Goal: Task Accomplishment & Management: Manage account settings

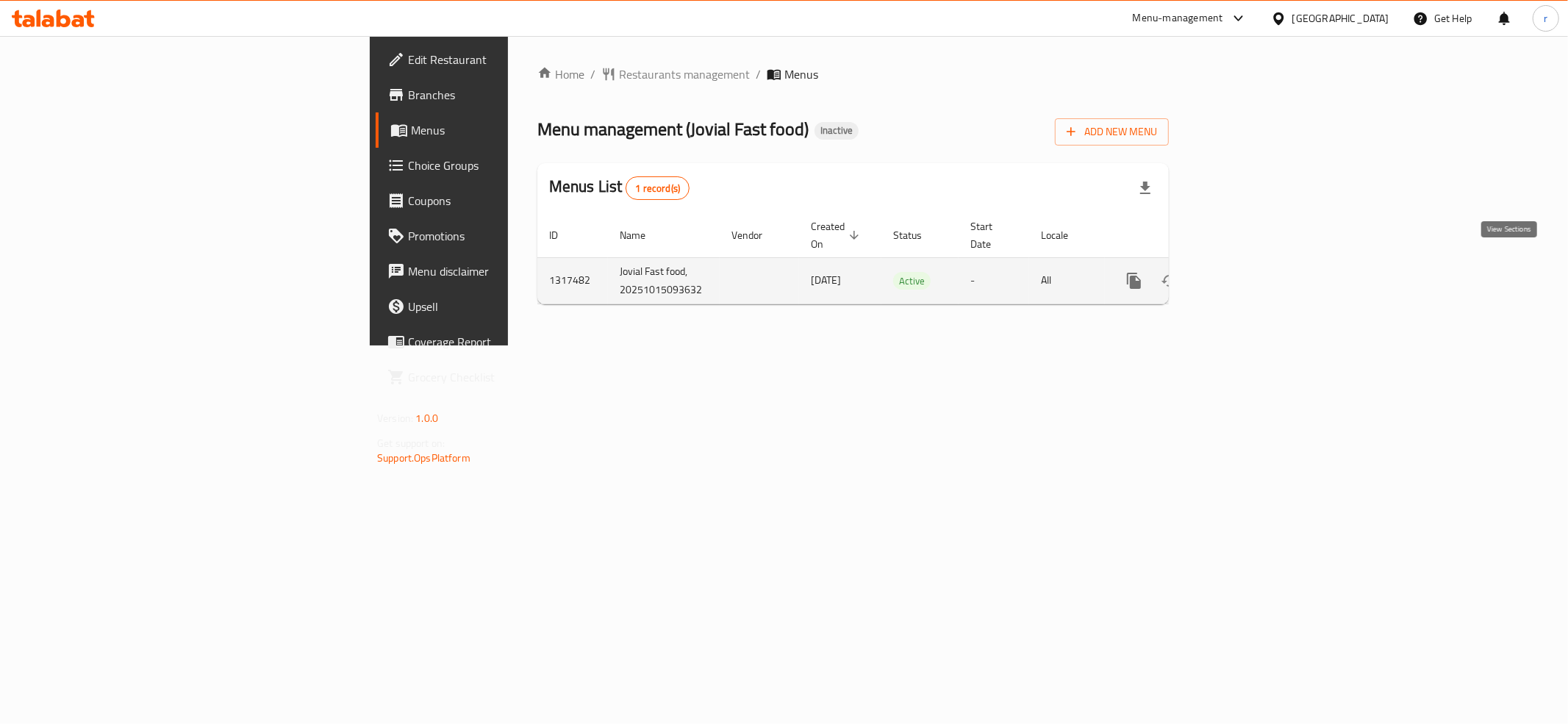
click at [1258, 276] on link "enhanced table" at bounding box center [1239, 280] width 35 height 35
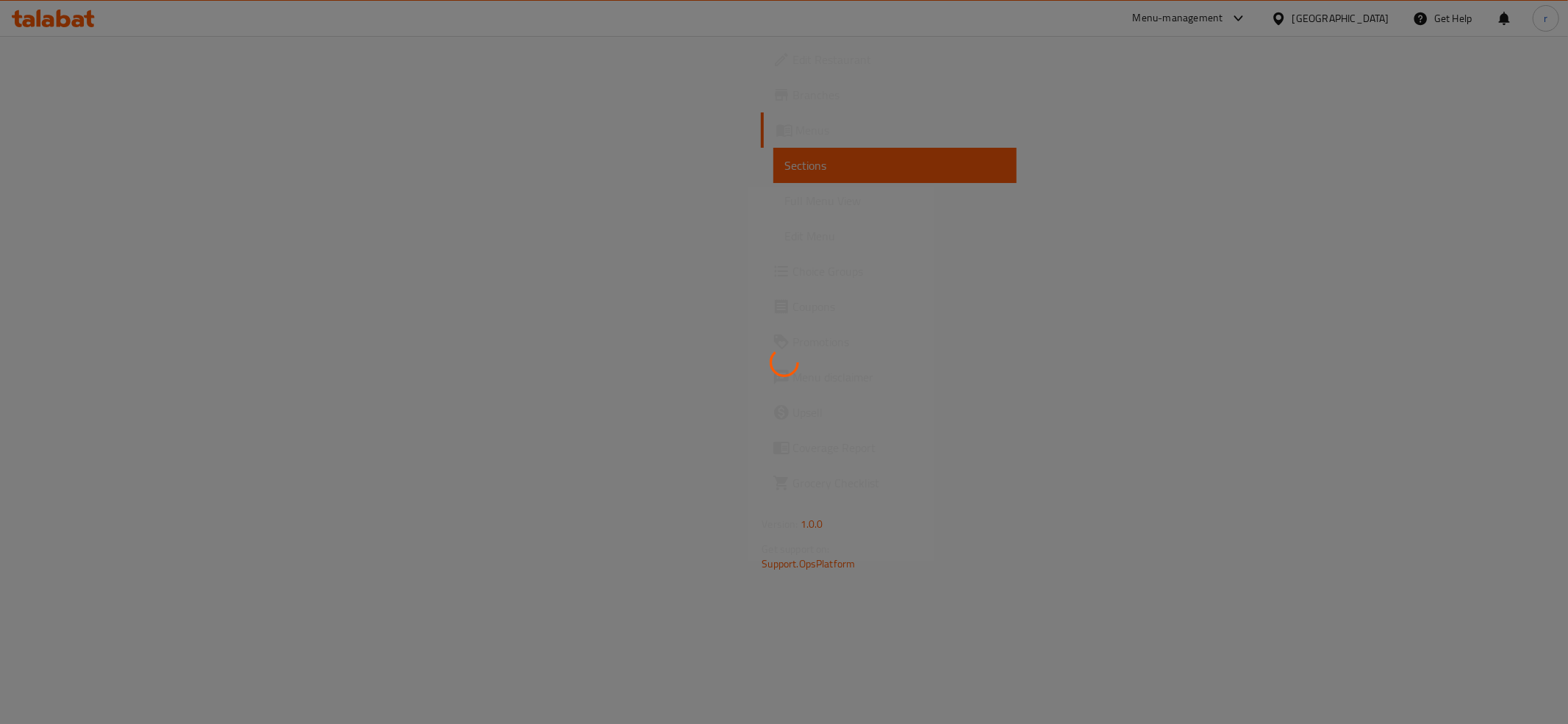
click at [110, 122] on div at bounding box center [784, 362] width 1568 height 724
click at [39, 130] on div at bounding box center [784, 362] width 1568 height 724
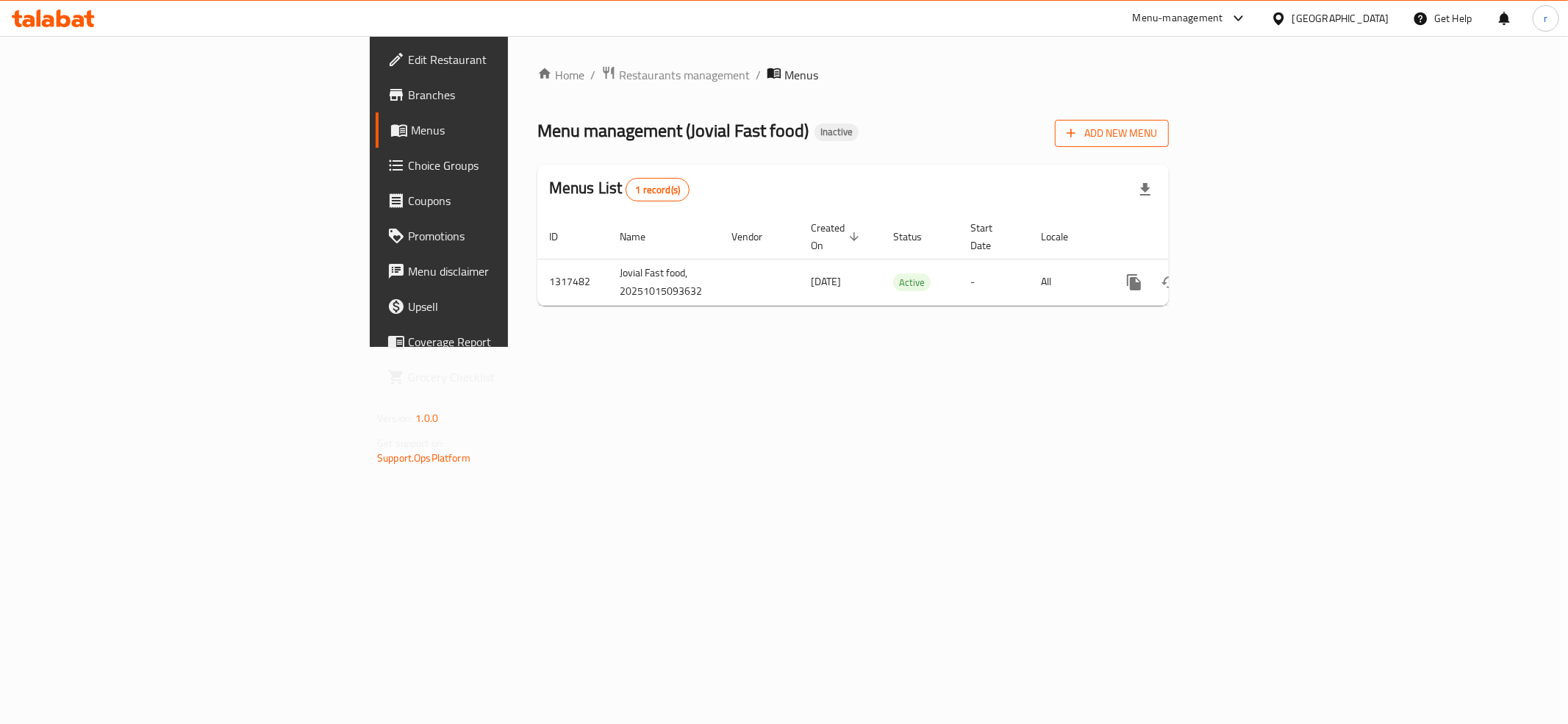
click at [1157, 133] on span "Add New Menu" at bounding box center [1112, 133] width 91 height 19
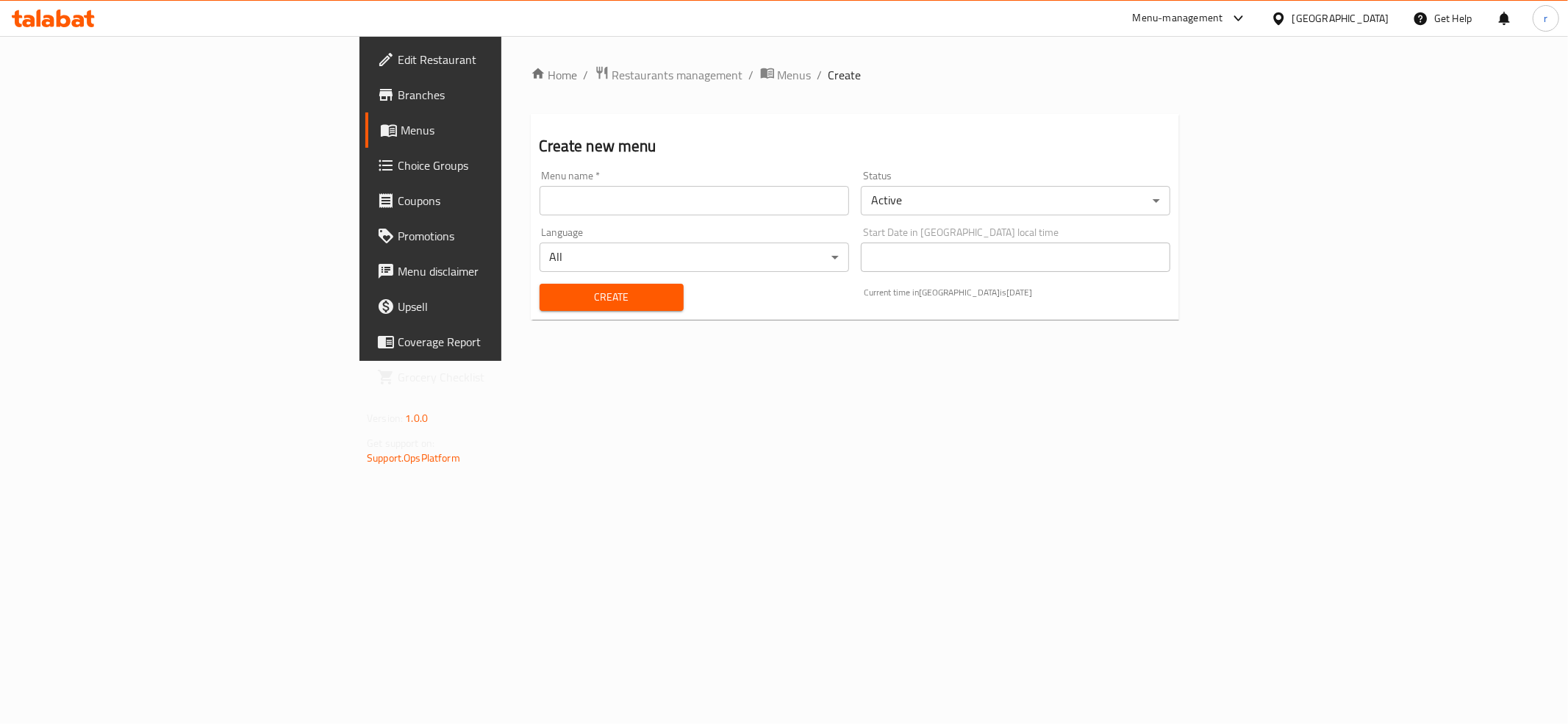
click at [546, 201] on input "text" at bounding box center [694, 201] width 310 height 30
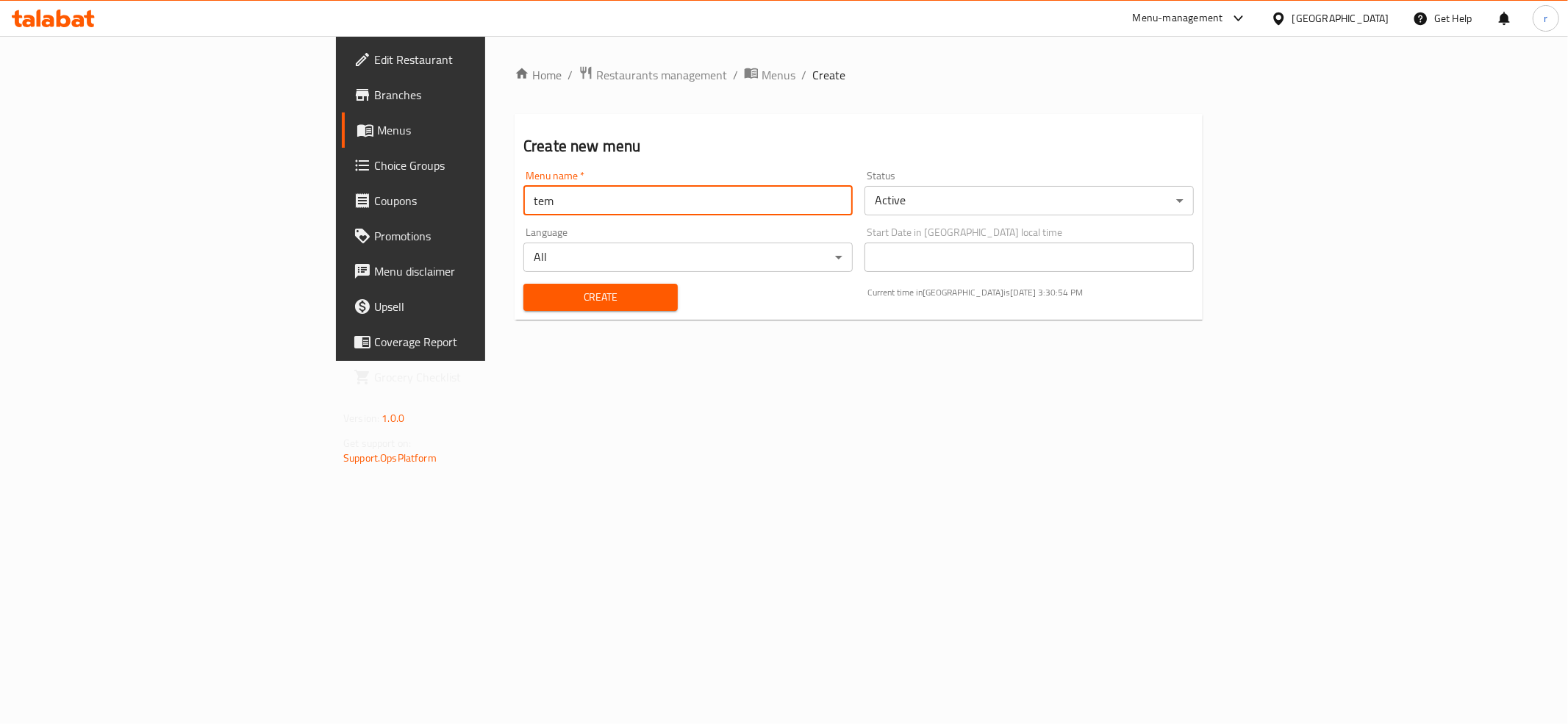
click at [524, 198] on input "tem" at bounding box center [688, 201] width 329 height 30
type input "teem"
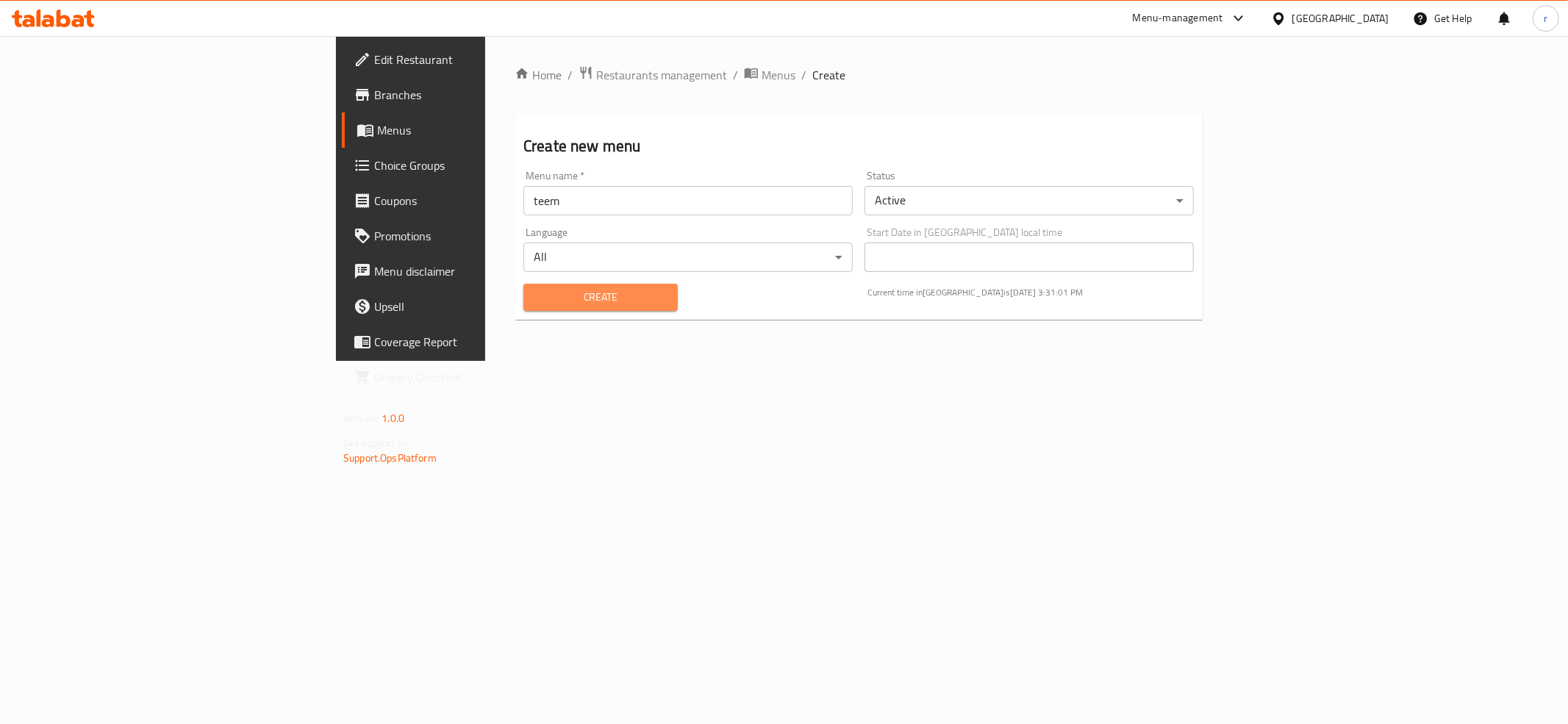
click at [535, 289] on span "Create" at bounding box center [601, 297] width 131 height 19
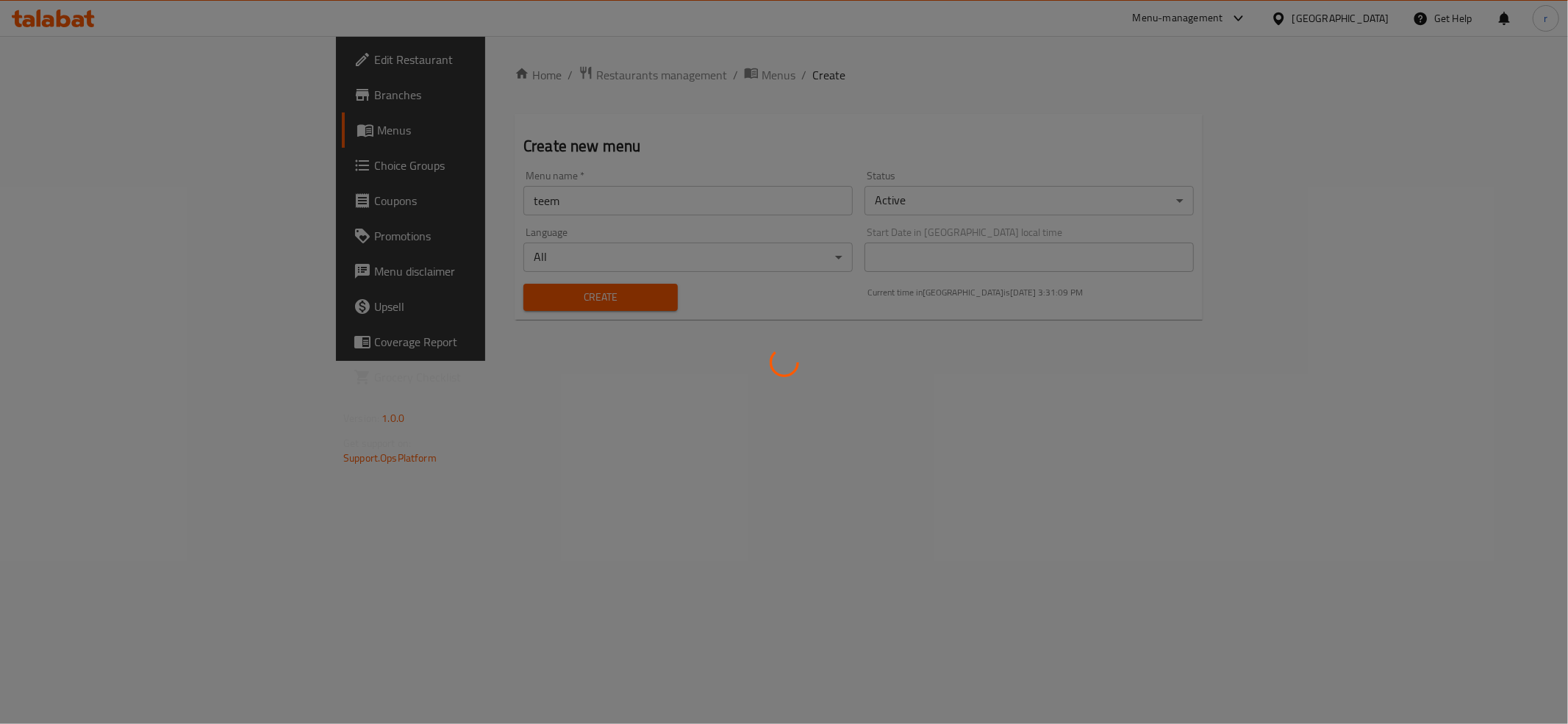
click at [351, 208] on div at bounding box center [784, 362] width 1568 height 724
click at [377, 207] on div at bounding box center [784, 362] width 1568 height 724
click at [756, 407] on div at bounding box center [784, 362] width 1568 height 724
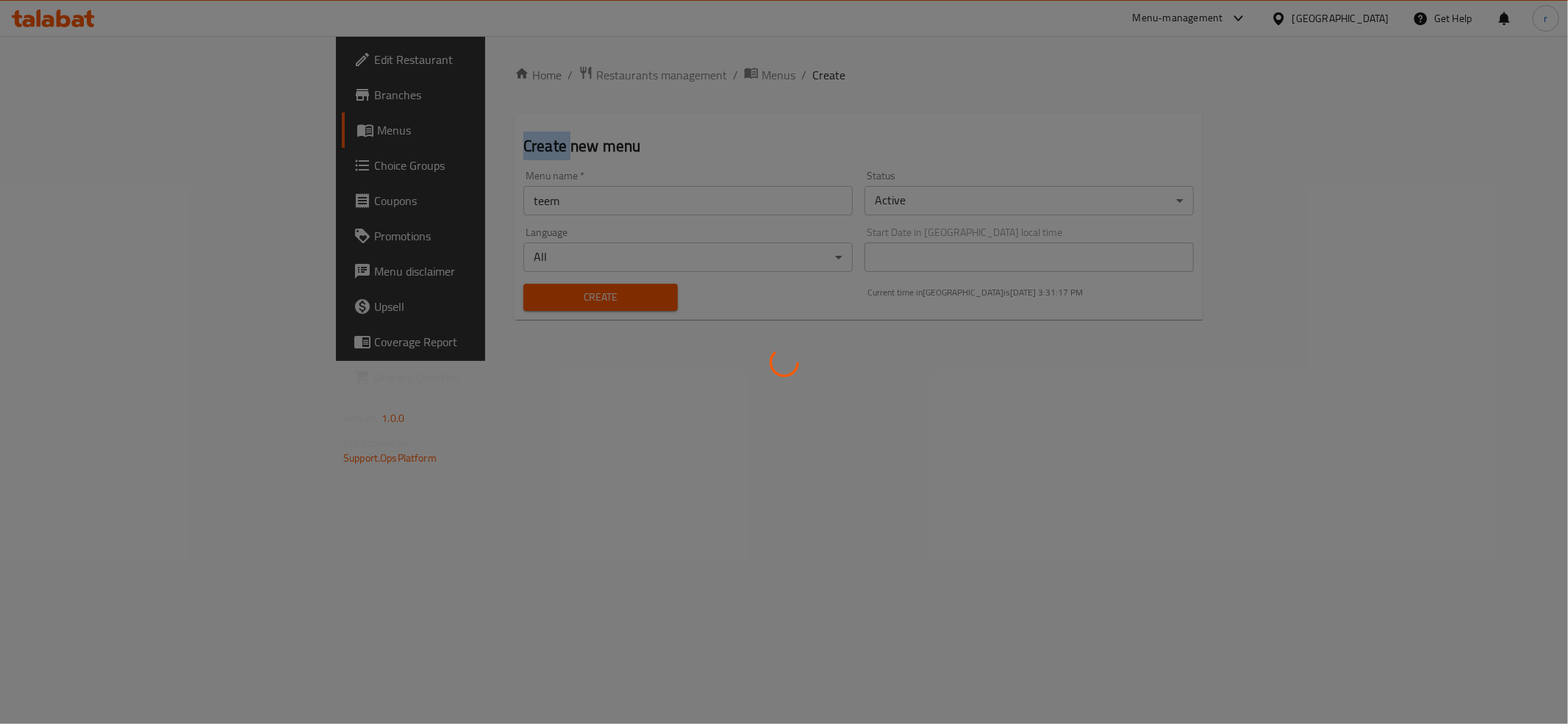
click at [756, 407] on div at bounding box center [784, 362] width 1568 height 724
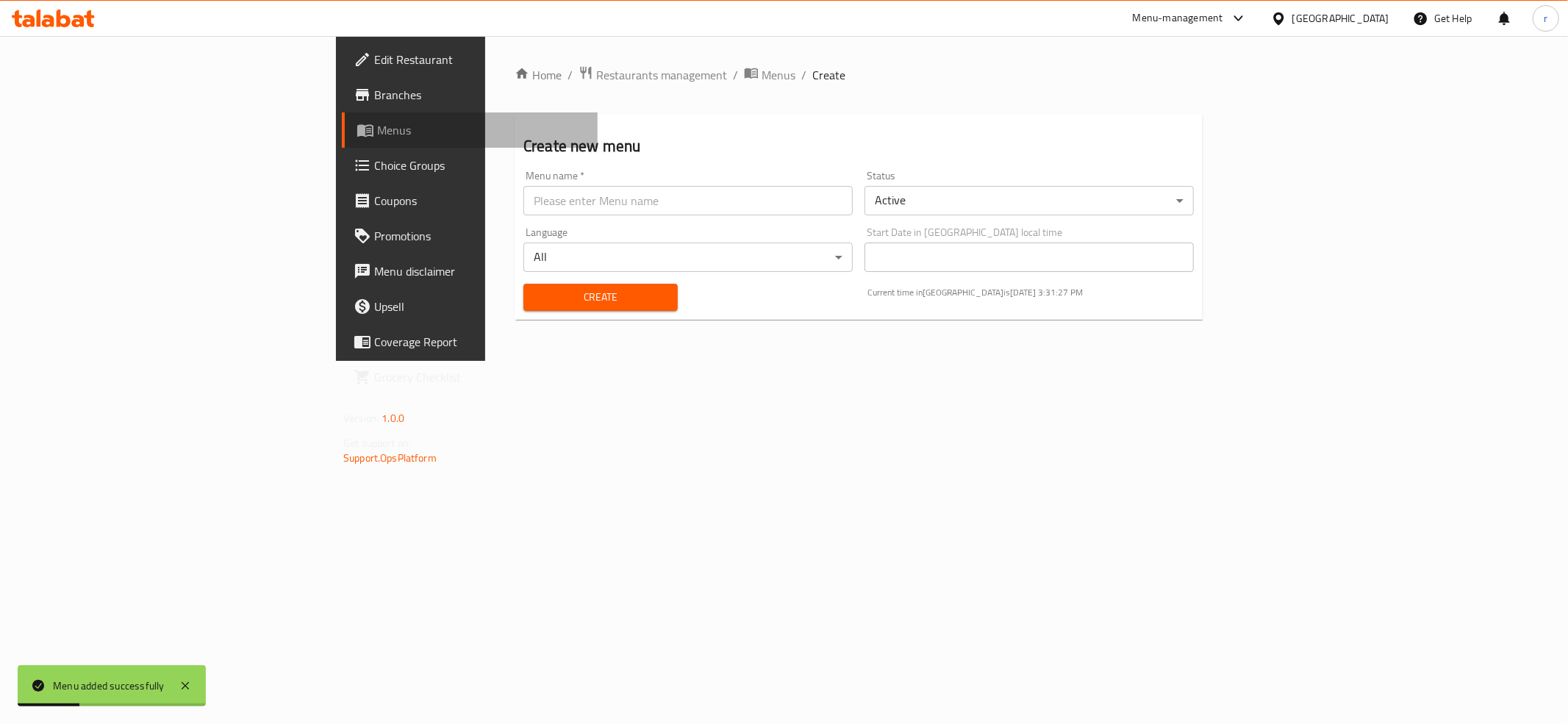
click at [377, 133] on span "Menus" at bounding box center [481, 130] width 208 height 18
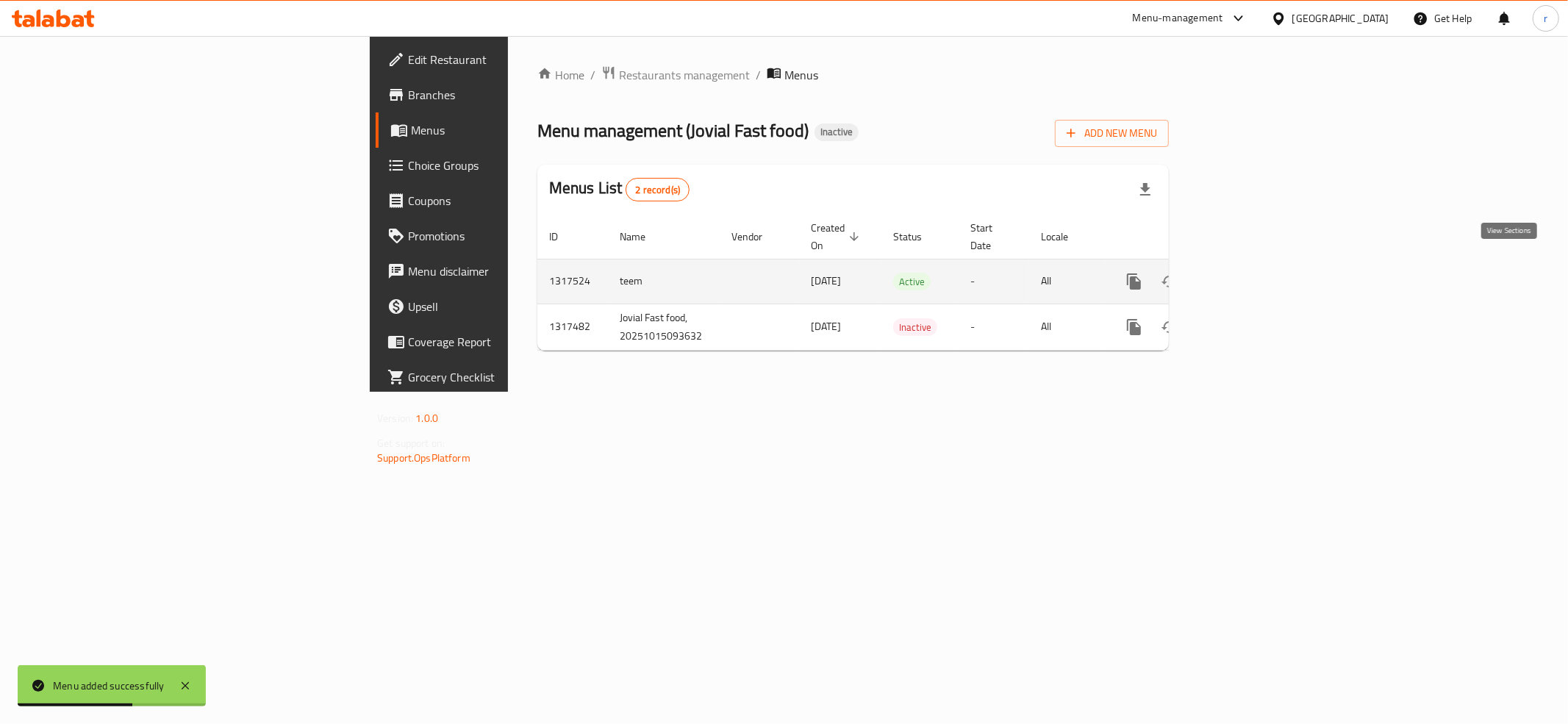
click at [1249, 272] on icon "enhanced table" at bounding box center [1240, 281] width 18 height 18
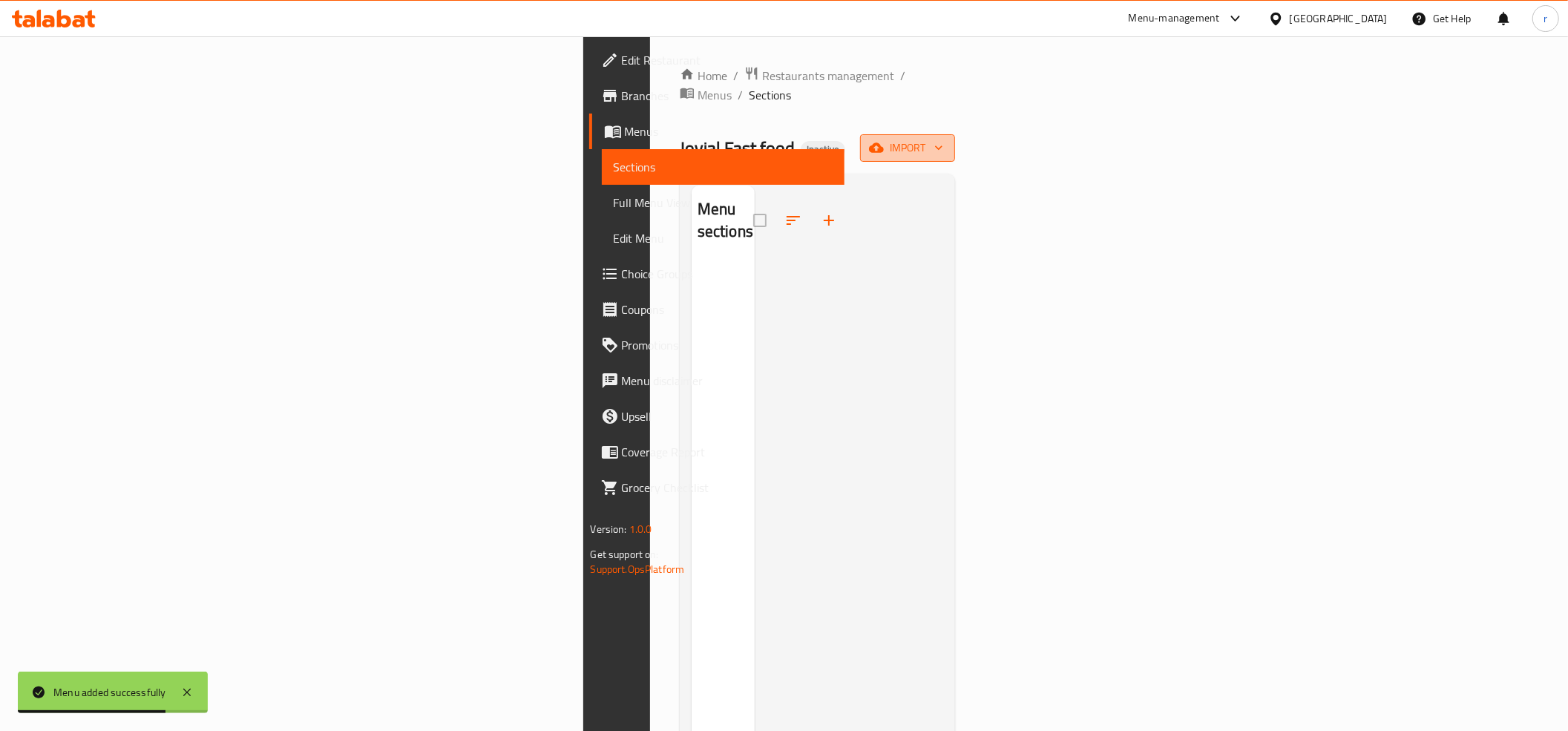
click at [943, 139] on span "import" at bounding box center [908, 148] width 71 height 19
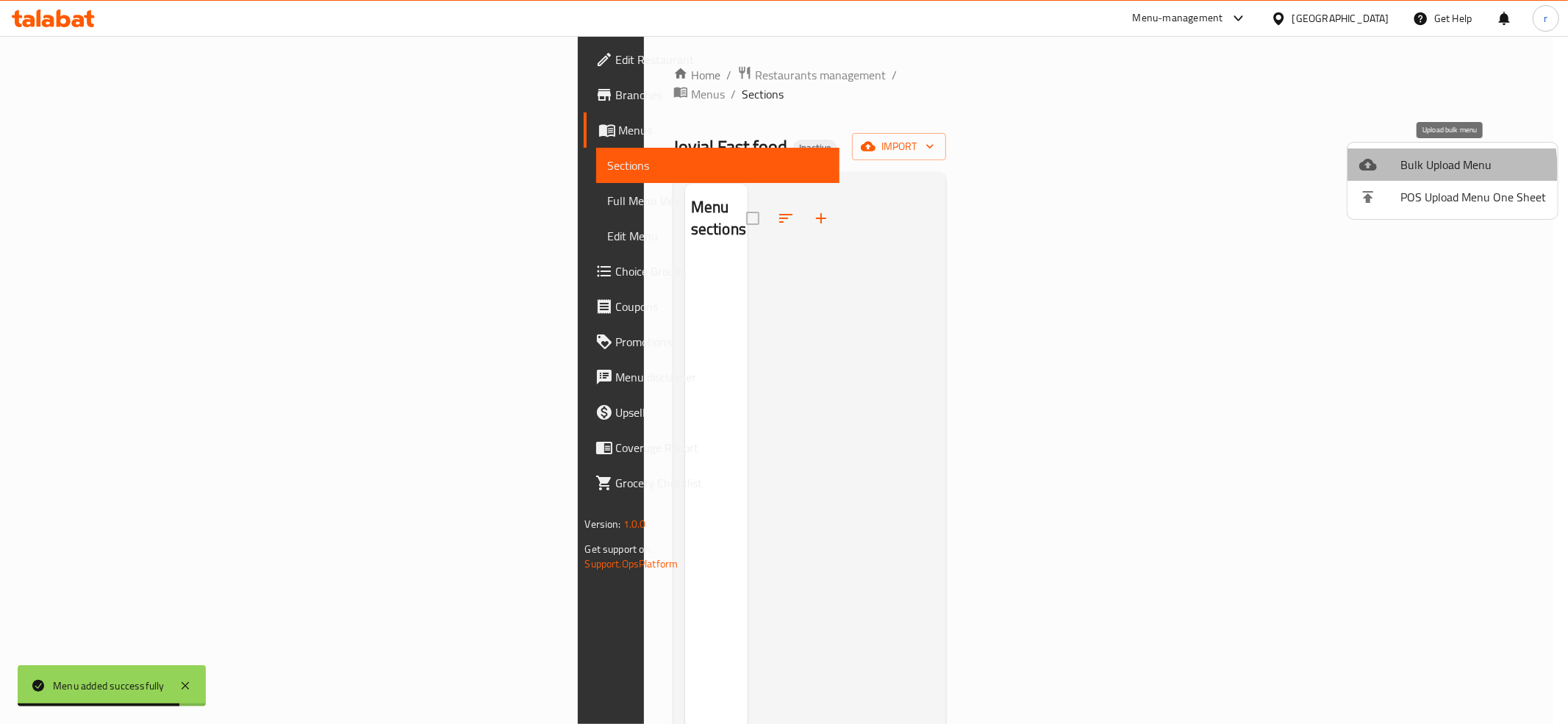
click at [1422, 169] on span "Bulk Upload Menu" at bounding box center [1473, 165] width 145 height 18
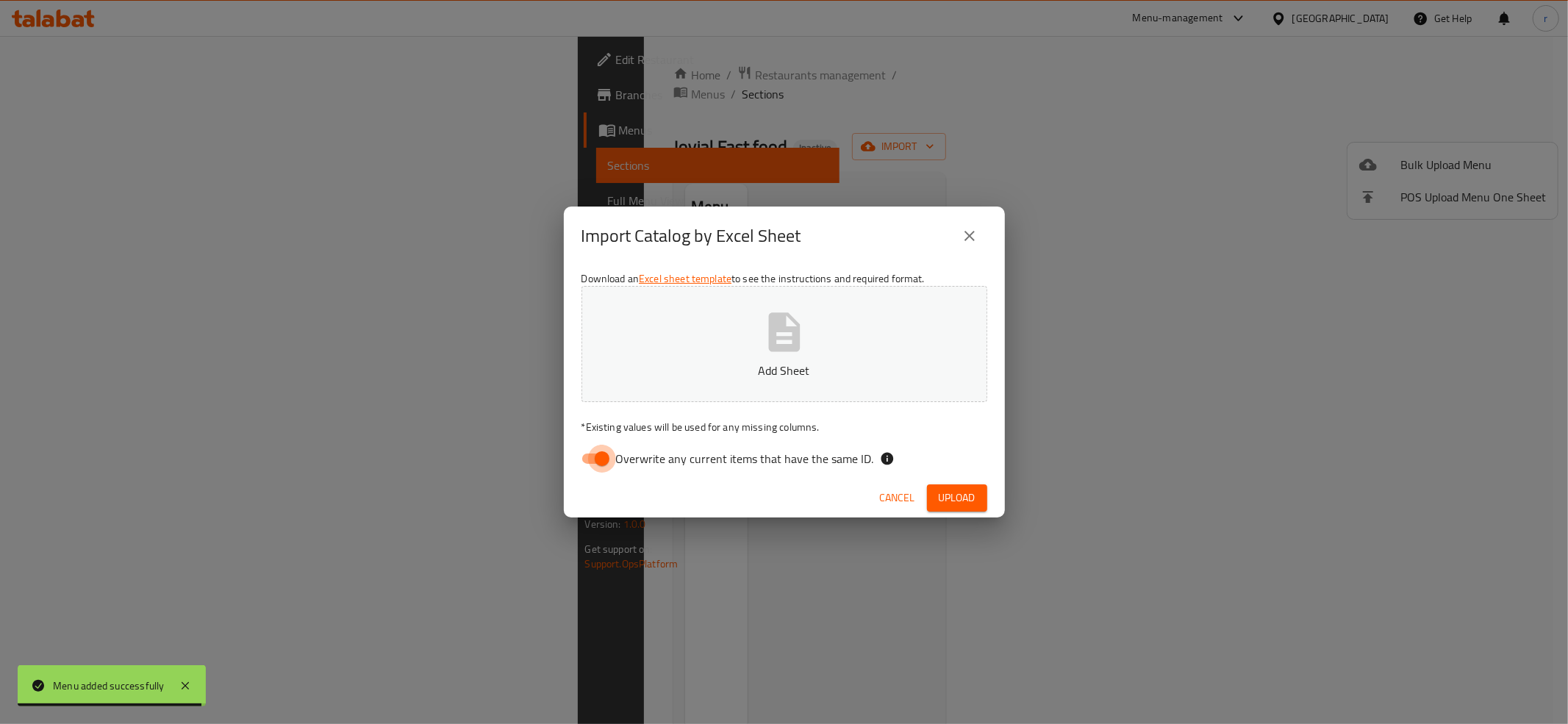
click at [592, 464] on input "Overwrite any current items that have the same ID." at bounding box center [602, 459] width 84 height 28
checkbox input "false"
click at [618, 396] on button "Add Sheet" at bounding box center [784, 343] width 406 height 116
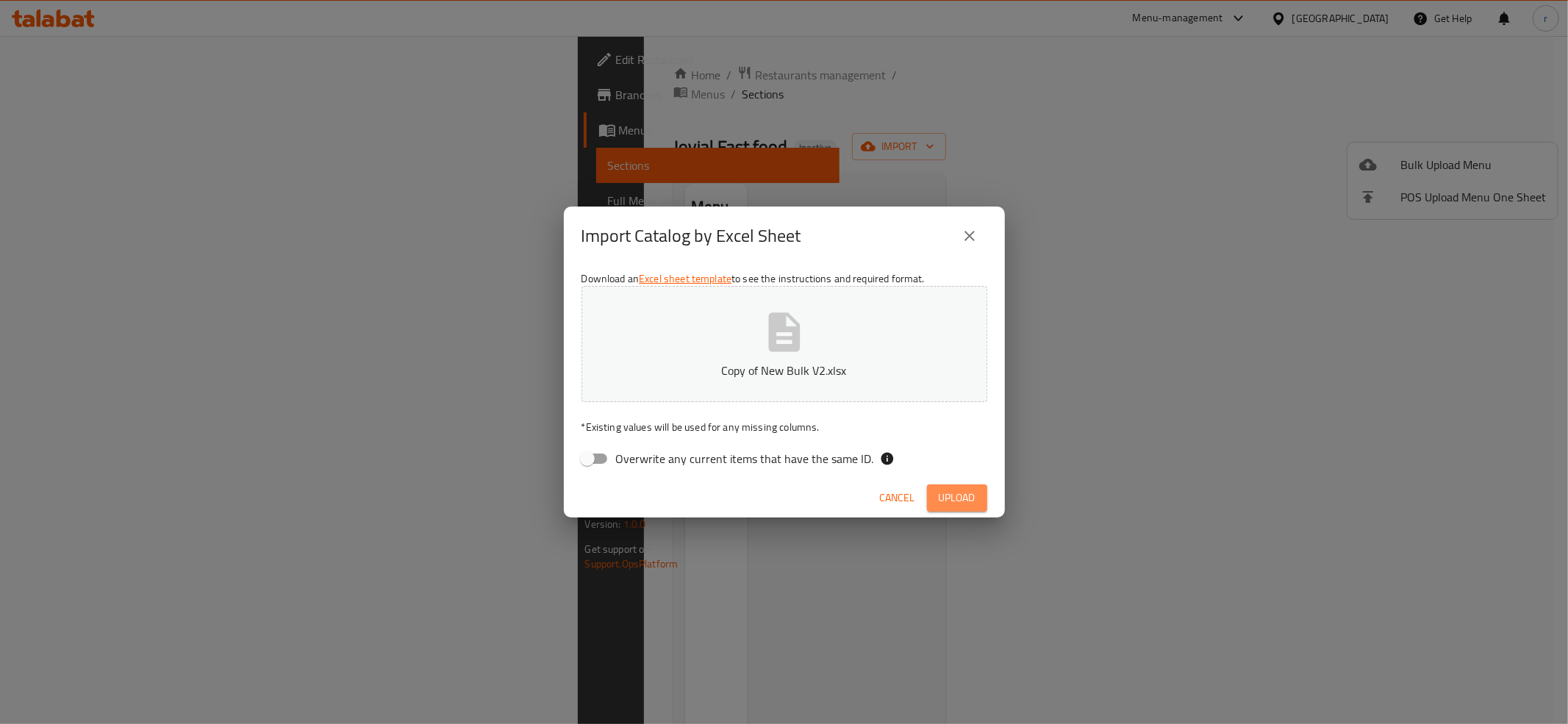
click at [933, 494] on button "Upload" at bounding box center [957, 498] width 60 height 27
click at [995, 551] on div "Import Catalog by Excel Sheet Download an Excel sheet template to see the instr…" at bounding box center [784, 362] width 1568 height 724
click at [965, 512] on div "Cancel" at bounding box center [784, 498] width 441 height 39
click at [962, 500] on icon "button" at bounding box center [963, 498] width 16 height 16
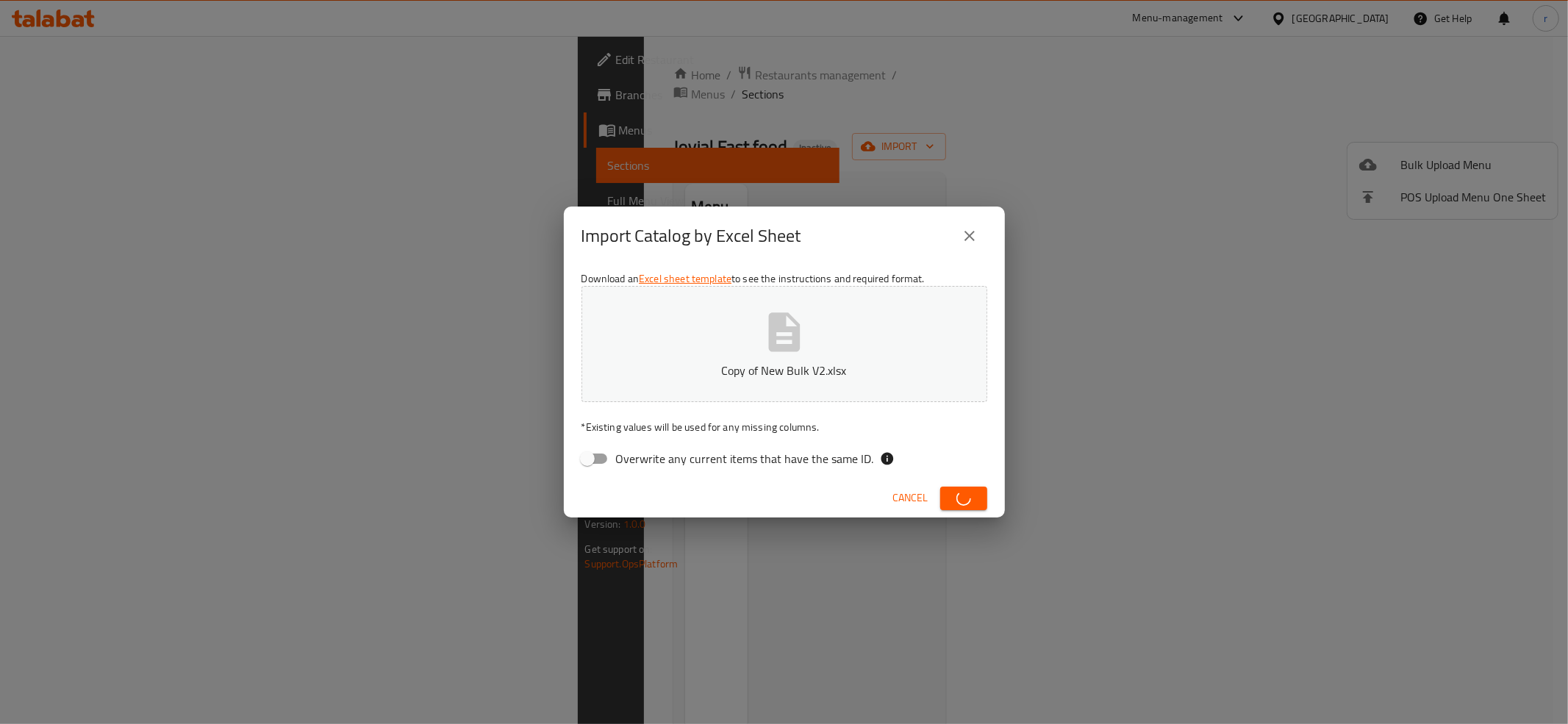
click at [962, 500] on icon "button" at bounding box center [963, 498] width 17 height 17
click at [1104, 409] on div "Import Catalog by Excel Sheet Download an Excel sheet template to see the instr…" at bounding box center [784, 362] width 1568 height 724
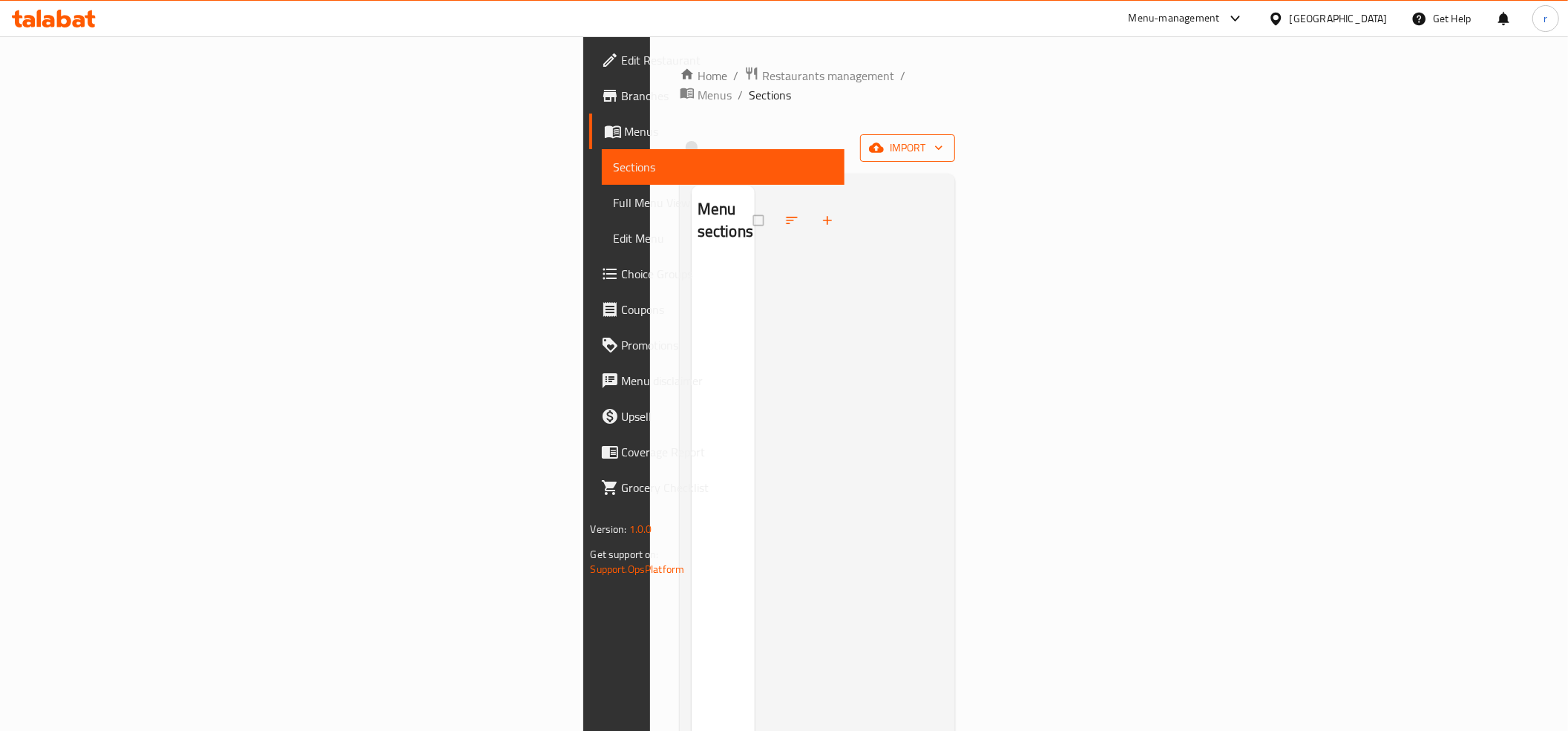
click at [884, 140] on icon "button" at bounding box center [876, 147] width 15 height 15
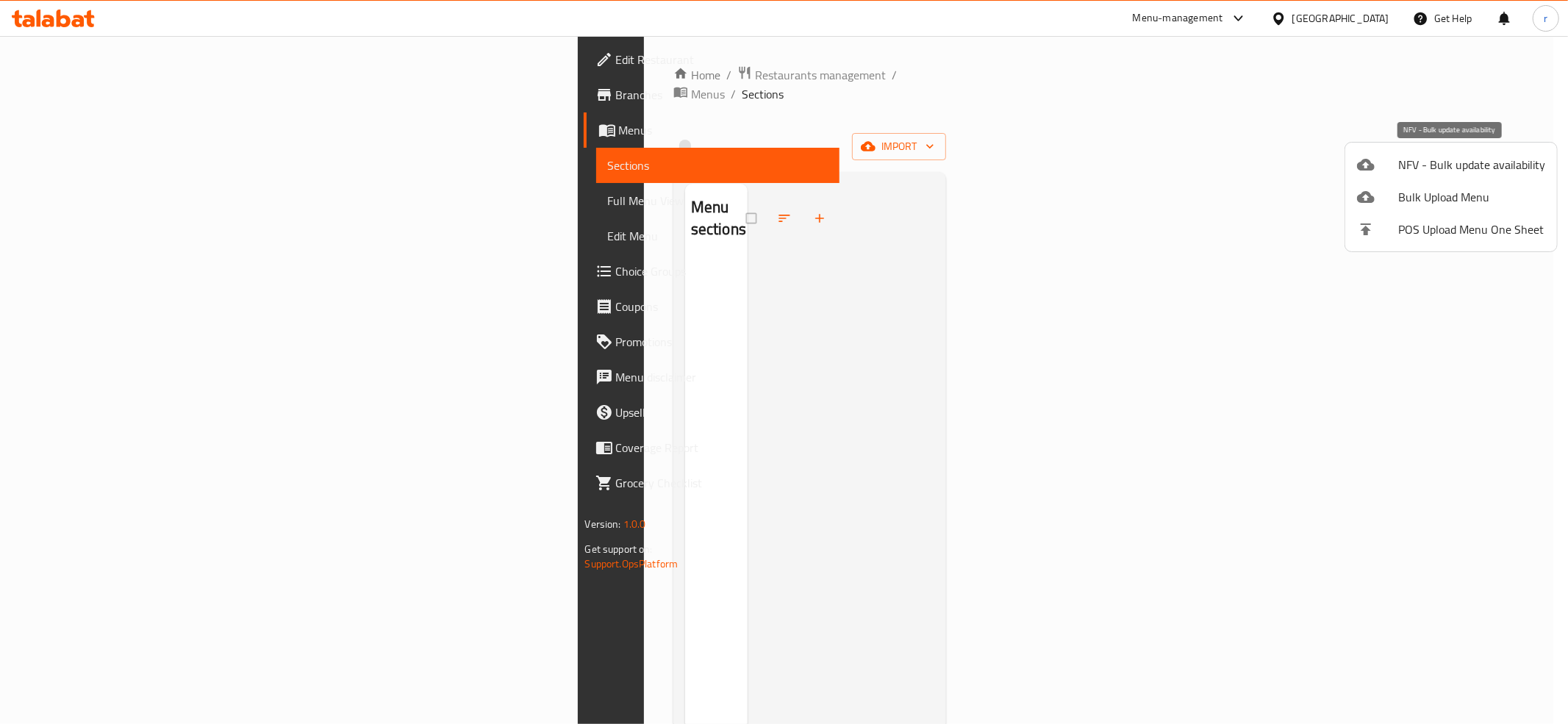
click at [1406, 166] on span "NFV - Bulk update availability" at bounding box center [1471, 165] width 147 height 18
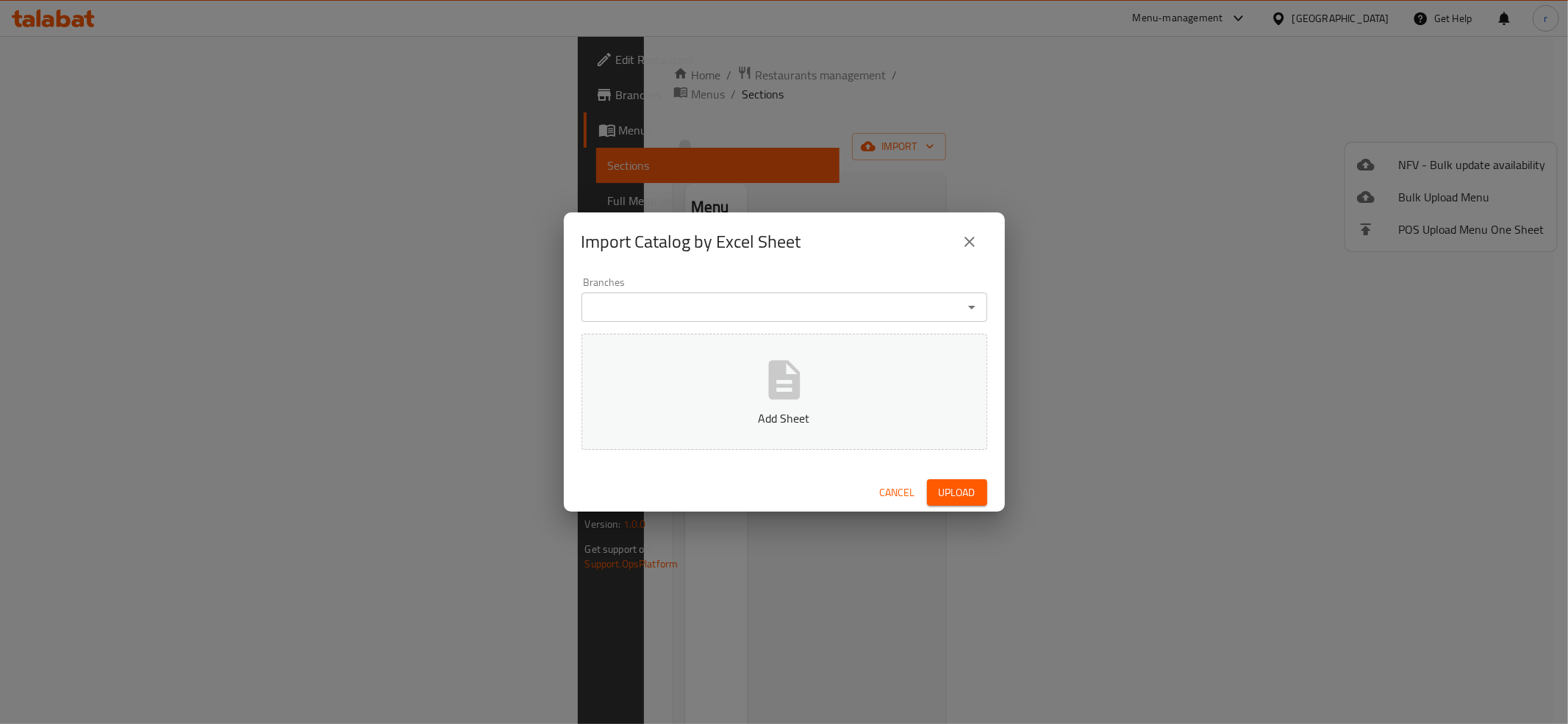
click at [955, 246] on button "close" at bounding box center [969, 241] width 35 height 35
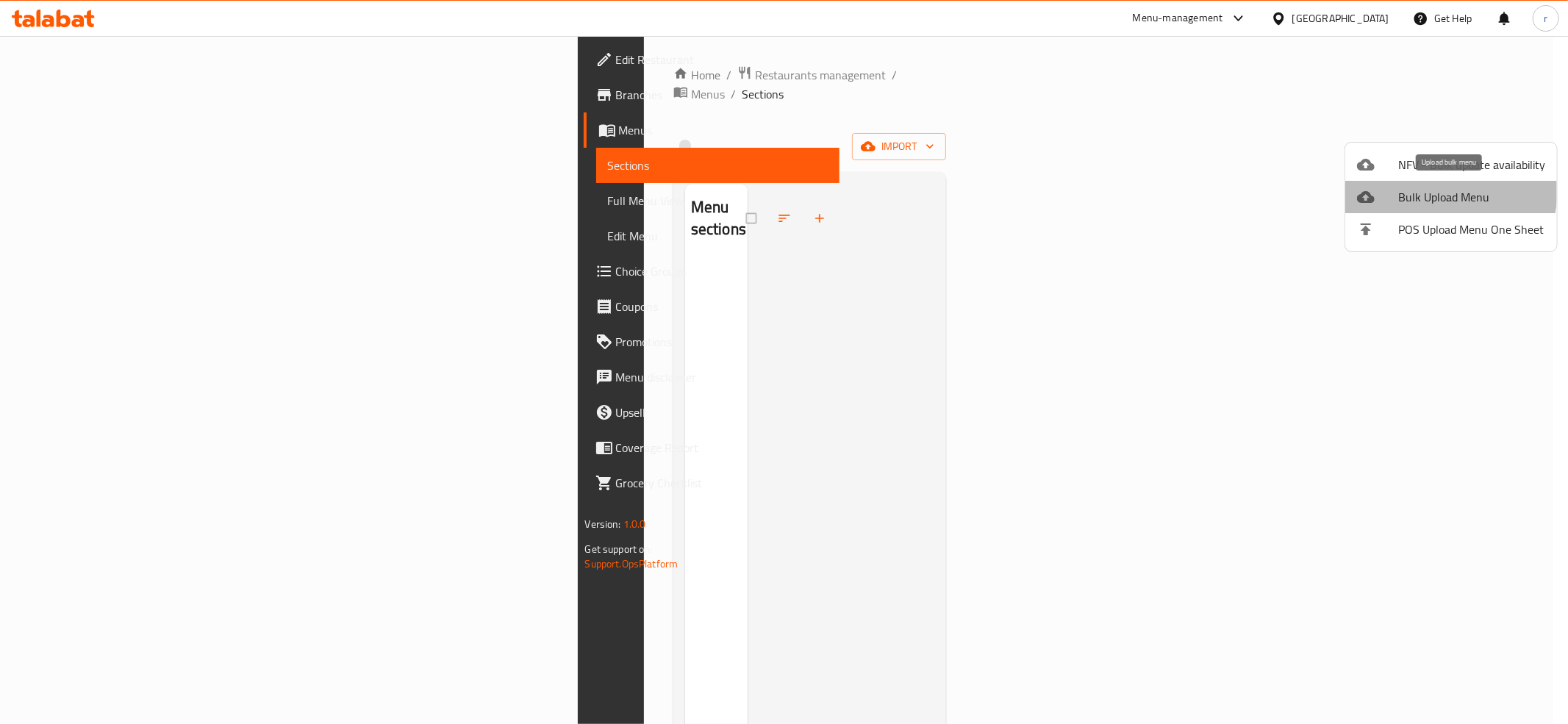
click at [1383, 186] on li "Bulk Upload Menu" at bounding box center [1451, 197] width 212 height 32
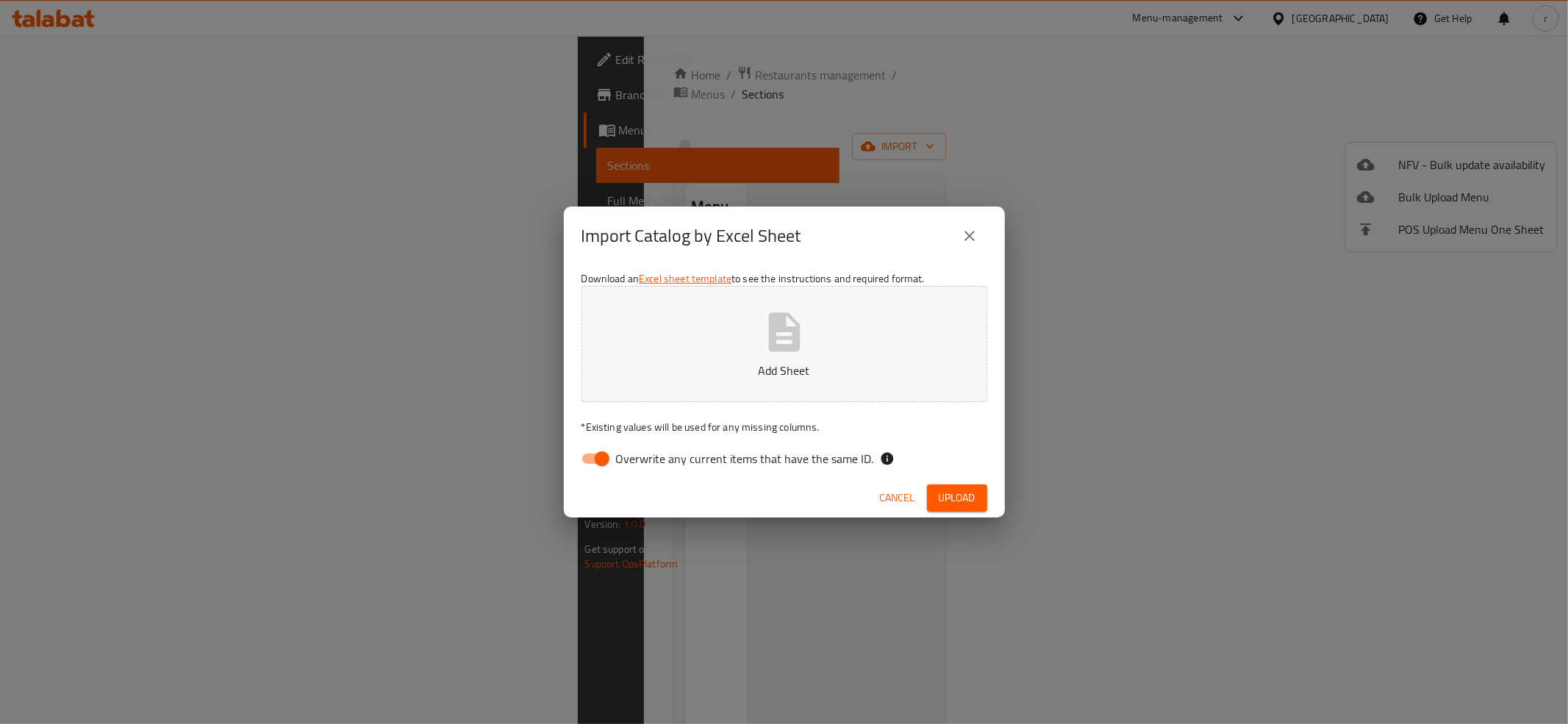
click at [606, 456] on input "Overwrite any current items that have the same ID." at bounding box center [602, 459] width 84 height 28
checkbox input "false"
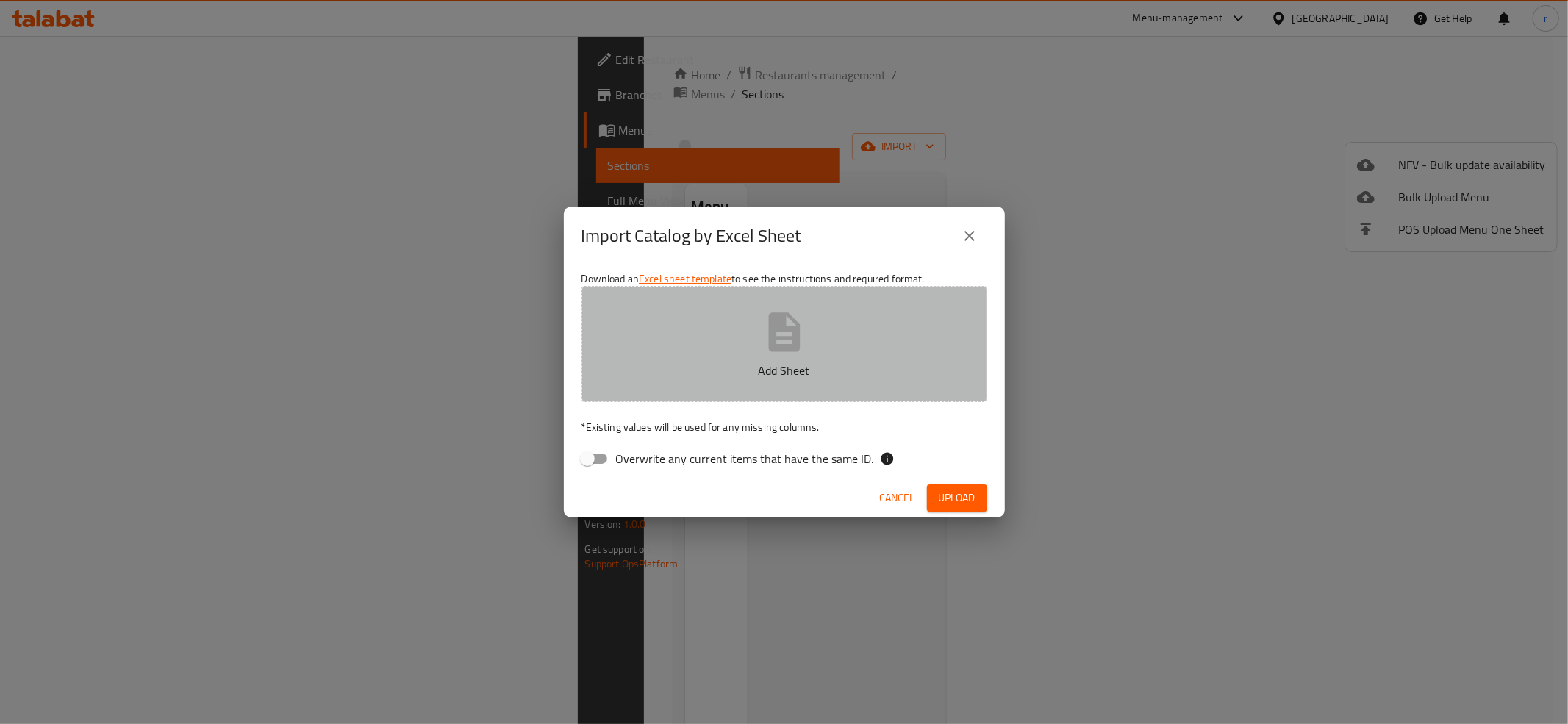
click at [648, 400] on button "Add Sheet" at bounding box center [784, 343] width 406 height 116
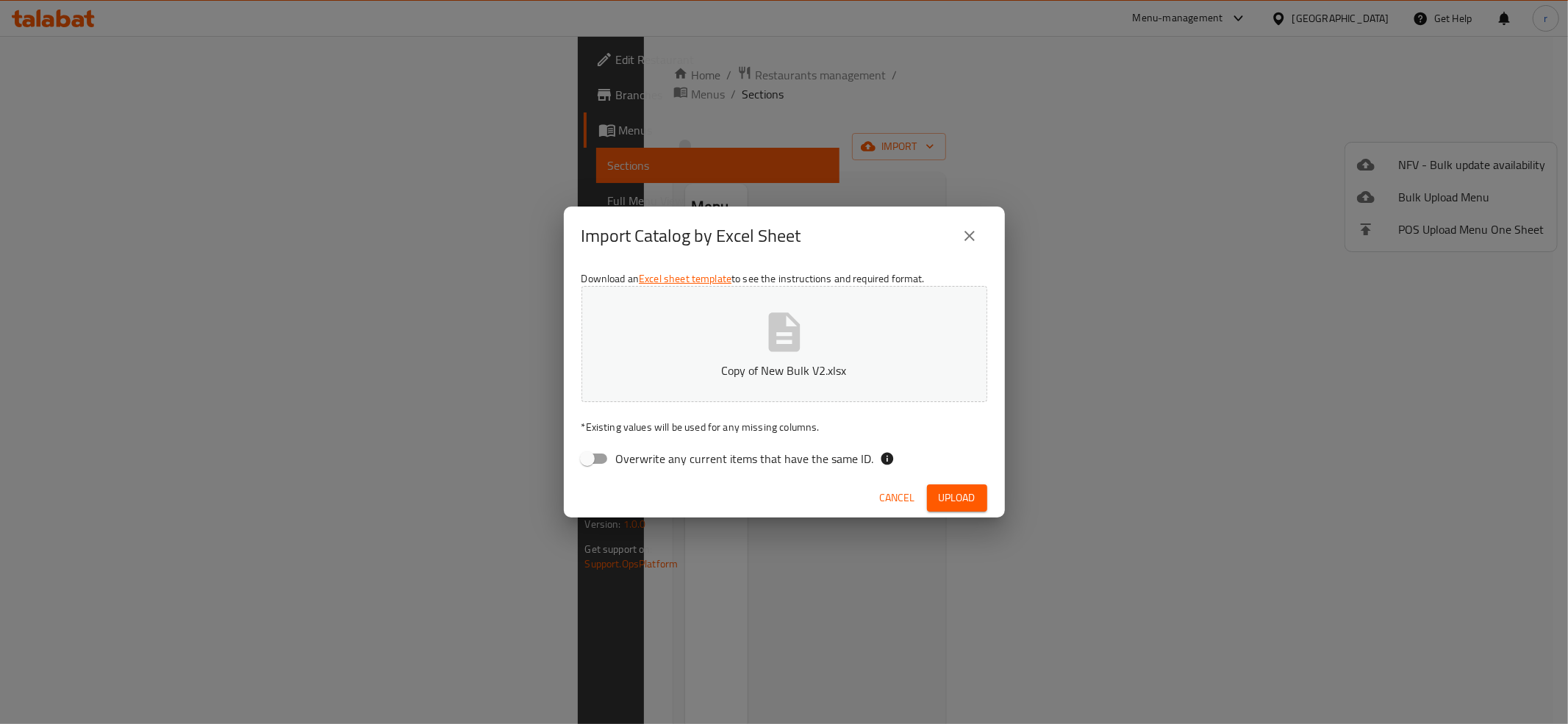
click at [930, 488] on button "Upload" at bounding box center [957, 498] width 60 height 27
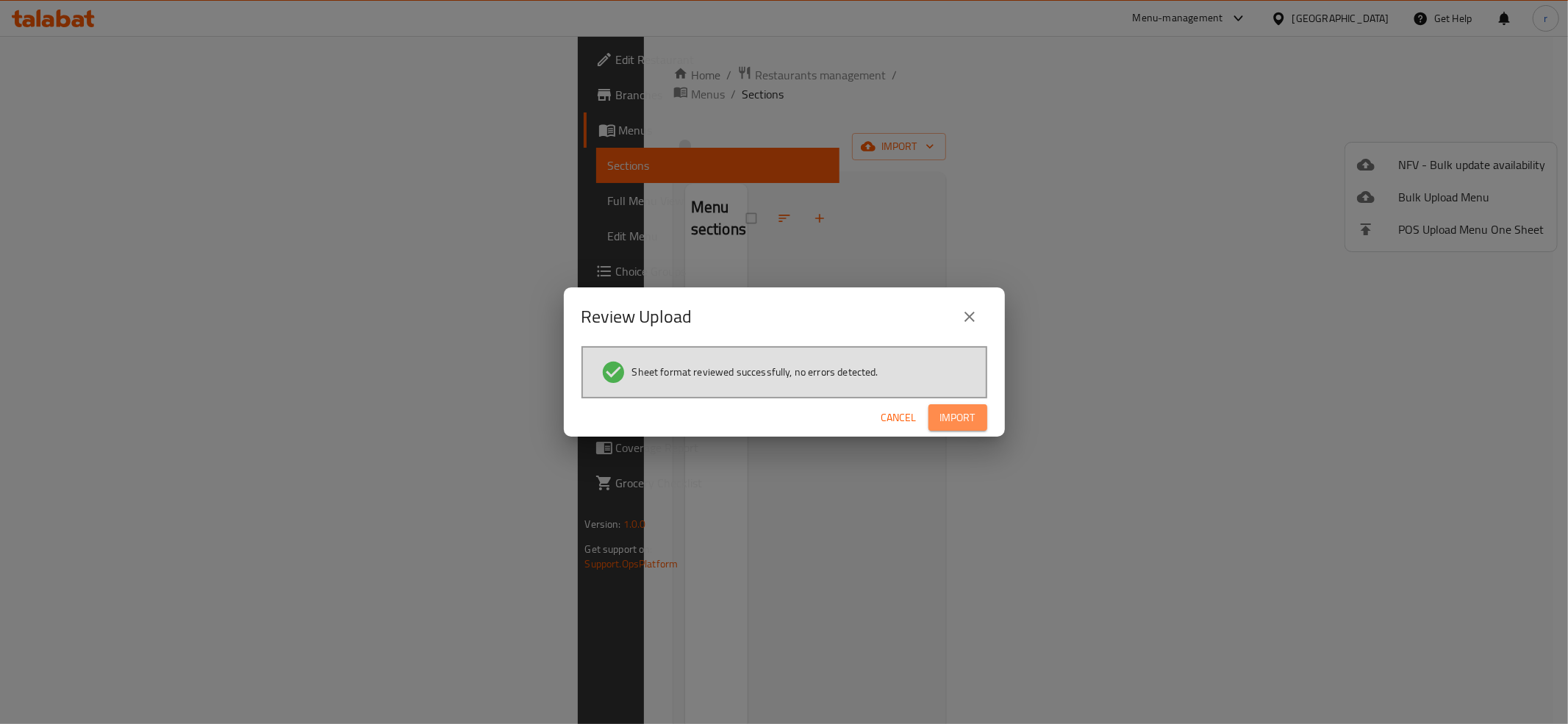
click at [951, 409] on span "Import" at bounding box center [958, 418] width 35 height 19
click at [1089, 438] on div "Review Upload Sheet format reviewed successfully, no errors detected. Cancel" at bounding box center [784, 362] width 1568 height 724
click at [978, 422] on button "button" at bounding box center [964, 417] width 47 height 23
click at [898, 495] on div "Review Upload Sheet format reviewed successfully, no errors detected. Cancel" at bounding box center [784, 362] width 1568 height 724
click at [944, 510] on div "Review Upload Sheet format reviewed successfully, no errors detected. Cancel" at bounding box center [784, 362] width 1568 height 724
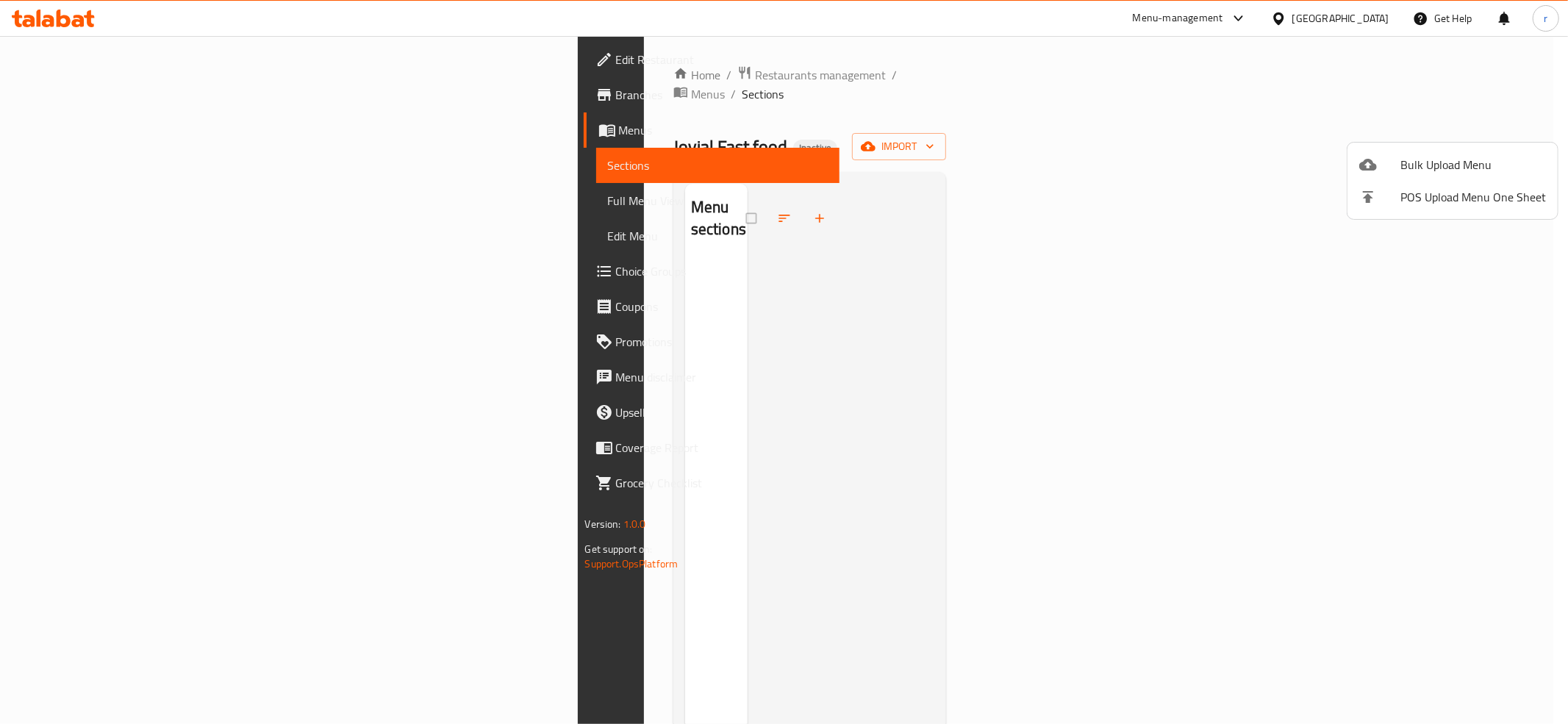
click at [1153, 357] on div at bounding box center [784, 362] width 1568 height 724
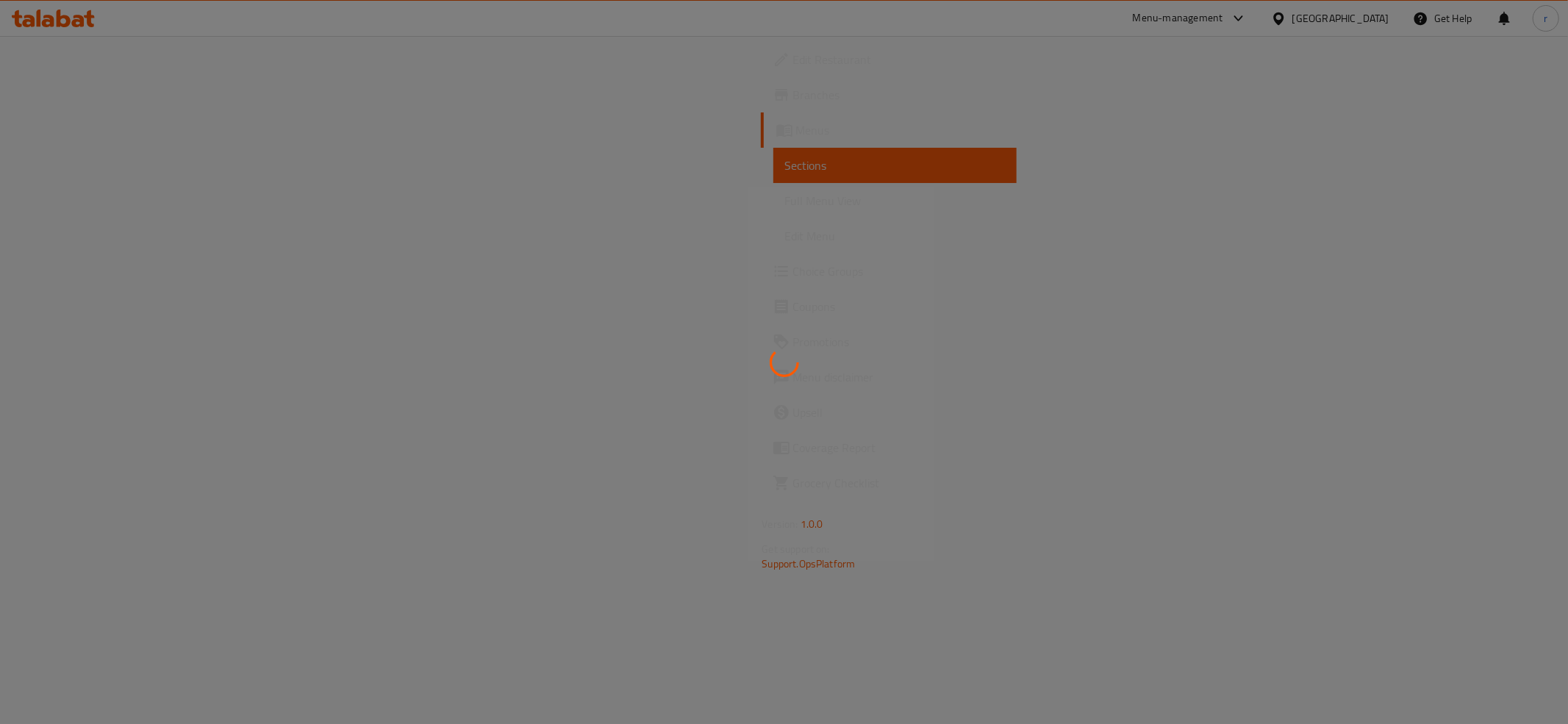
click at [937, 339] on div at bounding box center [784, 362] width 1568 height 724
click at [680, 218] on div at bounding box center [784, 362] width 1568 height 724
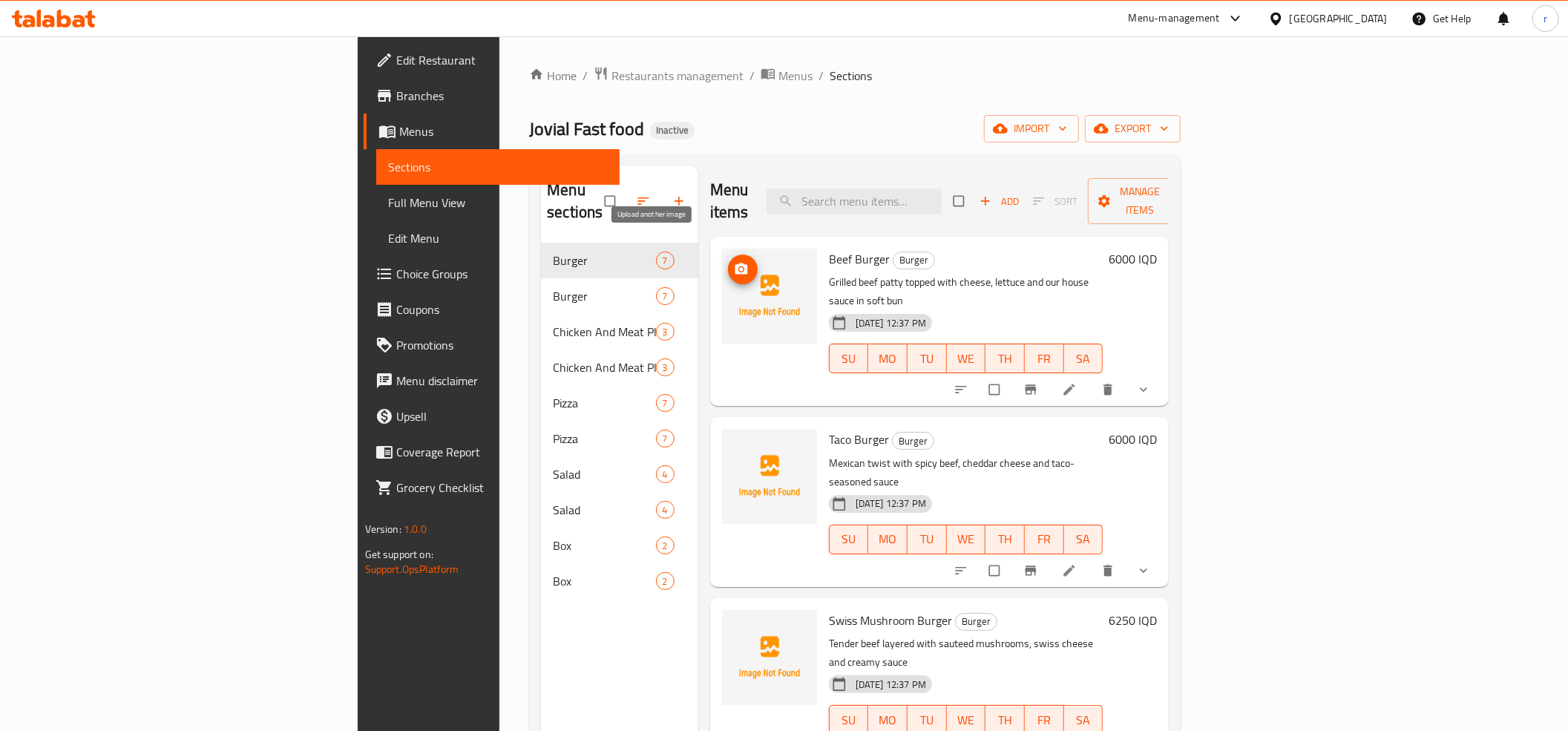
click at [728, 262] on button "upload picture" at bounding box center [743, 269] width 30 height 30
drag, startPoint x: 742, startPoint y: 229, endPoint x: 799, endPoint y: 240, distance: 58.1
click at [829, 249] on h6 "Beef Burger Burger" at bounding box center [966, 259] width 274 height 20
copy span "Beef Burger"
click at [728, 254] on button "upload picture" at bounding box center [743, 269] width 30 height 30
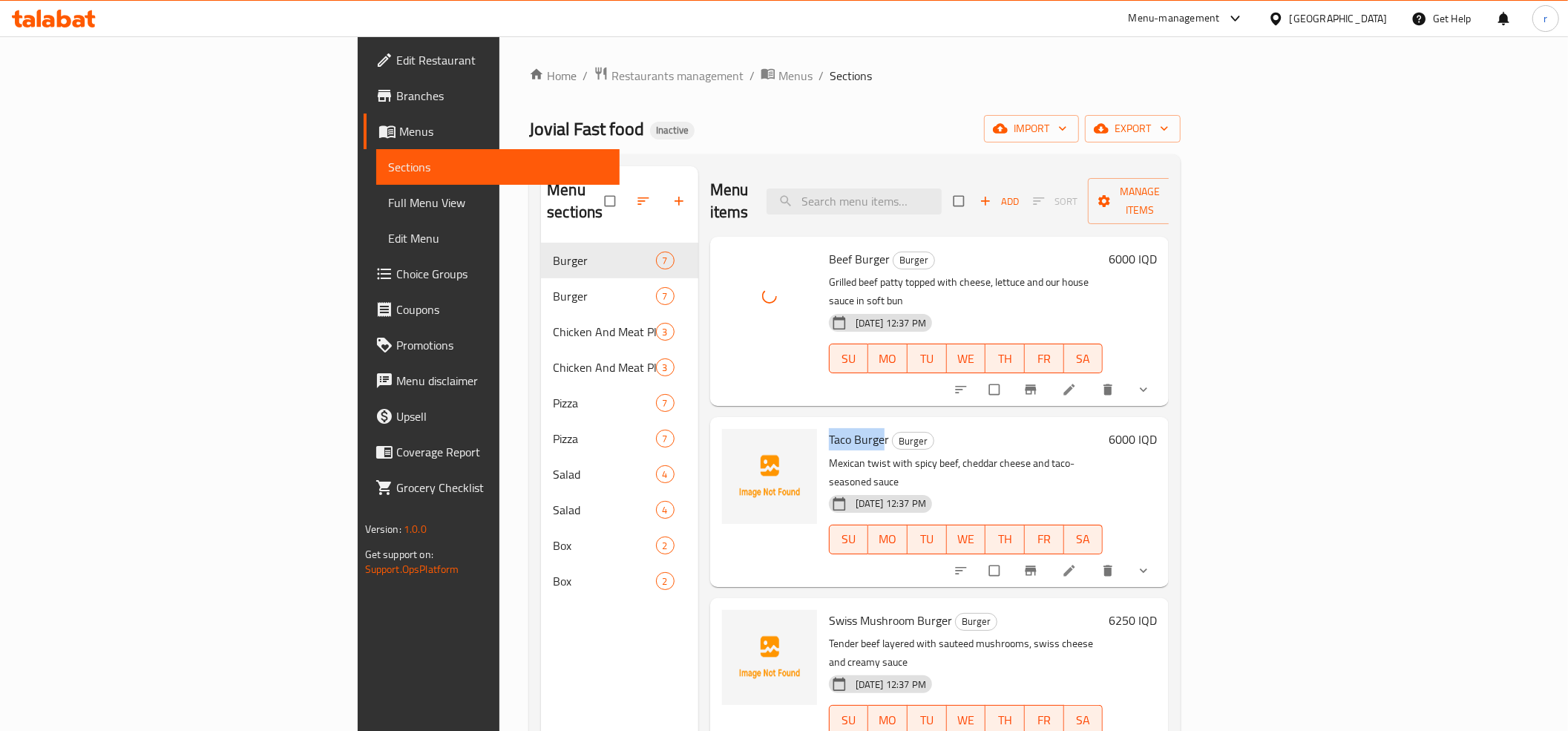
drag, startPoint x: 736, startPoint y: 395, endPoint x: 793, endPoint y: 404, distance: 57.7
click at [823, 423] on div "Taco Burger Burger Mexican twist with spicy beef, cheddar cheese and taco-seaso…" at bounding box center [967, 502] width 287 height 158
click at [829, 428] on span "Taco Burger" at bounding box center [859, 439] width 60 height 22
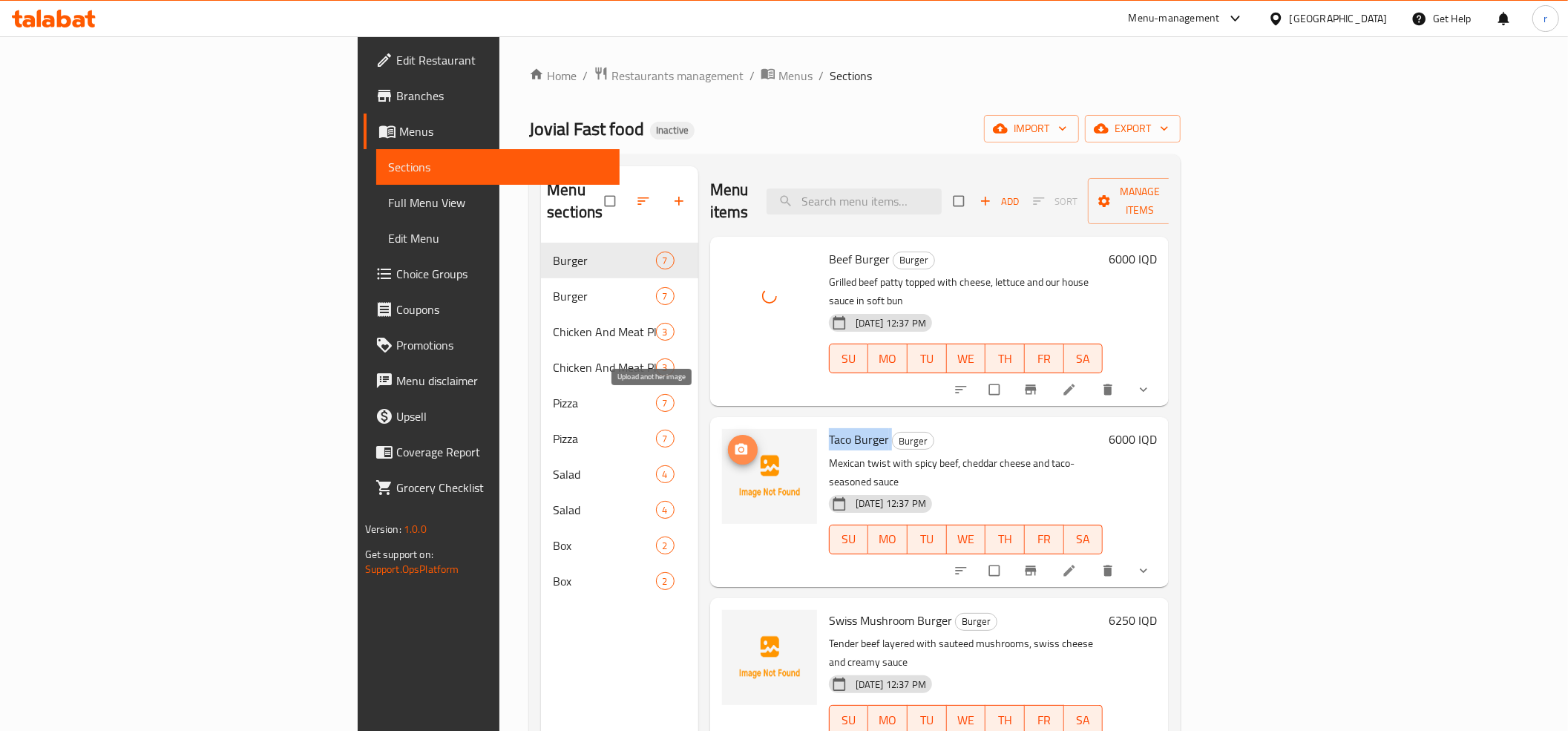
click at [734, 443] on icon "upload picture" at bounding box center [741, 449] width 13 height 11
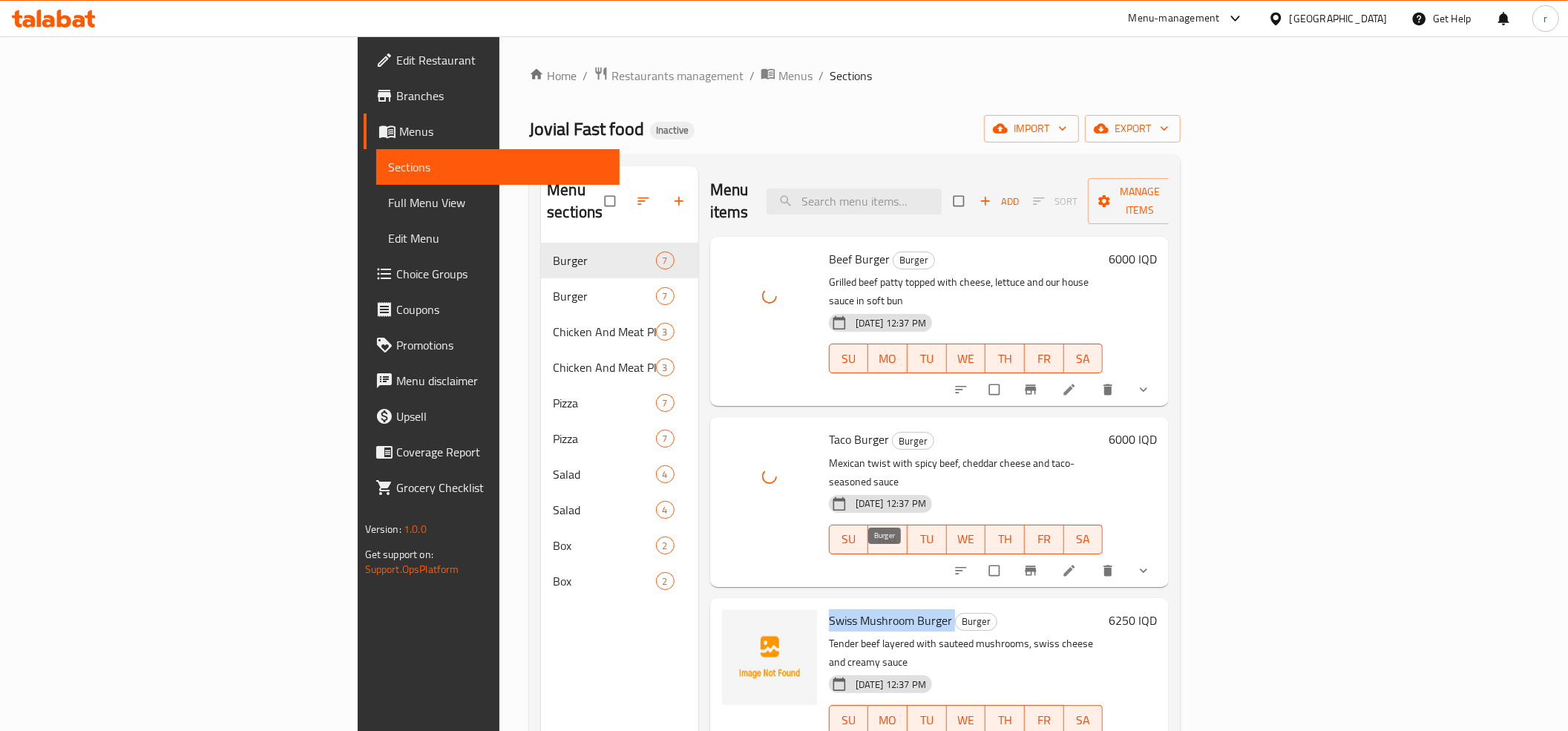
drag, startPoint x: 738, startPoint y: 556, endPoint x: 864, endPoint y: 565, distance: 126.3
click at [864, 604] on div "Swiss Mushroom Burger Burger Tender beef layered with sauteed mushrooms, swiss …" at bounding box center [967, 683] width 287 height 158
copy h6 "Swiss Mushroom Burger"
click at [722, 610] on img at bounding box center [769, 657] width 95 height 95
click at [734, 624] on icon "upload picture" at bounding box center [741, 629] width 13 height 11
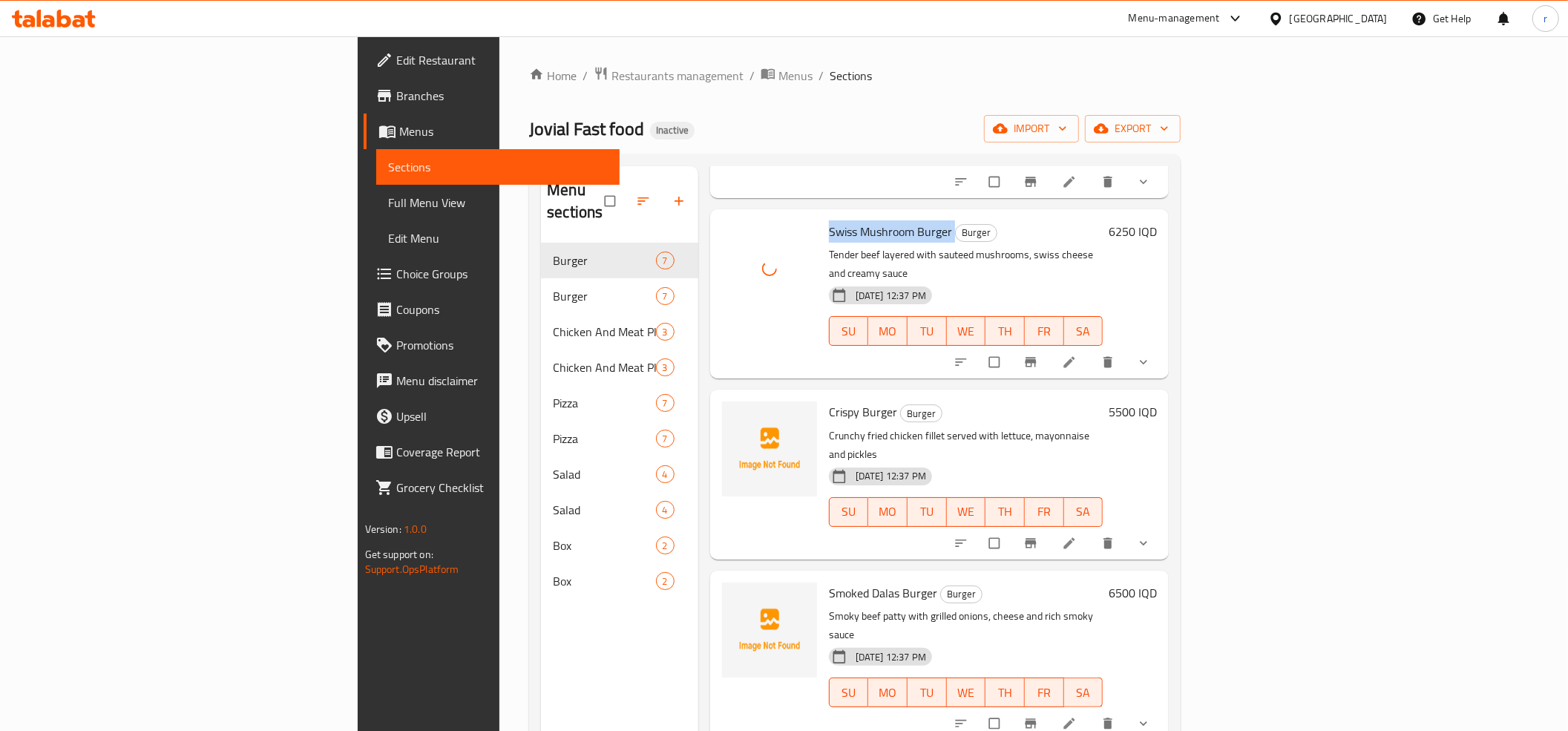
scroll to position [440, 0]
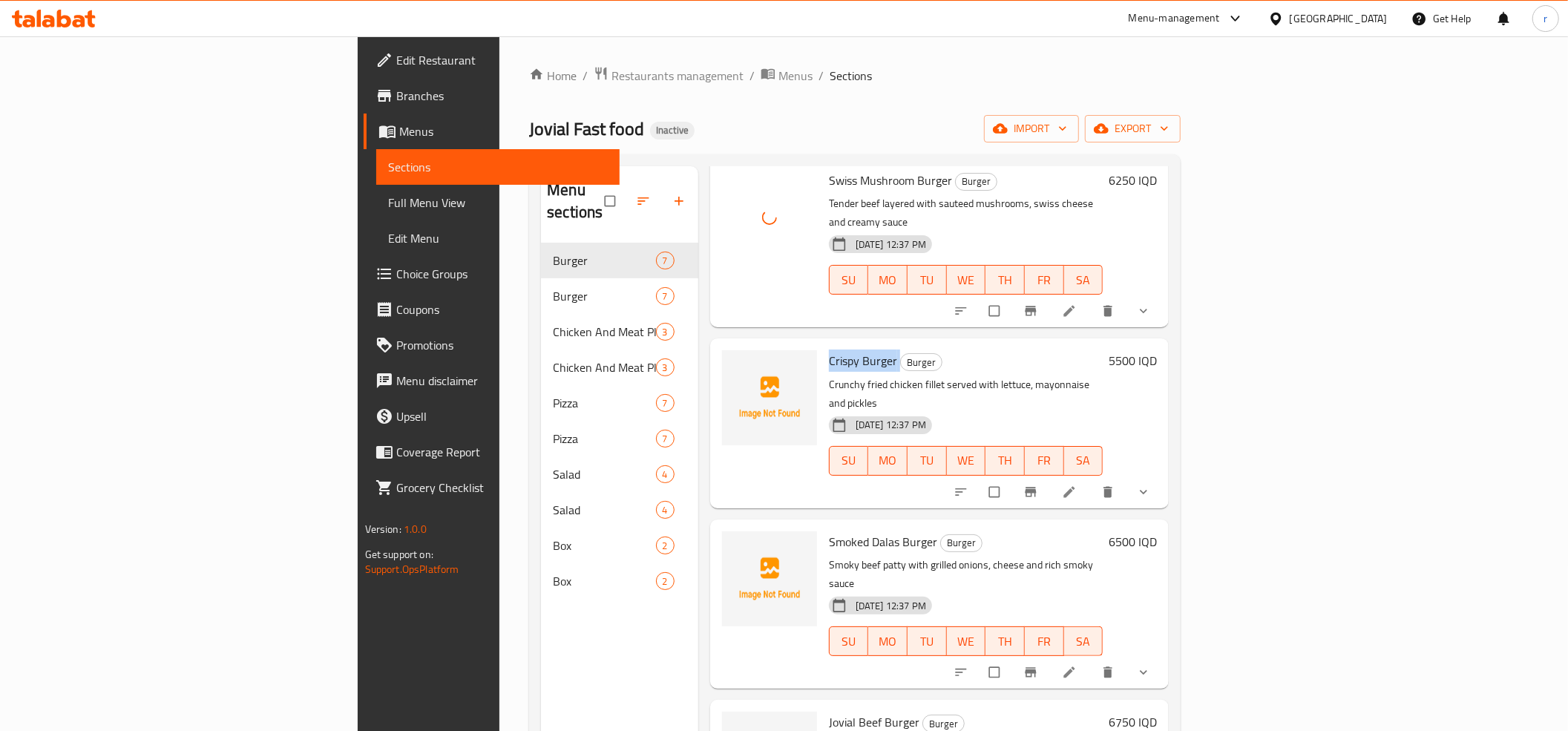
drag, startPoint x: 739, startPoint y: 282, endPoint x: 808, endPoint y: 291, distance: 69.6
click at [829, 351] on h6 "Crispy Burger Burger" at bounding box center [966, 361] width 274 height 20
copy h6 "Crispy Burger"
click at [734, 365] on icon "upload picture" at bounding box center [741, 370] width 13 height 11
click at [829, 530] on span "Smoked Dalas Burger" at bounding box center [883, 541] width 109 height 22
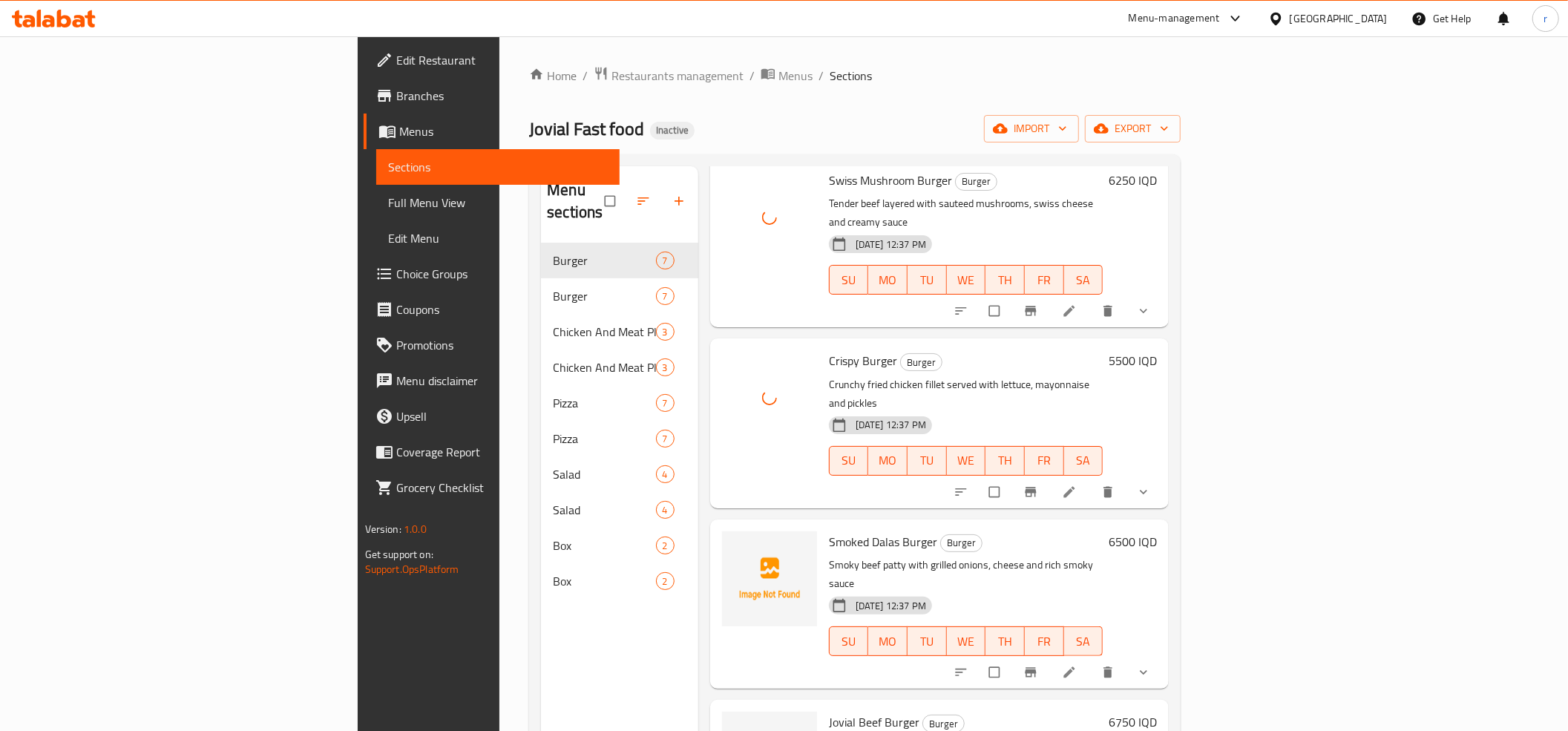
click at [823, 525] on div "Smoked Dalas Burger Burger Smoky beef patty with grilled onions, cheese and ric…" at bounding box center [967, 604] width 287 height 158
click at [829, 530] on span "Smoked Dalas Burger" at bounding box center [883, 541] width 109 height 22
copy h6 "Smoked Dalas Burger"
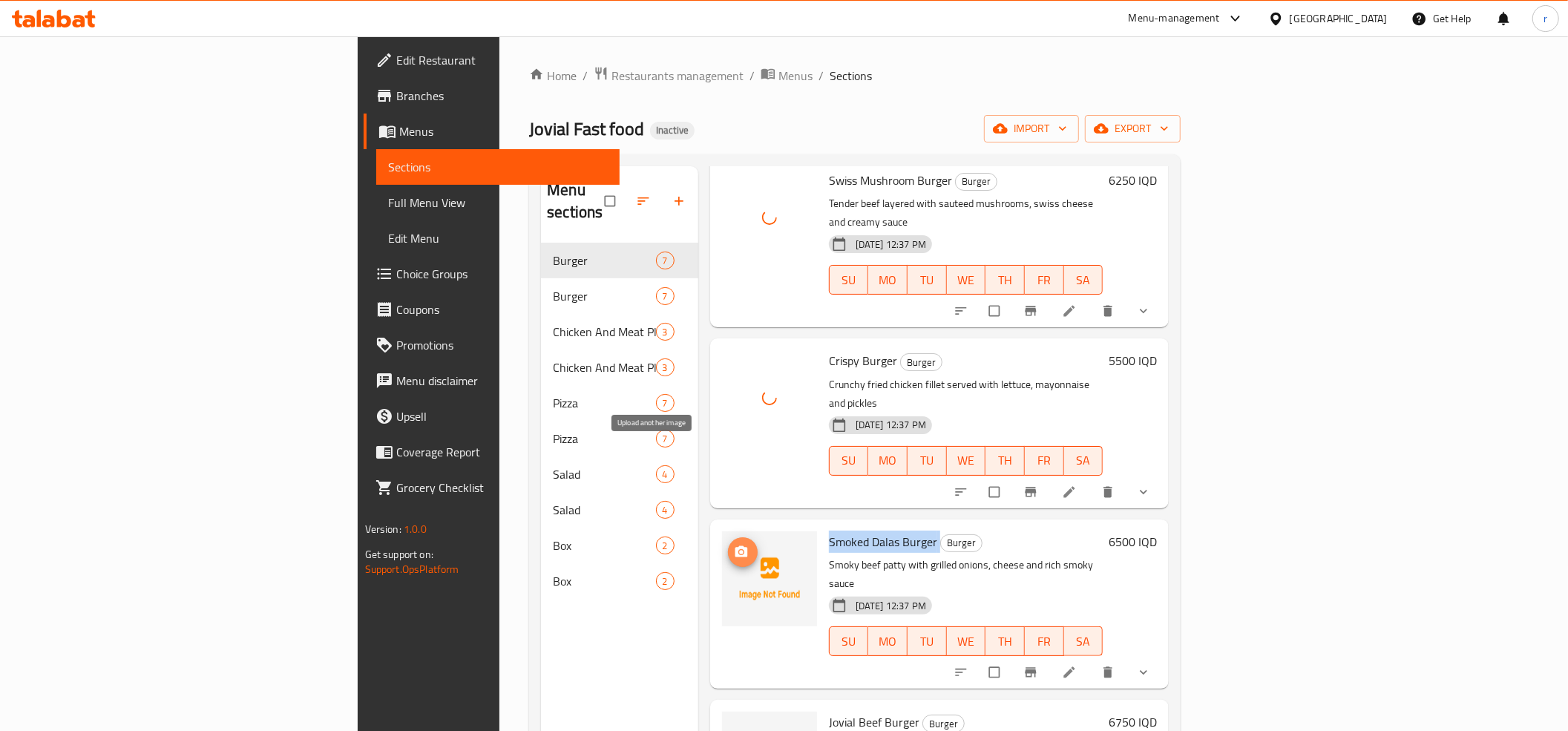
click at [728, 537] on button "upload picture" at bounding box center [743, 552] width 30 height 30
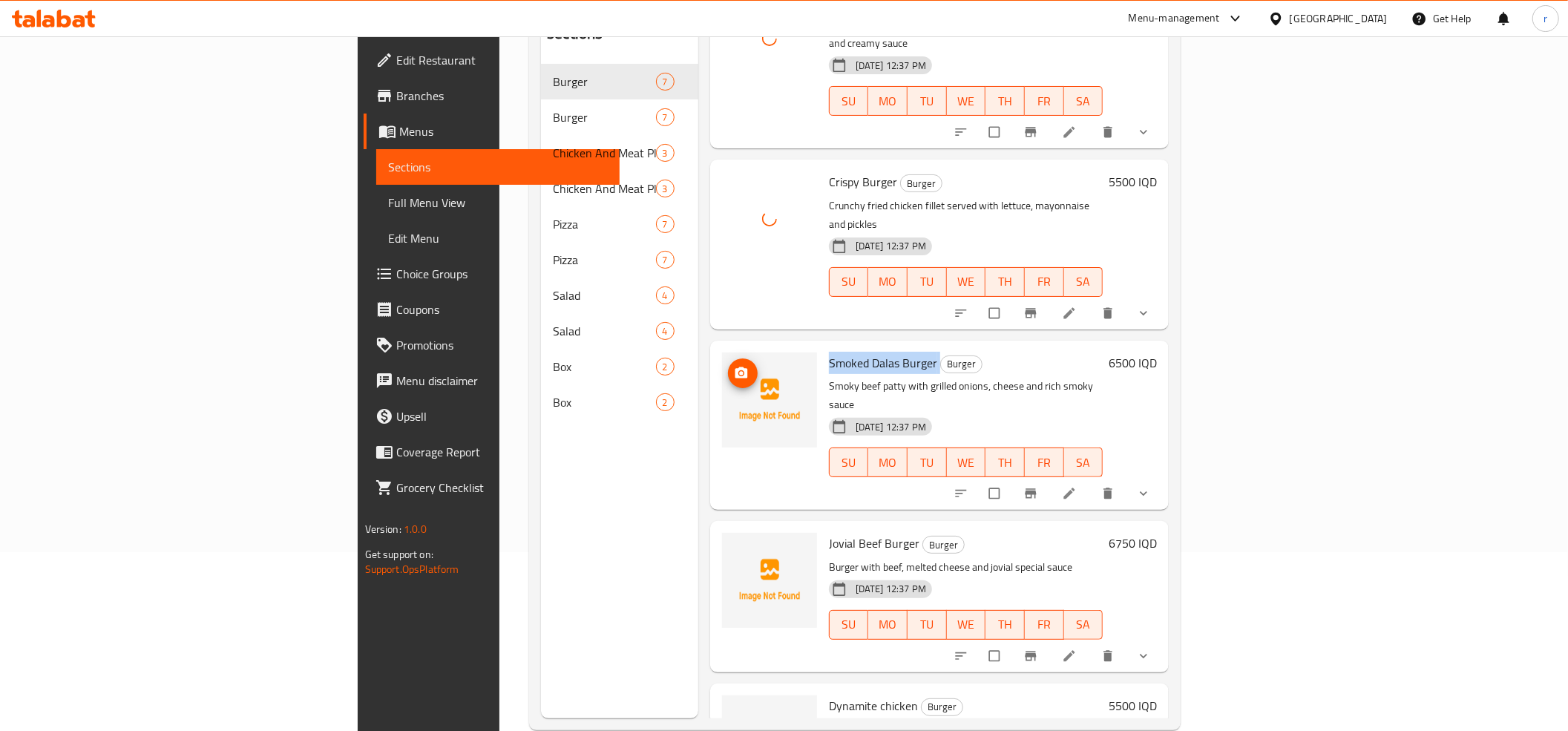
scroll to position [209, 0]
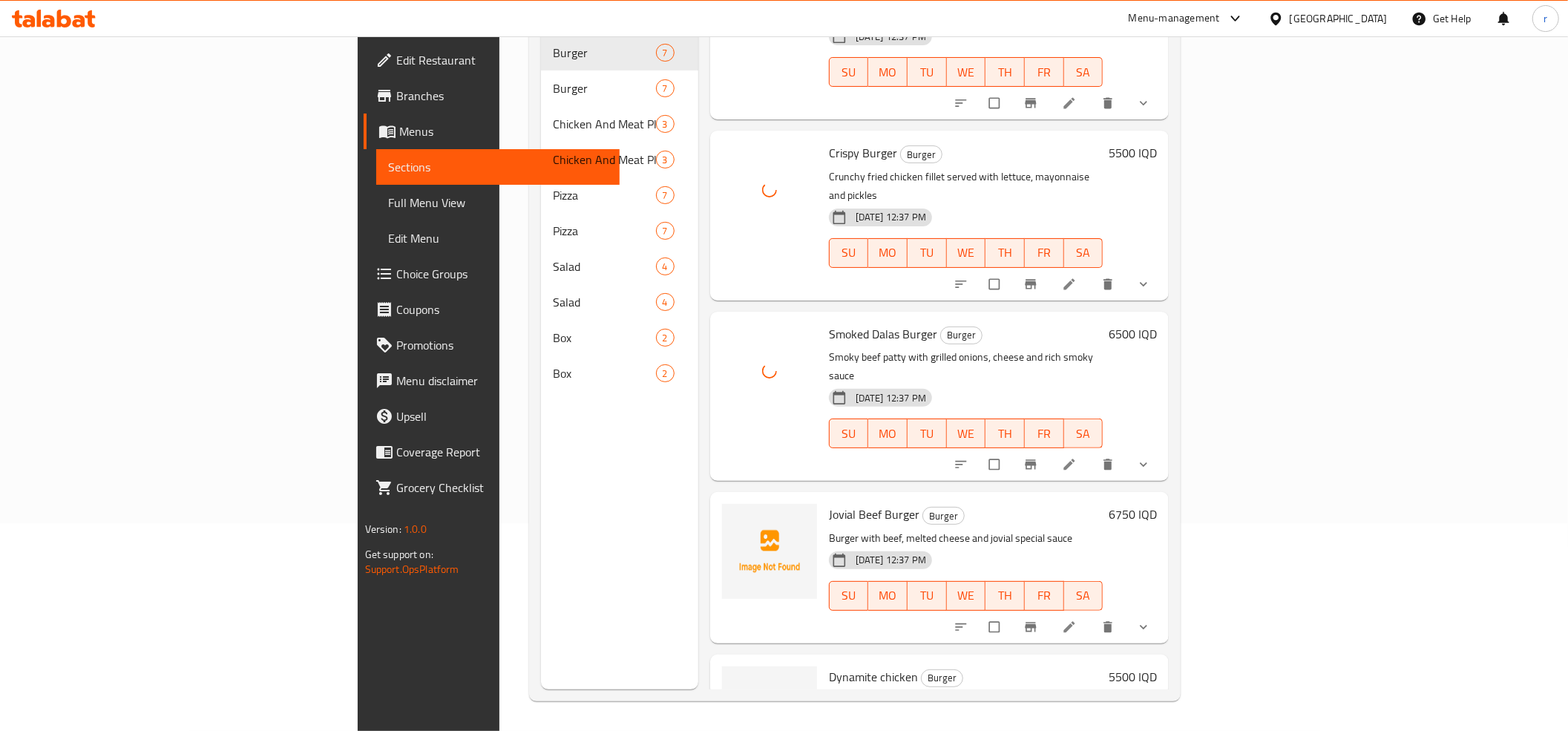
click at [823, 498] on div "Jovial Beef Burger Burger Burger with beef, melted cheese and jovial special sa…" at bounding box center [967, 567] width 287 height 139
click at [829, 503] on span "Jovial Beef Burger" at bounding box center [874, 514] width 91 height 22
copy h6 "Jovial Beef Burger"
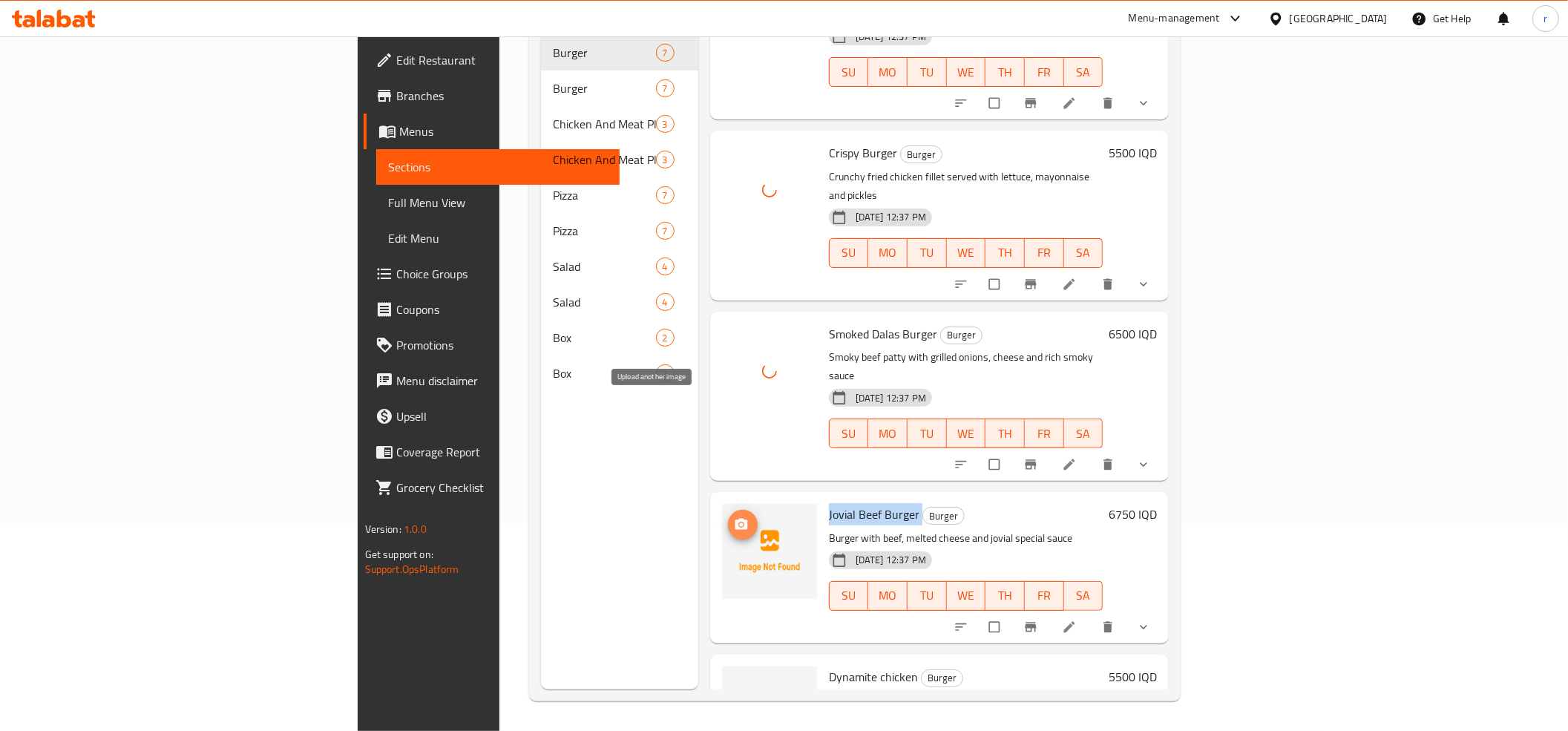
click at [734, 517] on icon "upload picture" at bounding box center [741, 524] width 15 height 15
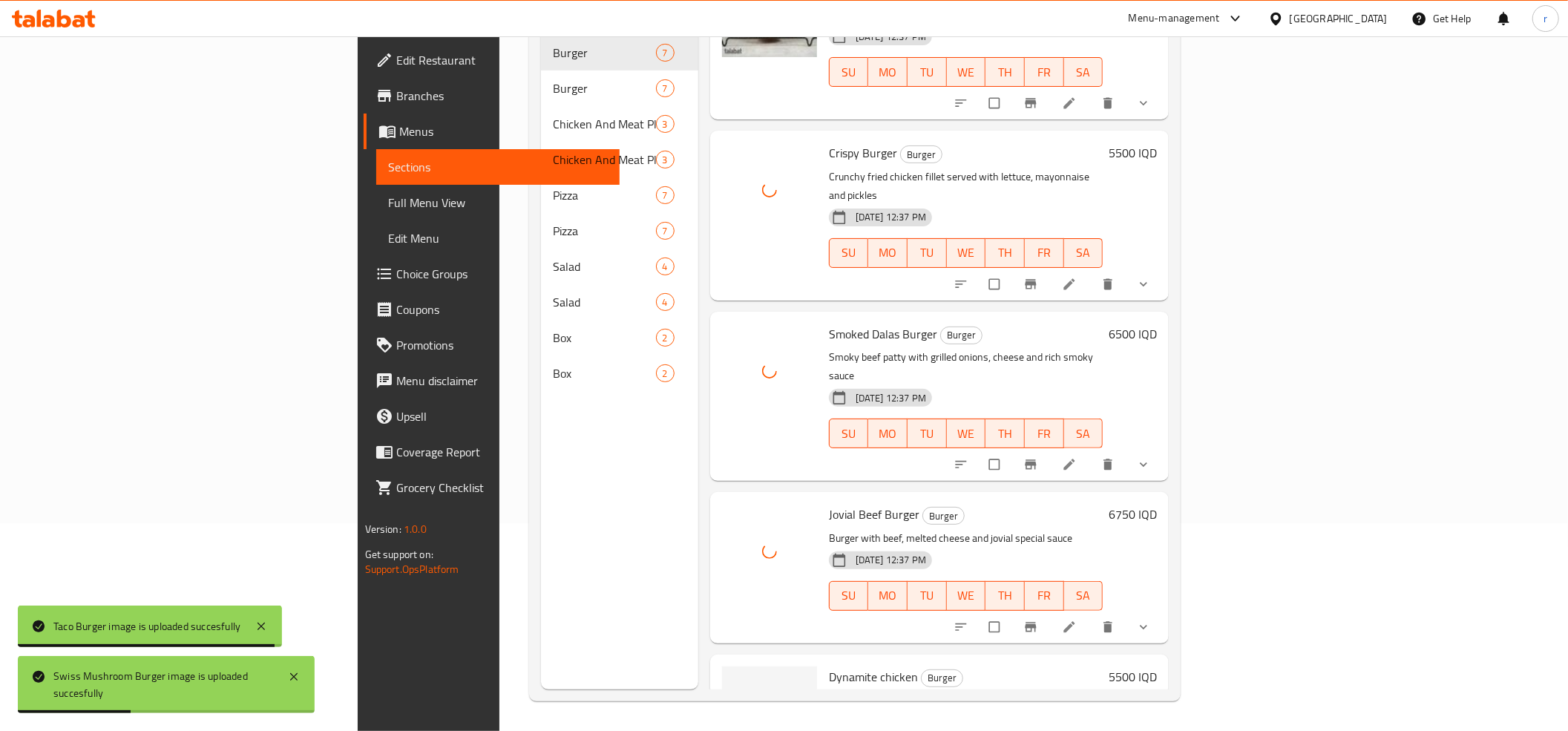
click at [829, 666] on span "Dynamite chicken" at bounding box center [873, 677] width 89 height 22
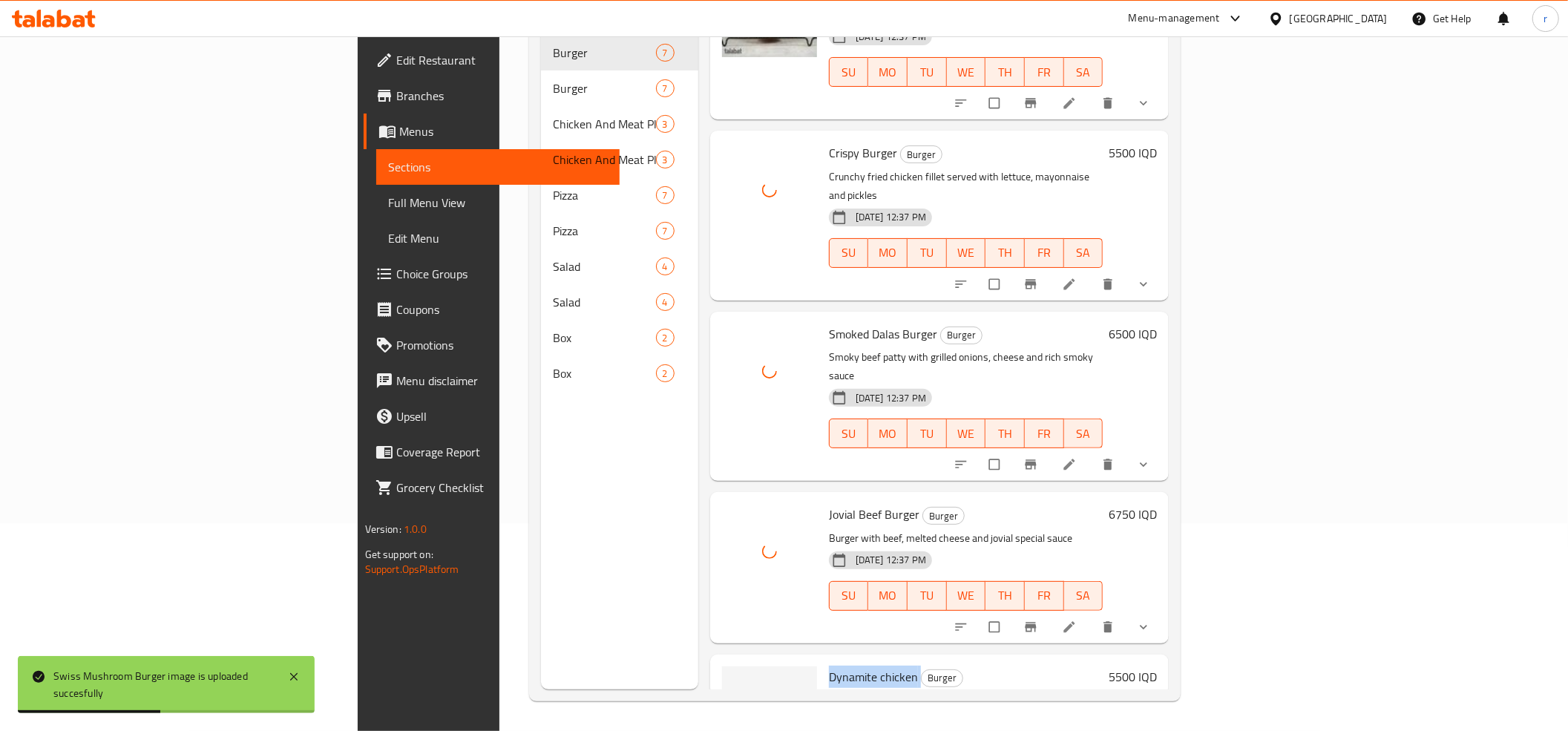
click at [829, 666] on span "Dynamite chicken" at bounding box center [873, 677] width 89 height 22
copy h6 "Dynamite chicken"
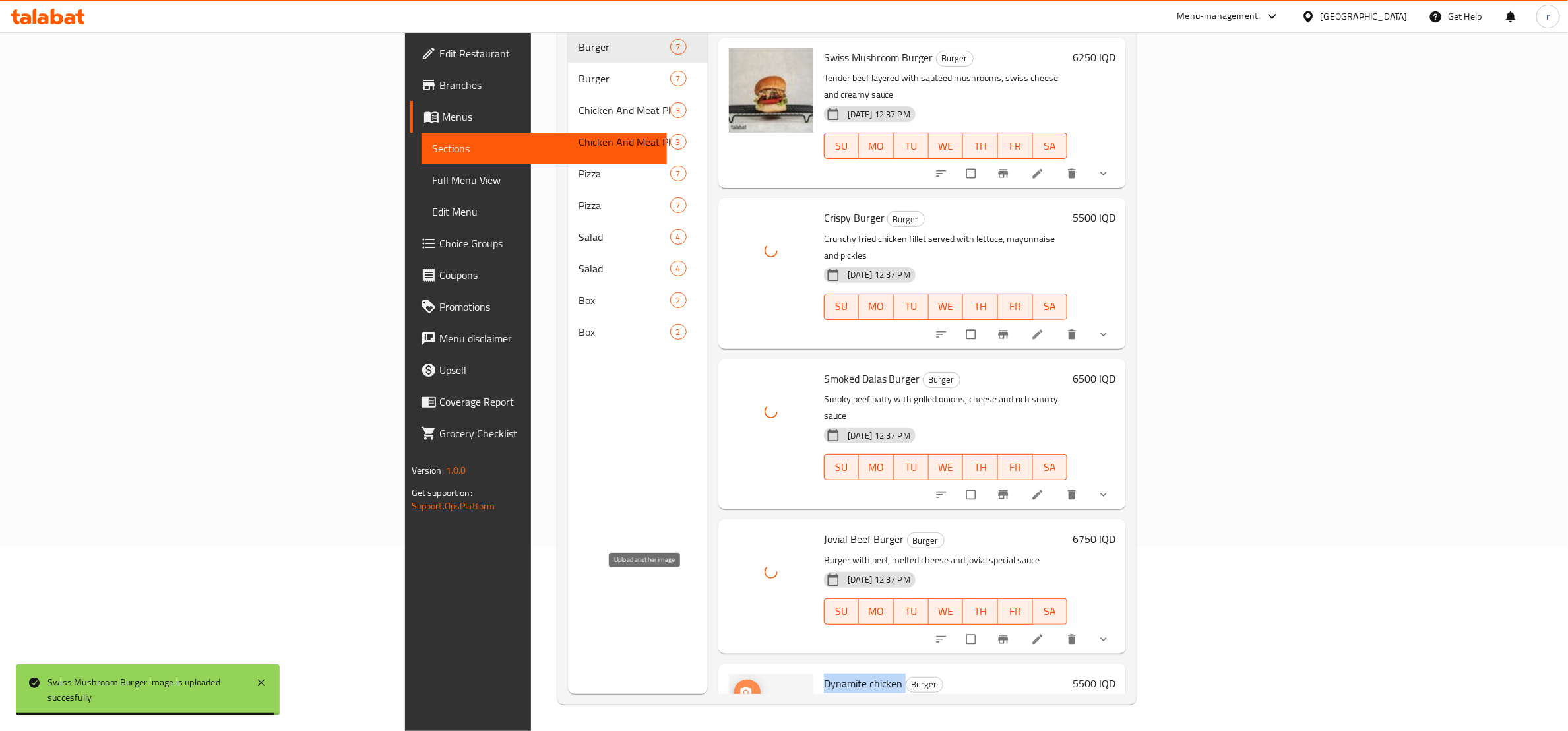
click at [740, 649] on icon "upload picture" at bounding box center [746, 692] width 13 height 13
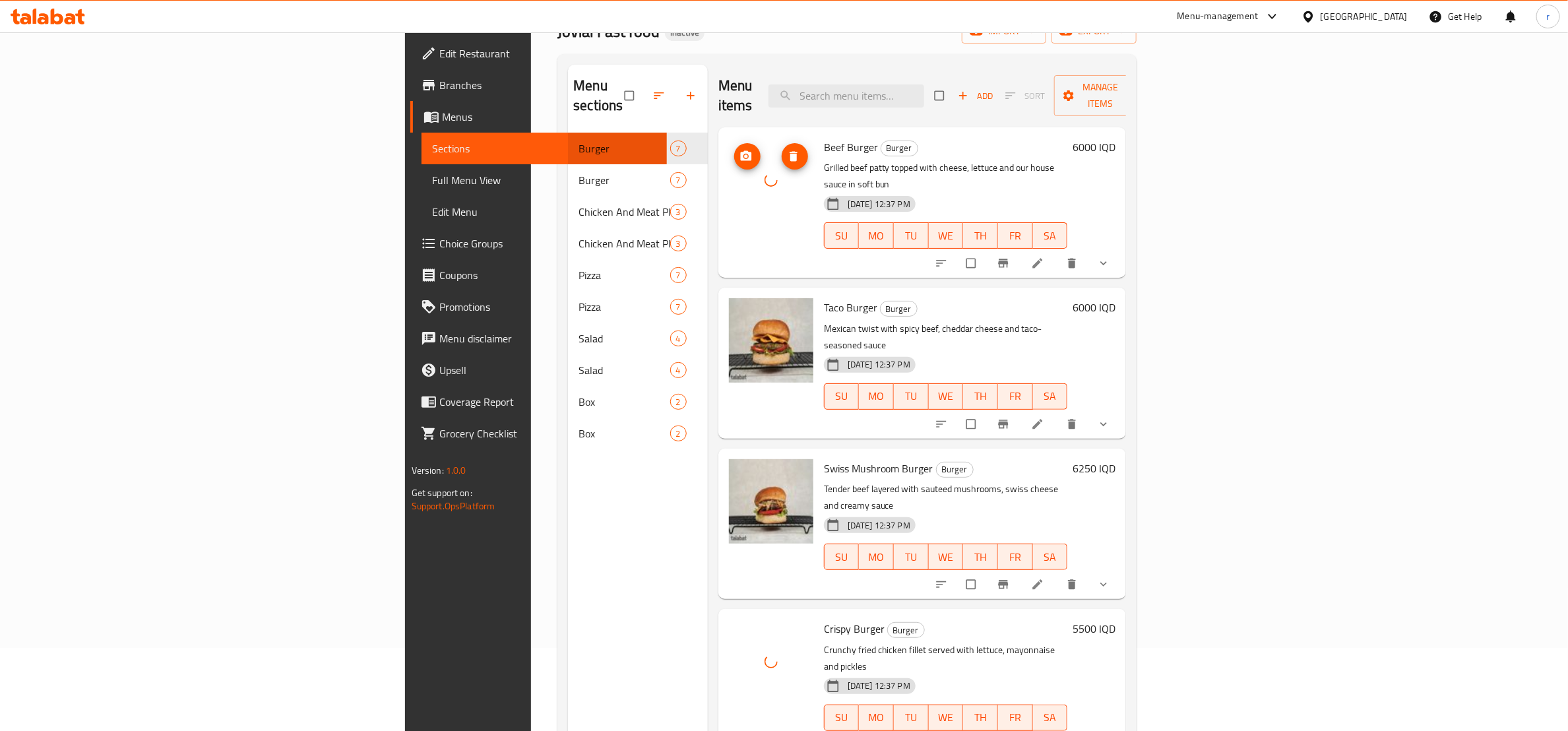
scroll to position [0, 0]
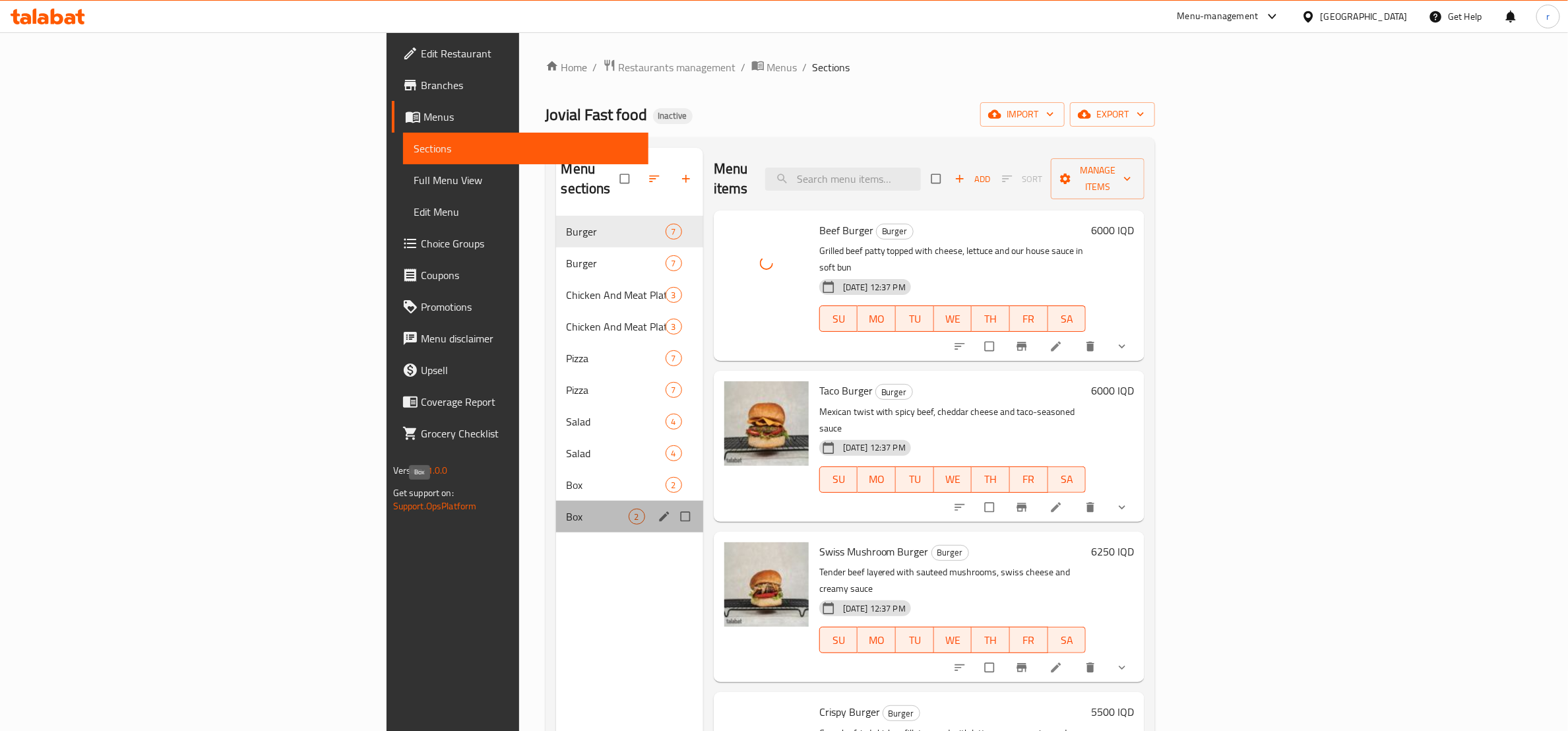
click at [567, 508] on span "Box" at bounding box center [597, 516] width 62 height 16
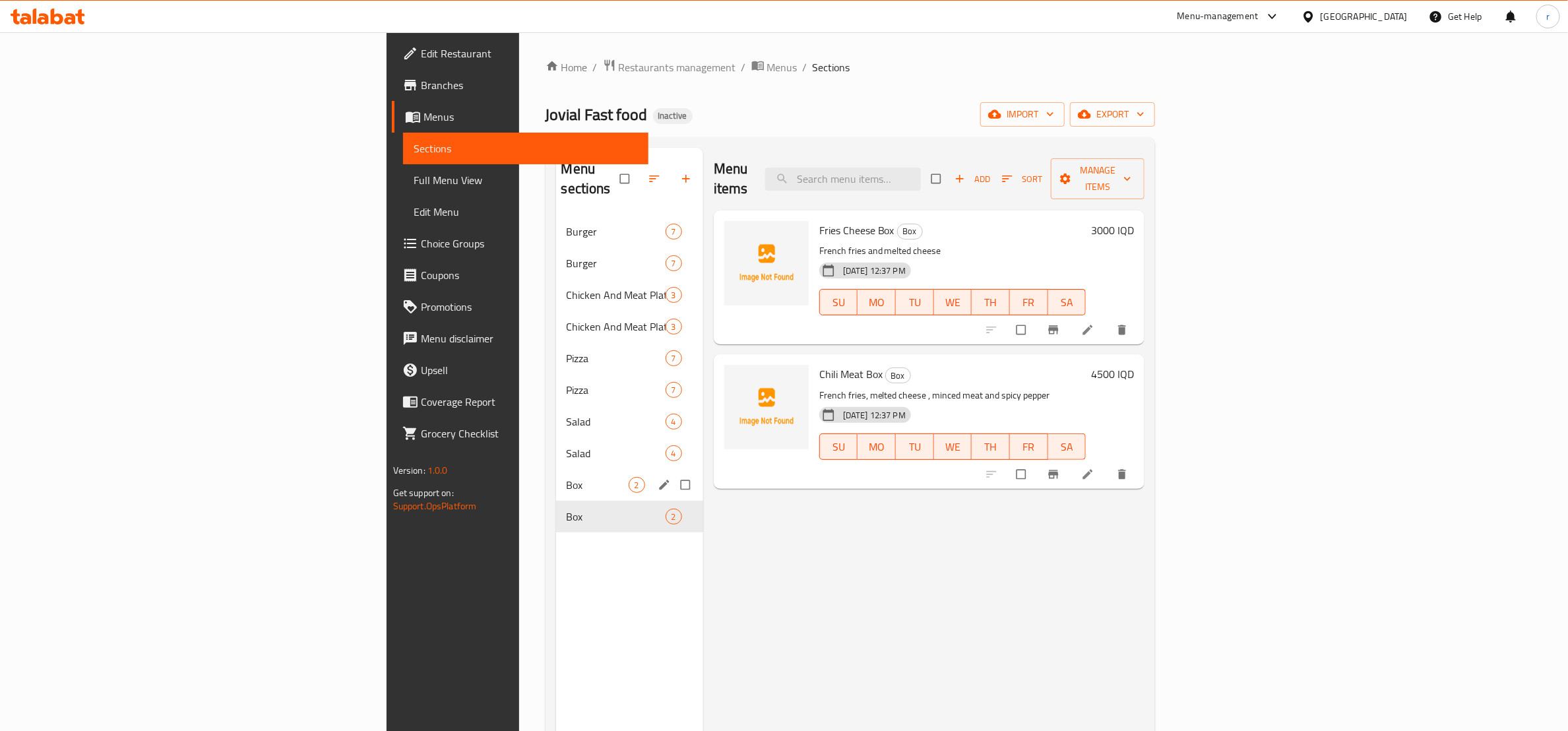
click at [556, 475] on div "Box 2" at bounding box center [630, 485] width 147 height 32
click at [567, 508] on span "Box" at bounding box center [597, 516] width 62 height 16
click at [567, 256] on span "Burger" at bounding box center [597, 263] width 62 height 16
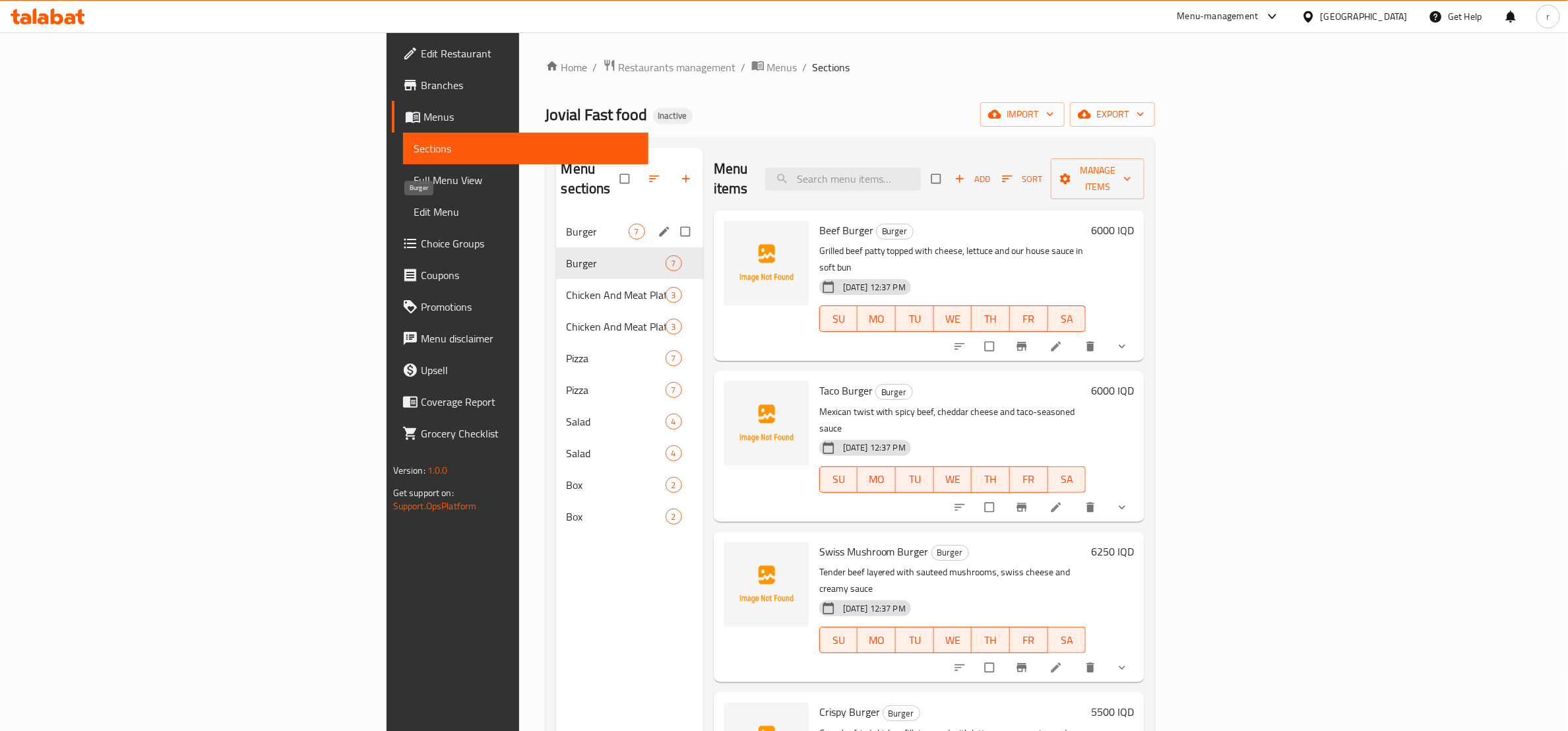
click at [567, 223] on span "Burger" at bounding box center [597, 231] width 62 height 16
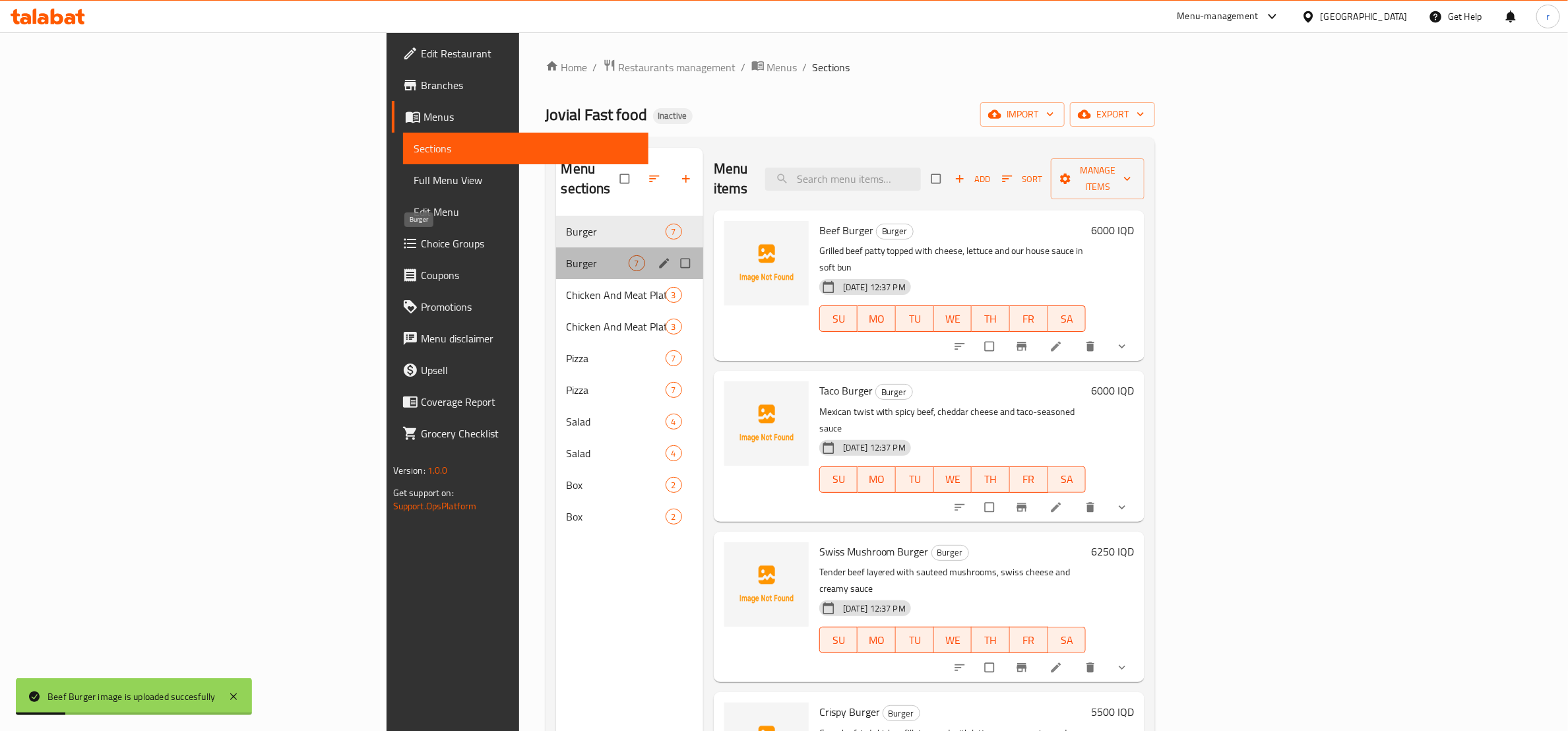
click at [567, 256] on span "Burger" at bounding box center [597, 263] width 62 height 16
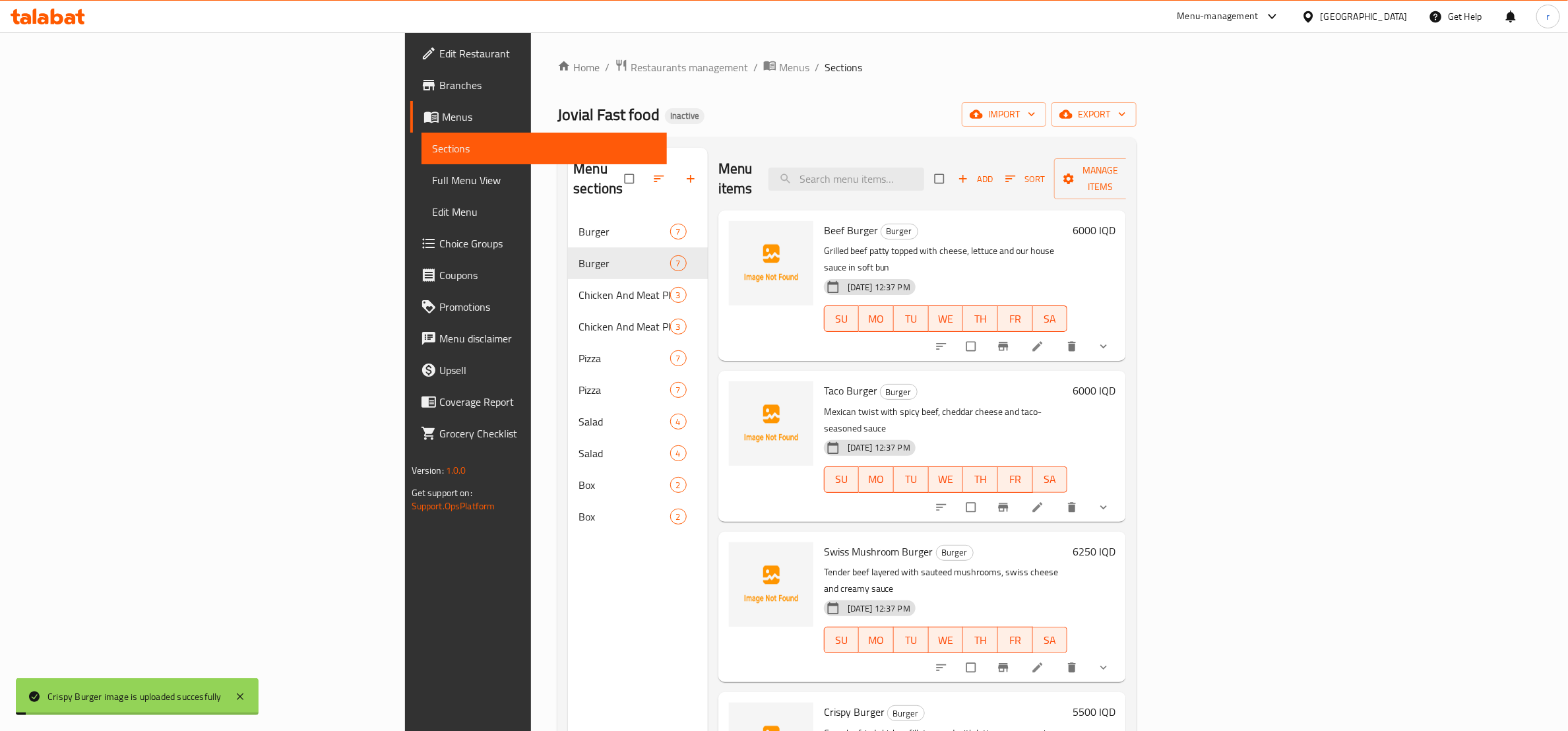
click at [568, 210] on nav "Burger 7 Burger 7 Chicken And Meat Plate 3 Chicken And Meat Plate 3 Pizza 7 Piz…" at bounding box center [638, 373] width 140 height 327
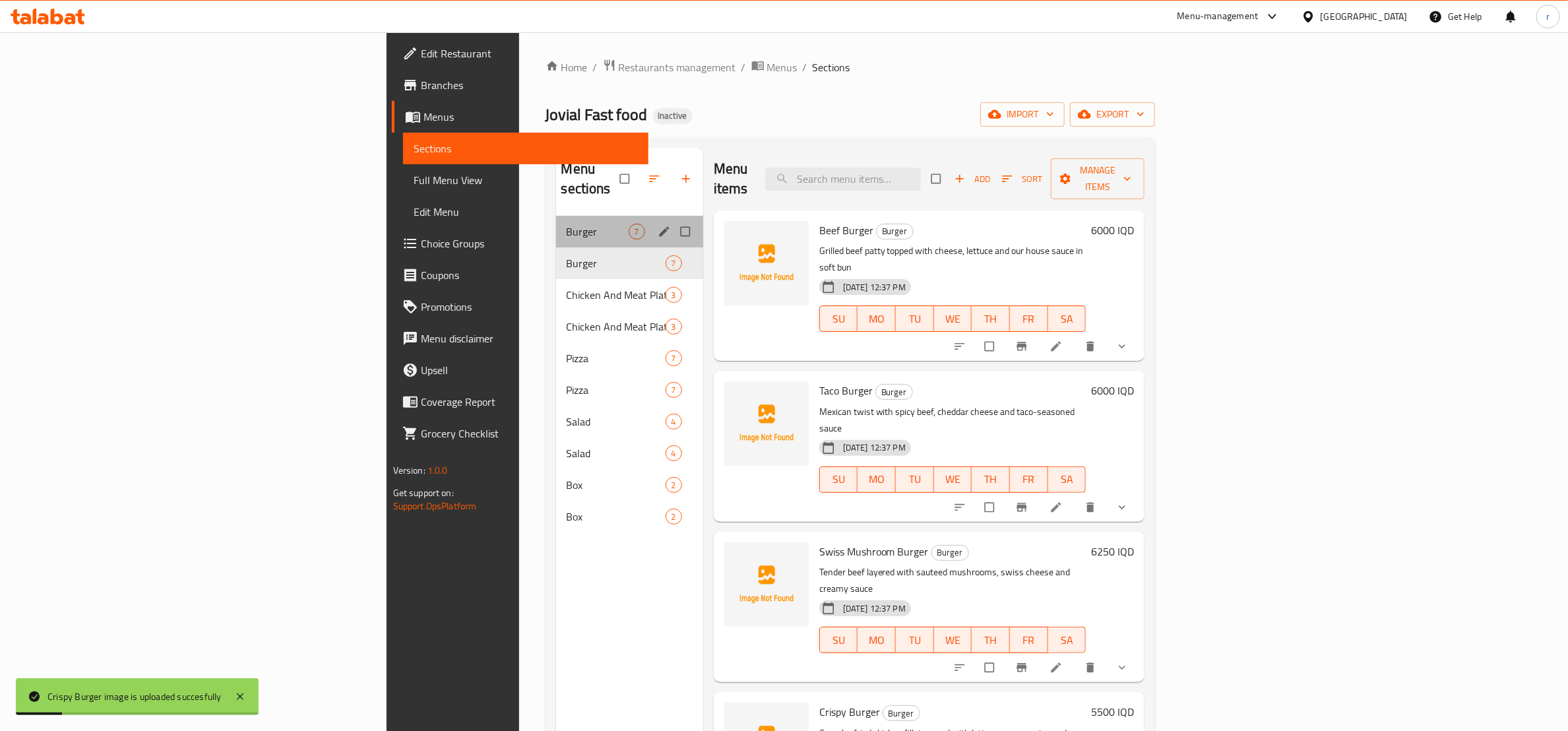
click at [556, 216] on div "Burger 7" at bounding box center [630, 231] width 147 height 32
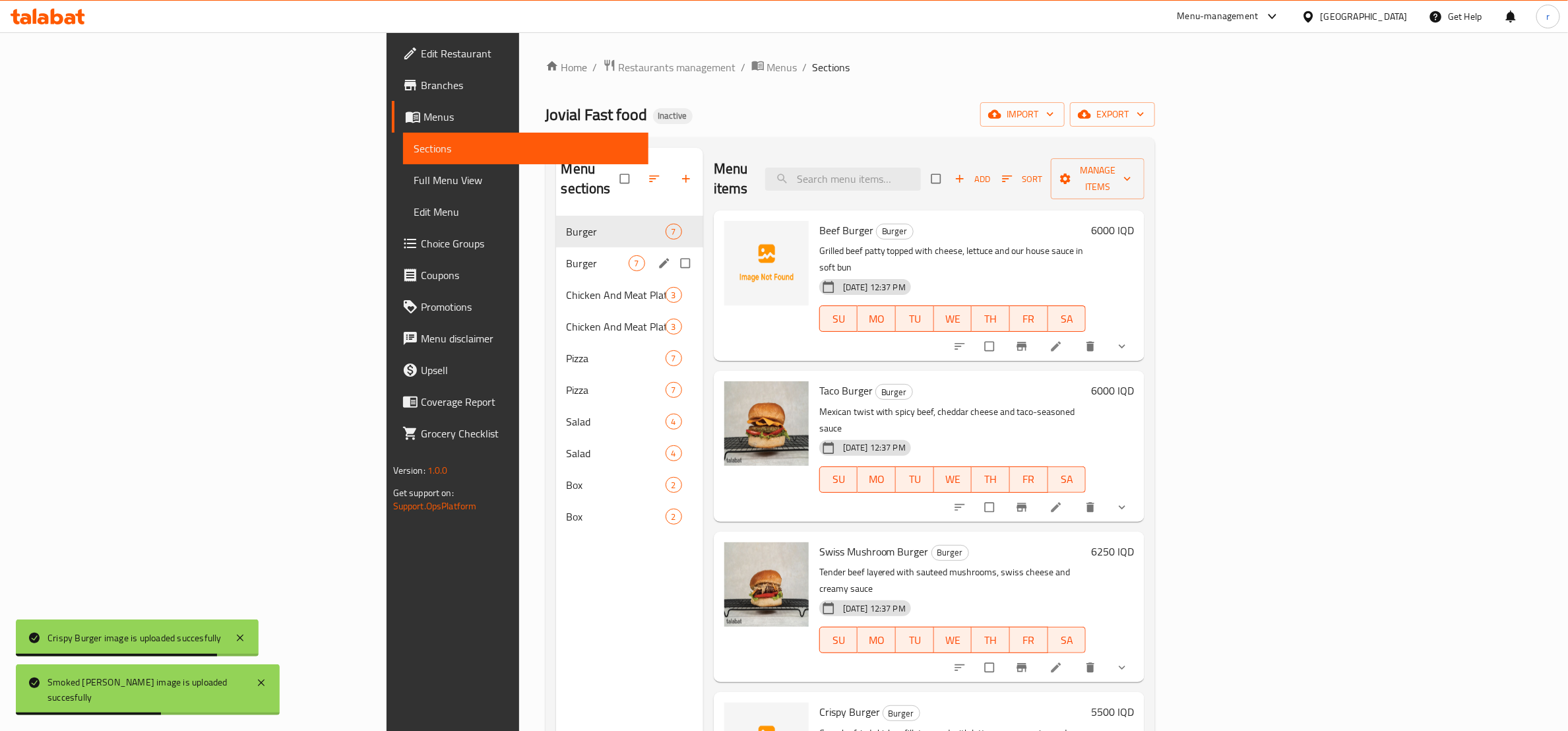
click at [673, 251] on input "Menu sections" at bounding box center [687, 263] width 28 height 25
checkbox input "true"
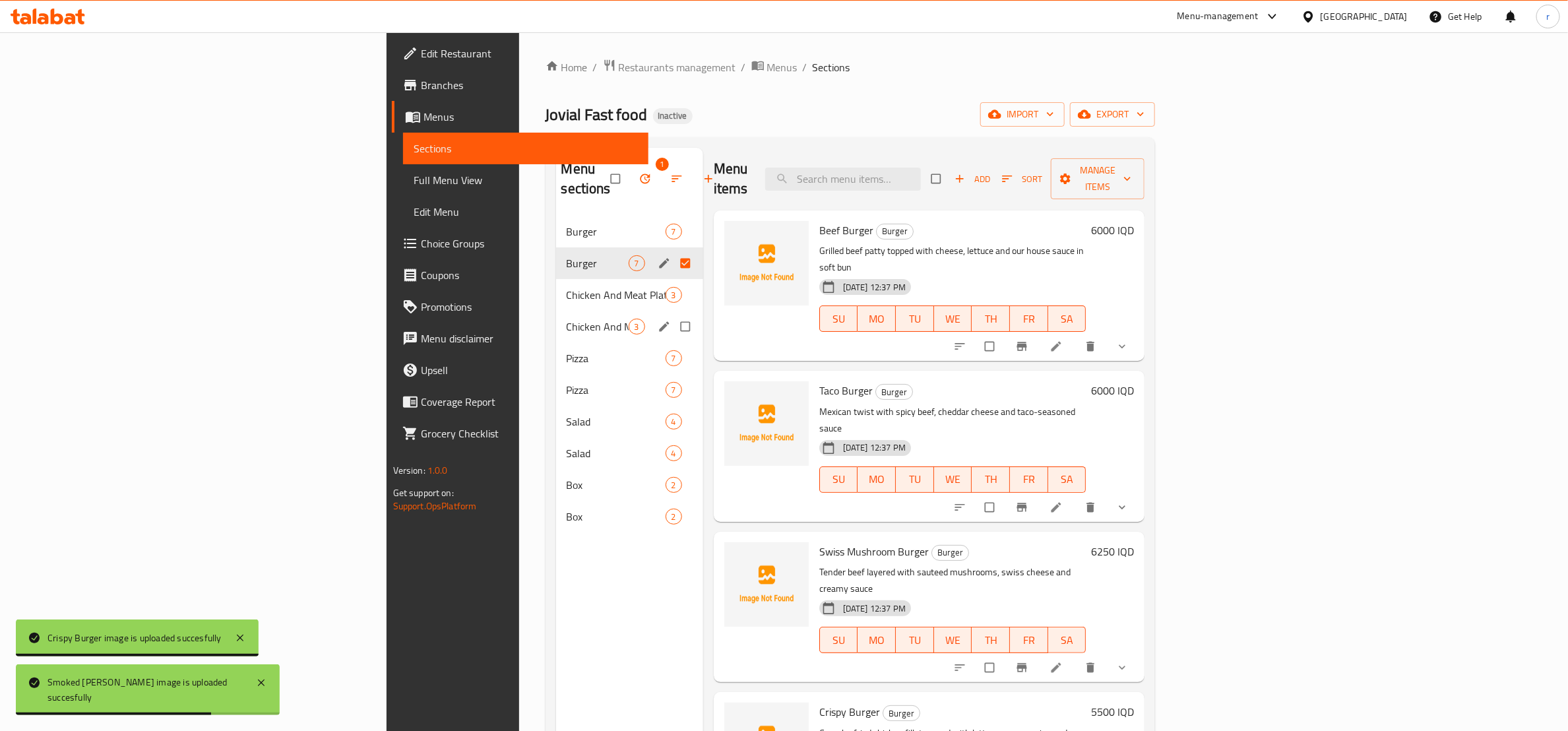
click at [673, 314] on input "Menu sections" at bounding box center [687, 326] width 28 height 25
checkbox input "true"
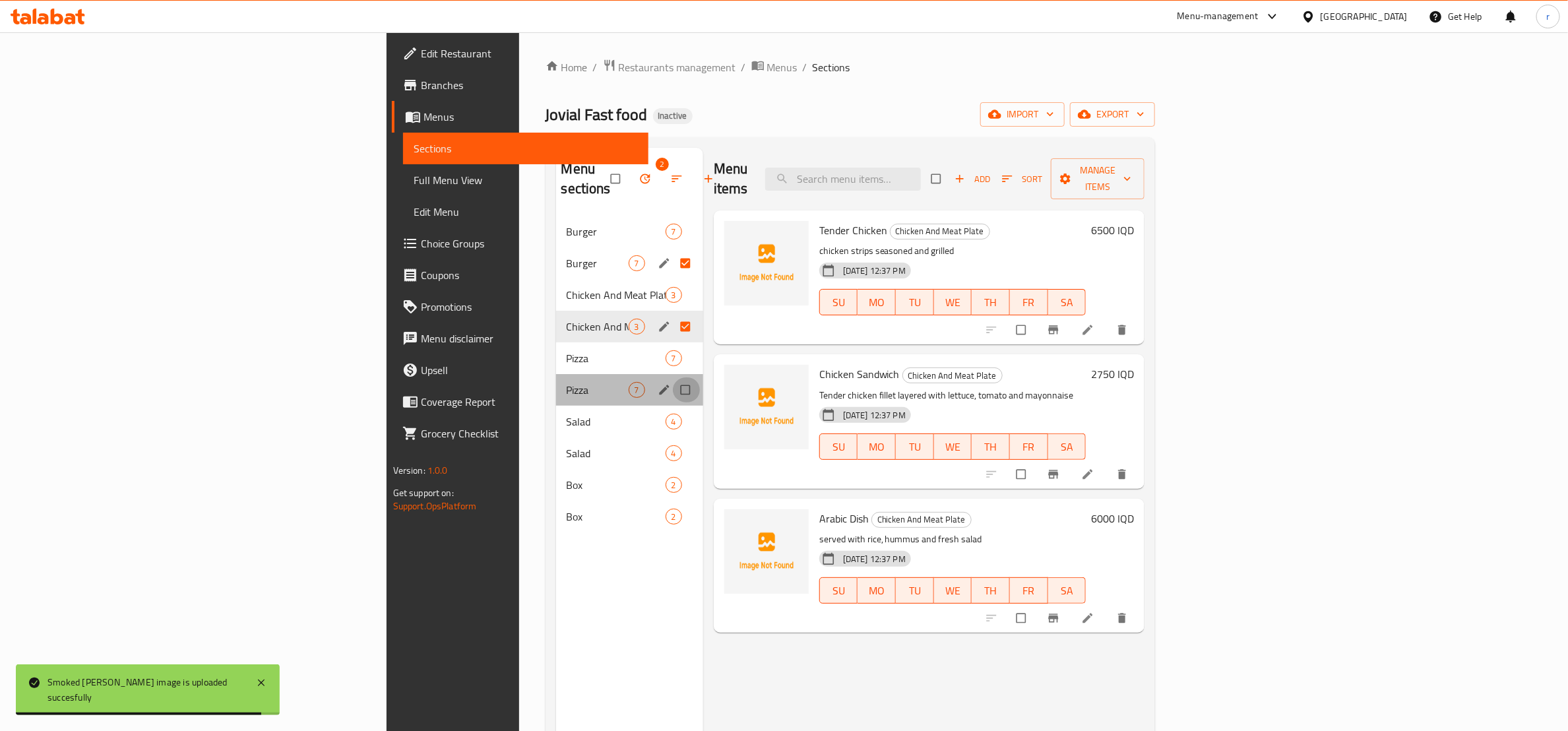
click at [673, 380] on input "Menu sections" at bounding box center [687, 390] width 28 height 25
checkbox input "true"
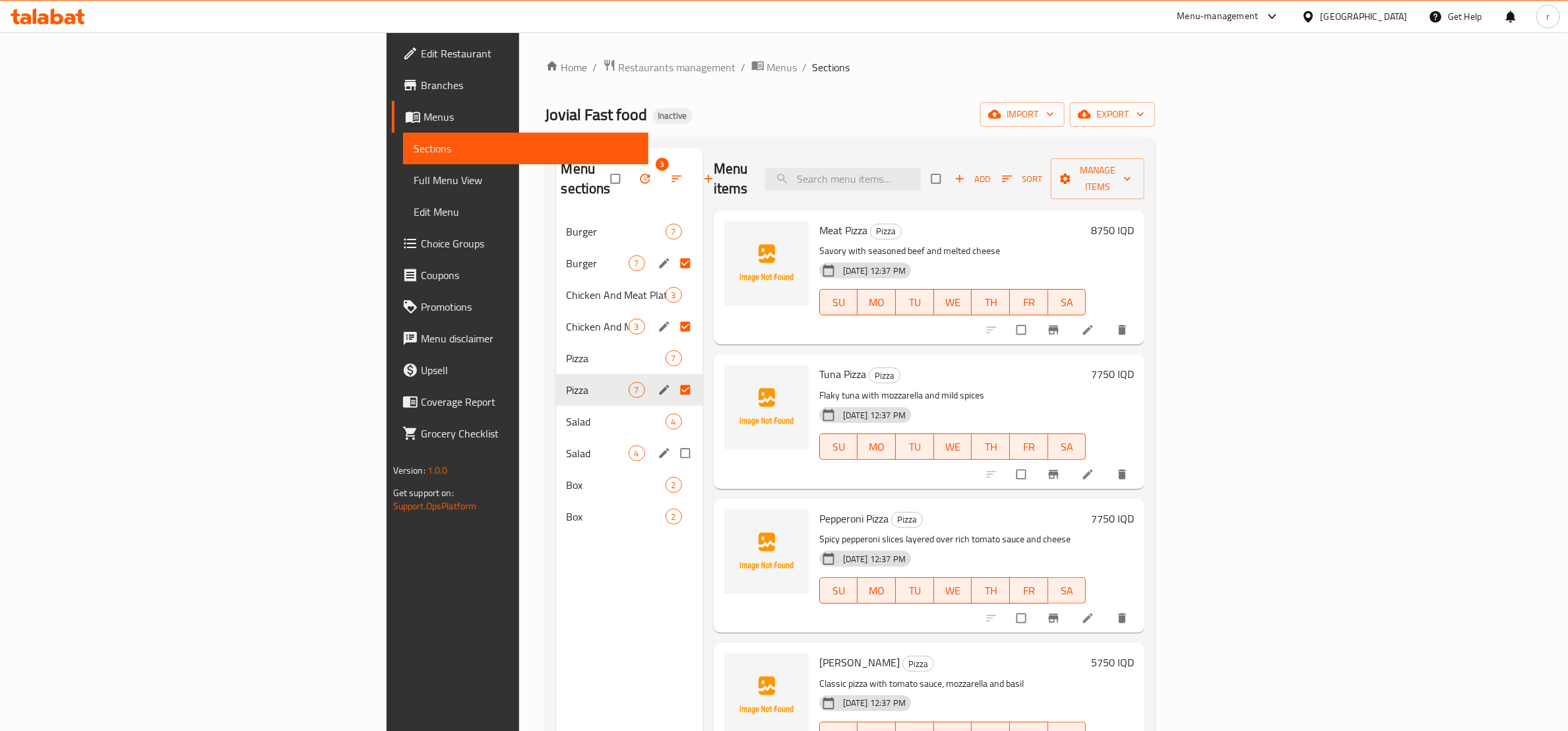
click at [673, 440] on input "Menu sections" at bounding box center [687, 453] width 28 height 25
checkbox input "true"
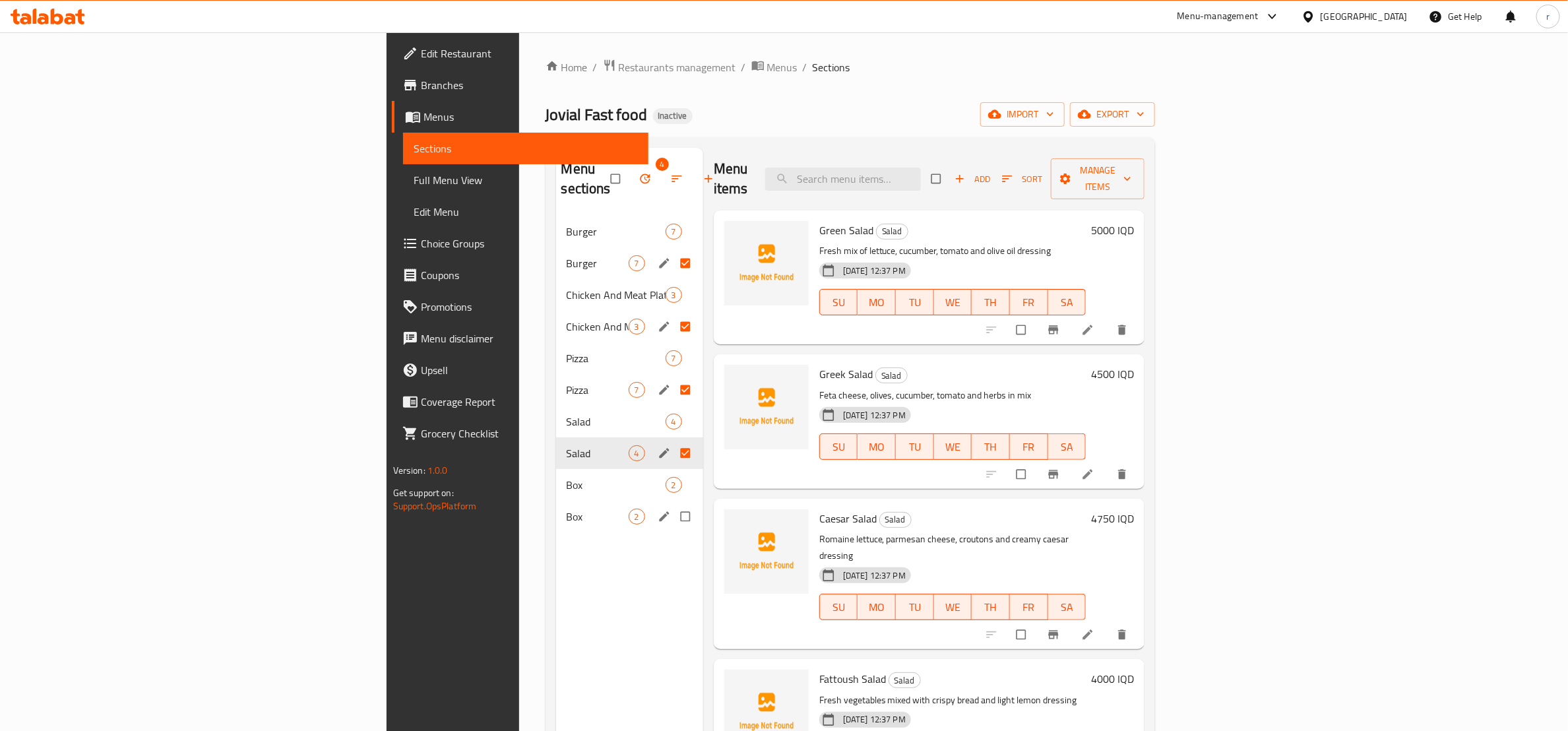
click at [673, 504] on input "Menu sections" at bounding box center [687, 517] width 28 height 25
checkbox input "true"
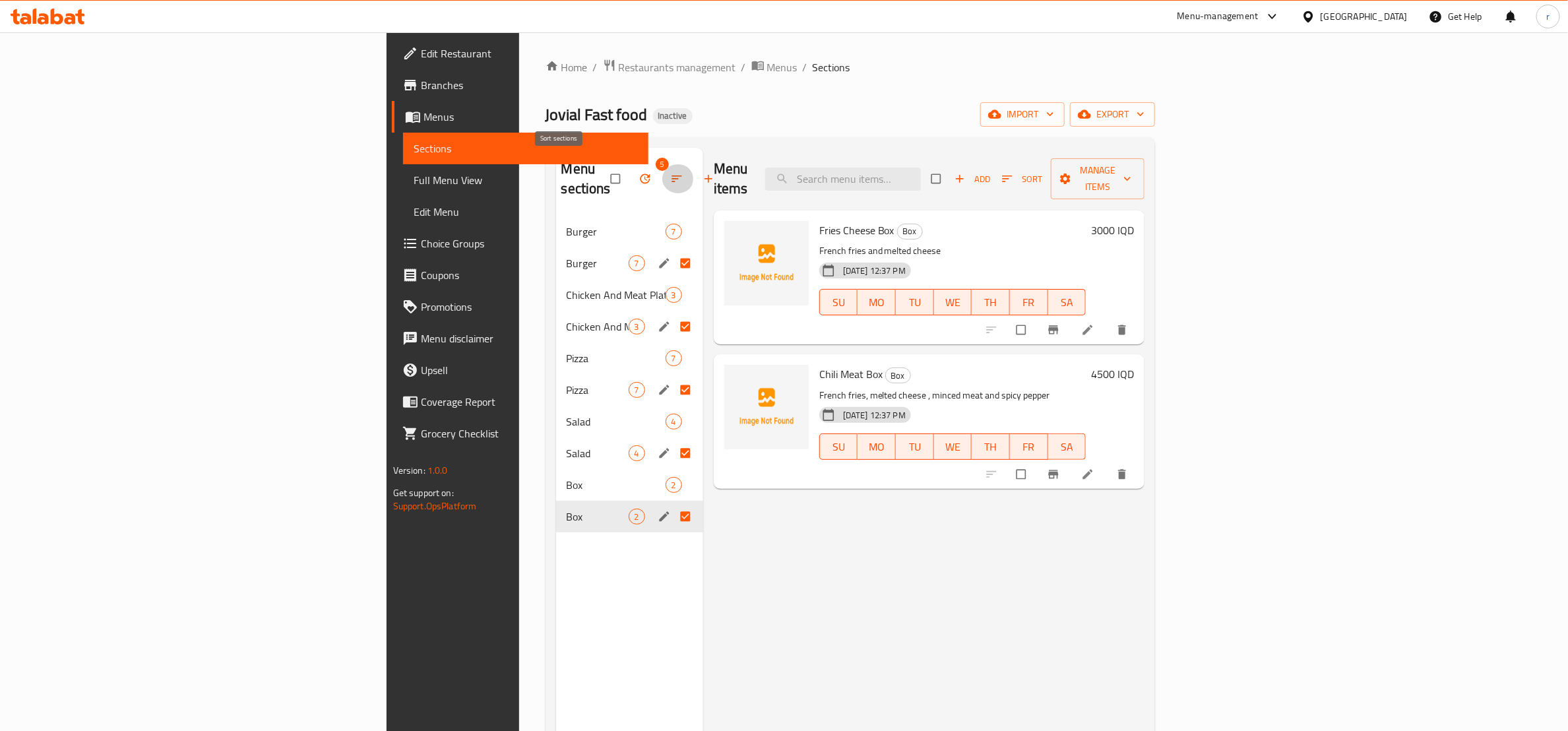
click at [672, 176] on icon "button" at bounding box center [677, 179] width 10 height 6
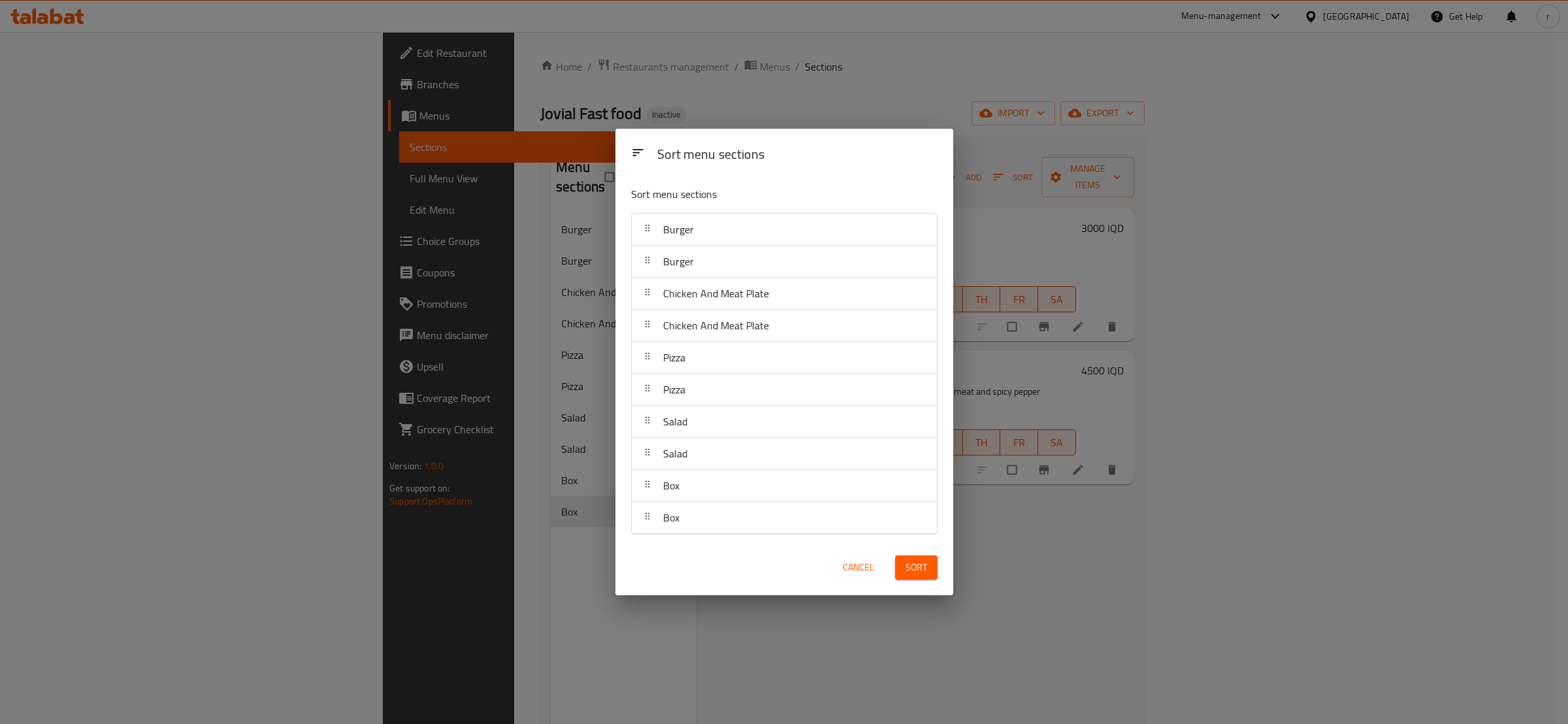
click at [590, 137] on div "Sort menu sections Sort menu sections Burger Burger Chicken And Meat Plate Chic…" at bounding box center [784, 362] width 1568 height 724
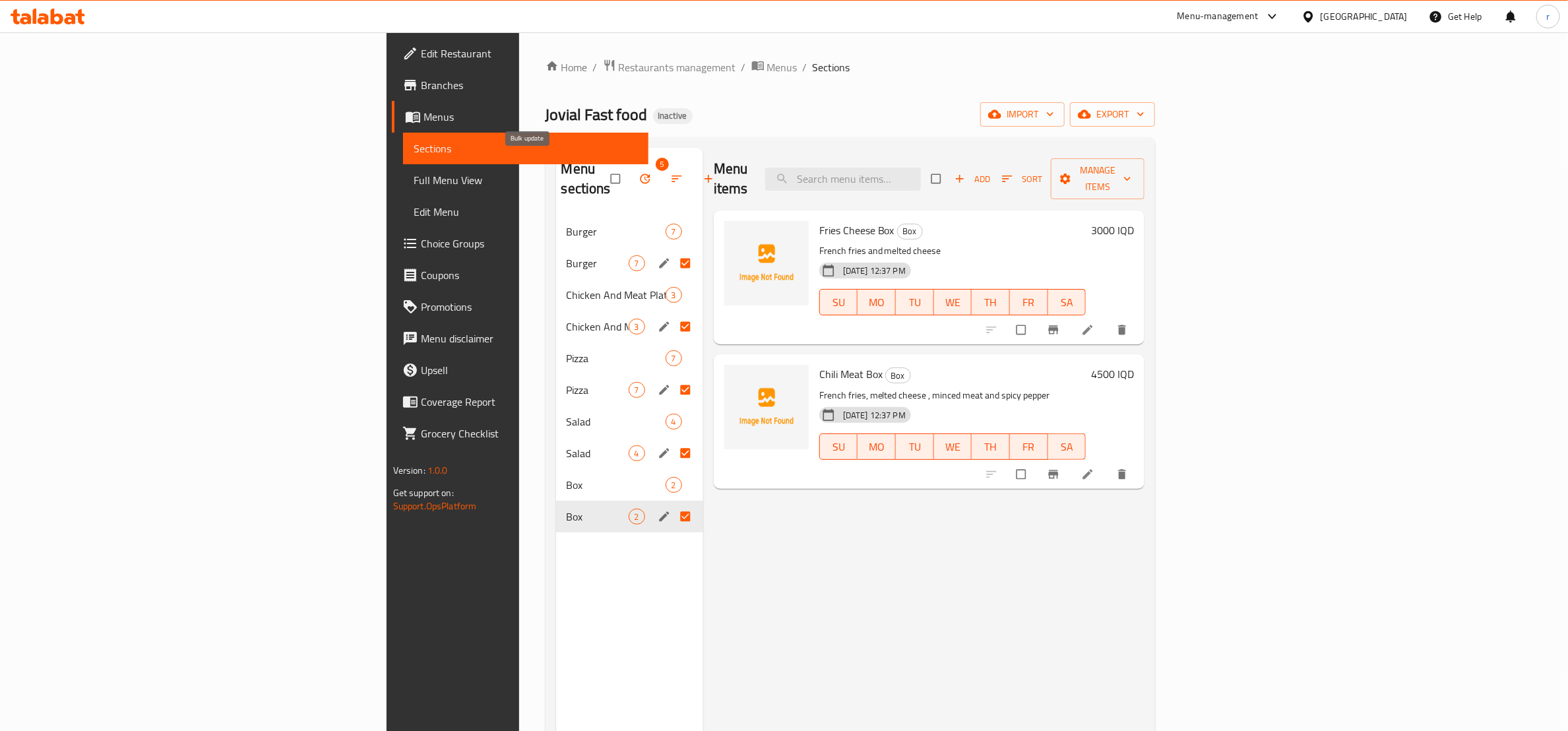
click at [639, 175] on icon "button" at bounding box center [645, 179] width 13 height 13
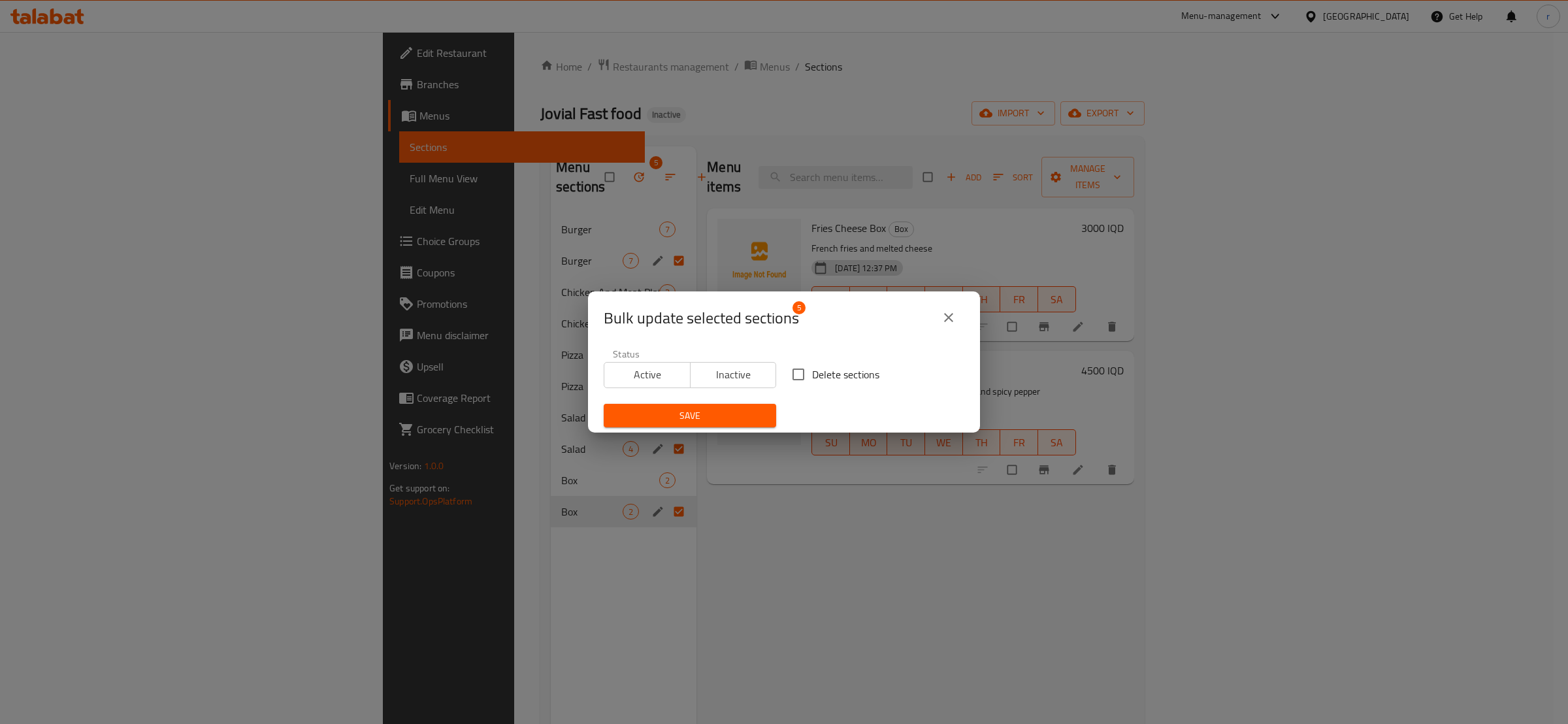
click at [832, 375] on span "Delete sections" at bounding box center [845, 374] width 67 height 16
click at [812, 375] on input "Delete sections" at bounding box center [798, 374] width 28 height 28
checkbox input "true"
click at [702, 418] on span "Save" at bounding box center [689, 416] width 152 height 17
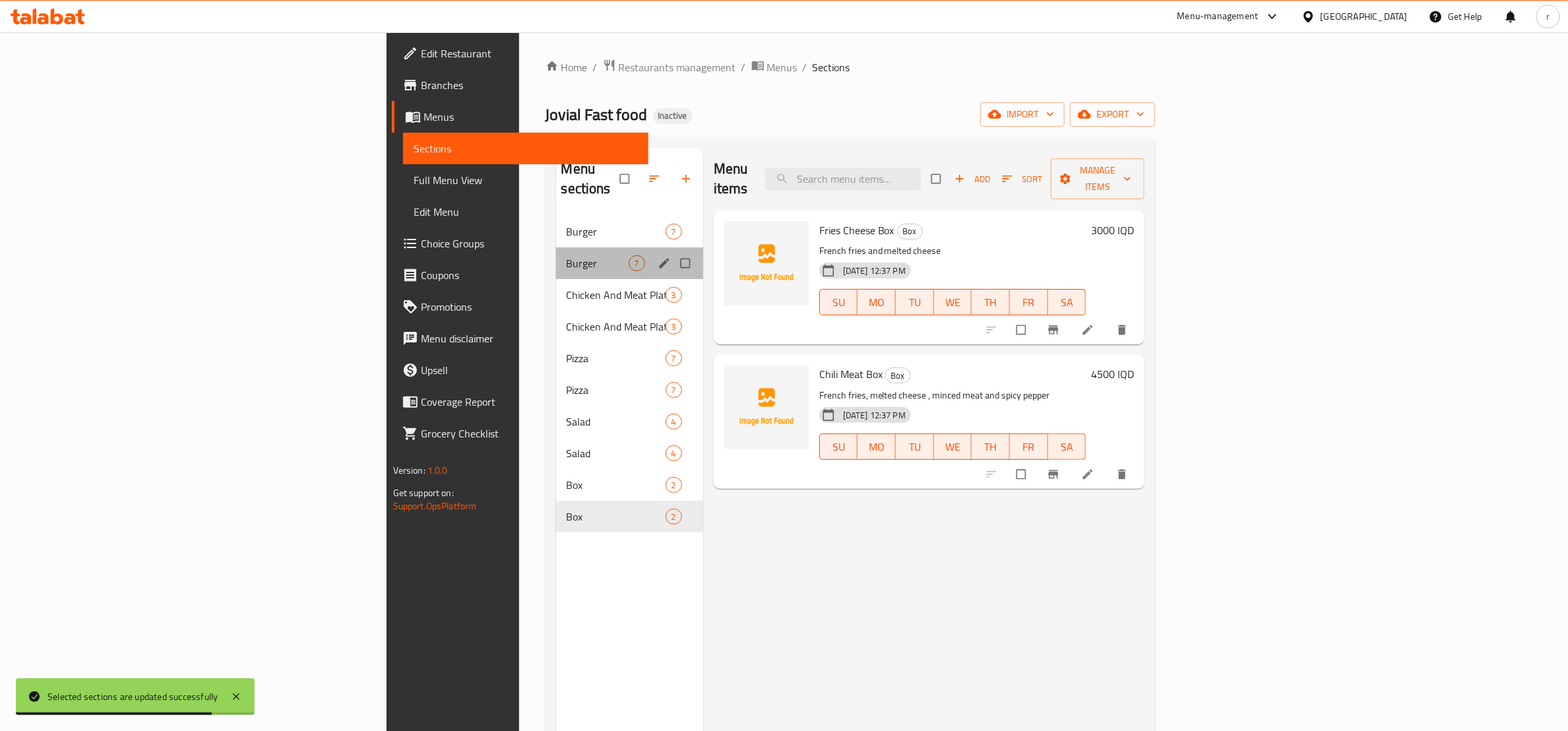
click at [556, 247] on div "Burger 7" at bounding box center [630, 263] width 147 height 32
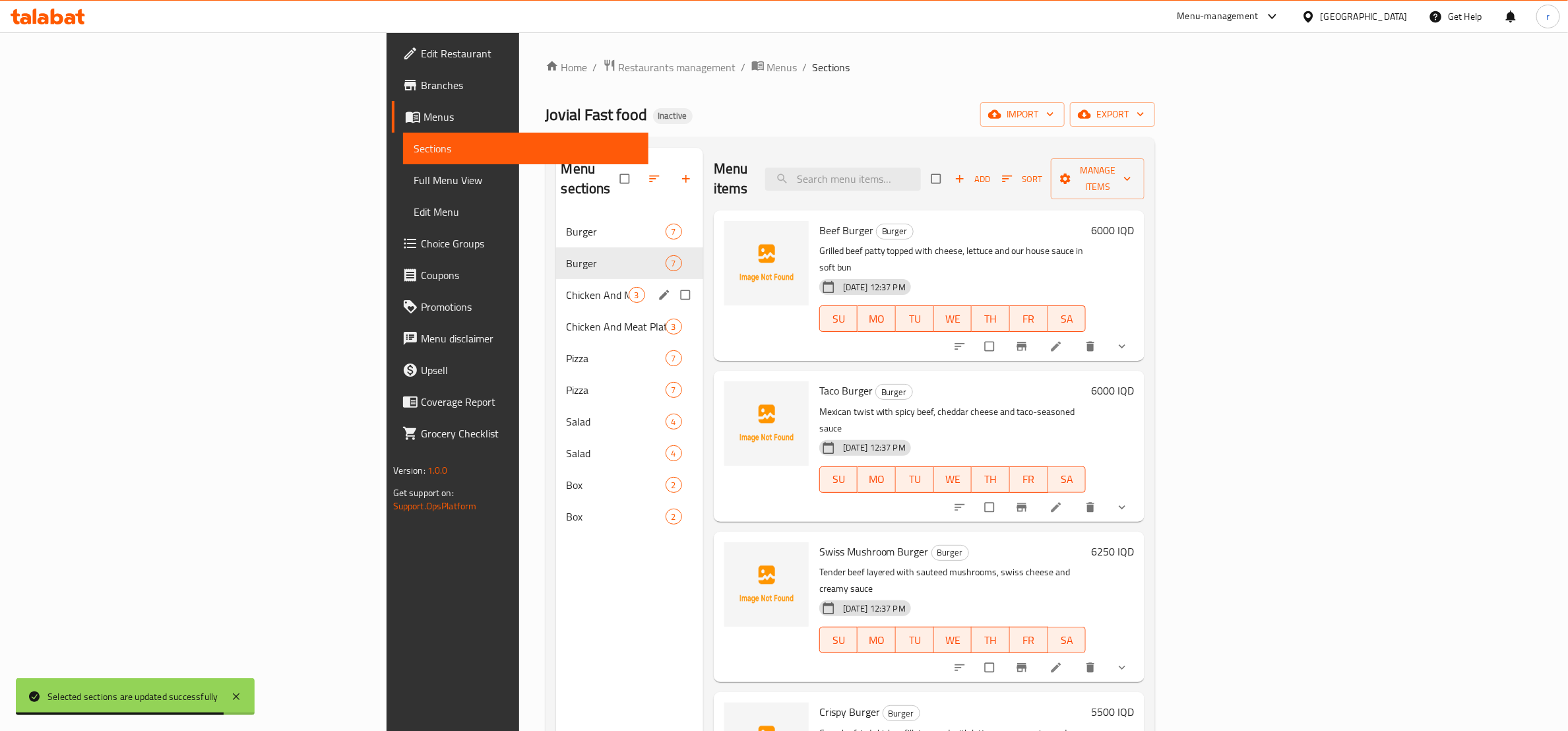
click at [556, 279] on div "Chicken And Meat Plate 3" at bounding box center [630, 294] width 147 height 32
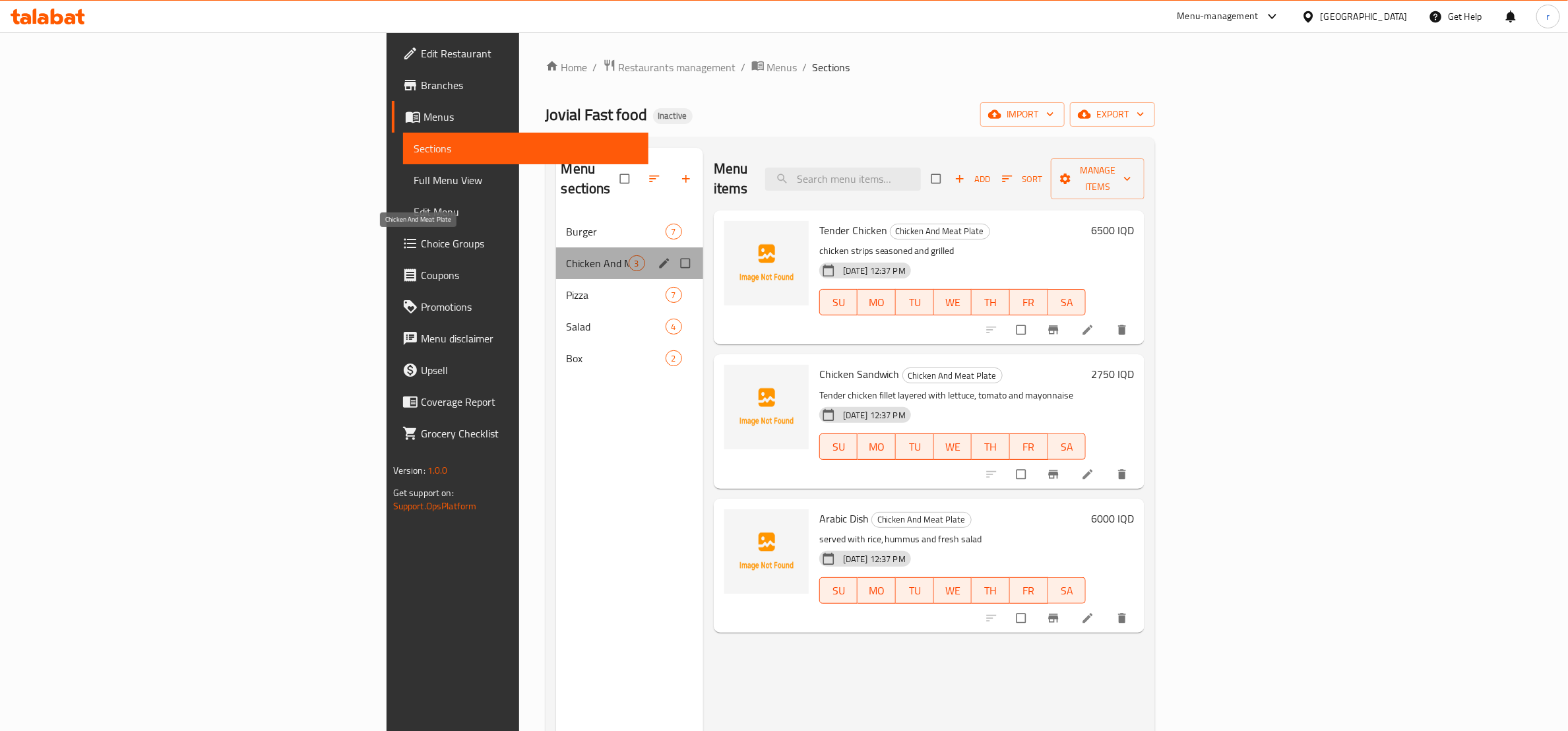
click at [567, 256] on span "Chicken And Meat Plate" at bounding box center [597, 263] width 62 height 16
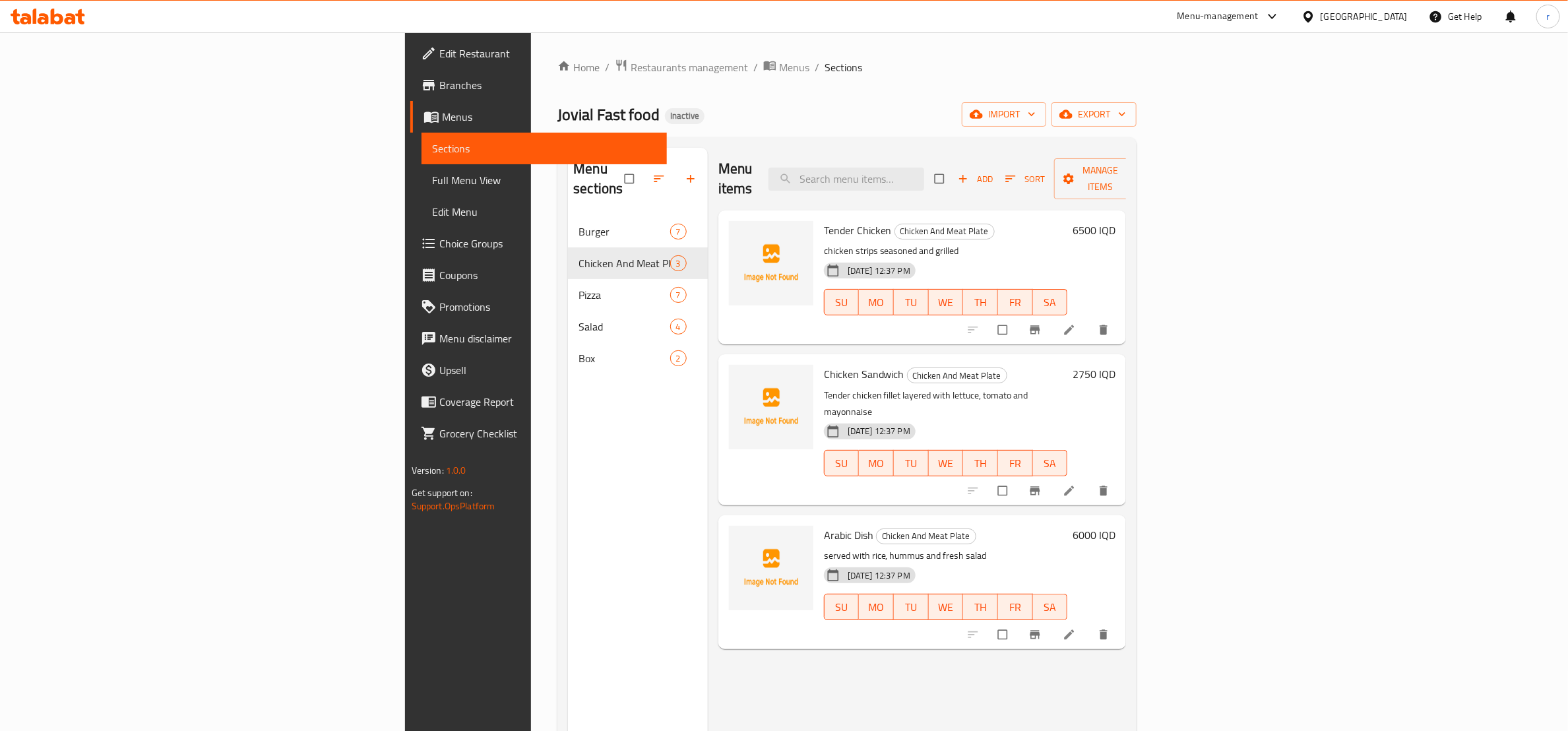
click at [824, 221] on span "Tender Chicken" at bounding box center [857, 230] width 68 height 20
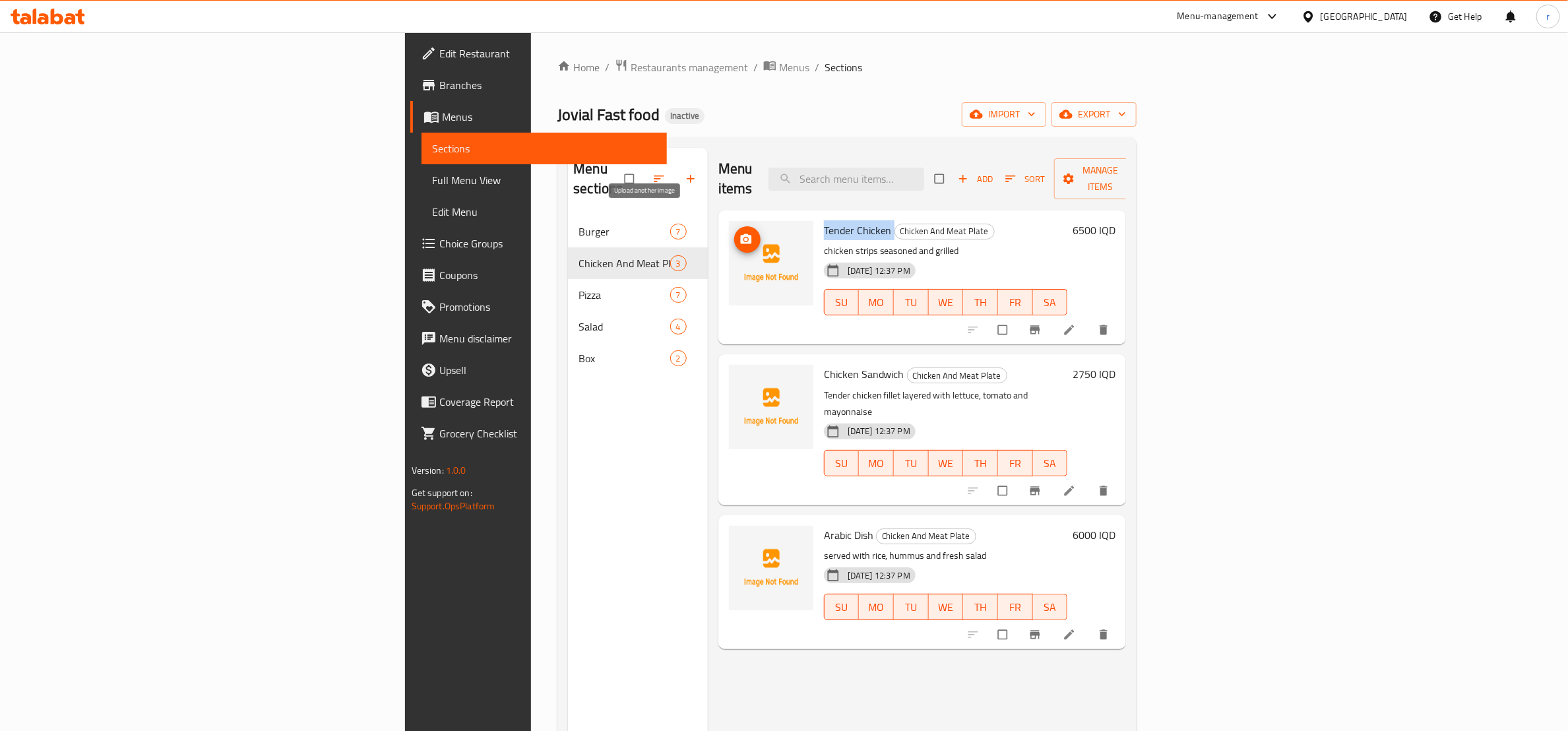
click at [734, 232] on span "upload picture" at bounding box center [747, 239] width 27 height 13
click at [824, 364] on span "Chicken Sandwich" at bounding box center [863, 374] width 81 height 20
click at [819, 359] on div "Chicken Sandwich Chicken And Meat Plate Tender chicken fillet layered with lett…" at bounding box center [946, 429] width 255 height 140
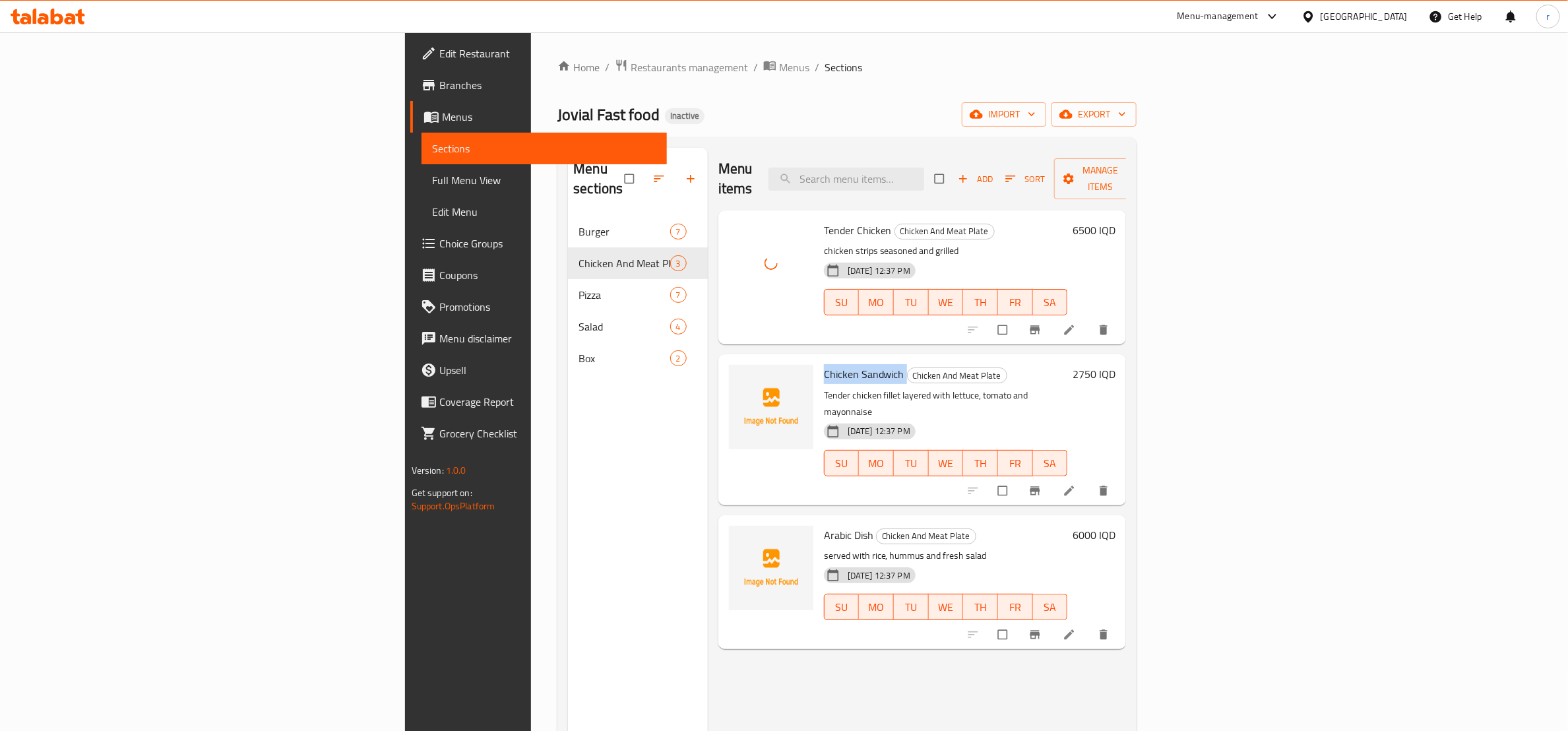
copy h6 "Chicken Sandwich"
click at [740, 377] on icon "upload picture" at bounding box center [746, 383] width 13 height 13
click at [824, 525] on span "Arabic Dish" at bounding box center [848, 535] width 50 height 20
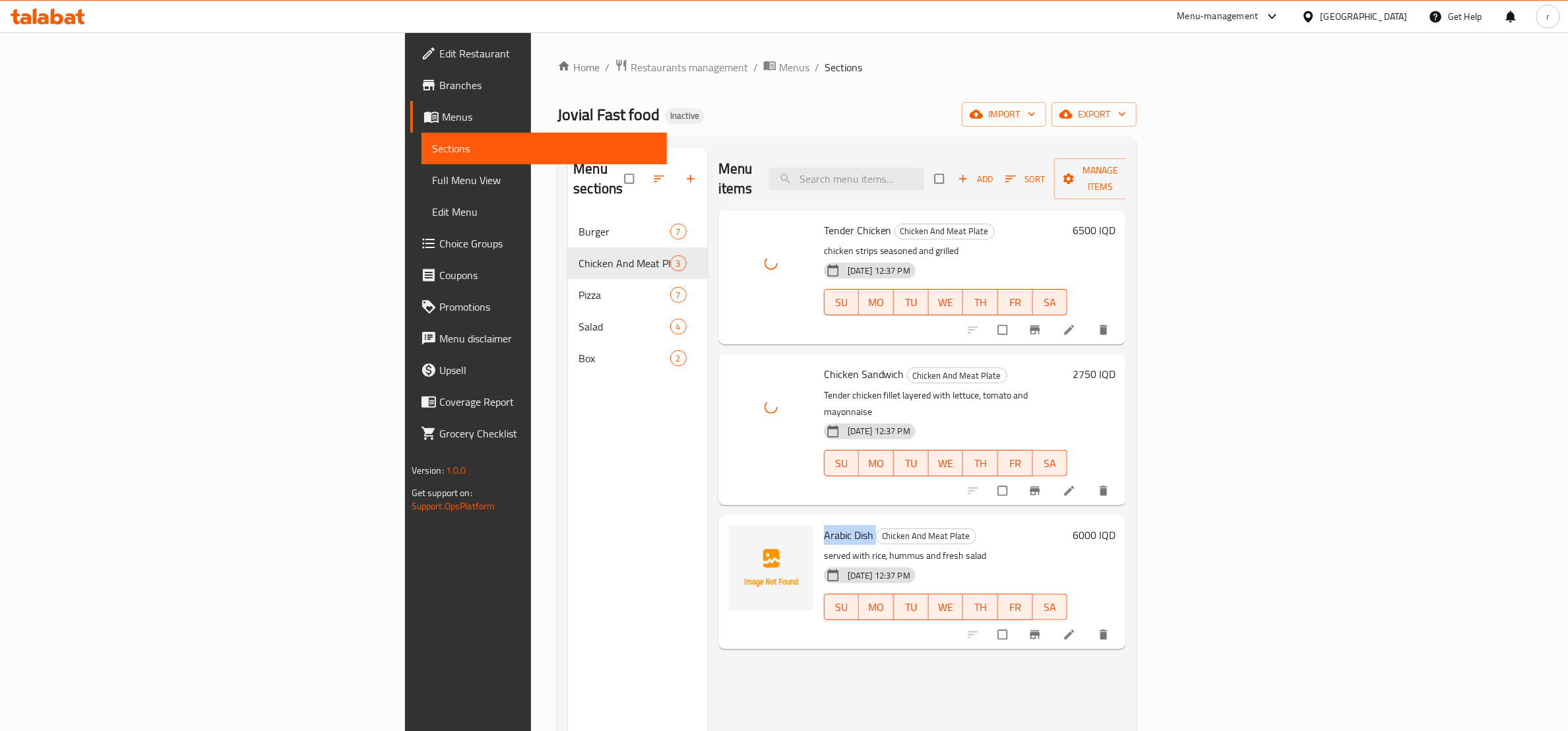
copy h6 "Arabic Dish"
click at [740, 538] on icon "upload picture" at bounding box center [746, 543] width 11 height 10
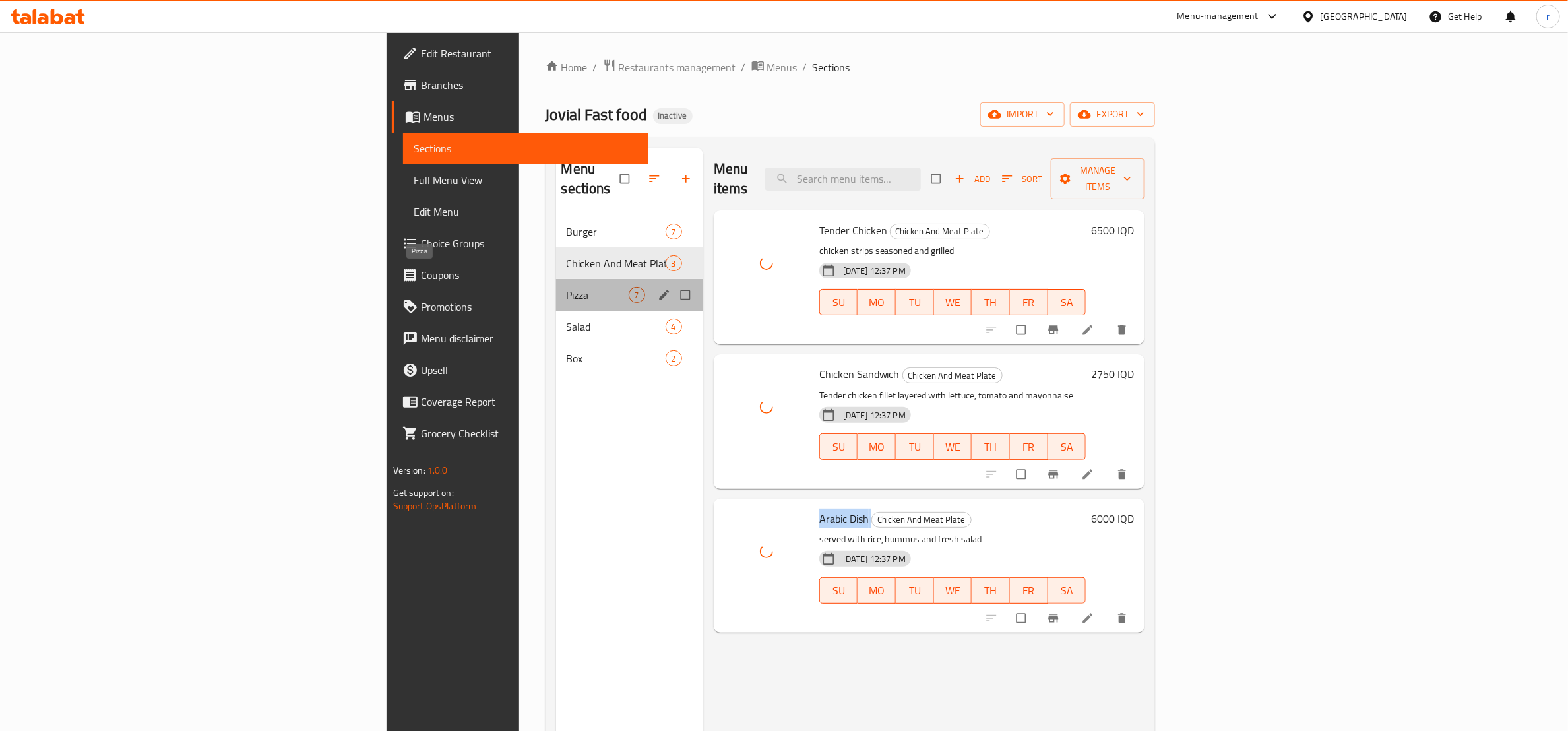
click at [567, 287] on span "Pizza" at bounding box center [597, 295] width 62 height 16
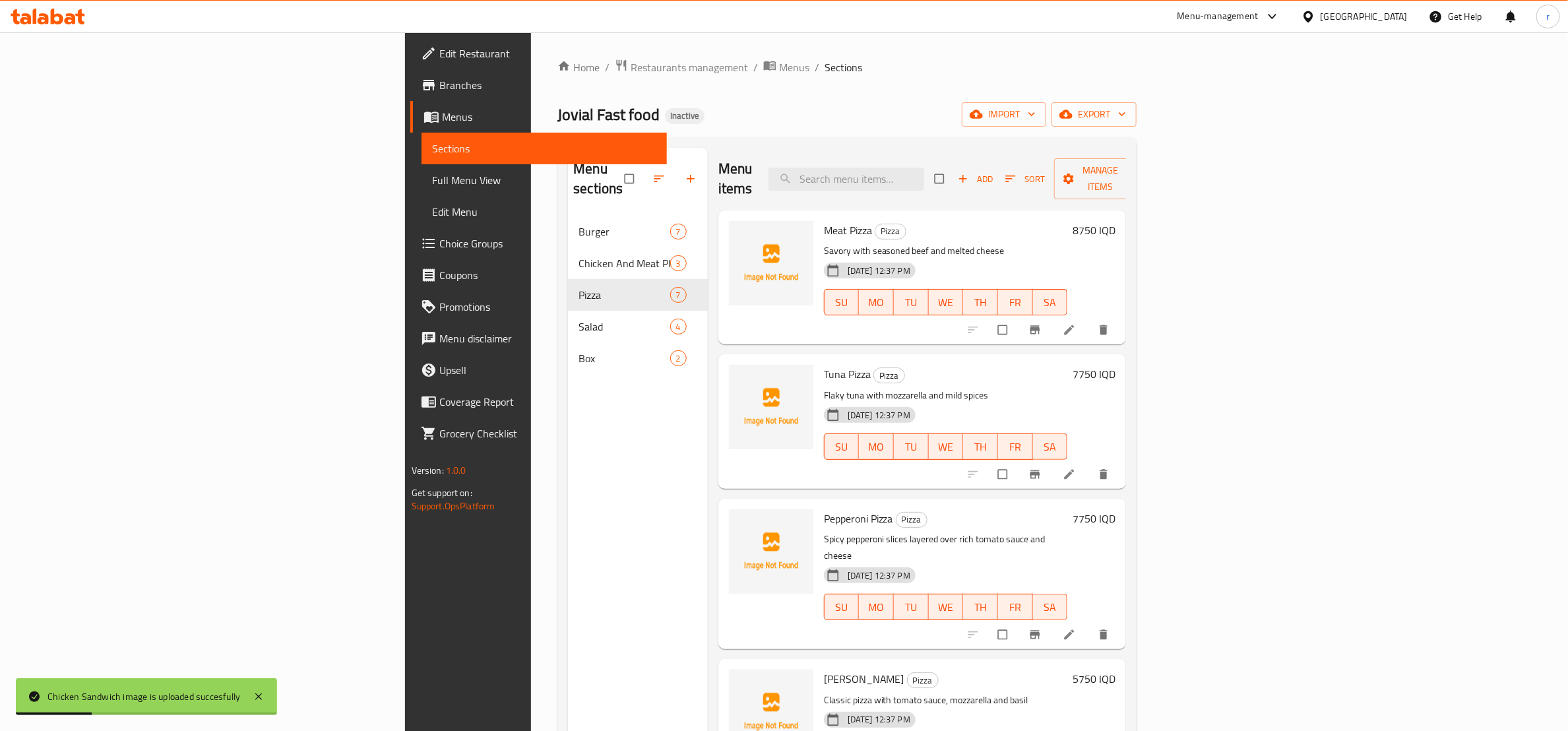
click at [824, 221] on span "Meat Pizza" at bounding box center [847, 230] width 48 height 20
copy h6 "Meat Pizza"
click at [734, 228] on button "upload picture" at bounding box center [747, 239] width 27 height 27
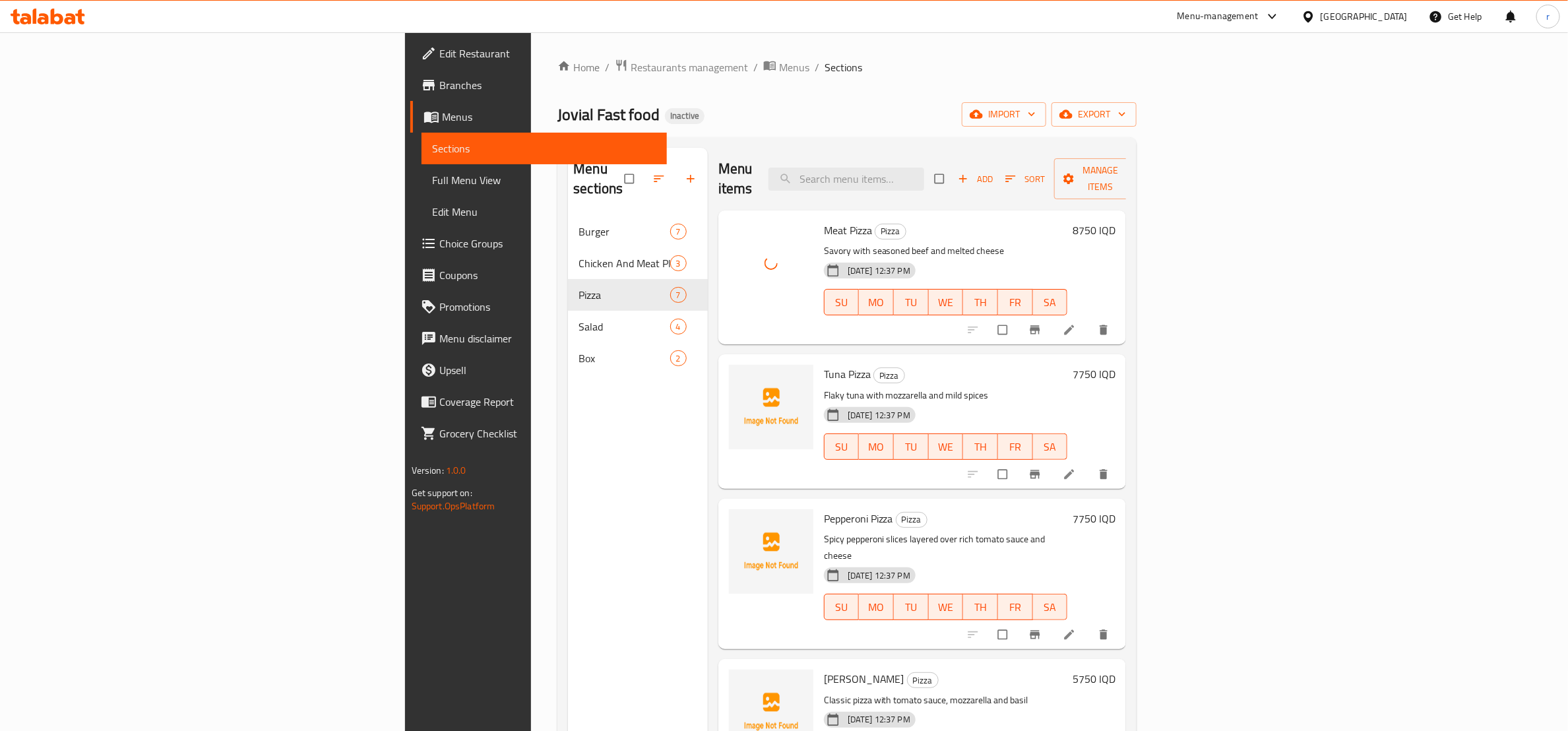
click at [819, 359] on div "Tuna Pizza Pizza Flaky tuna with mozzarella and mild spices 15-10-2025 12:37 PM…" at bounding box center [946, 421] width 255 height 123
click at [824, 364] on span "Tuna Pizza" at bounding box center [847, 374] width 47 height 20
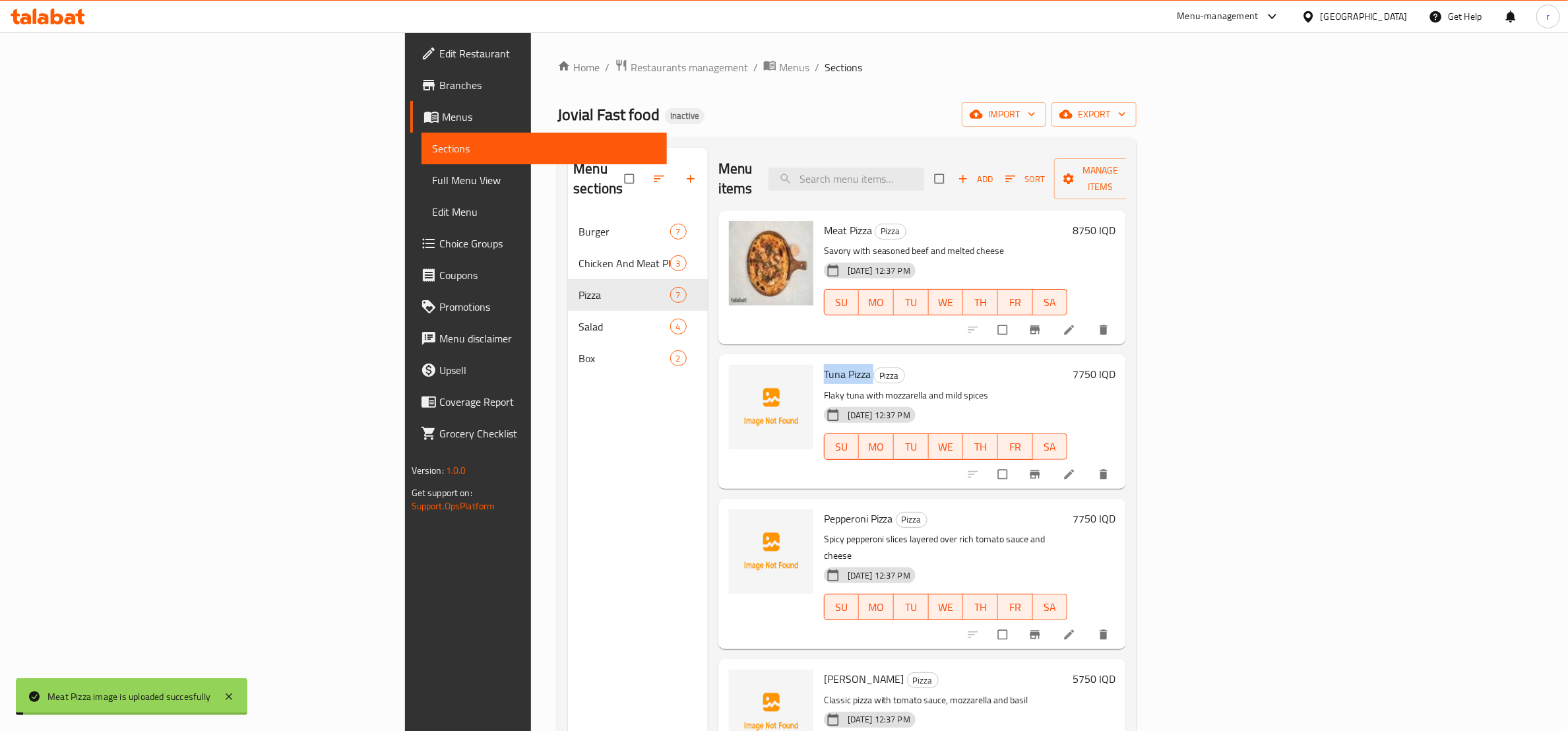
click at [824, 364] on span "Tuna Pizza" at bounding box center [847, 374] width 47 height 20
copy h6 "Tuna Pizza"
click at [740, 377] on icon "upload picture" at bounding box center [746, 383] width 13 height 13
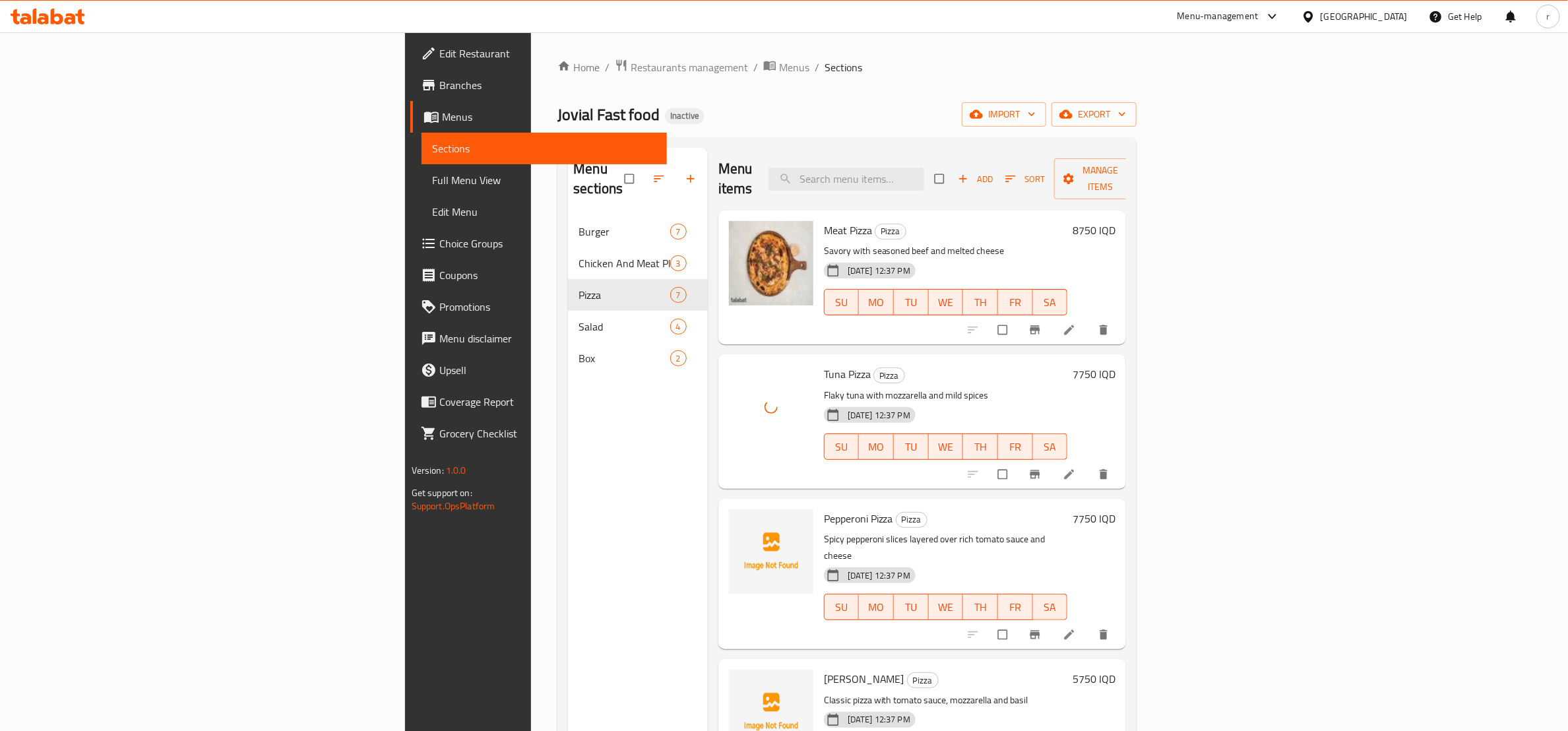
click at [824, 508] on span "Pepperoni Pizza" at bounding box center [858, 518] width 69 height 20
copy h6 "Pepperoni Pizza"
click at [740, 521] on icon "upload picture" at bounding box center [746, 527] width 13 height 13
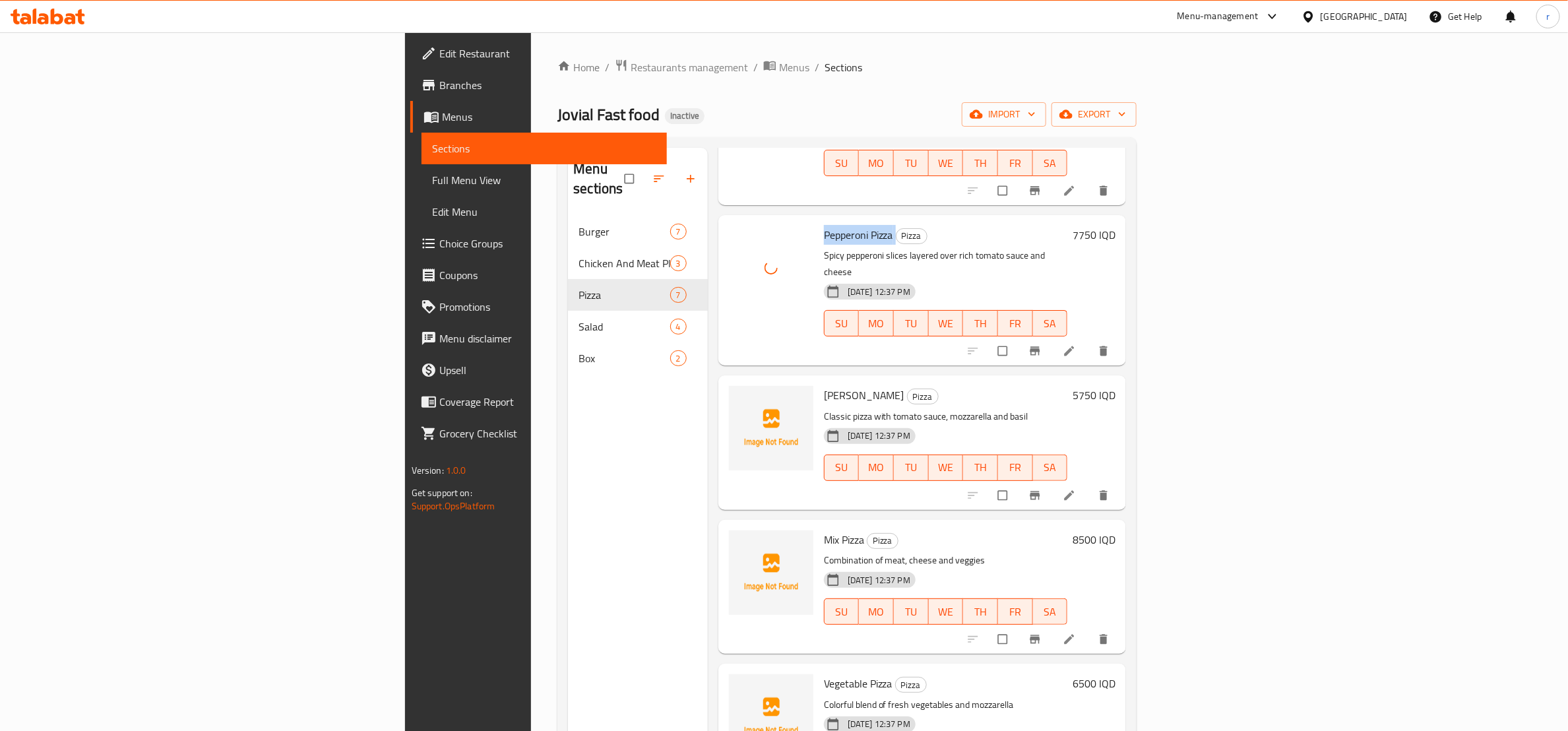
scroll to position [309, 0]
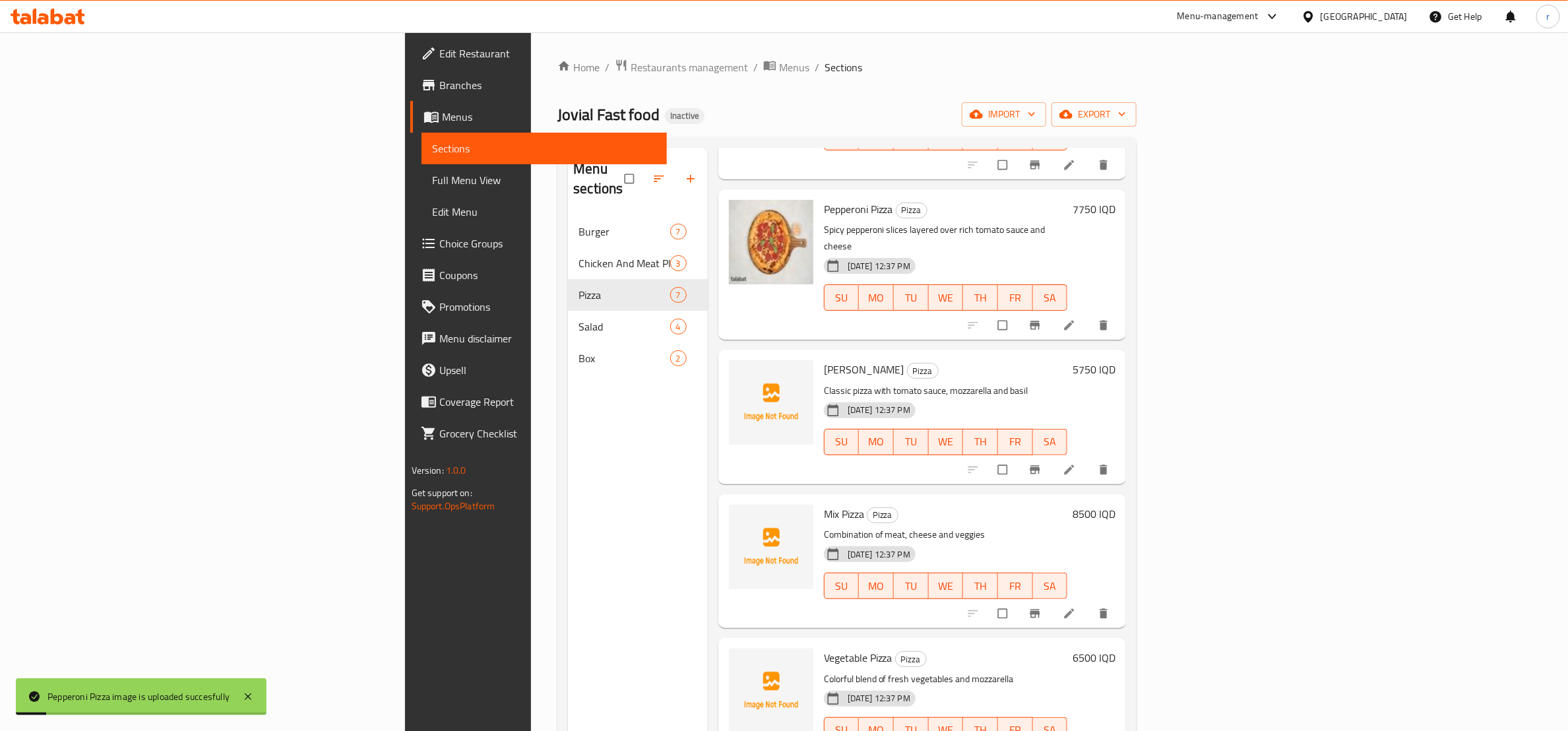
click at [824, 359] on span "[PERSON_NAME]" at bounding box center [863, 369] width 81 height 20
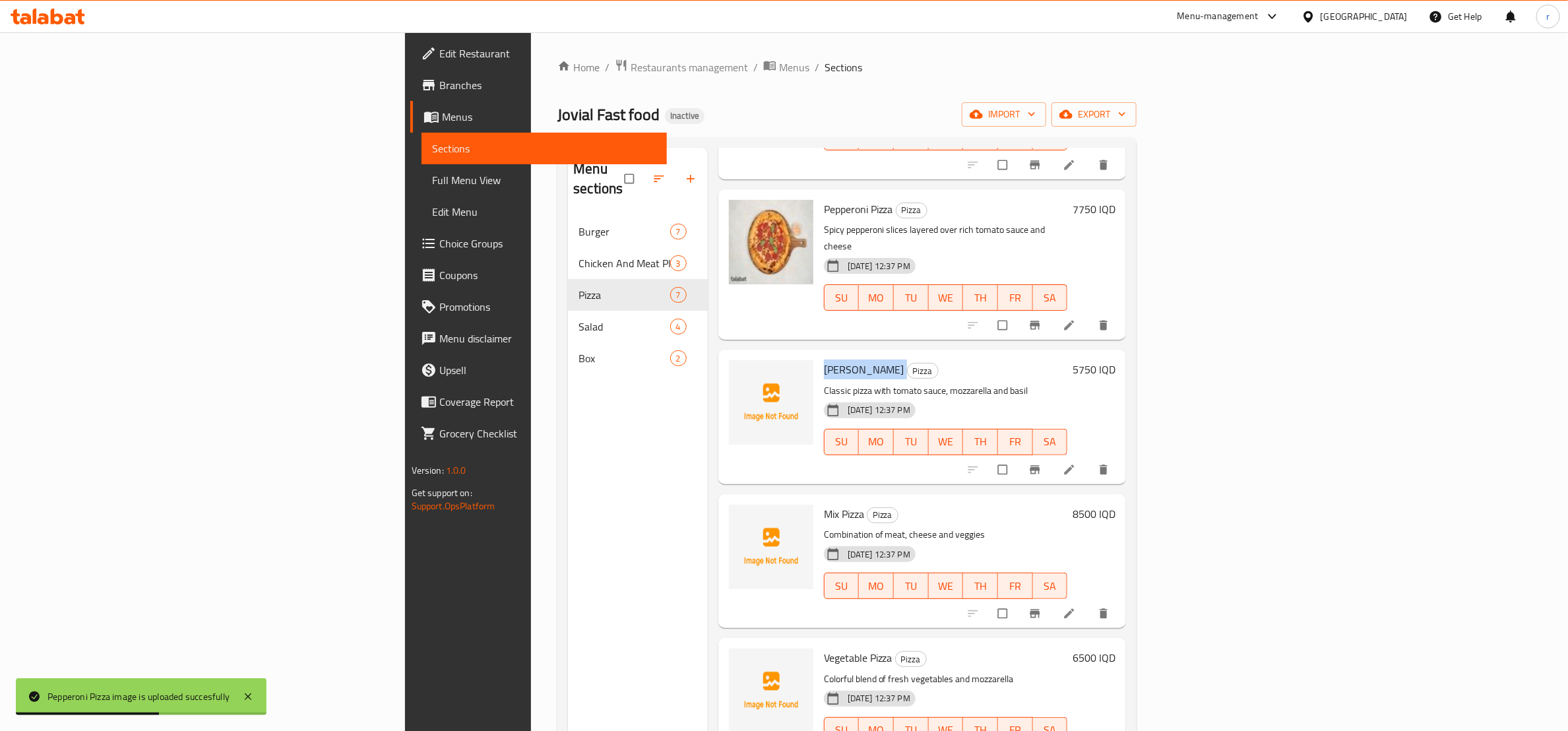
copy h6 "[PERSON_NAME]"
click at [740, 372] on icon "upload picture" at bounding box center [746, 378] width 13 height 13
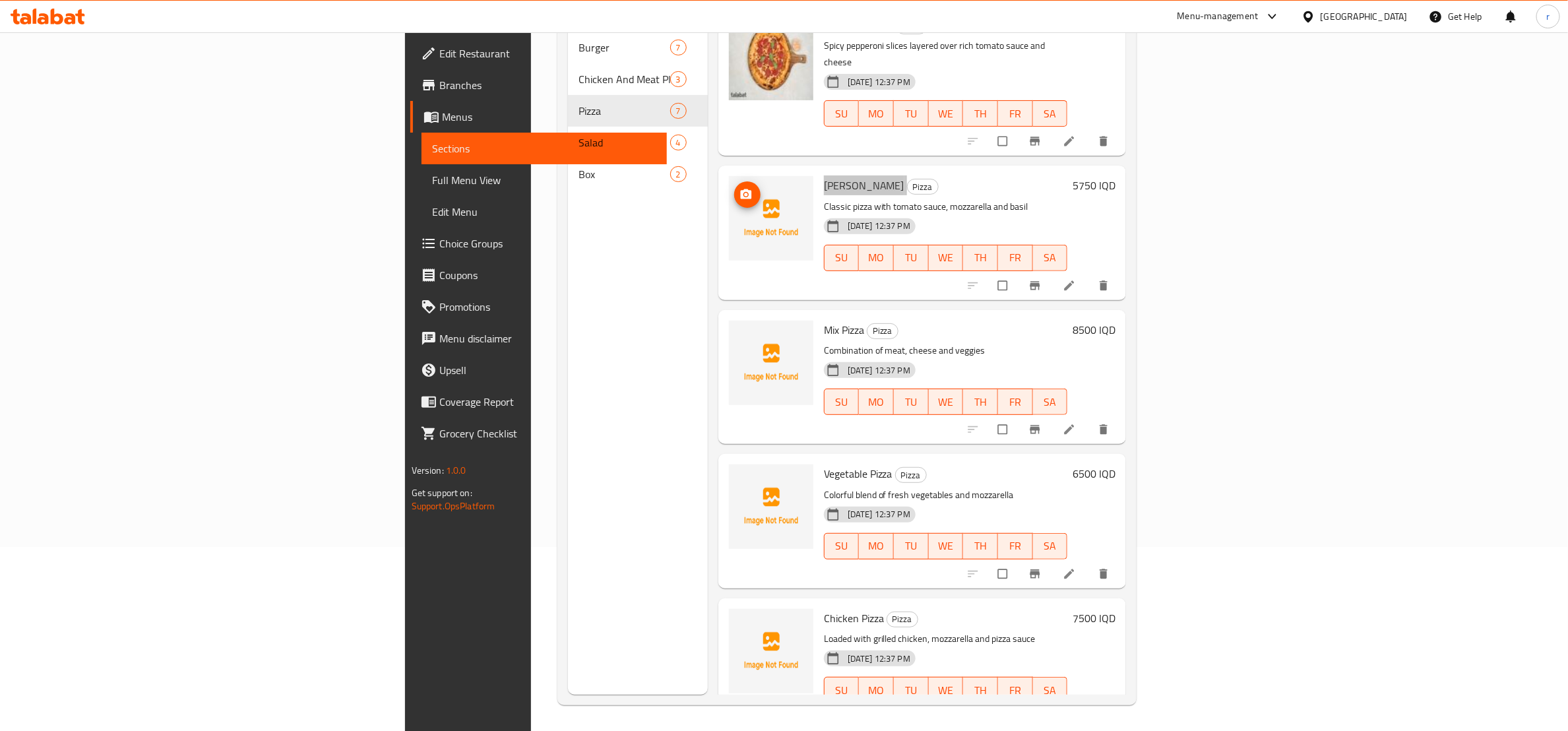
scroll to position [185, 0]
click at [740, 333] on icon "upload picture" at bounding box center [746, 337] width 11 height 10
click at [734, 469] on button "upload picture" at bounding box center [747, 482] width 27 height 27
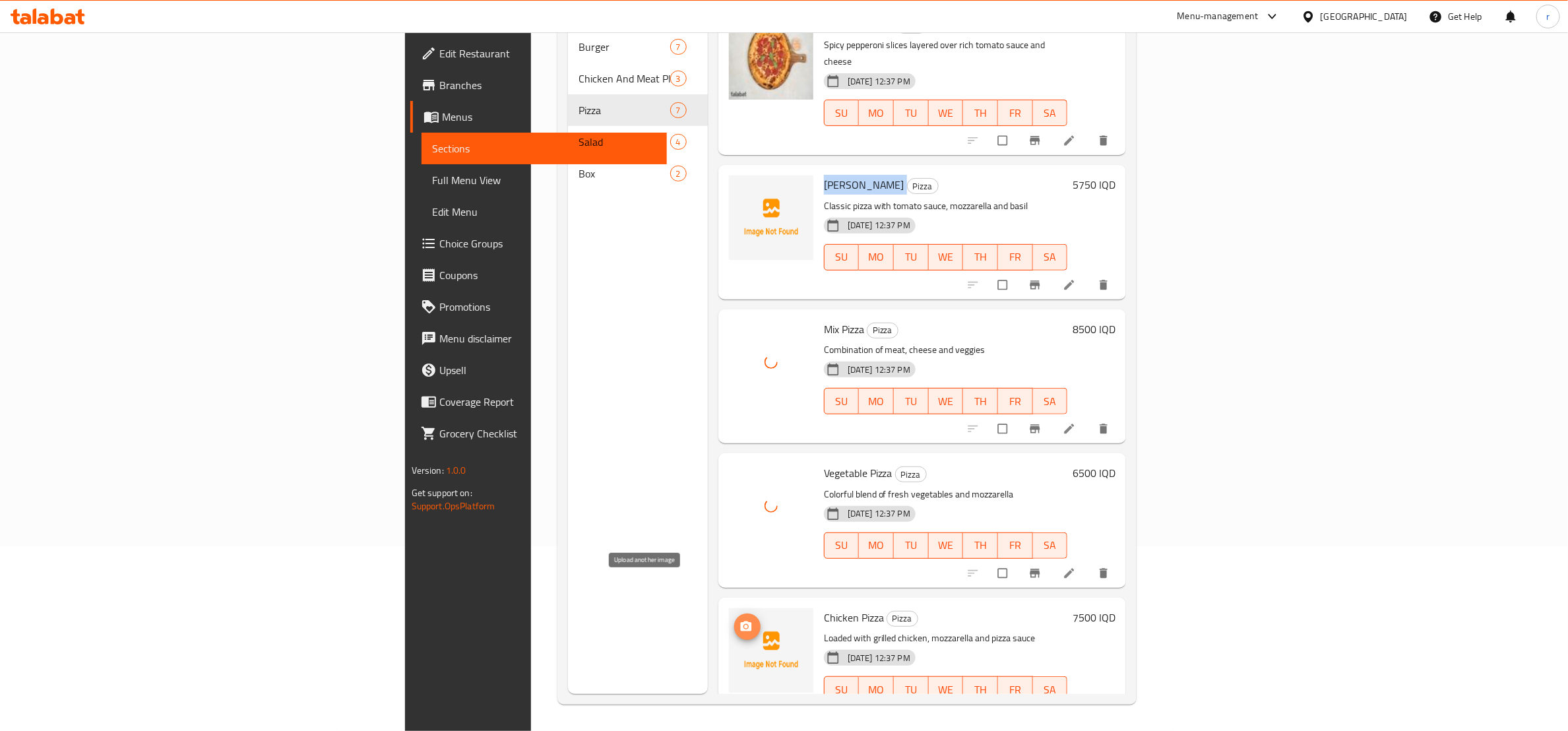
click at [734, 620] on span "upload picture" at bounding box center [747, 626] width 27 height 13
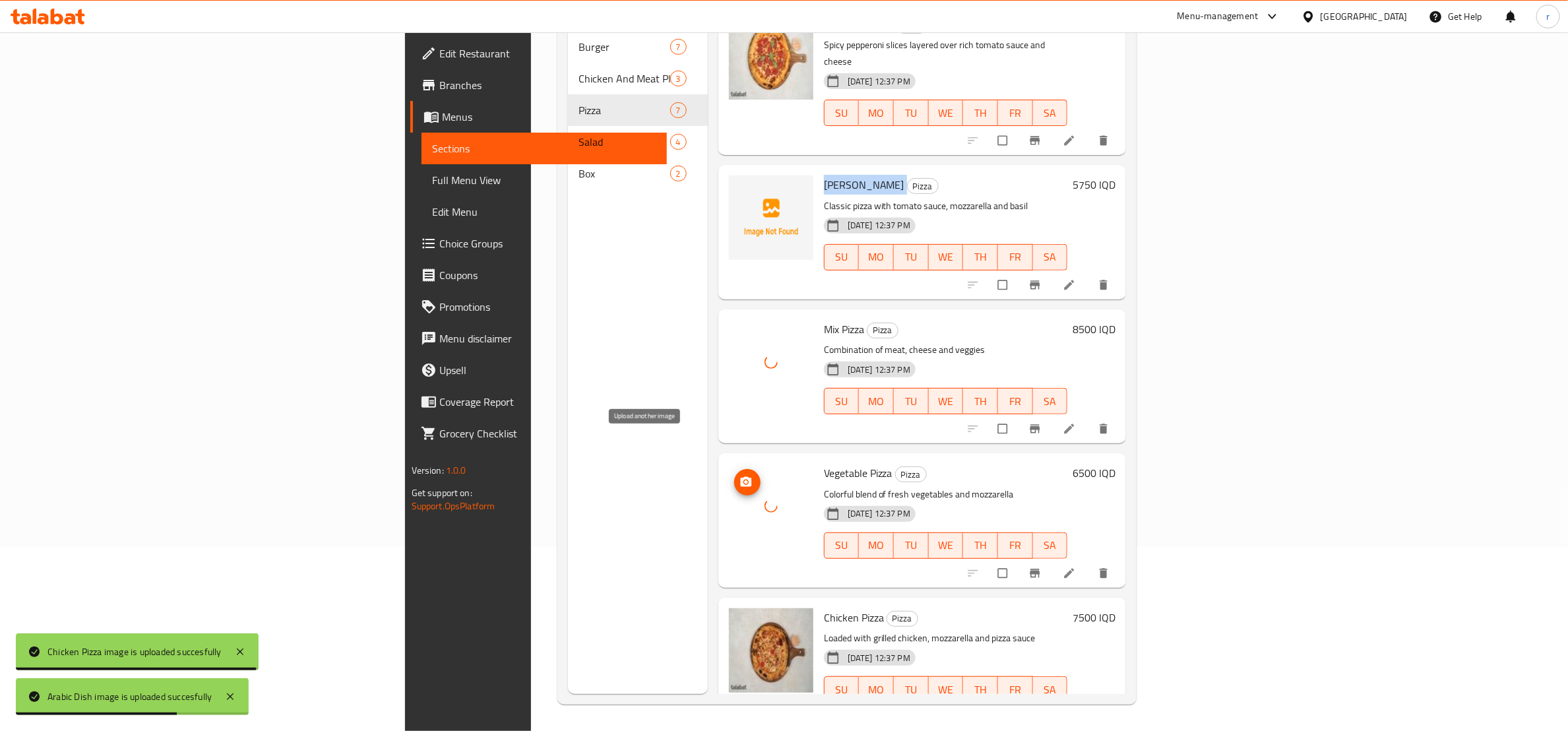
click at [740, 477] on icon "upload picture" at bounding box center [746, 482] width 11 height 10
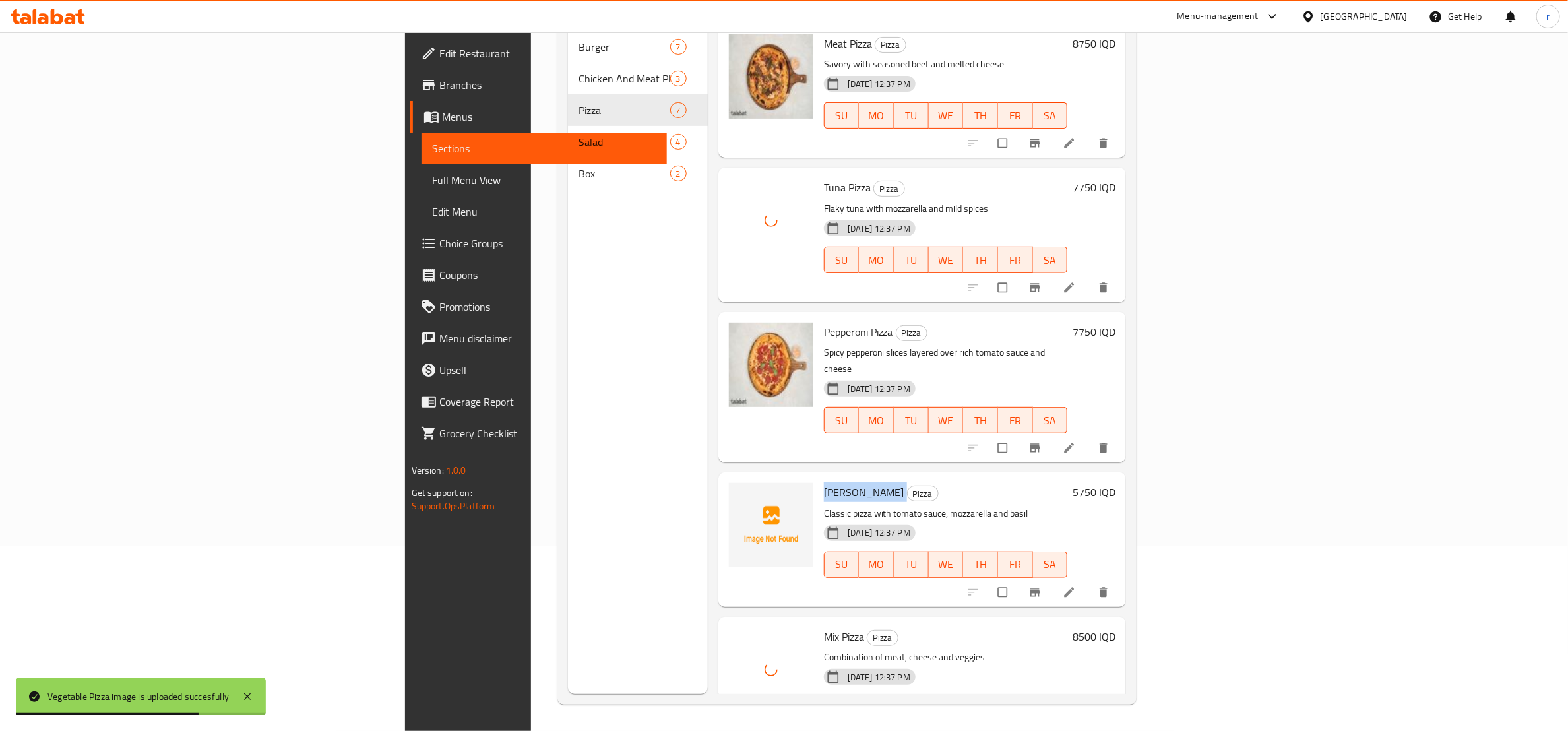
scroll to position [0, 0]
click at [824, 484] on span "[PERSON_NAME]" at bounding box center [863, 494] width 81 height 20
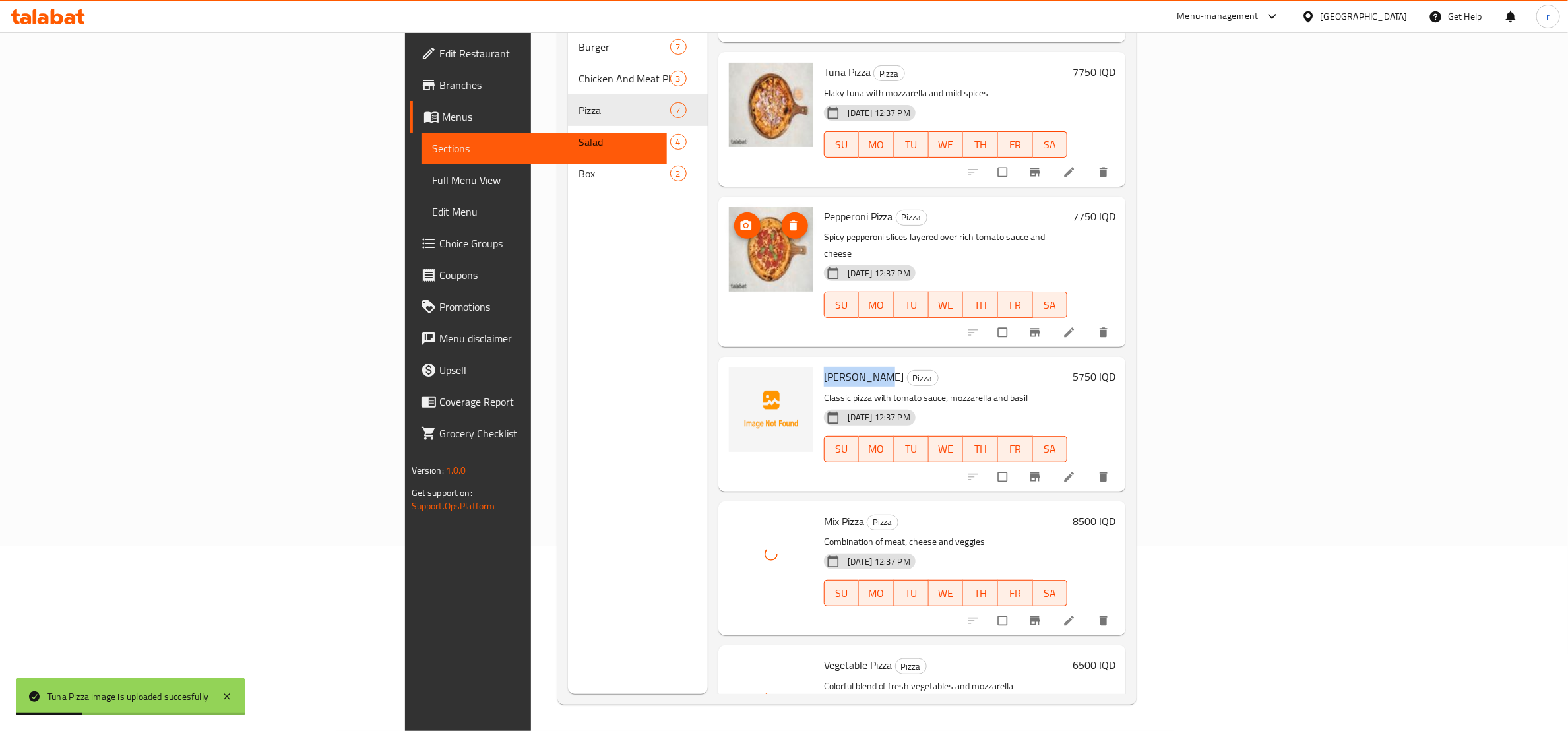
scroll to position [165, 0]
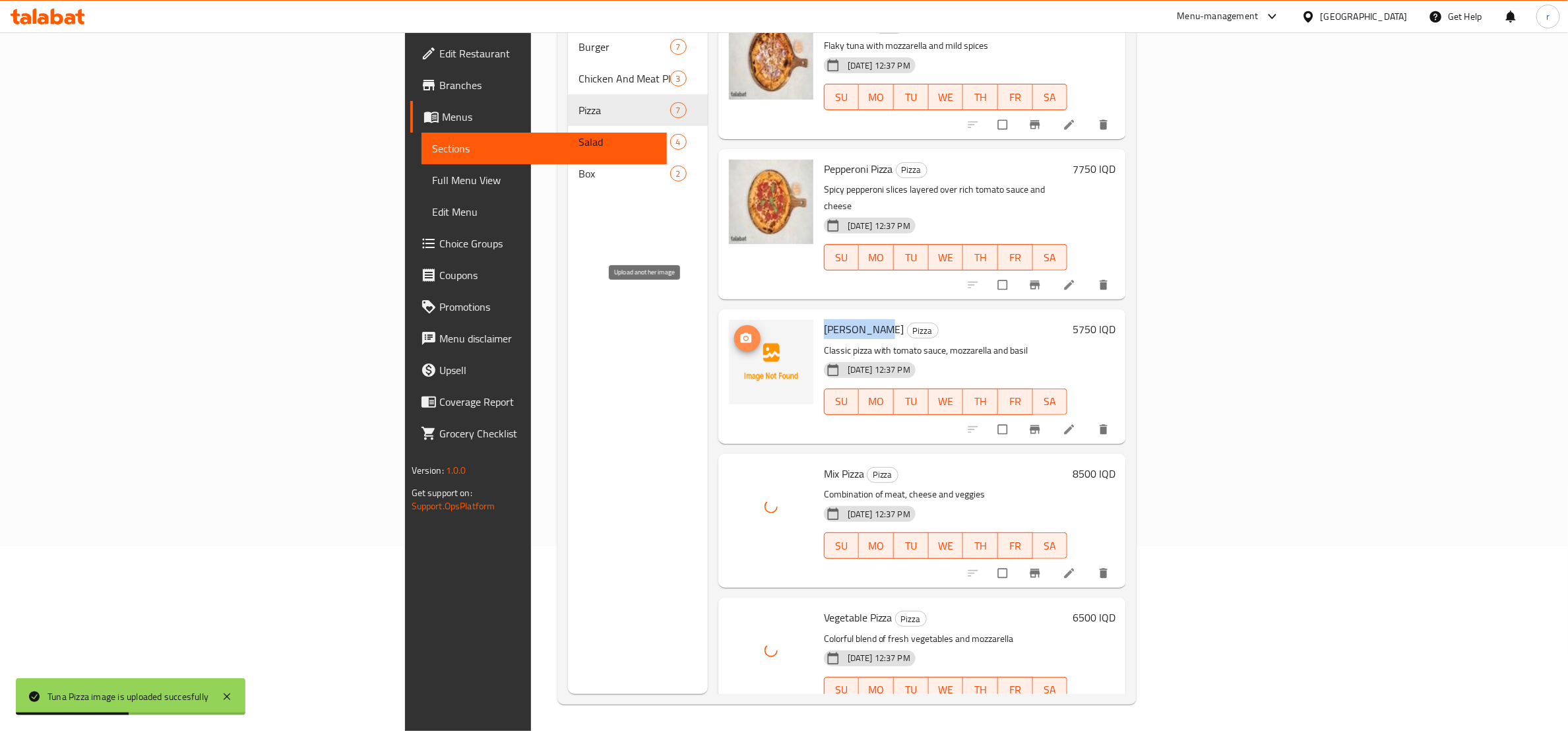
click at [734, 325] on button "upload picture" at bounding box center [747, 338] width 27 height 27
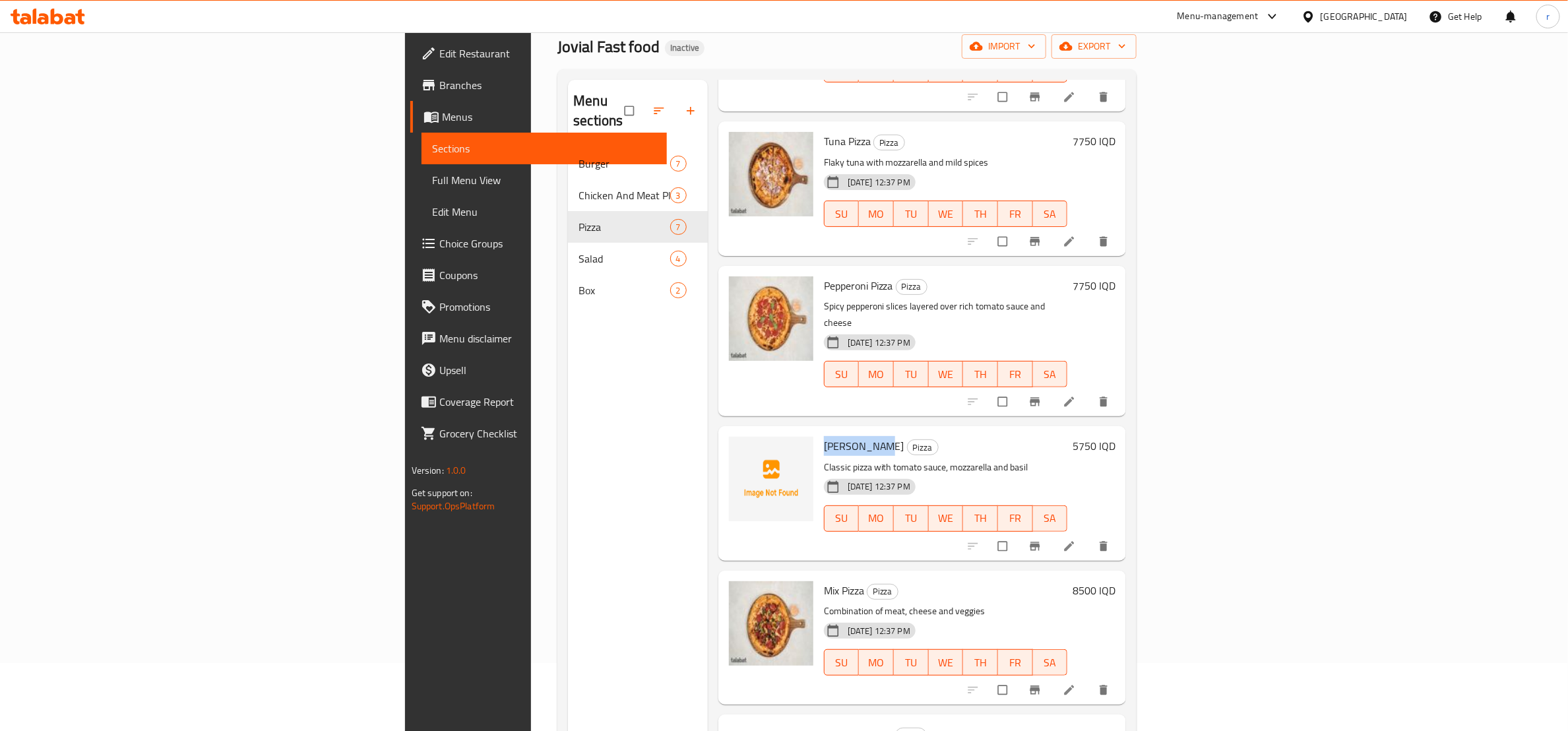
scroll to position [20, 0]
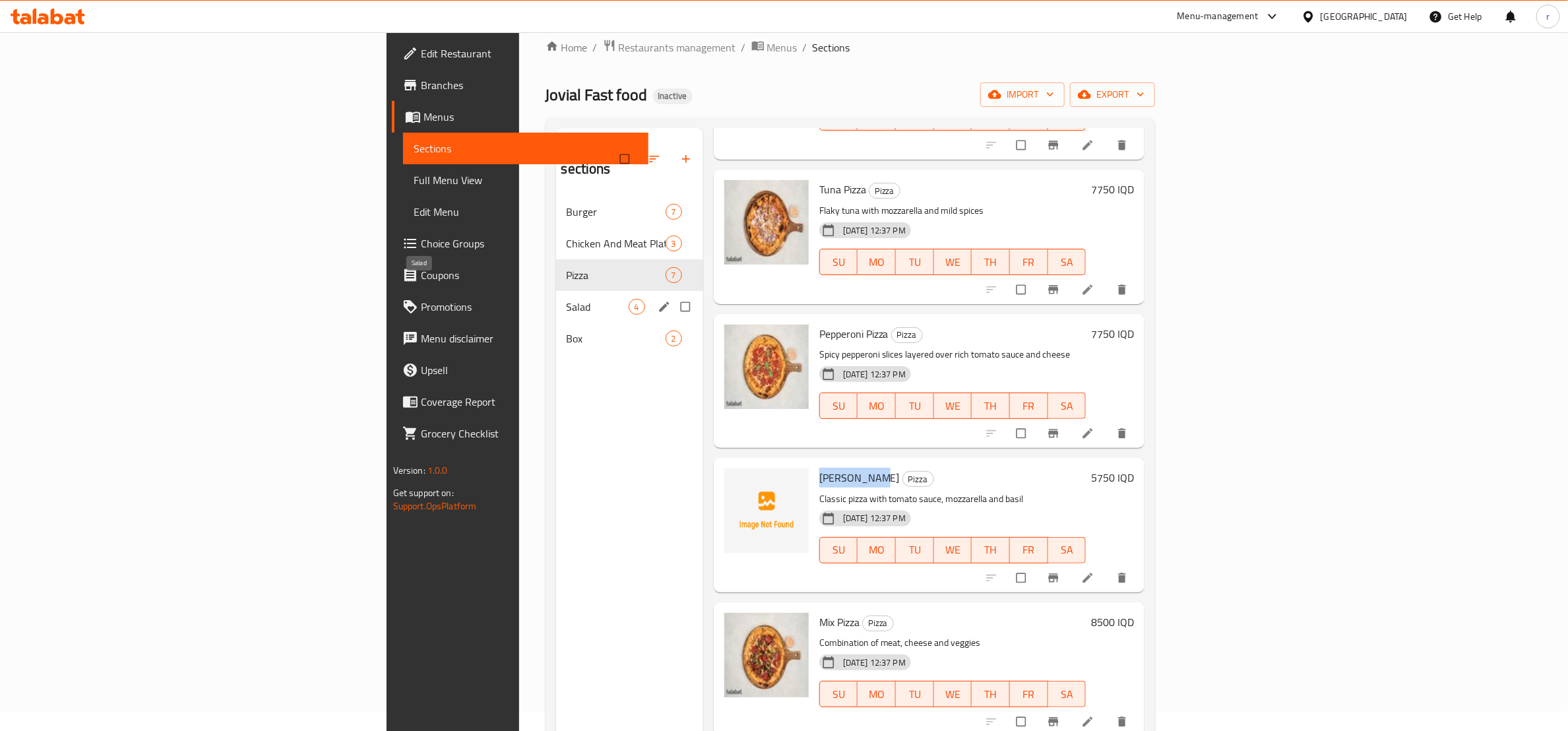
click at [567, 299] on span "Salad" at bounding box center [597, 307] width 62 height 16
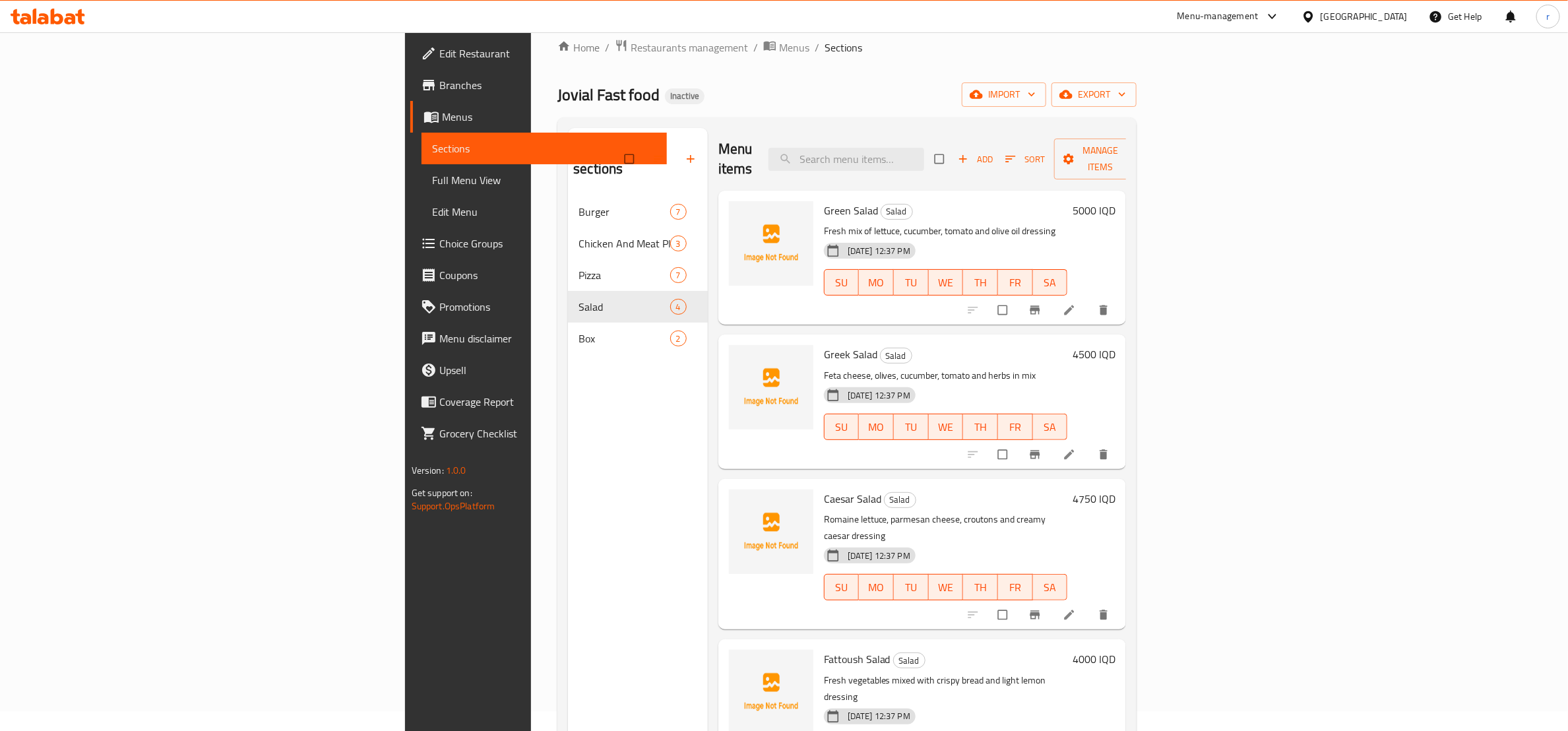
click at [824, 200] on span "Green Salad" at bounding box center [850, 210] width 54 height 20
copy h6 "Green Salad"
click at [740, 214] on icon "upload picture" at bounding box center [746, 219] width 11 height 10
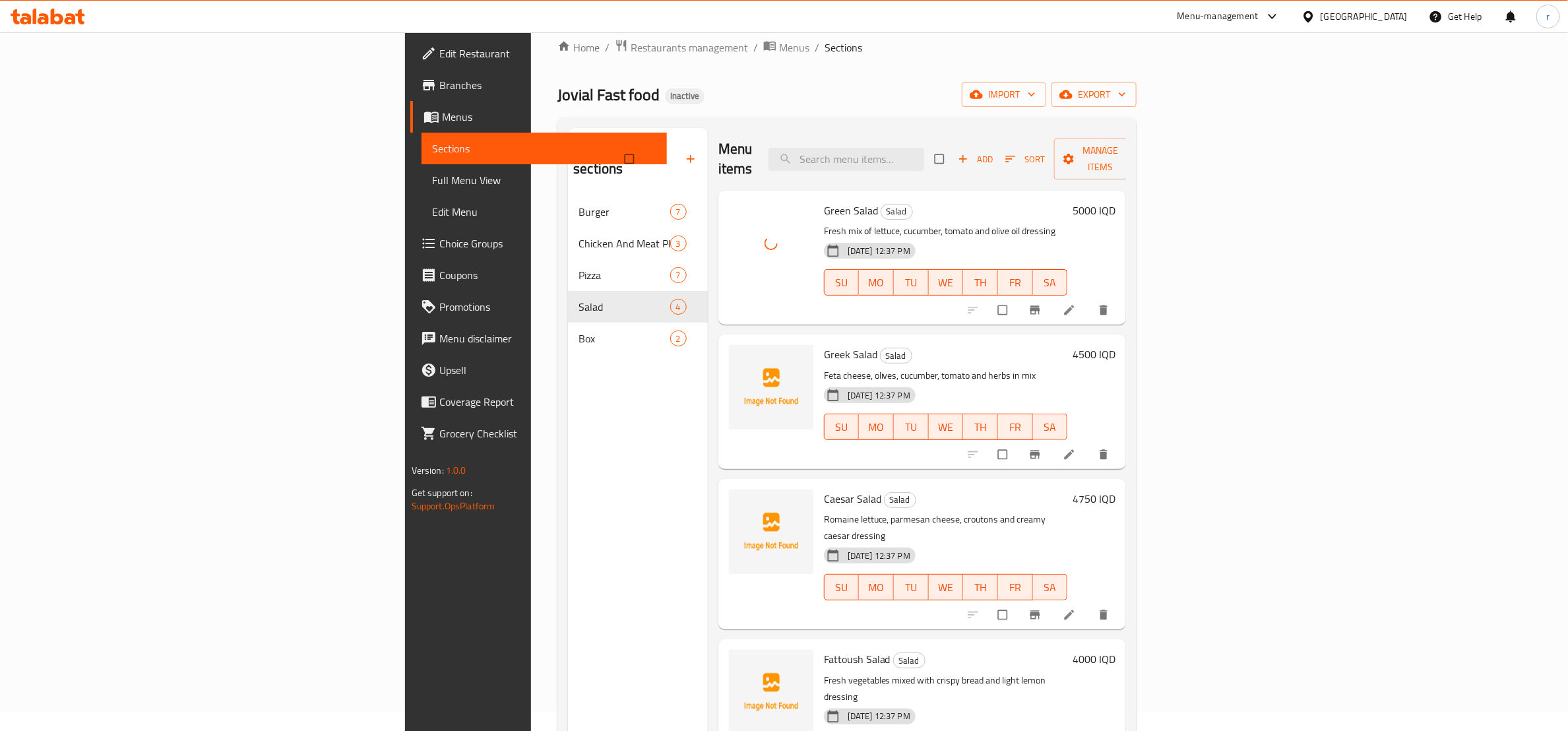
click at [824, 344] on span "Greek Salad" at bounding box center [850, 354] width 53 height 20
copy h6 "Greek Salad"
click at [744, 362] on circle "upload picture" at bounding box center [745, 363] width 4 height 4
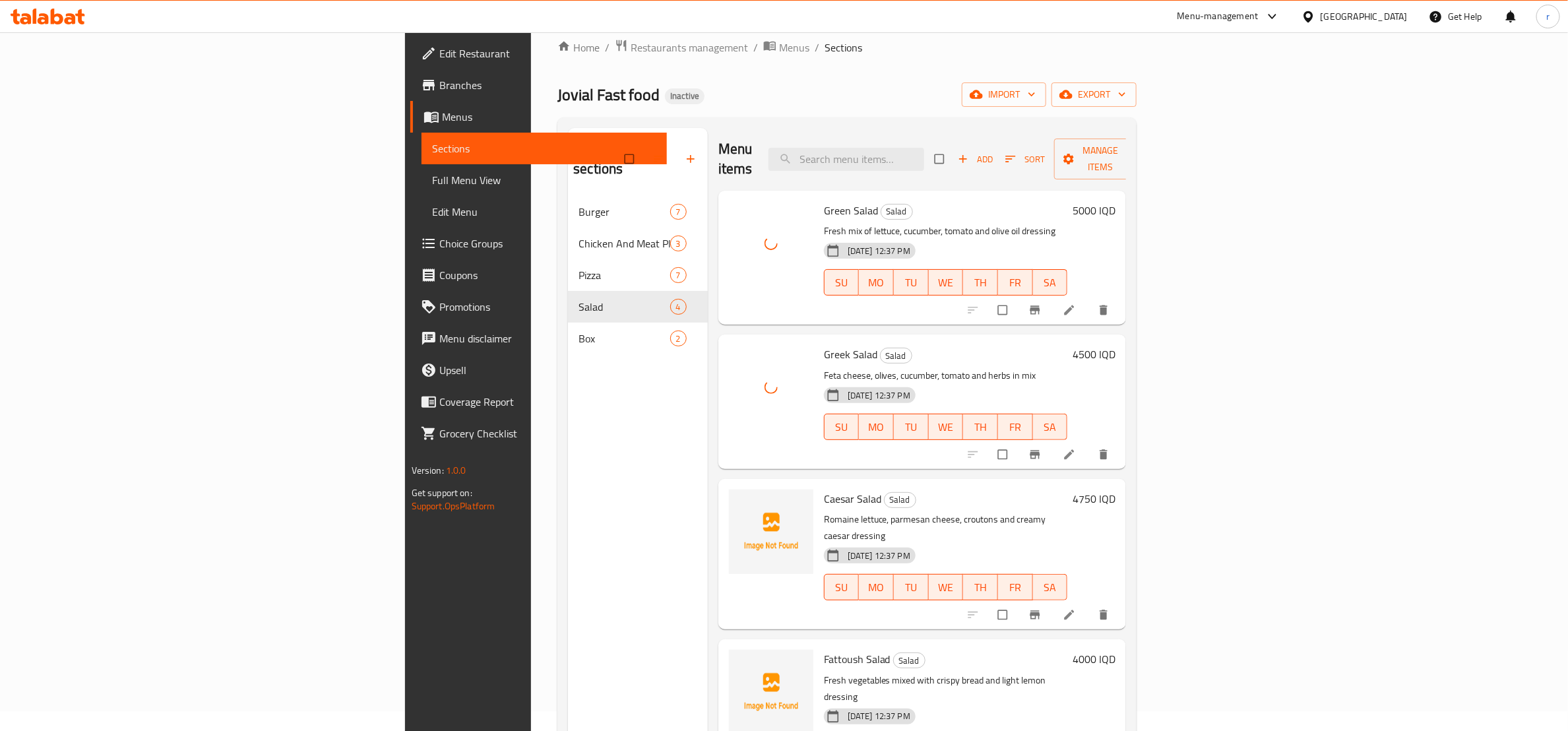
click at [824, 489] on span "Caesar Salad" at bounding box center [852, 499] width 57 height 20
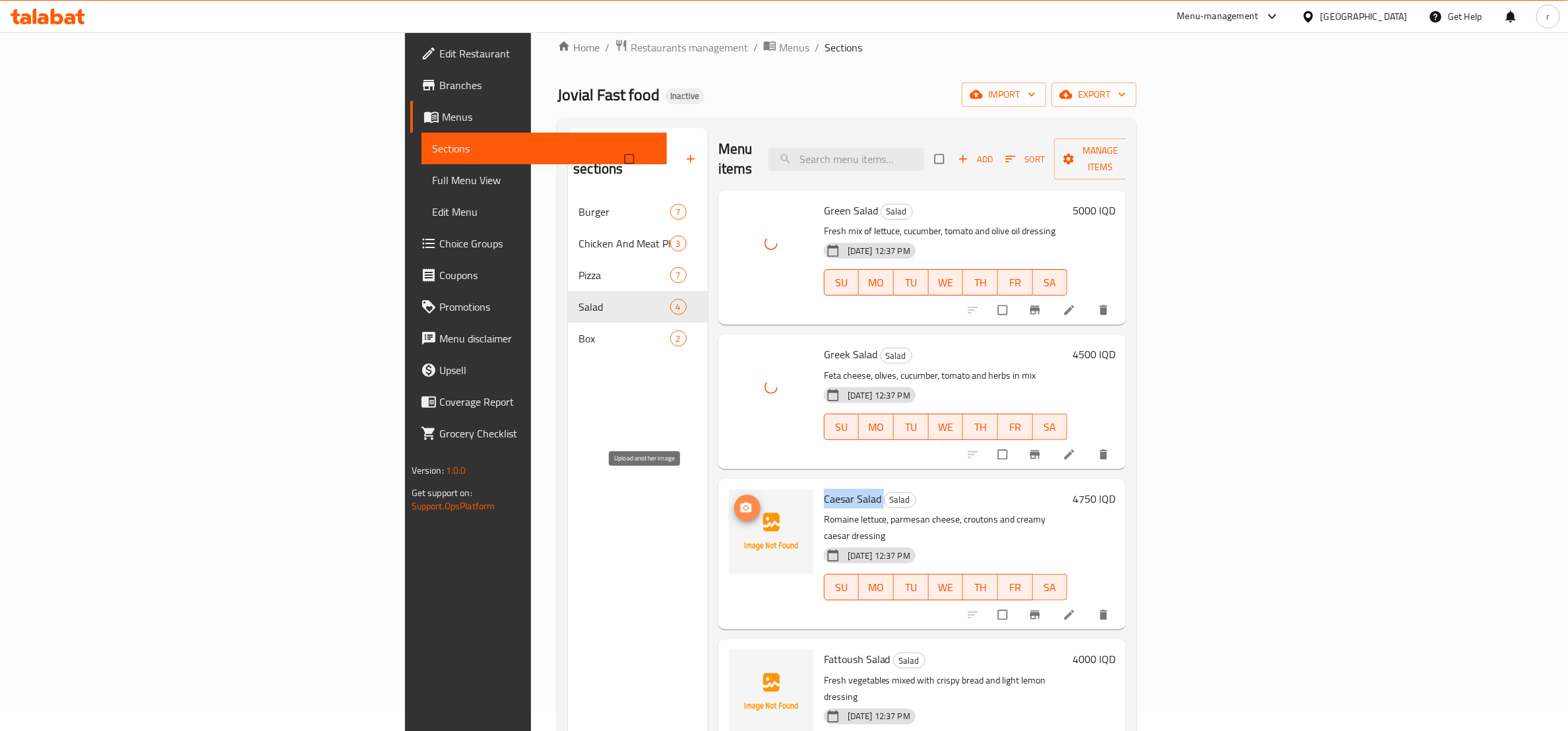
click at [740, 501] on icon "upload picture" at bounding box center [746, 508] width 13 height 13
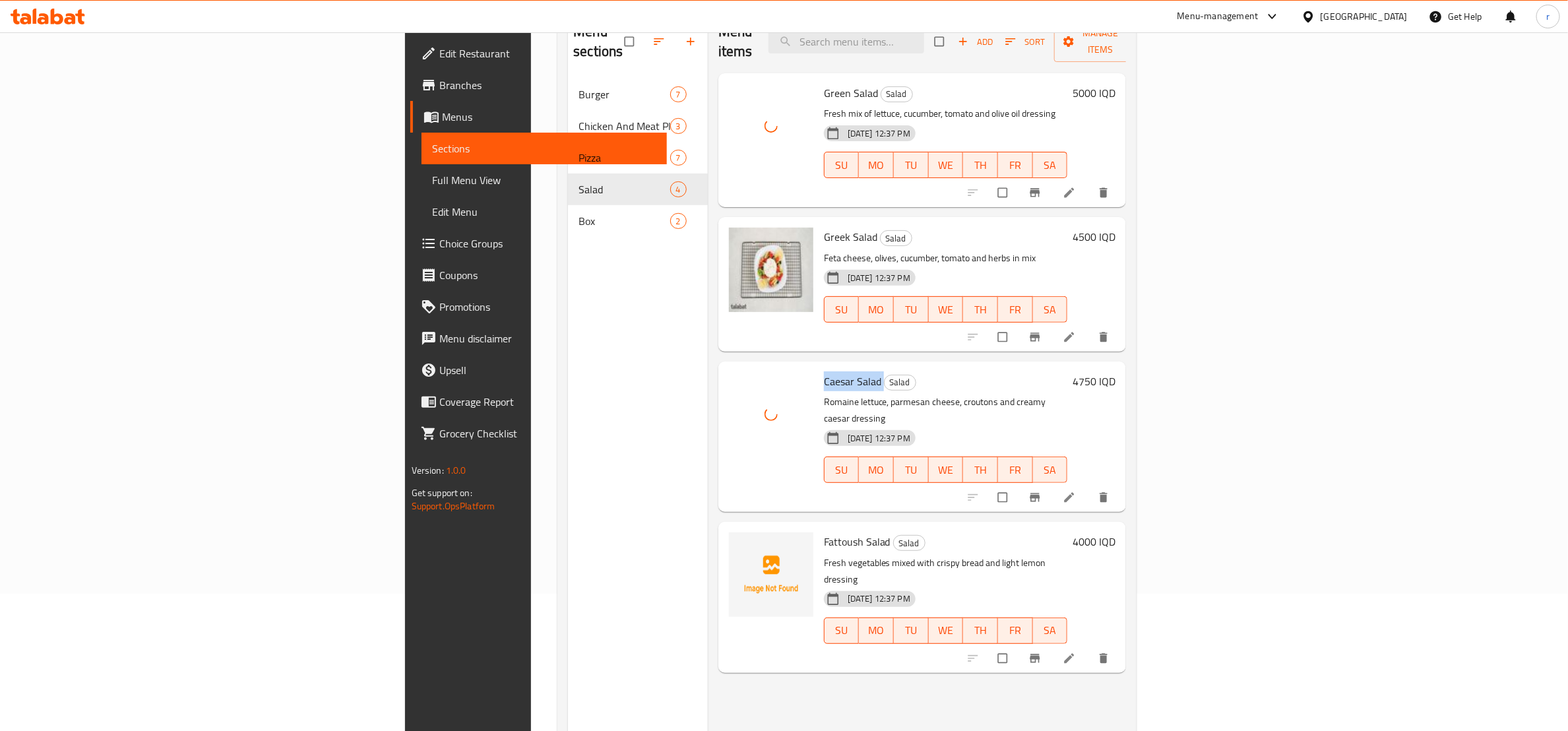
scroll to position [185, 0]
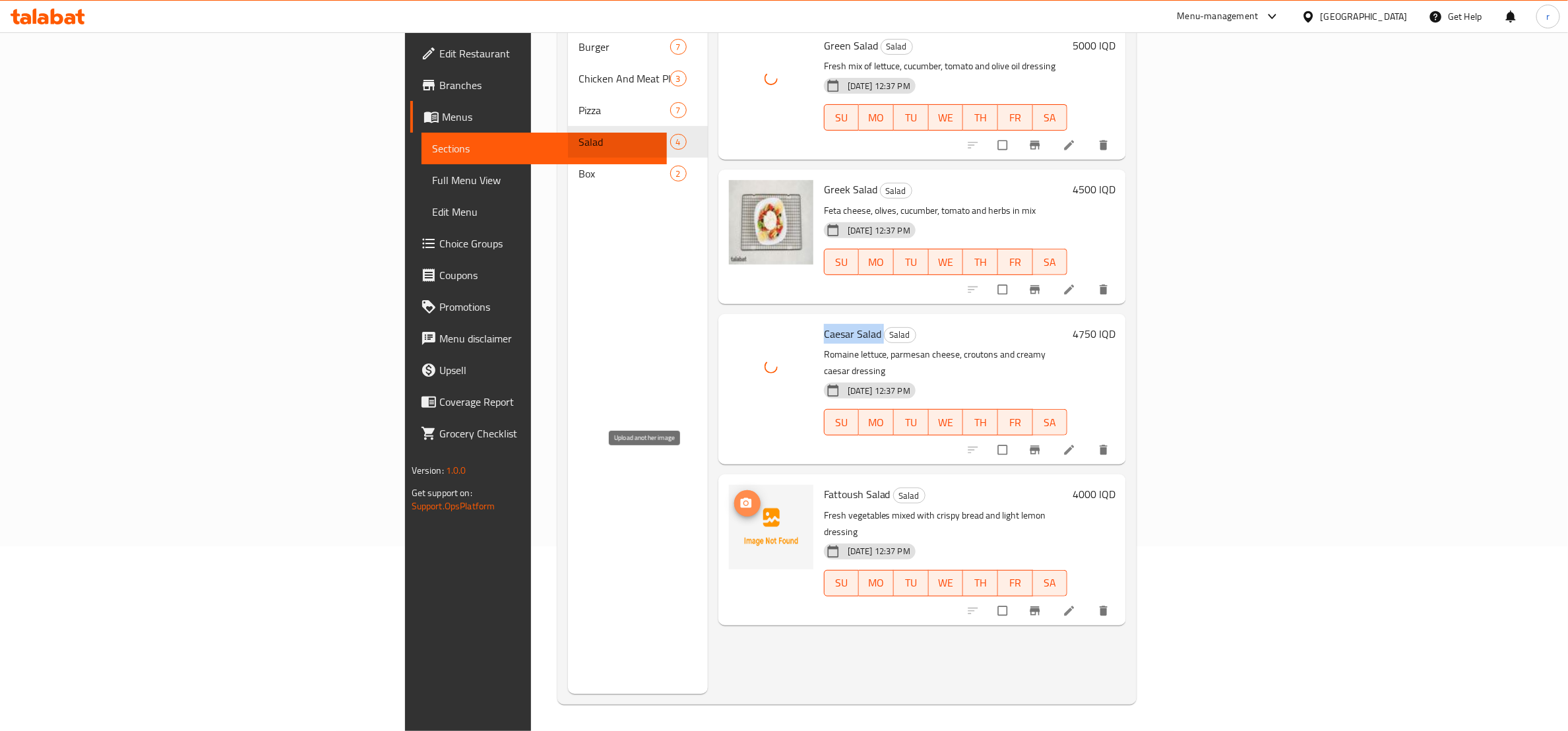
click at [740, 496] on icon "upload picture" at bounding box center [746, 503] width 13 height 13
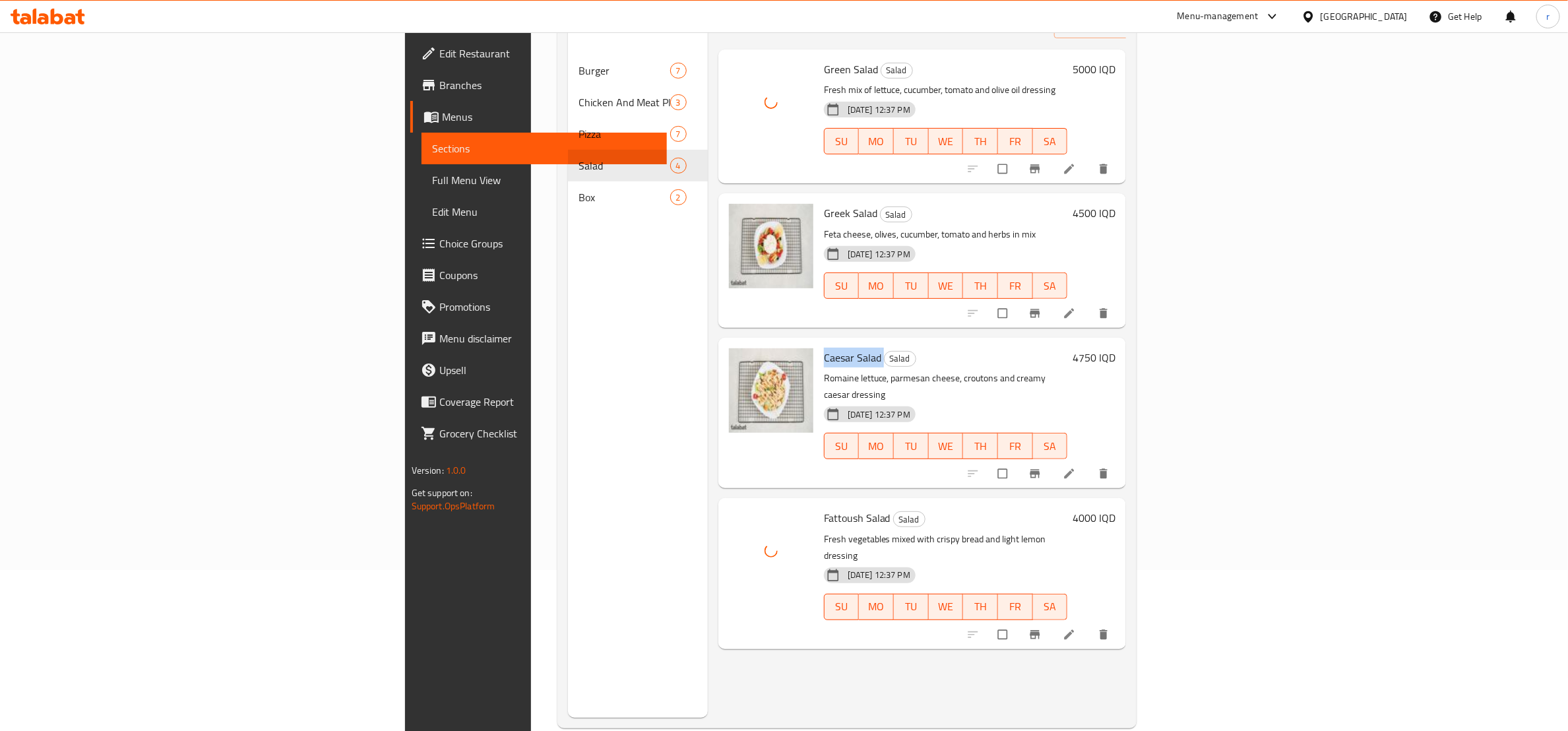
scroll to position [0, 0]
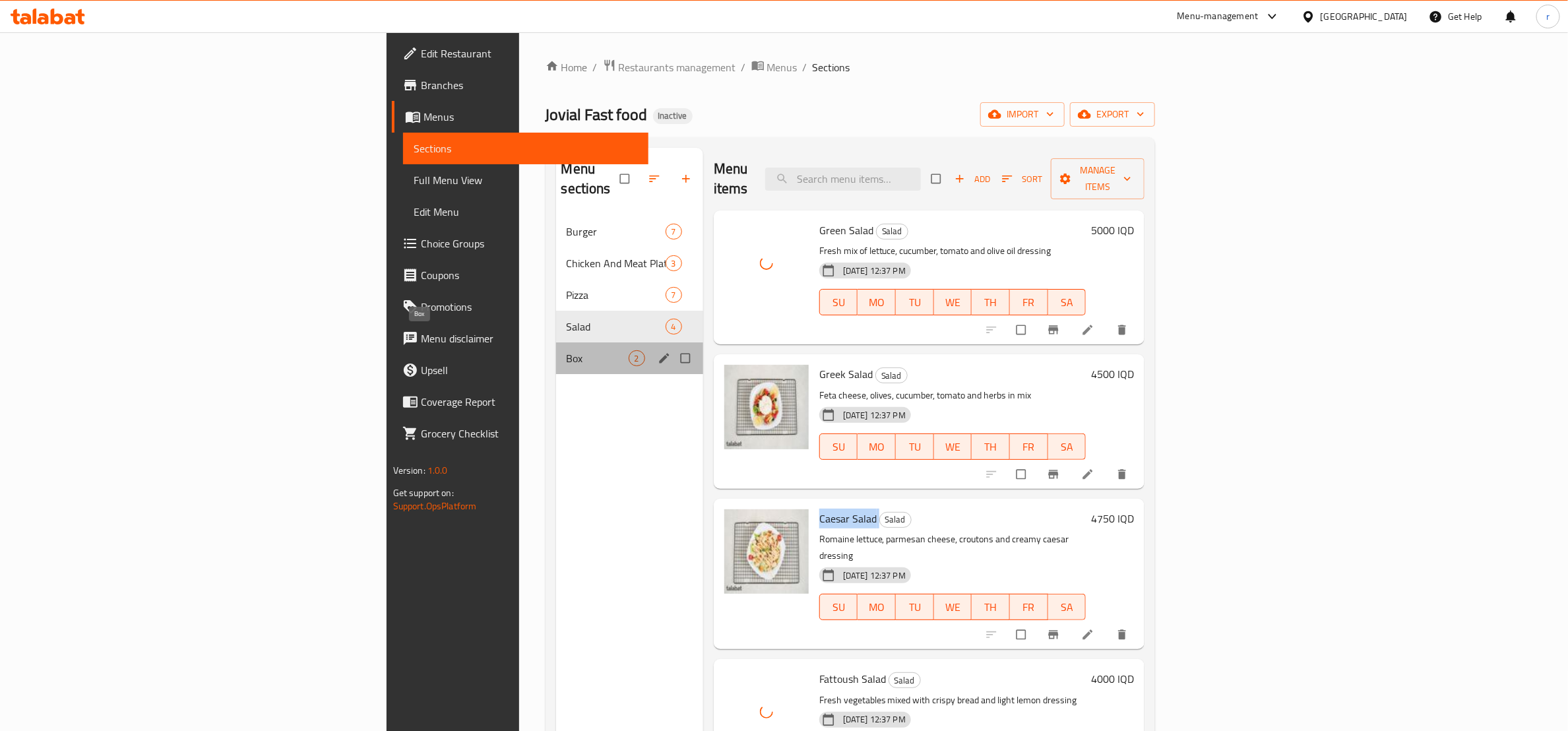
click at [567, 350] on span "Box" at bounding box center [597, 358] width 62 height 16
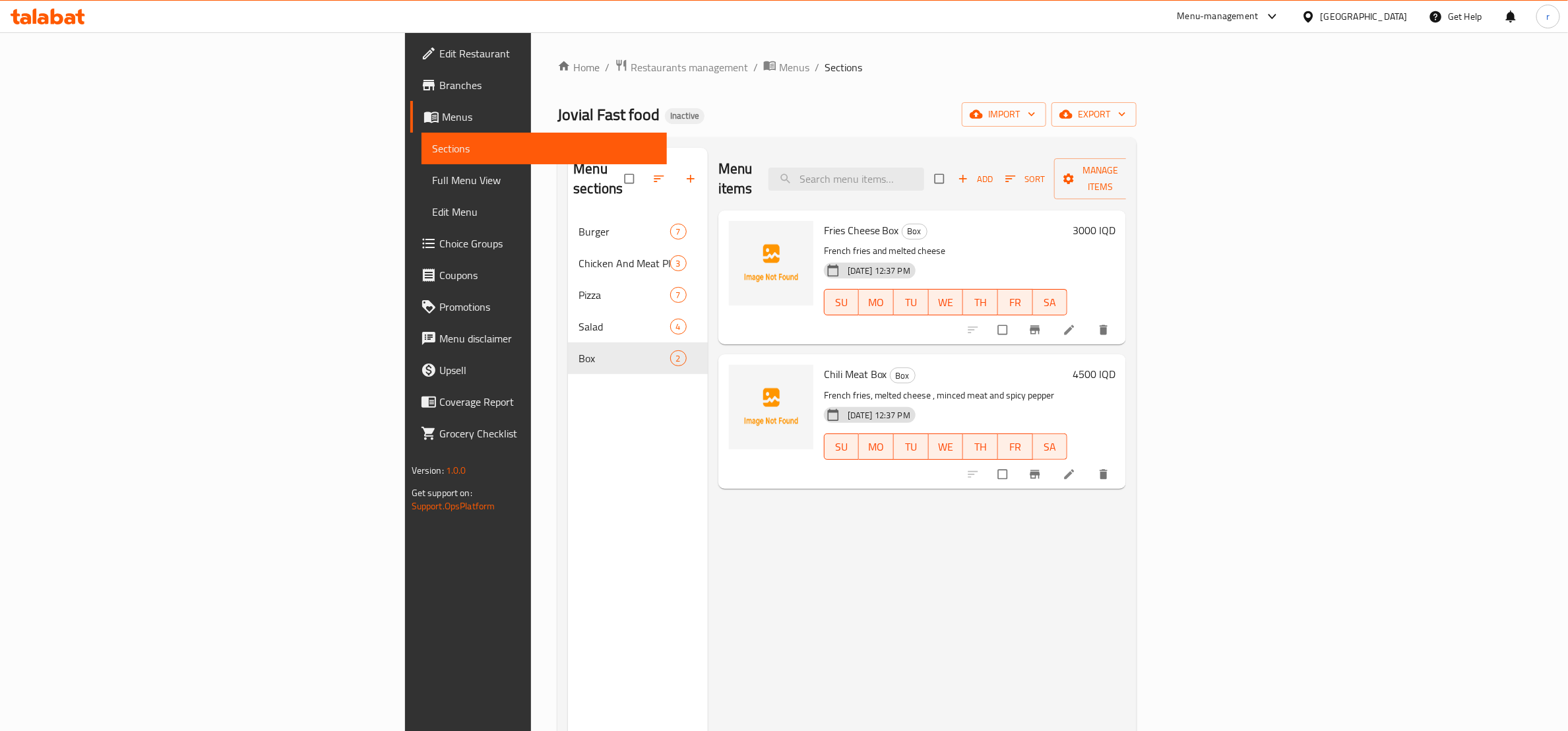
click at [824, 221] on span "Fries Cheese Box" at bounding box center [861, 230] width 75 height 20
copy h6 "Fries Cheese Box"
click at [734, 232] on span "upload picture" at bounding box center [747, 239] width 27 height 13
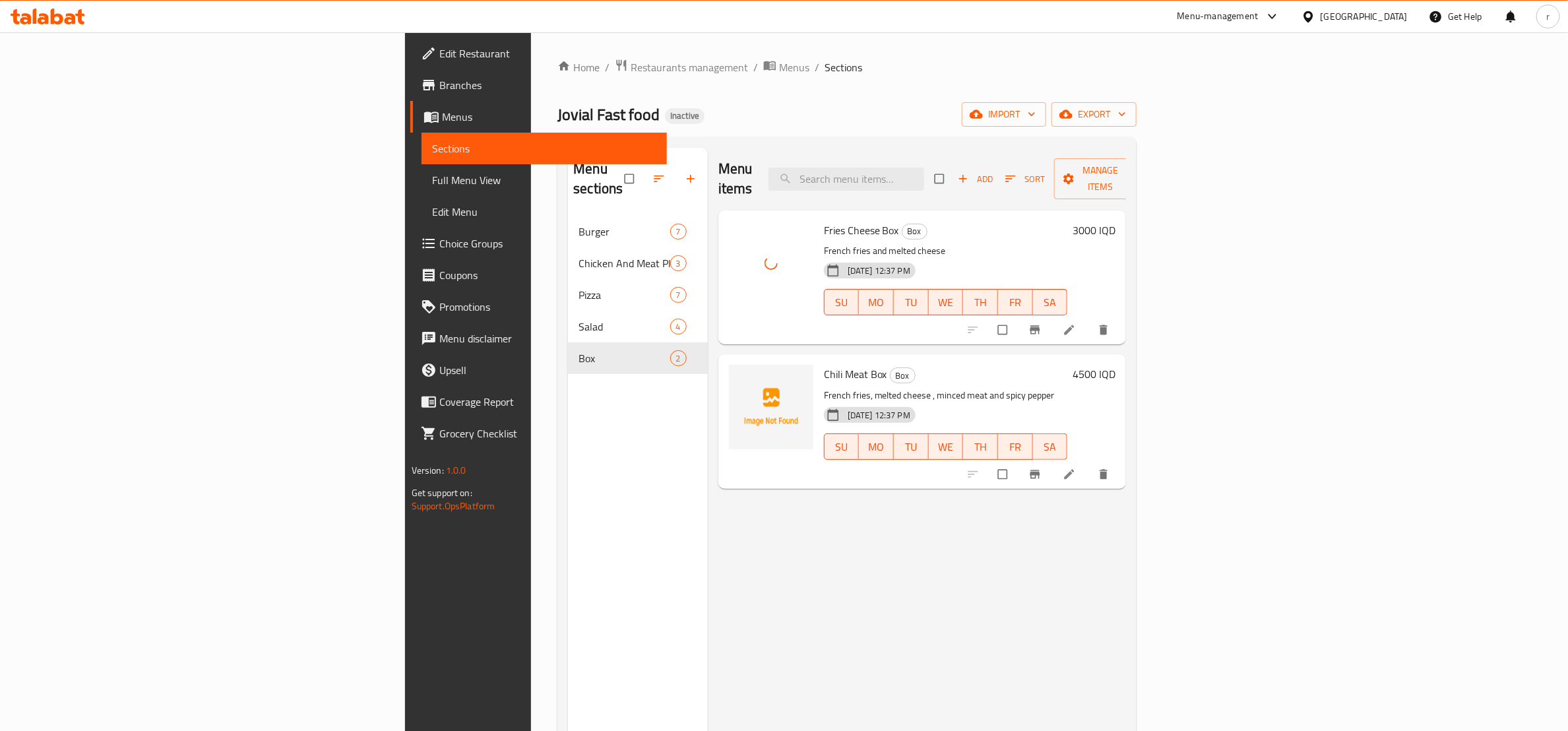
click at [824, 364] on span "Chili Meat Box" at bounding box center [855, 374] width 63 height 20
copy h6 "Chili Meat Box"
click at [734, 370] on button "upload picture" at bounding box center [747, 383] width 27 height 27
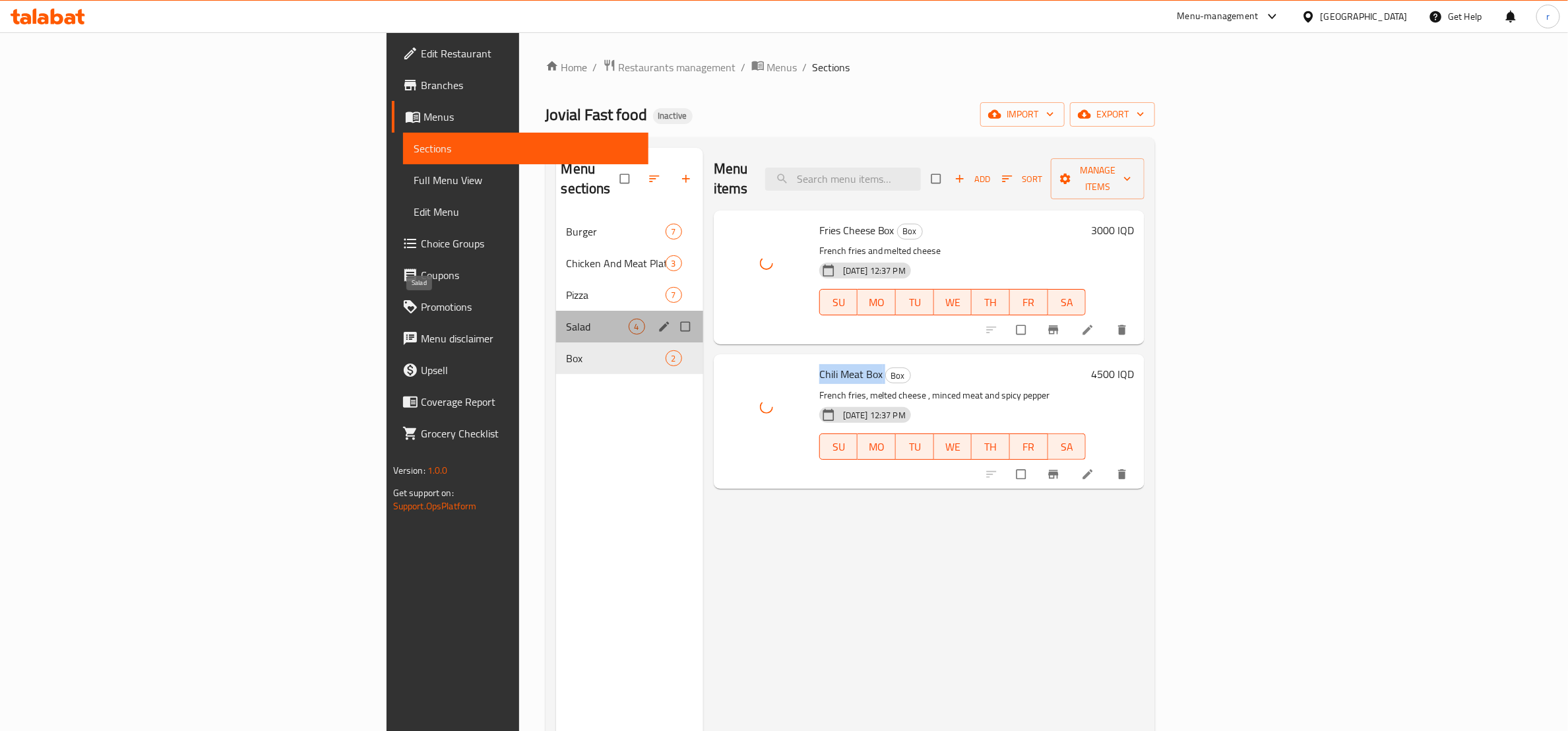
click at [567, 319] on span "Salad" at bounding box center [597, 326] width 62 height 16
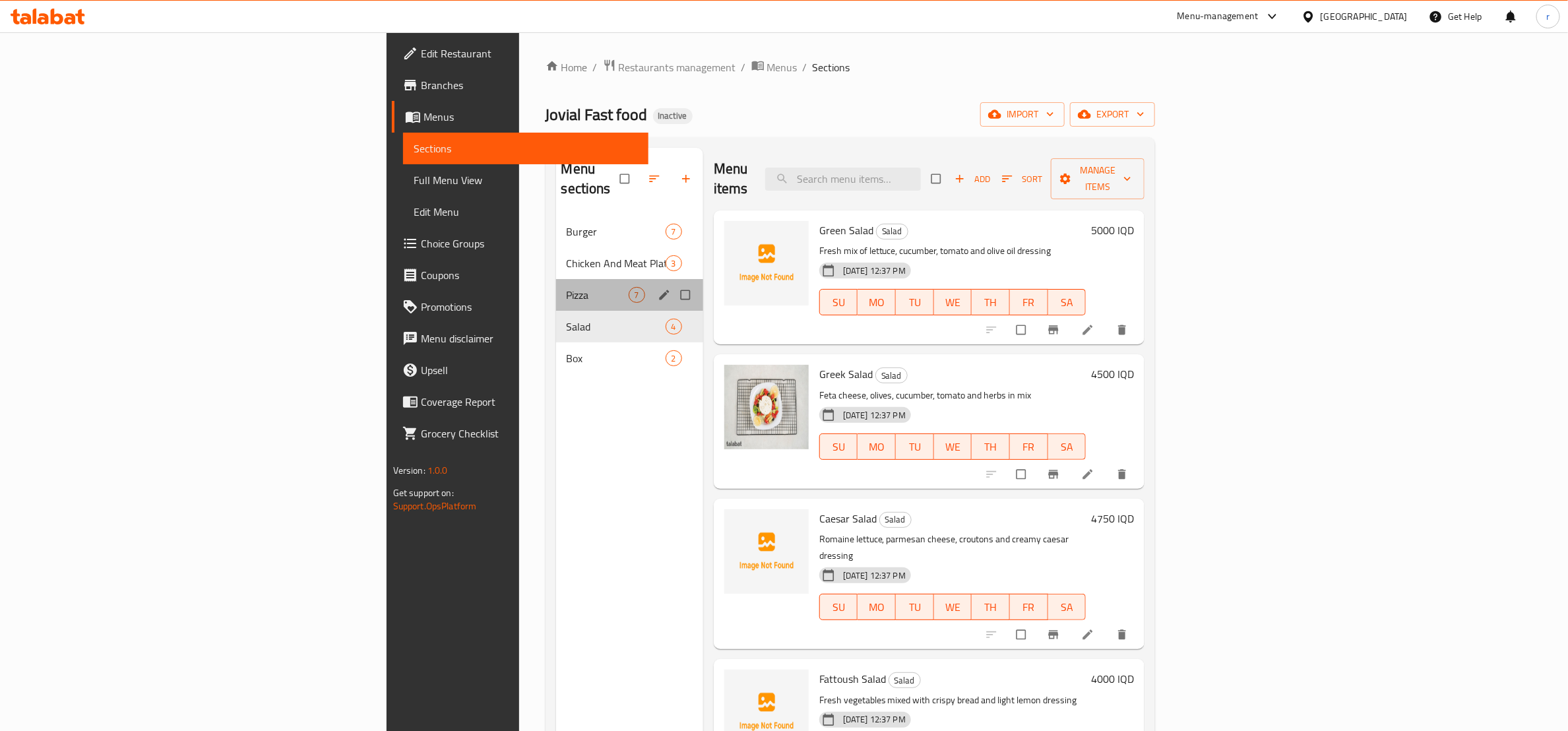
click at [556, 284] on div "Pizza 7" at bounding box center [630, 294] width 147 height 32
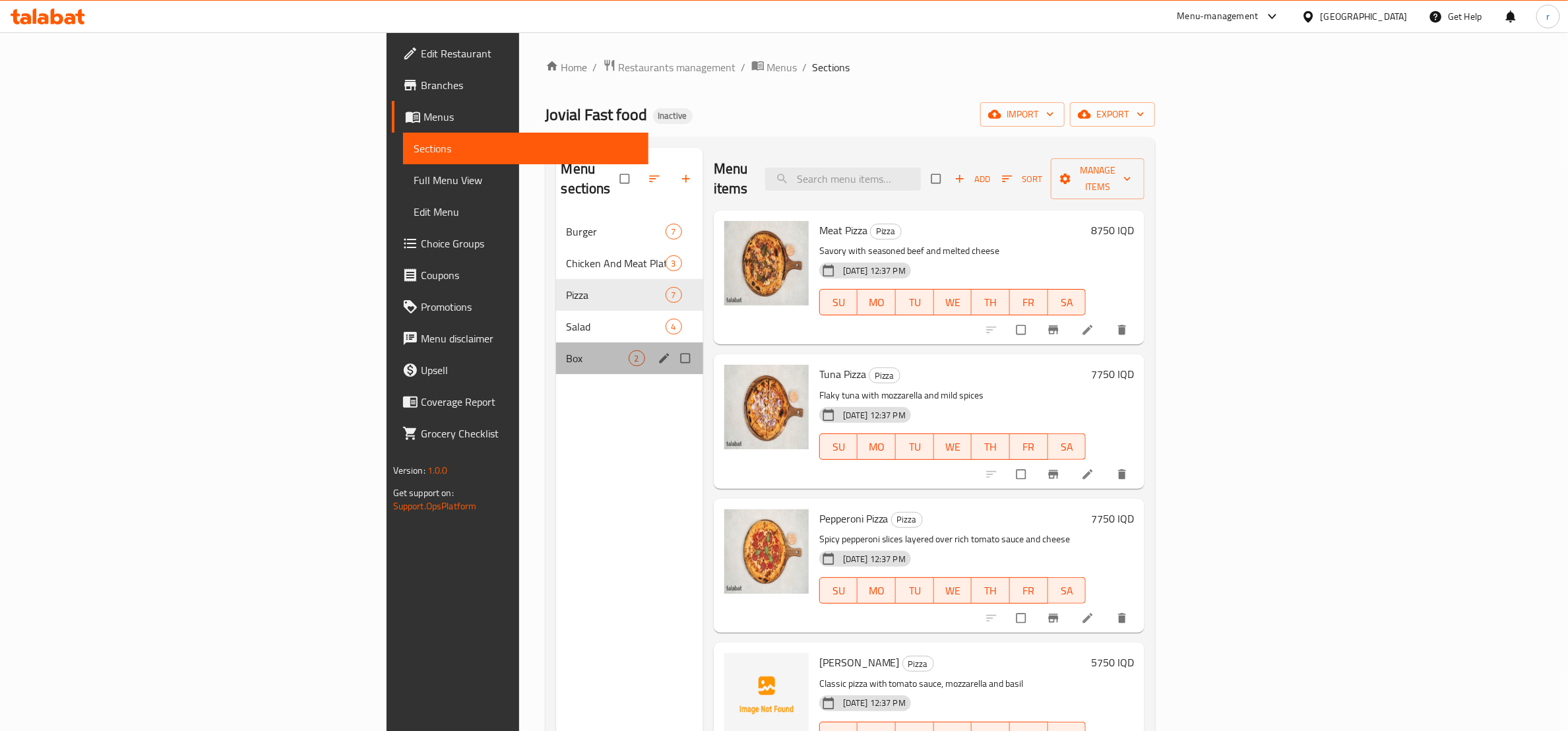
click at [556, 342] on div "Box 2" at bounding box center [630, 358] width 147 height 32
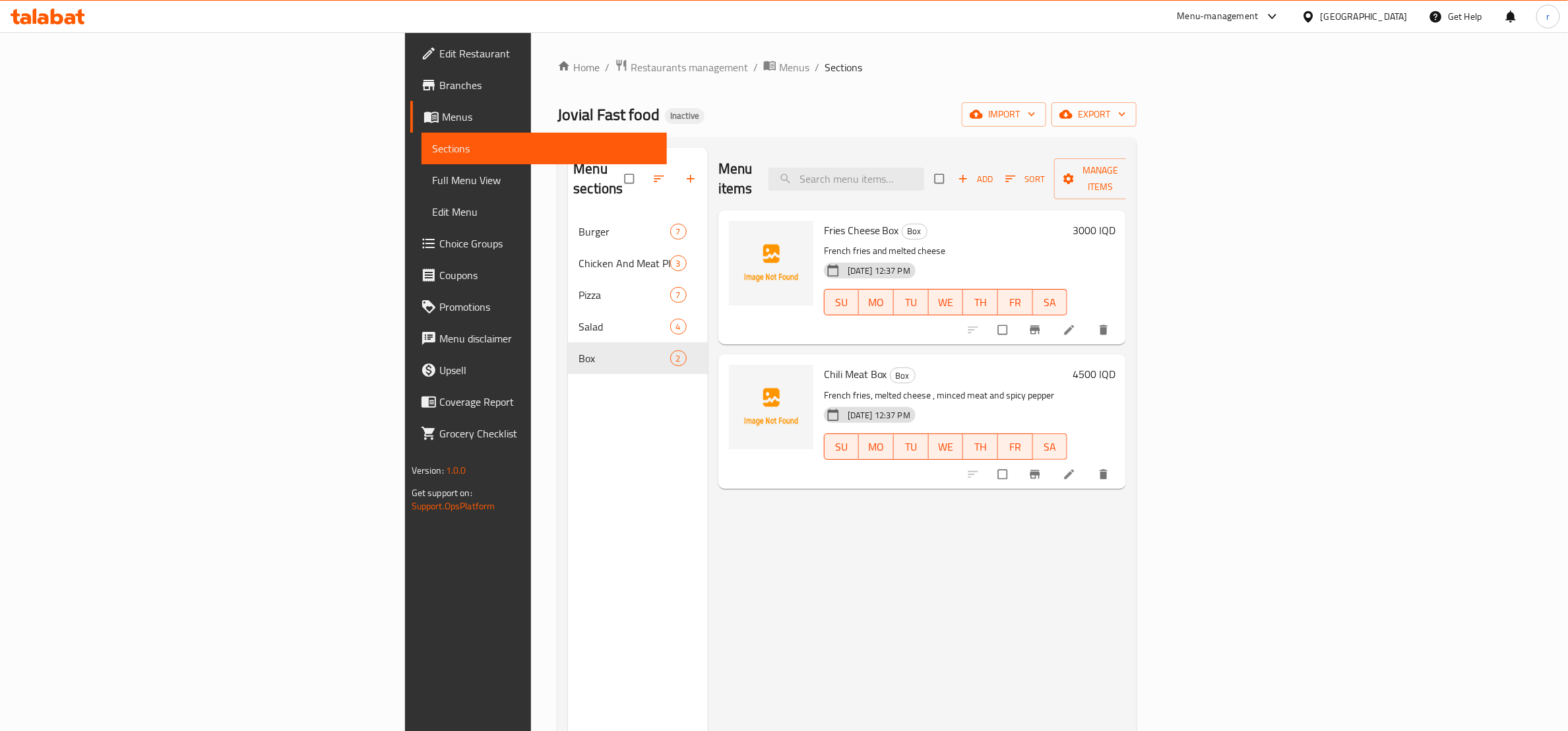
click at [824, 221] on span "Fries Cheese Box" at bounding box center [861, 230] width 75 height 20
click at [734, 232] on span "upload picture" at bounding box center [747, 239] width 27 height 13
click at [819, 359] on div "Chili Meat Box Box French fries, melted cheese , minced meat and spicy pepper 1…" at bounding box center [946, 421] width 255 height 123
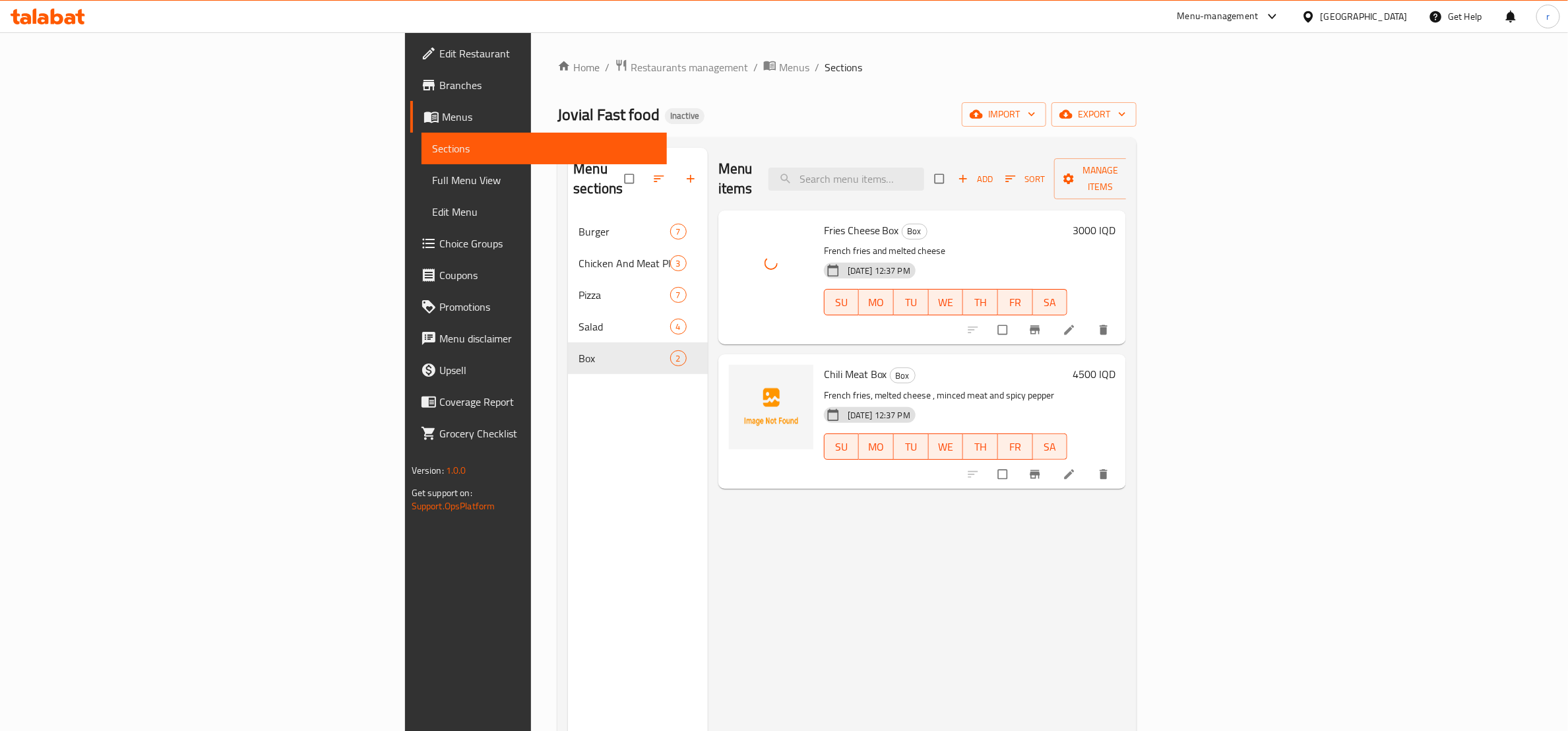
click at [824, 364] on span "Chili Meat Box" at bounding box center [855, 374] width 63 height 20
click at [734, 372] on button "upload picture" at bounding box center [747, 383] width 27 height 27
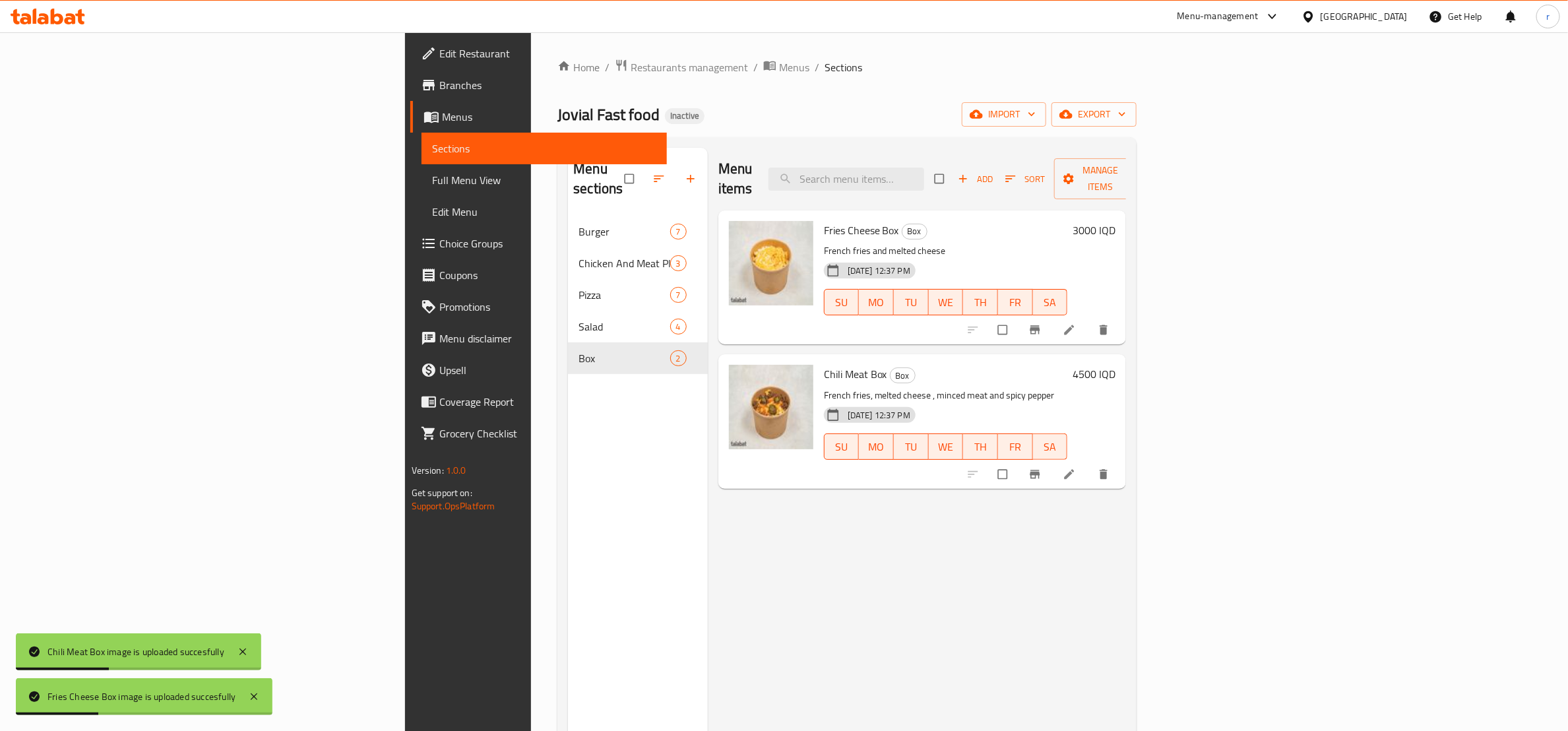
click at [782, 632] on div "Menu items Add Sort Manage items Fries Cheese Box Box French fries and melted c…" at bounding box center [917, 513] width 419 height 731
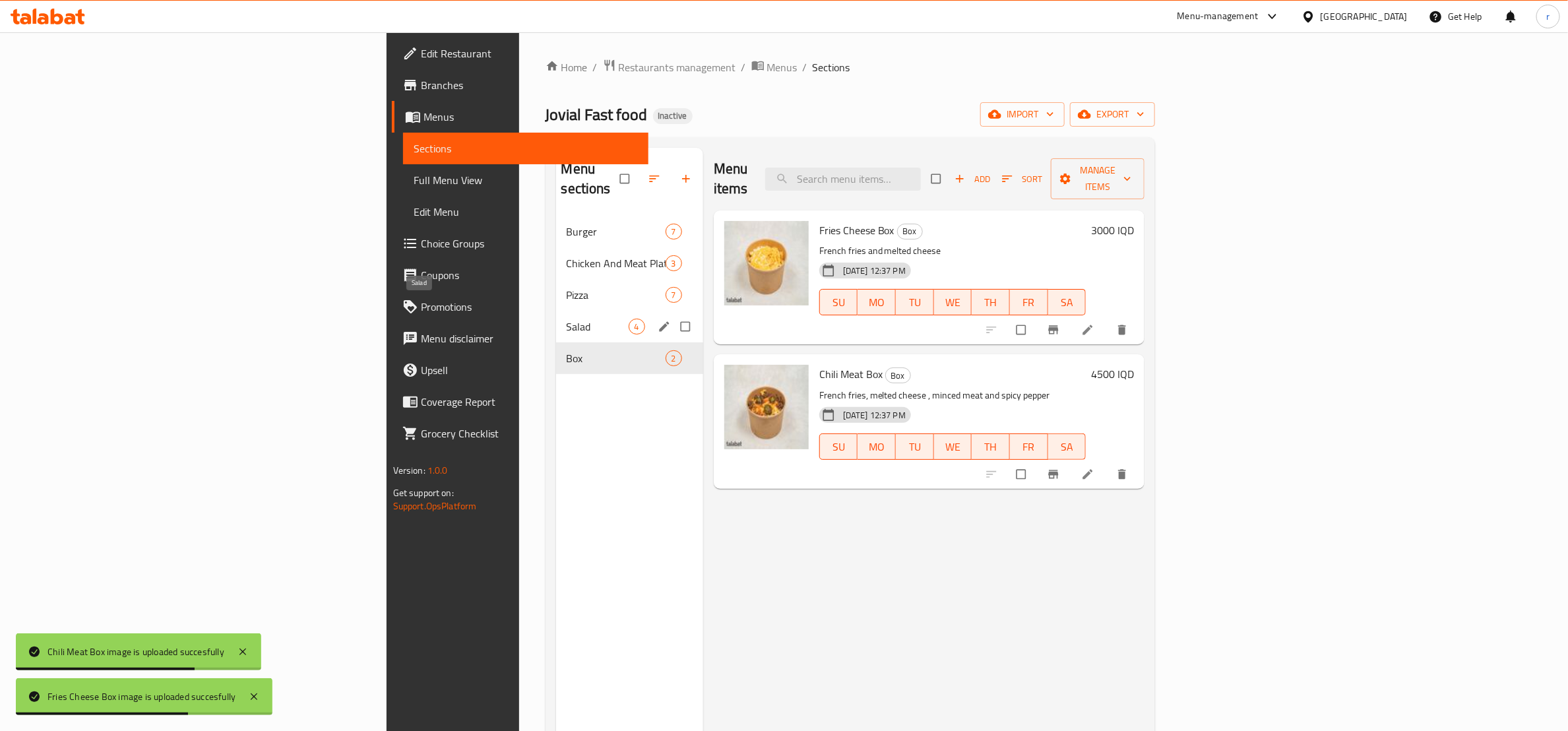
click at [567, 319] on span "Salad" at bounding box center [597, 326] width 62 height 16
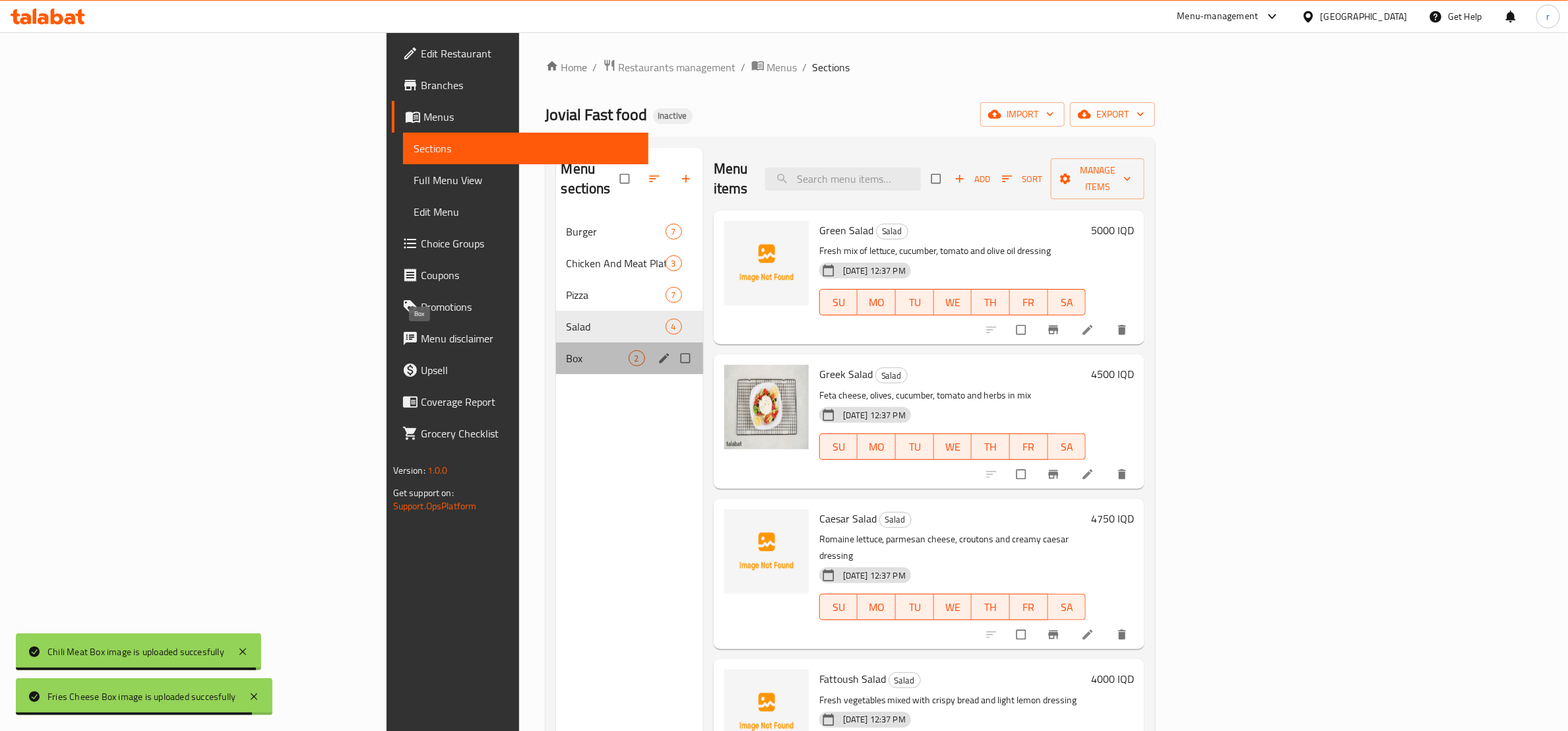
click at [567, 350] on span "Box" at bounding box center [597, 358] width 62 height 16
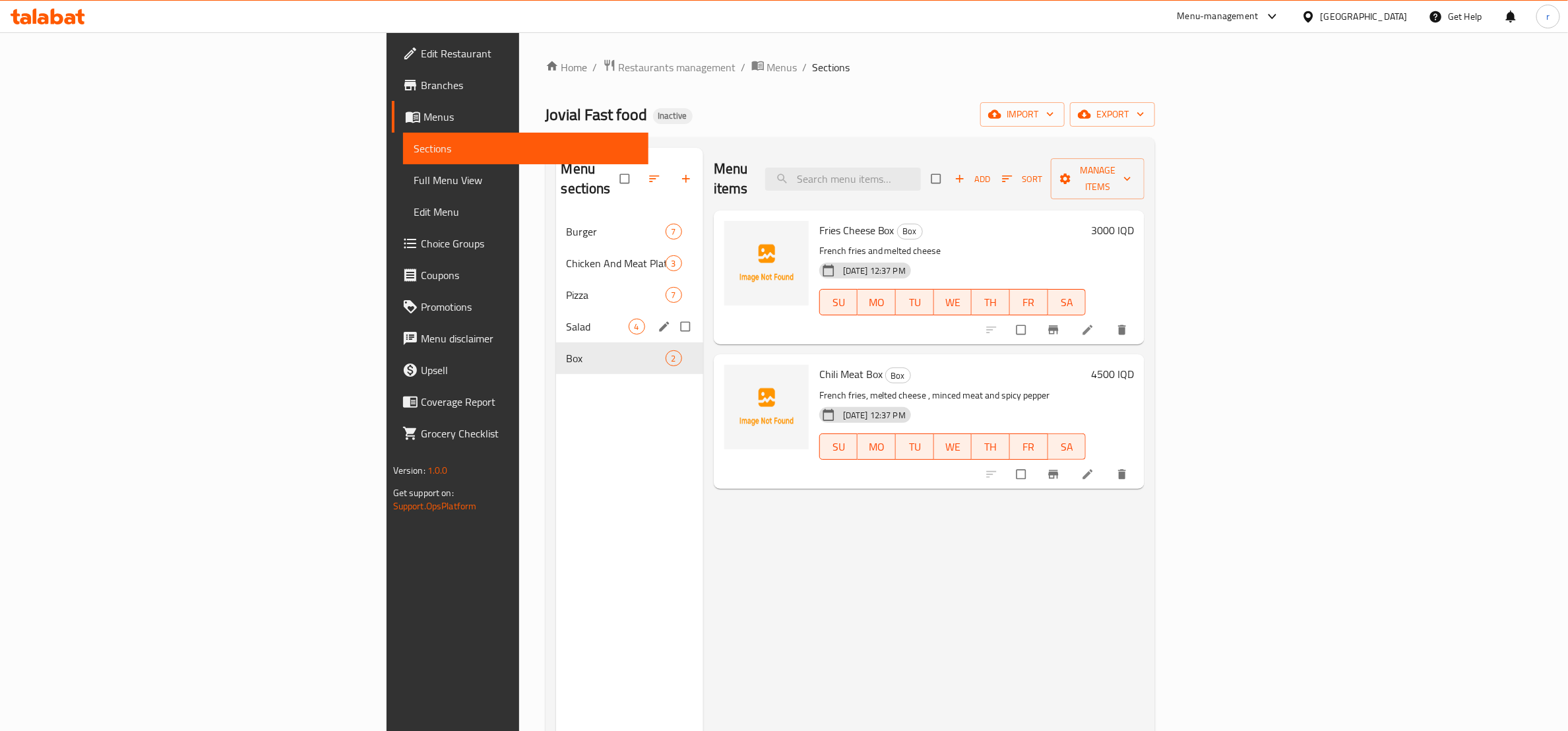
click at [556, 321] on div "Salad 4" at bounding box center [630, 326] width 147 height 32
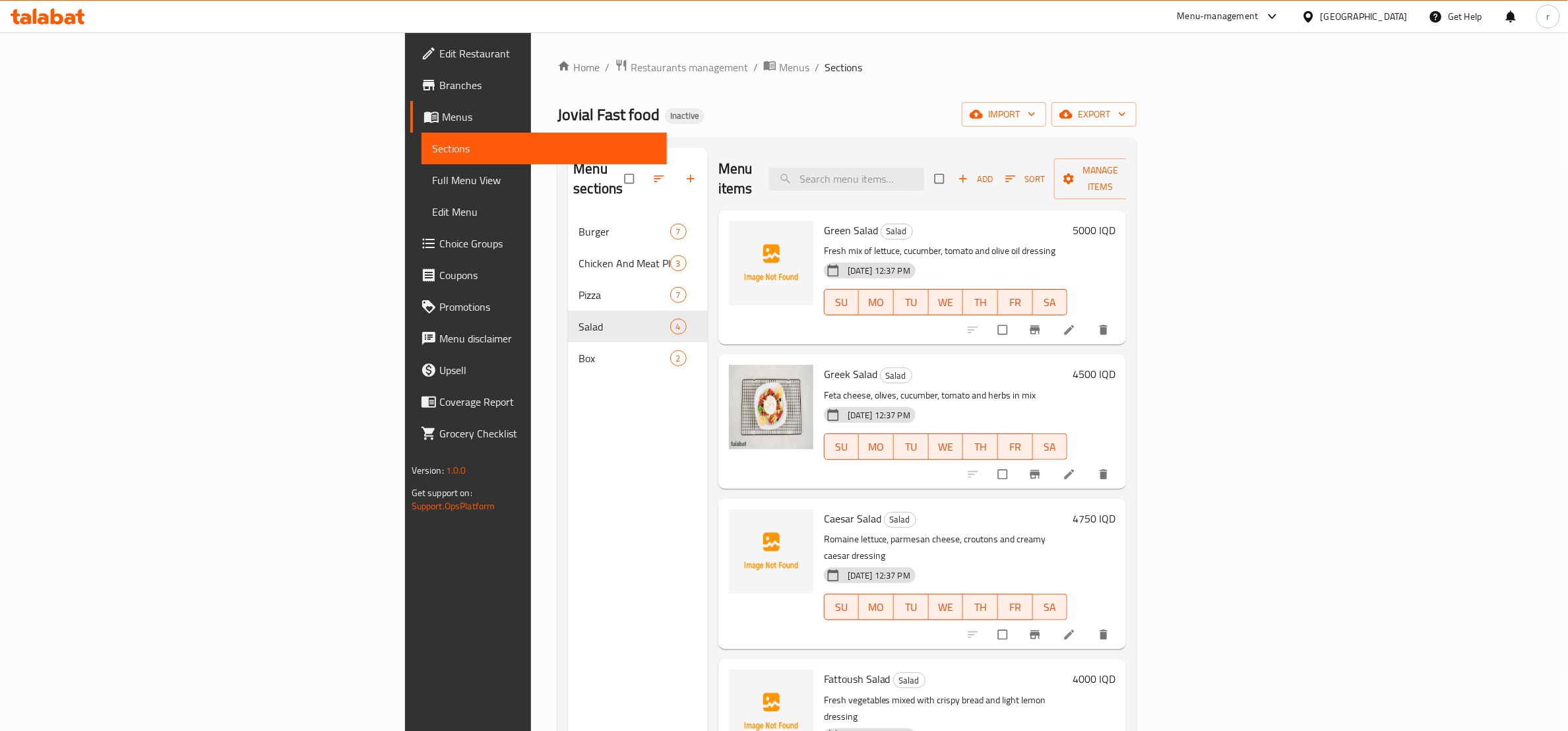
click at [824, 221] on span "Green Salad" at bounding box center [850, 230] width 54 height 20
click at [734, 232] on span "upload picture" at bounding box center [747, 239] width 27 height 13
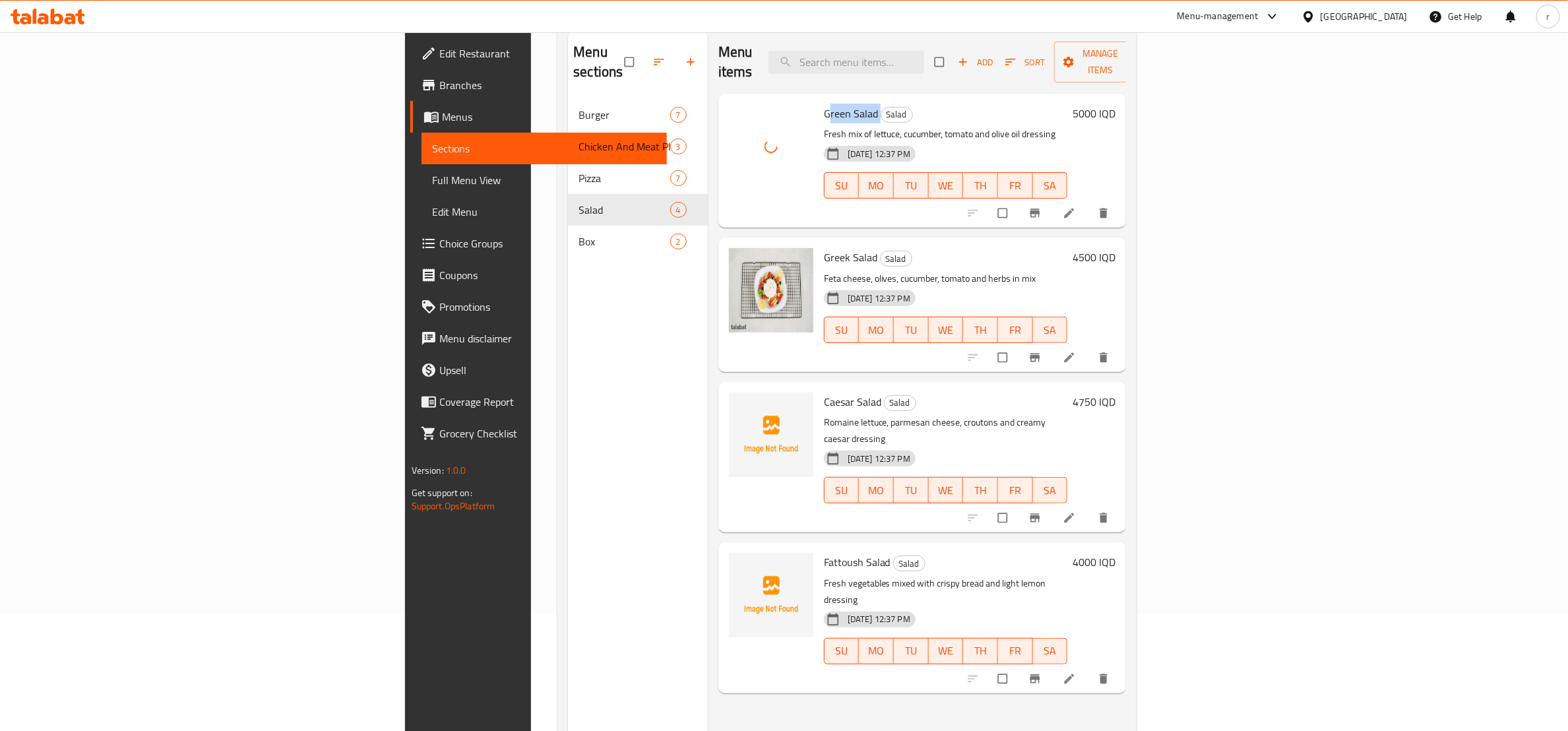
scroll to position [165, 0]
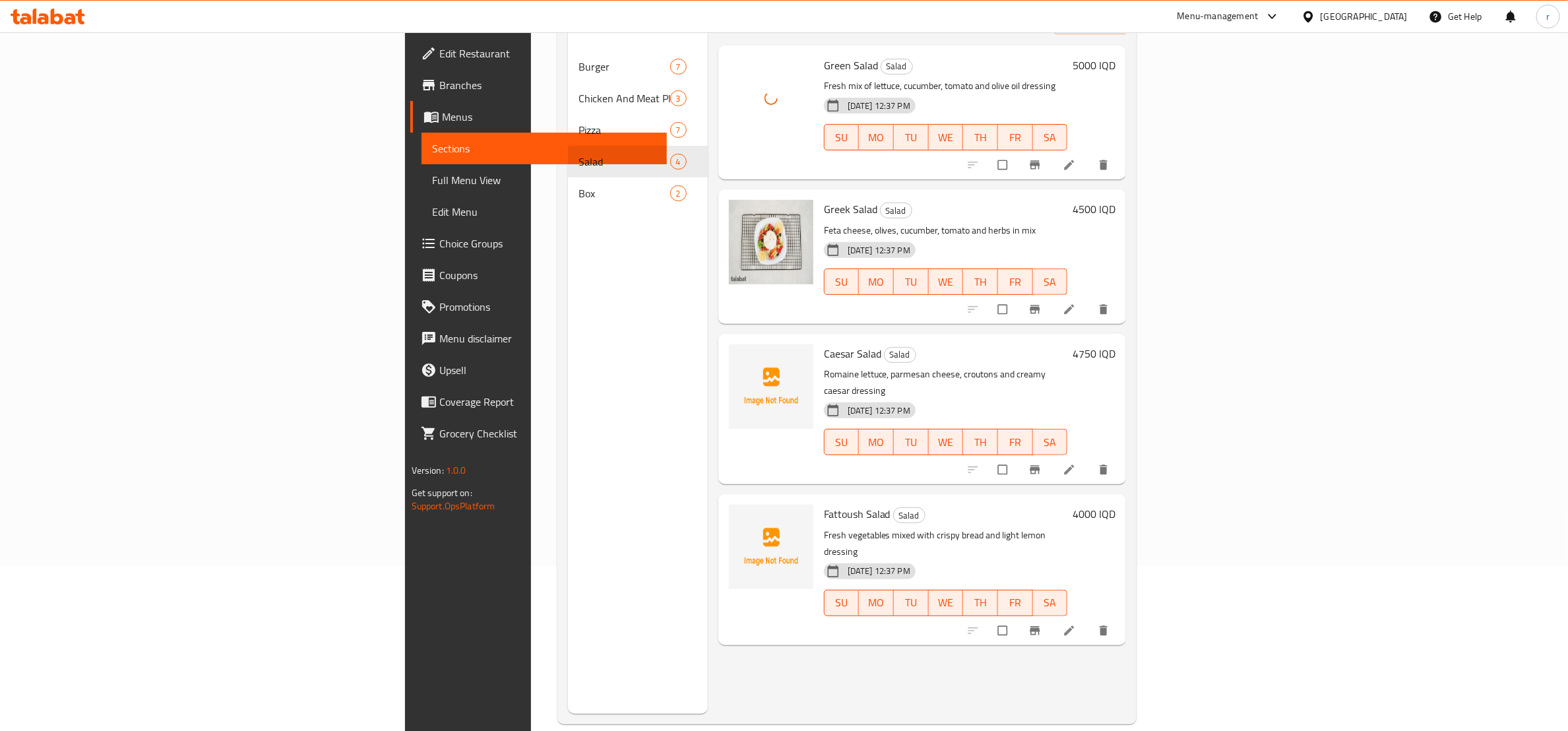
click at [824, 344] on span "Caesar Salad" at bounding box center [852, 354] width 57 height 20
click at [740, 357] on icon "upload picture" at bounding box center [746, 362] width 11 height 10
click at [734, 510] on button "upload picture" at bounding box center [747, 523] width 27 height 27
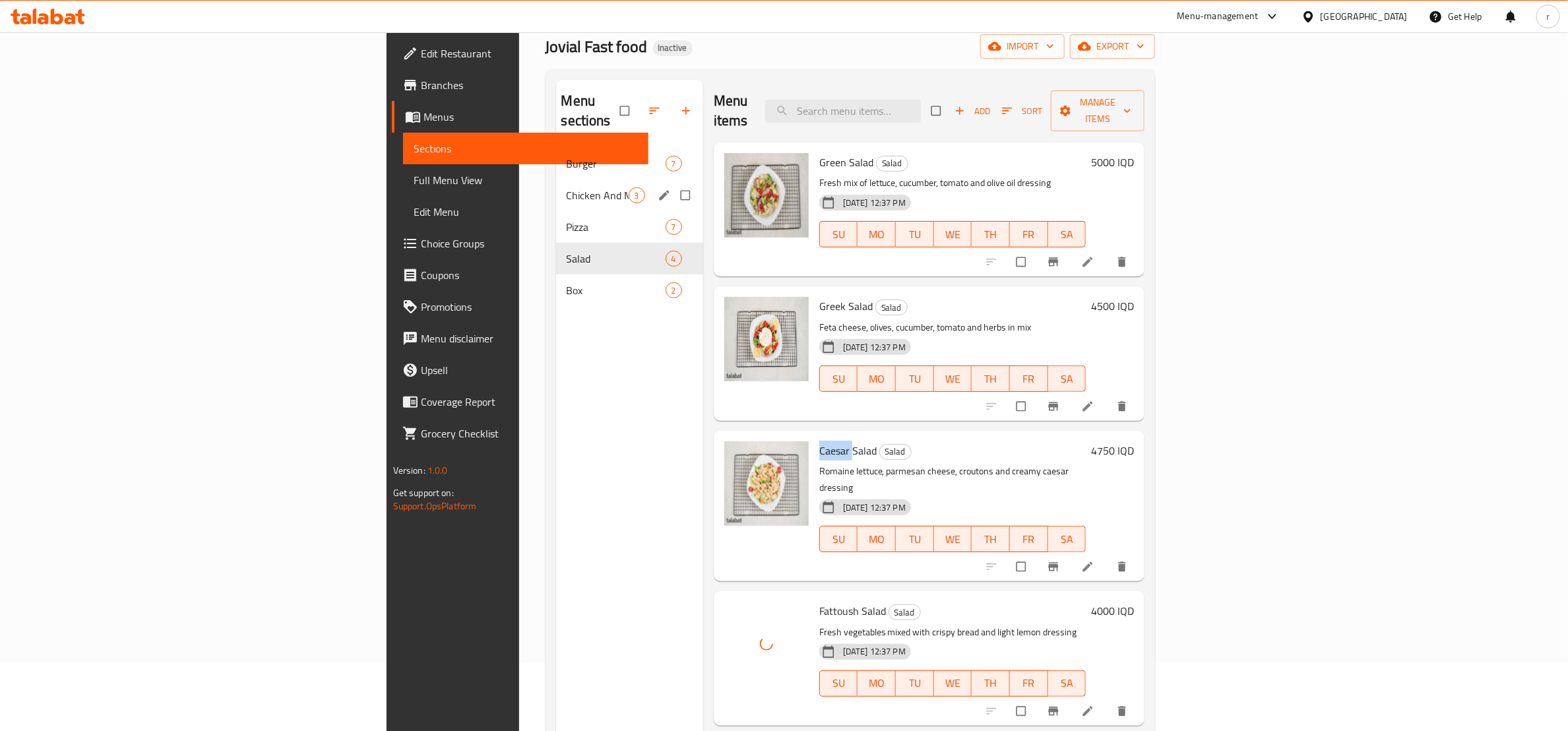
scroll to position [20, 0]
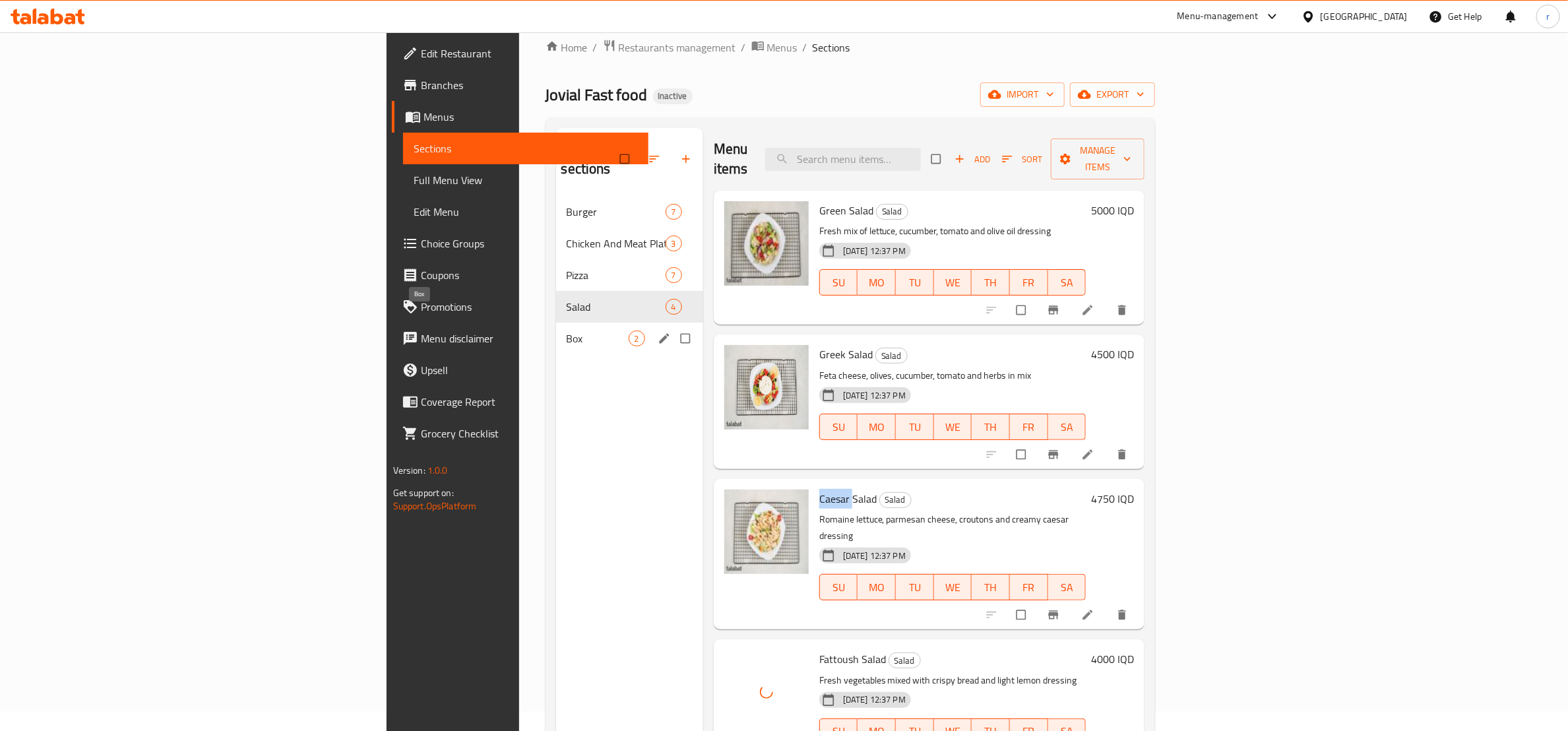
click at [567, 330] on span "Box" at bounding box center [597, 338] width 62 height 16
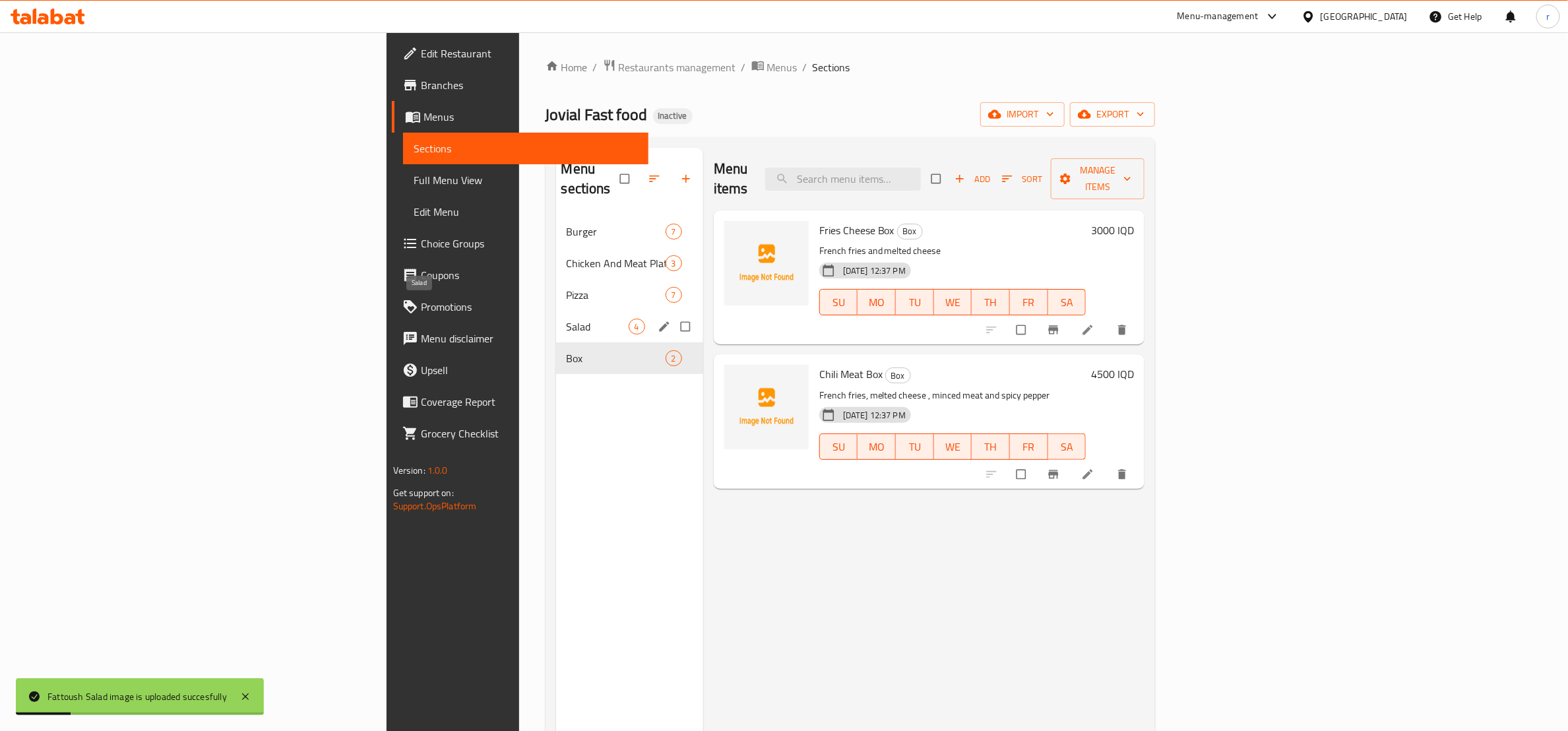
click at [567, 319] on span "Salad" at bounding box center [597, 326] width 62 height 16
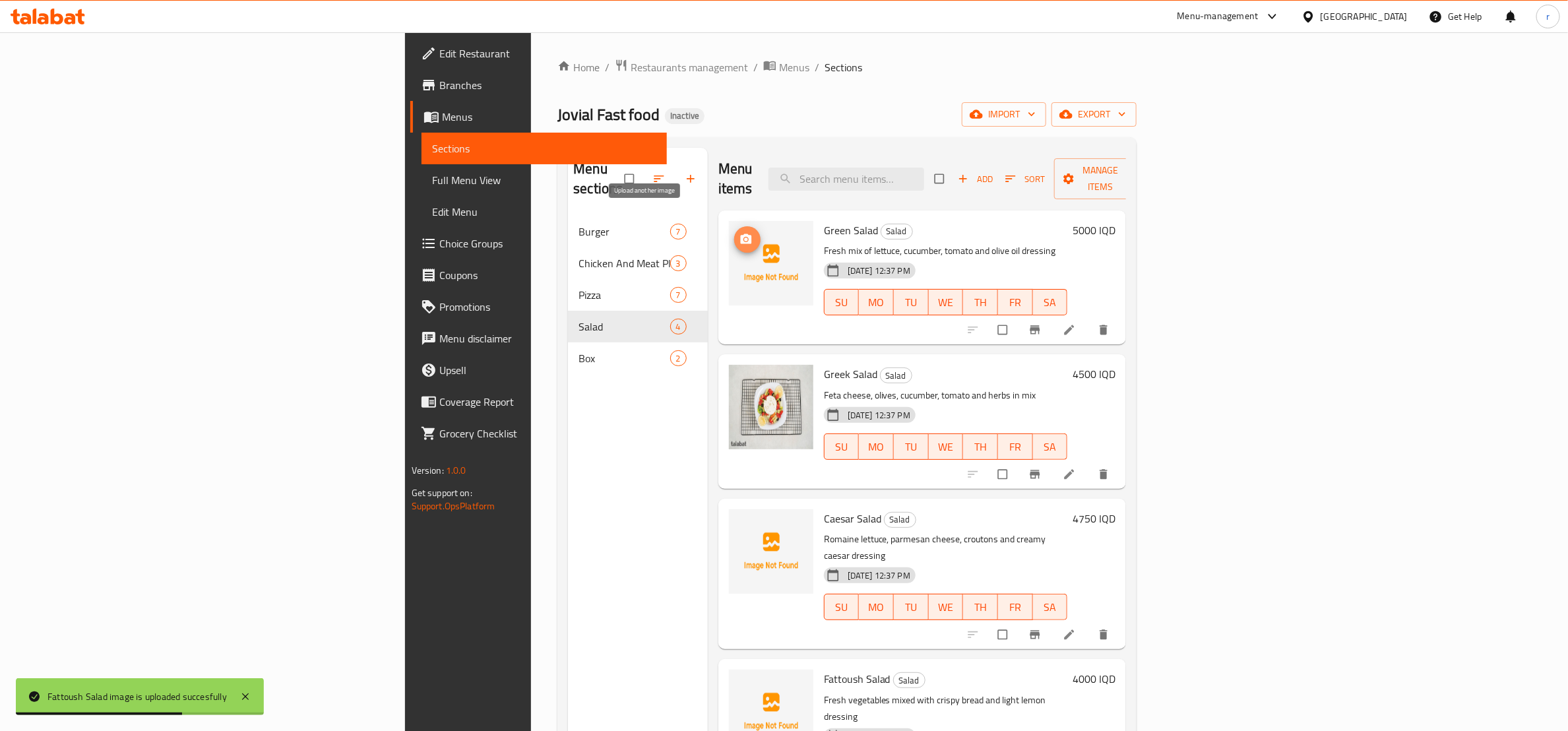
click at [740, 232] on icon "upload picture" at bounding box center [746, 239] width 13 height 13
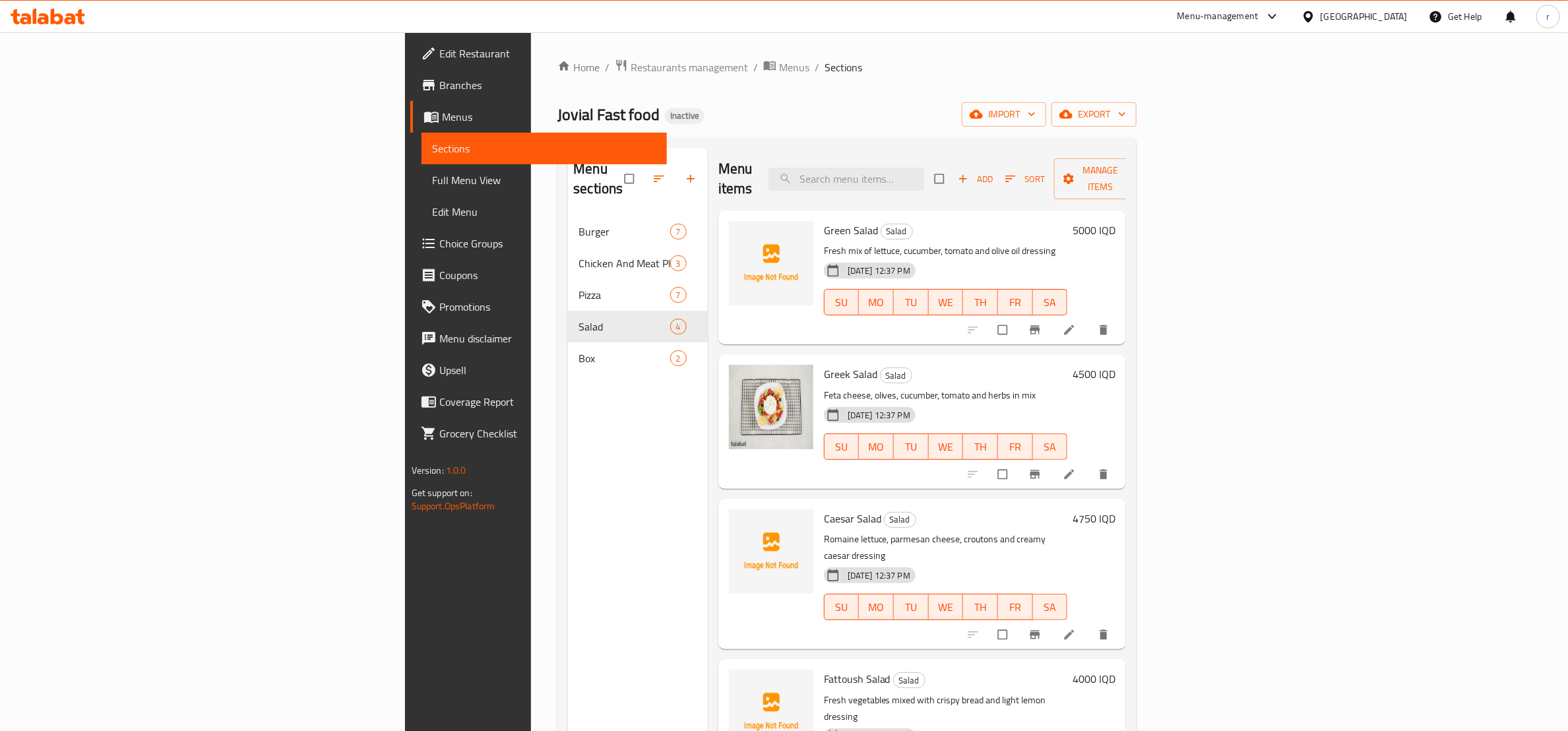
click at [824, 221] on span "Green Salad" at bounding box center [850, 230] width 54 height 20
click at [734, 232] on span "upload picture" at bounding box center [747, 239] width 27 height 13
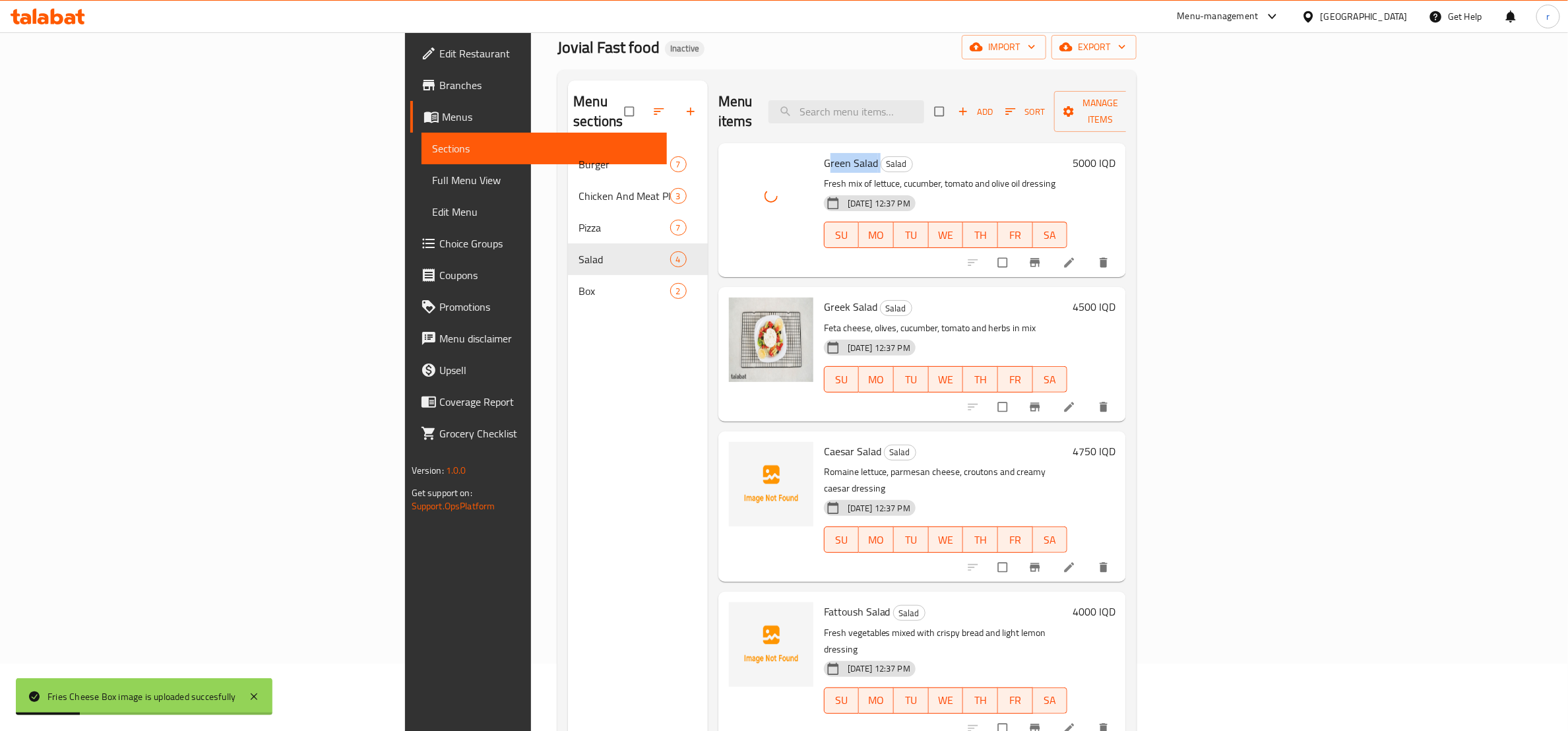
scroll to position [165, 0]
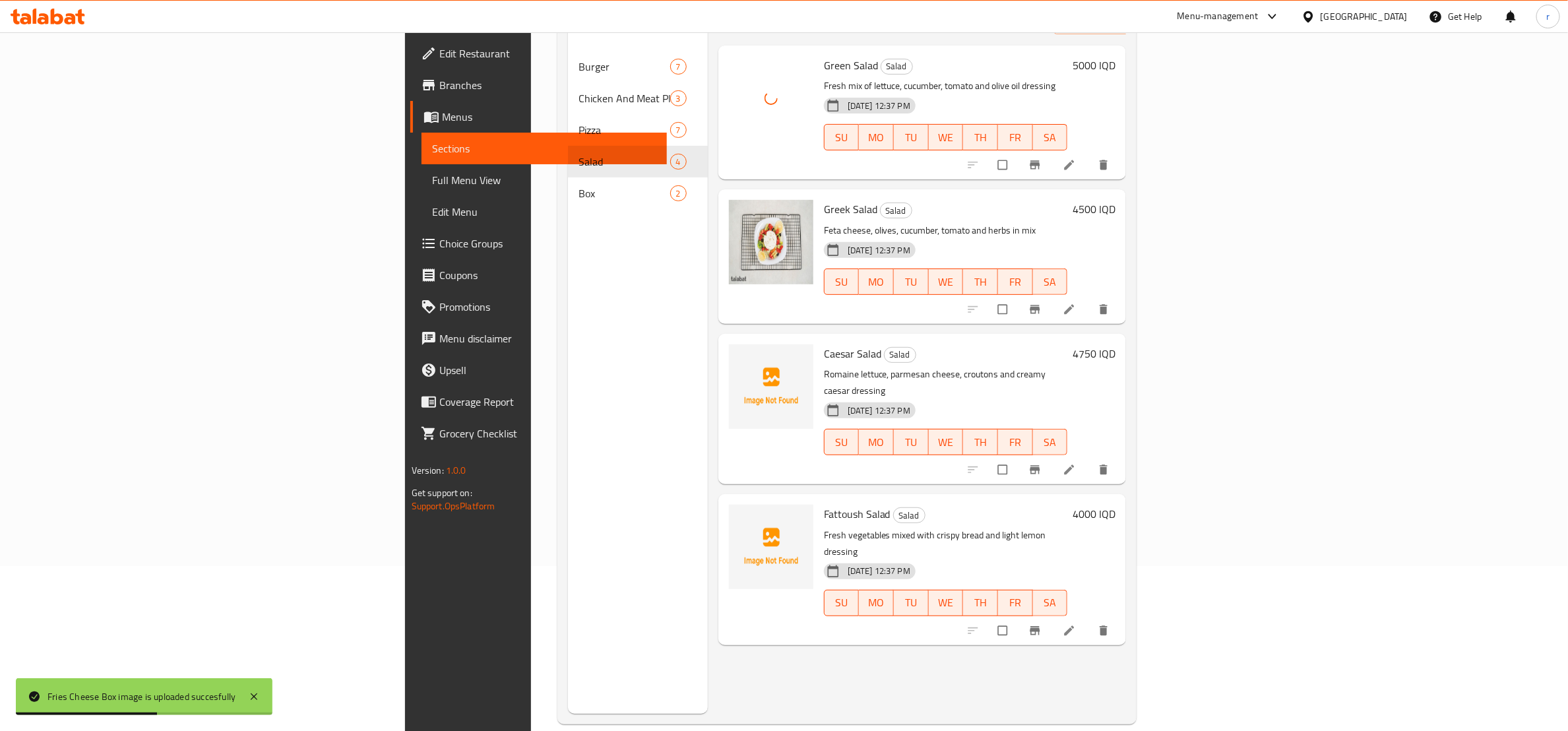
click at [824, 344] on span "Caesar Salad" at bounding box center [852, 354] width 57 height 20
click at [740, 356] on icon "upload picture" at bounding box center [746, 363] width 13 height 13
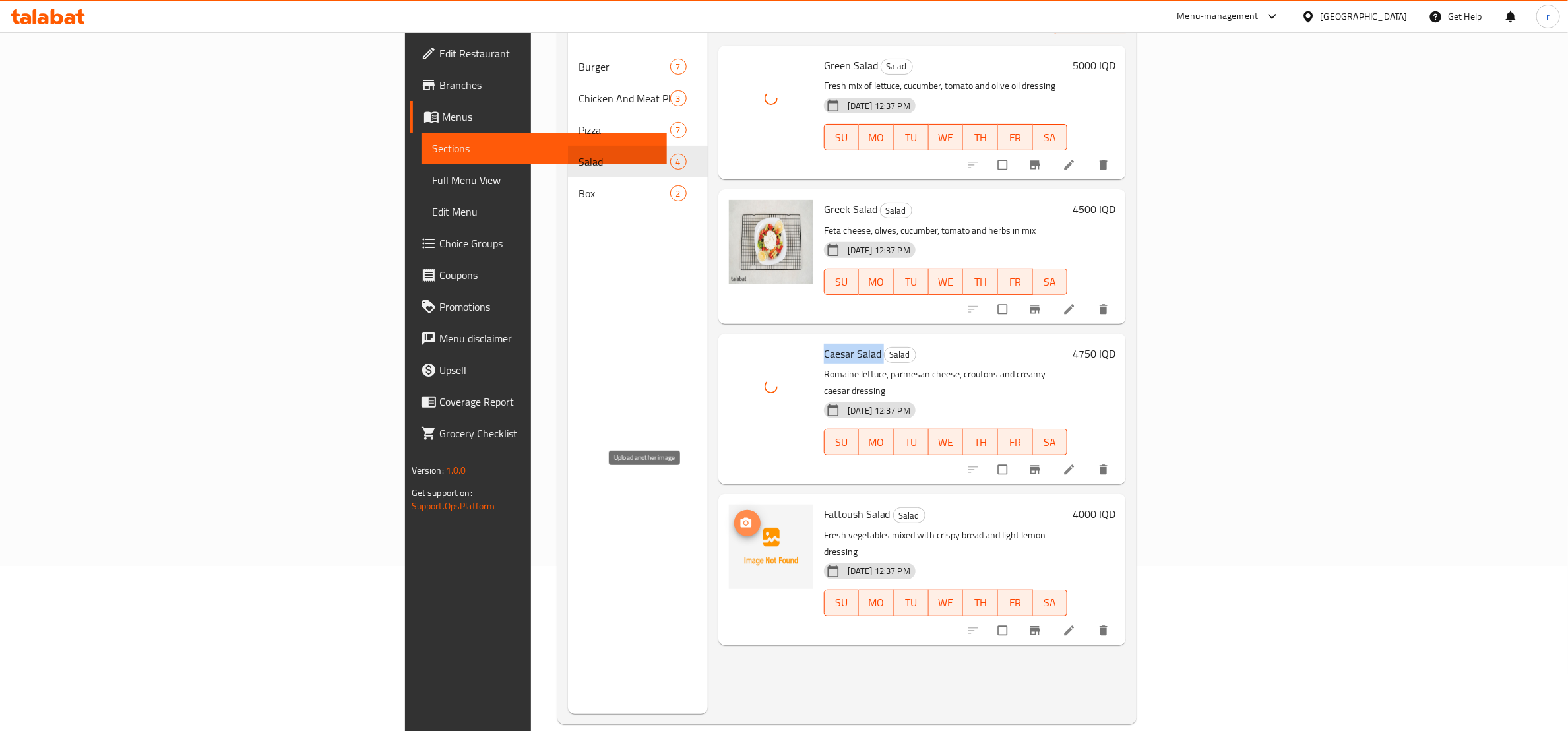
click at [734, 516] on span "upload picture" at bounding box center [747, 522] width 27 height 13
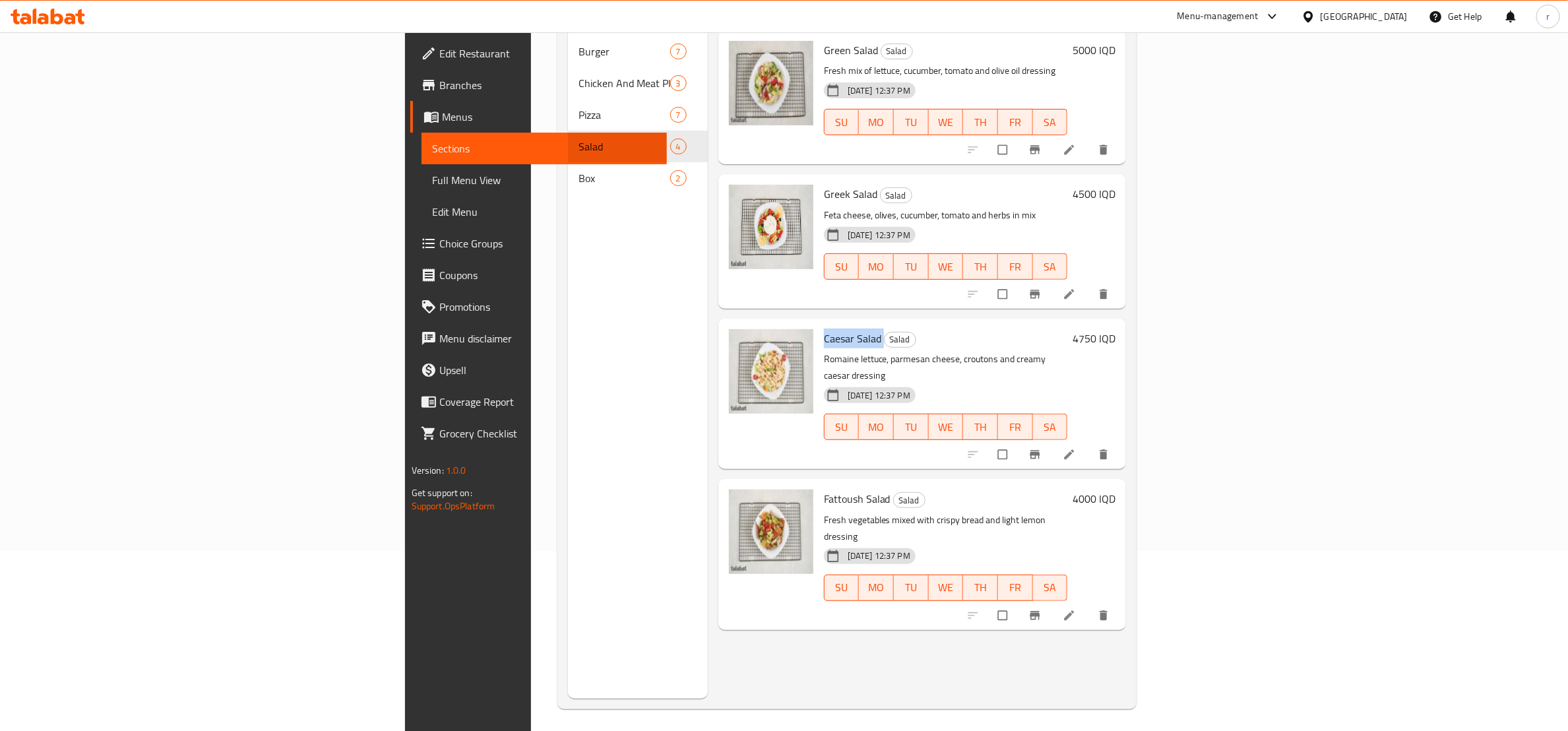
scroll to position [185, 0]
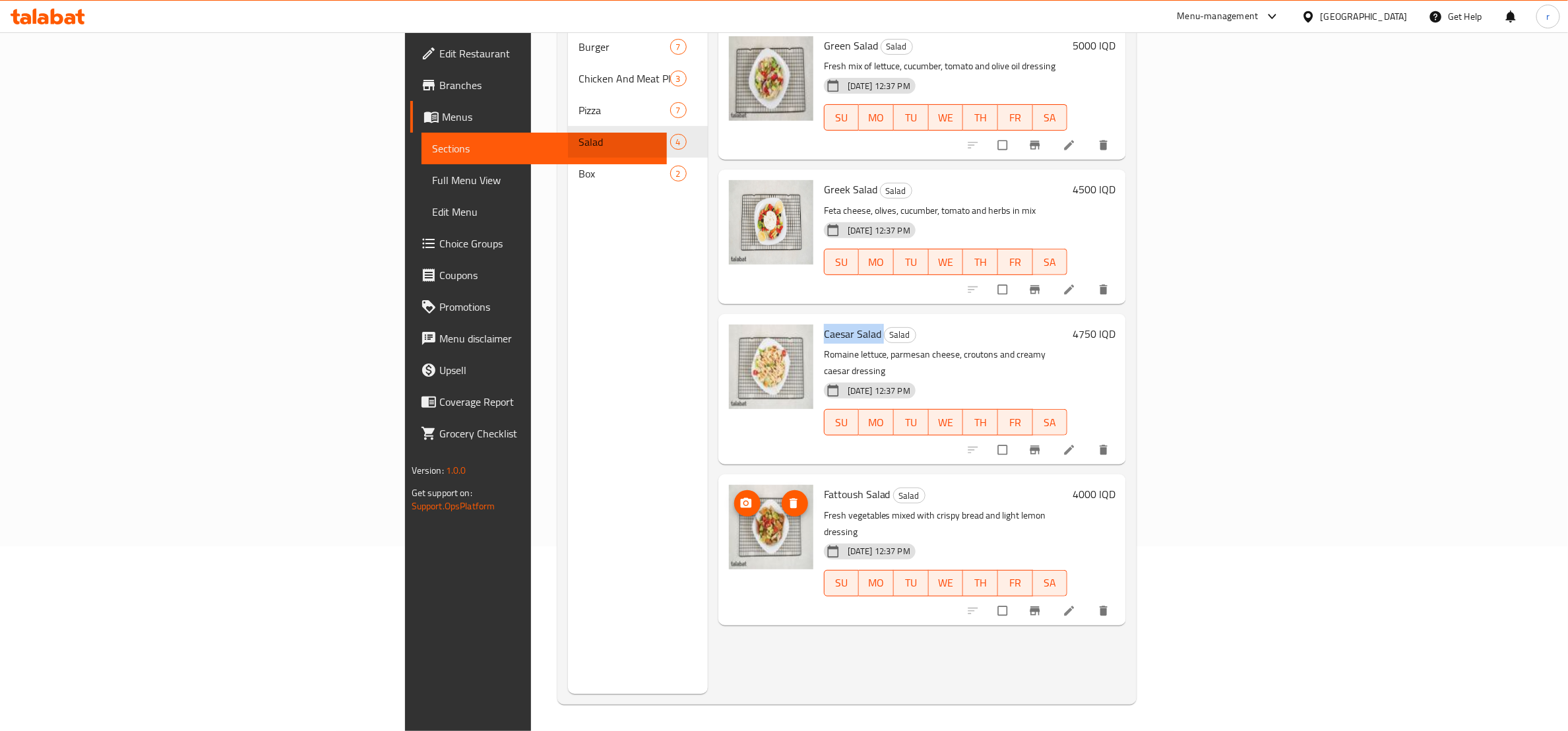
click at [740, 496] on icon "upload picture" at bounding box center [746, 503] width 13 height 13
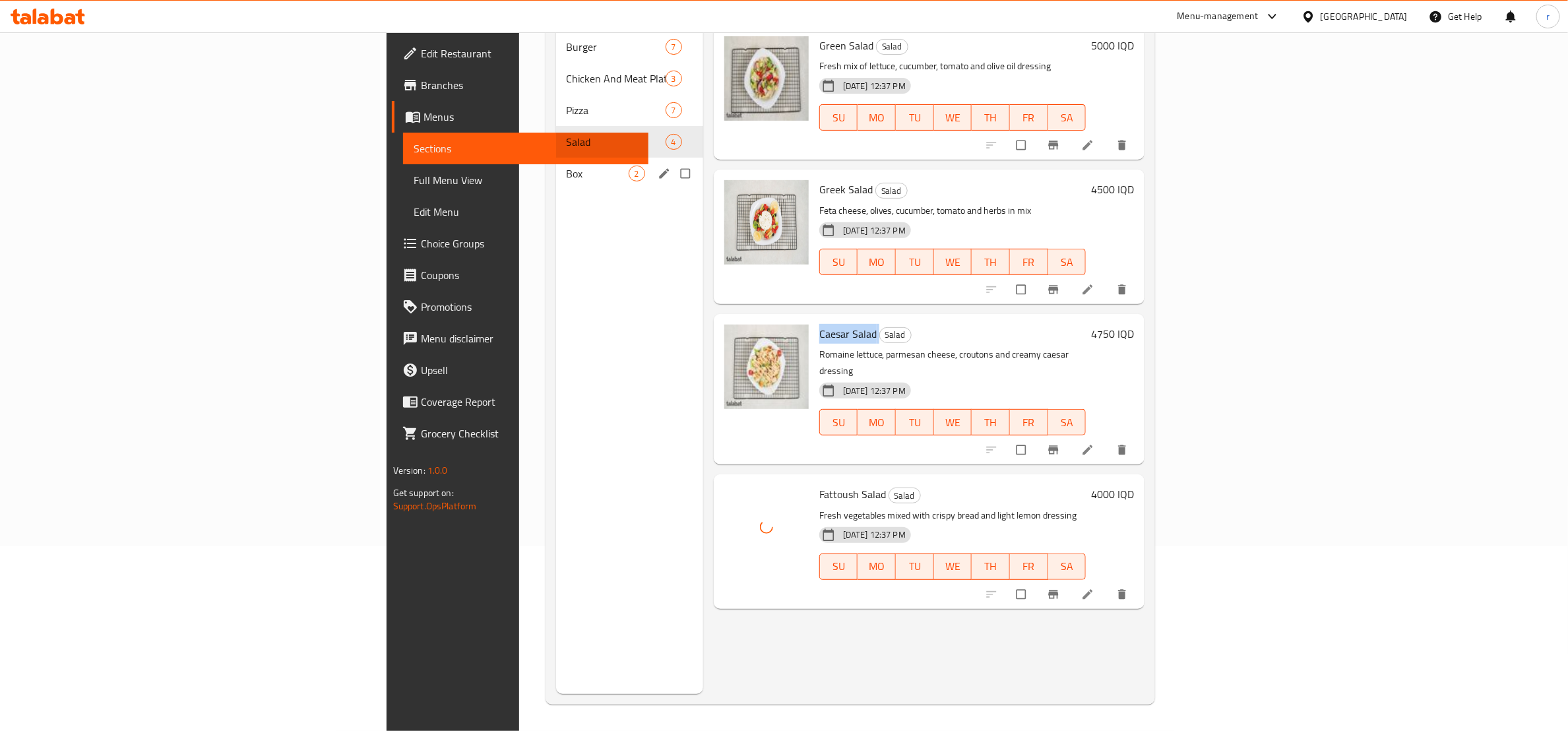
click at [567, 165] on span "Box" at bounding box center [597, 173] width 62 height 16
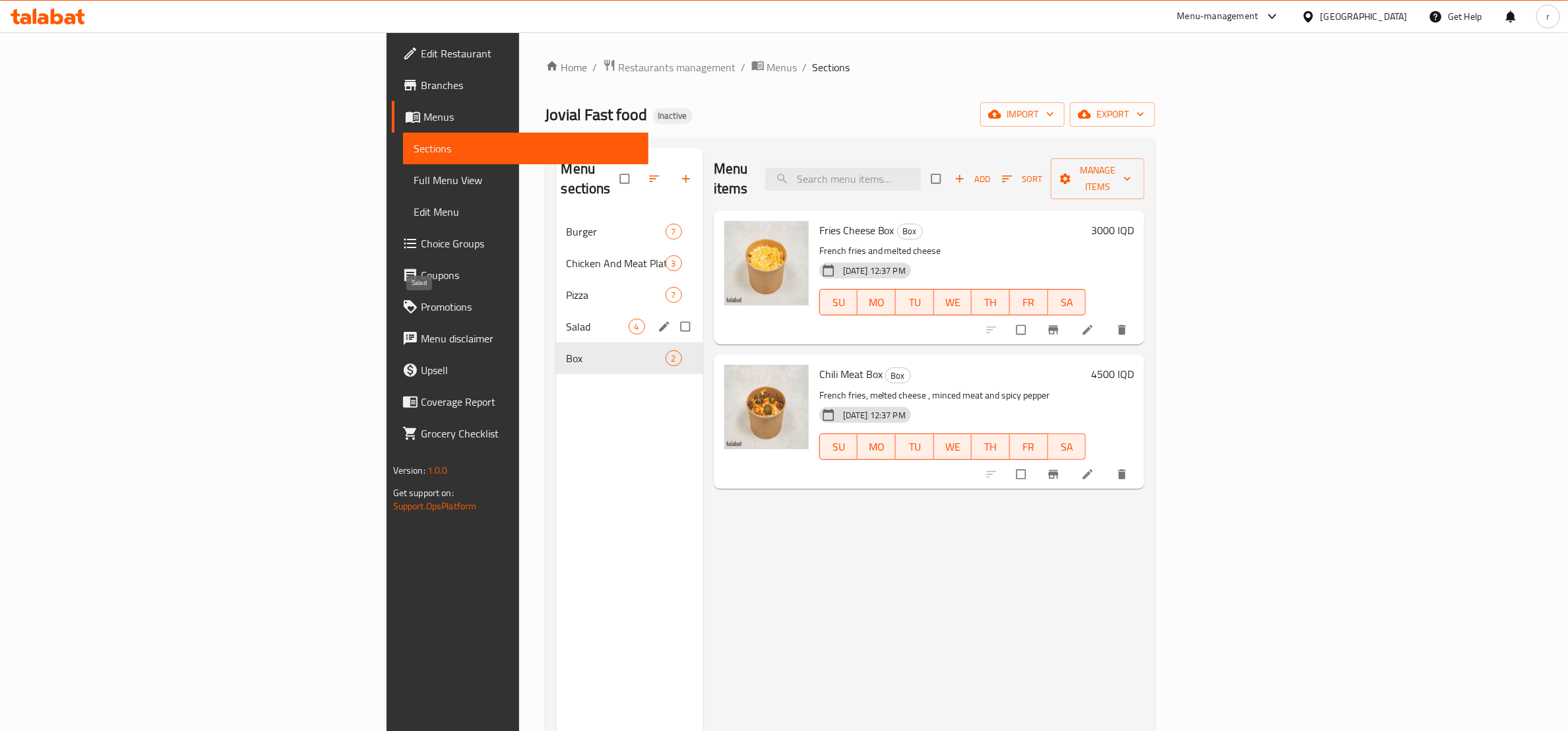
click at [567, 319] on span "Salad" at bounding box center [597, 326] width 62 height 16
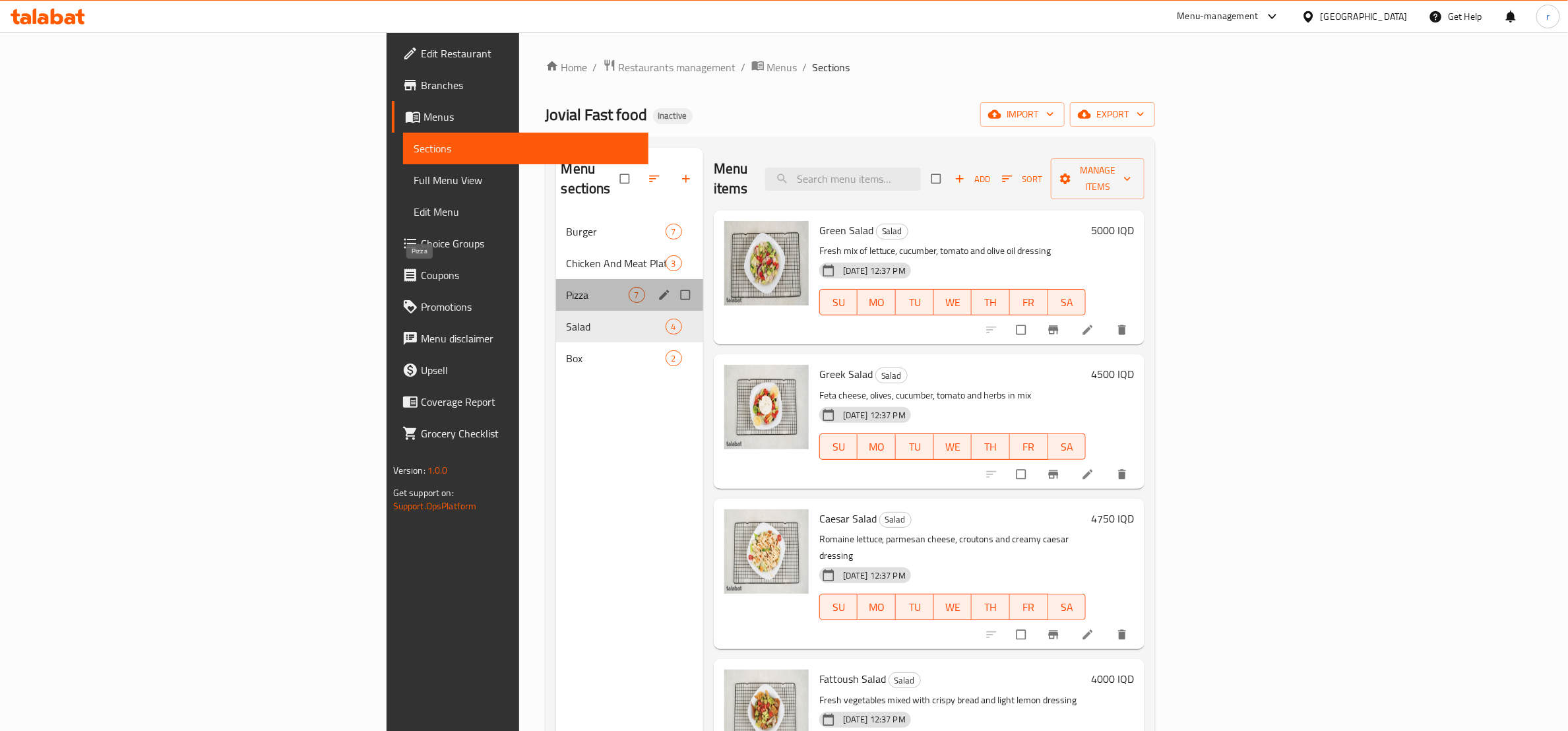
click at [567, 287] on span "Pizza" at bounding box center [597, 295] width 62 height 16
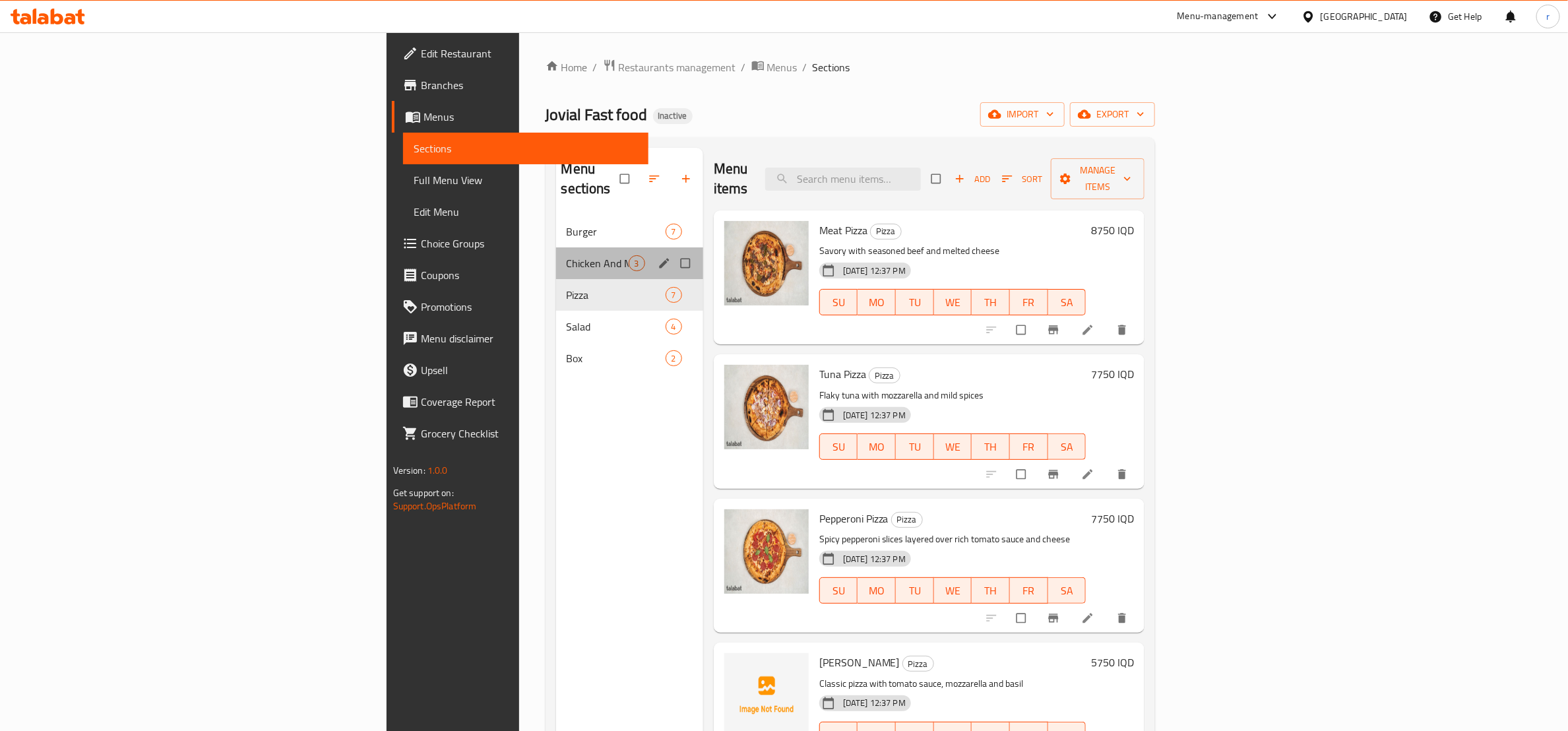
click at [556, 247] on div "Chicken And Meat Plate 3" at bounding box center [630, 263] width 147 height 32
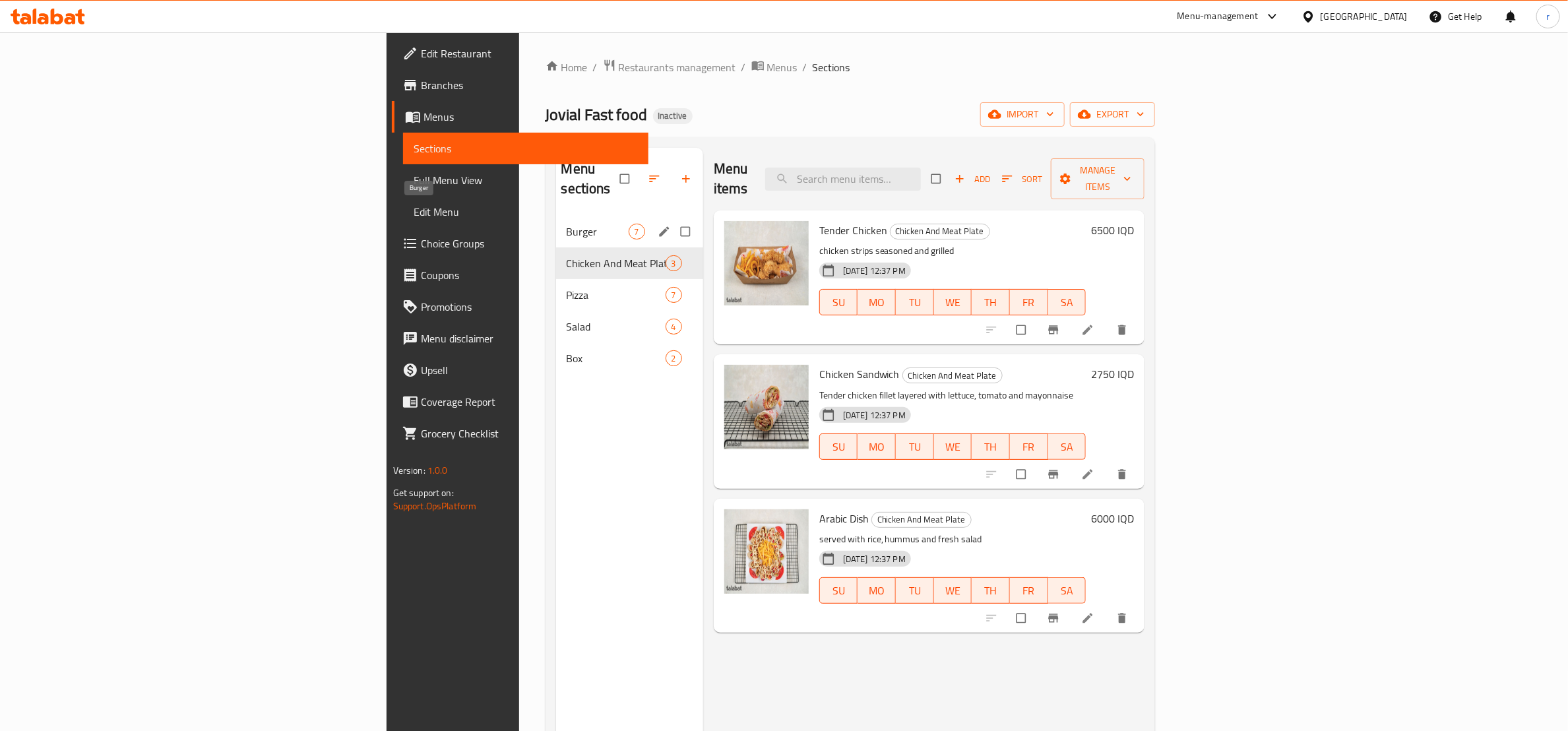
click at [567, 223] on span "Burger" at bounding box center [597, 231] width 62 height 16
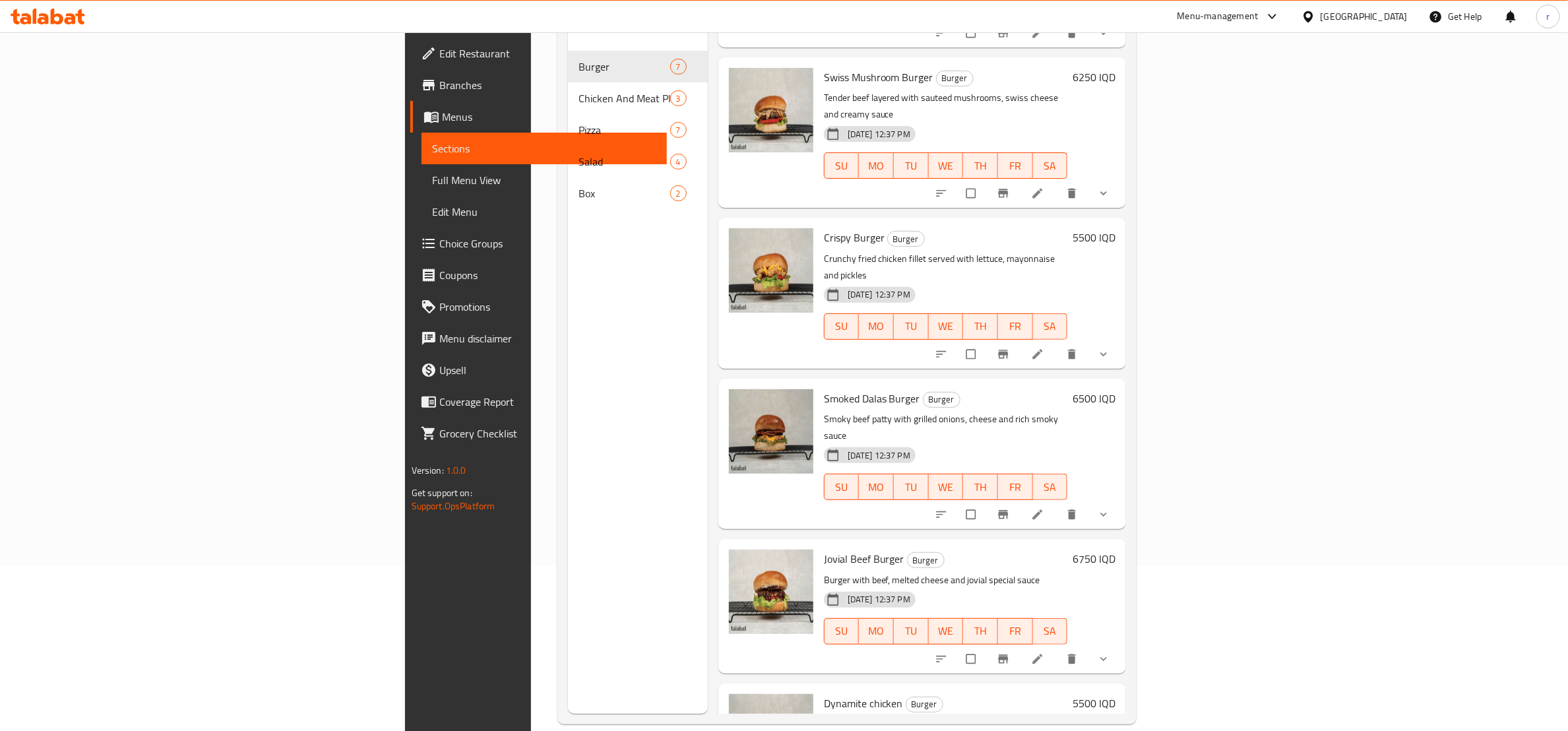
scroll to position [185, 0]
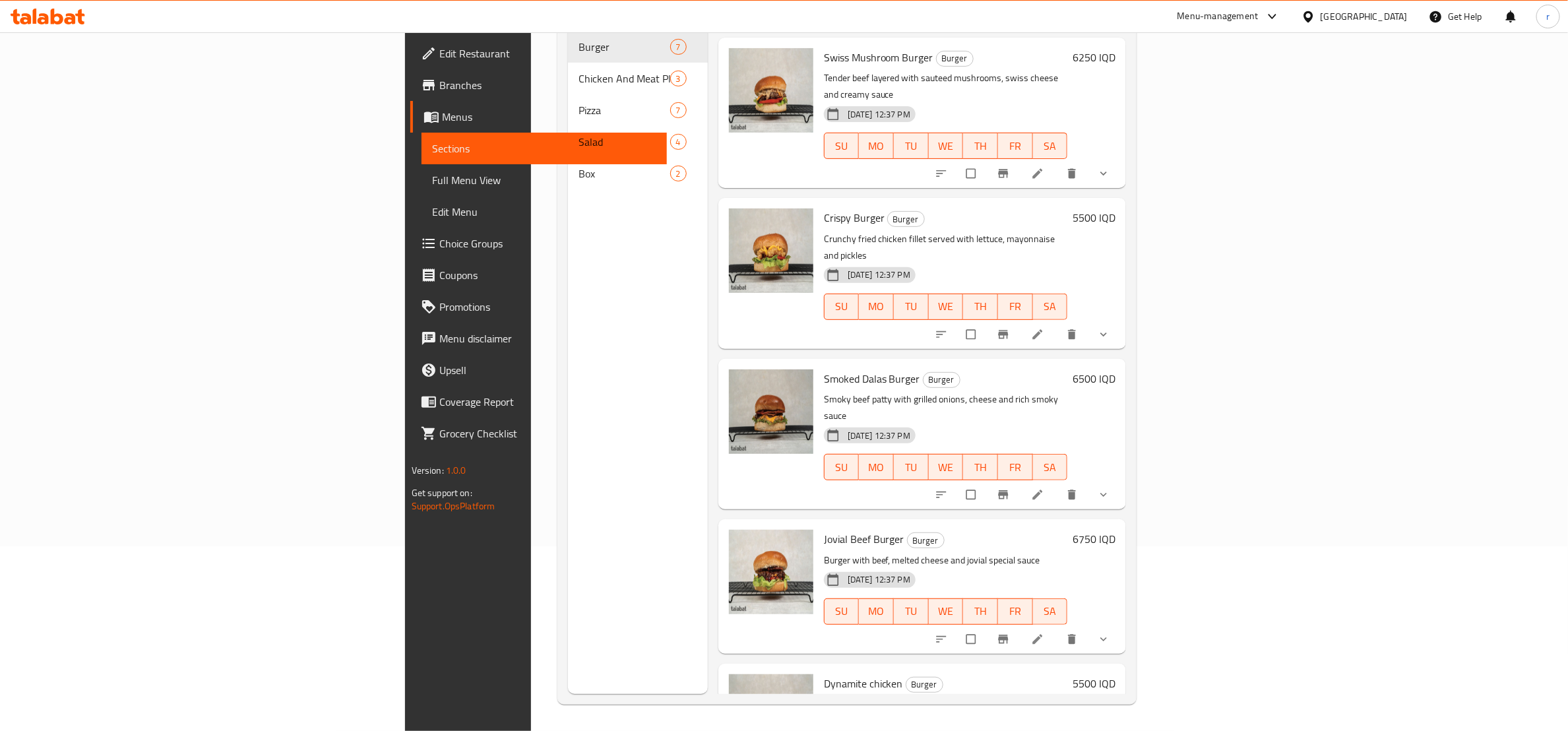
click at [432, 175] on span "Full Menu View" at bounding box center [544, 180] width 224 height 16
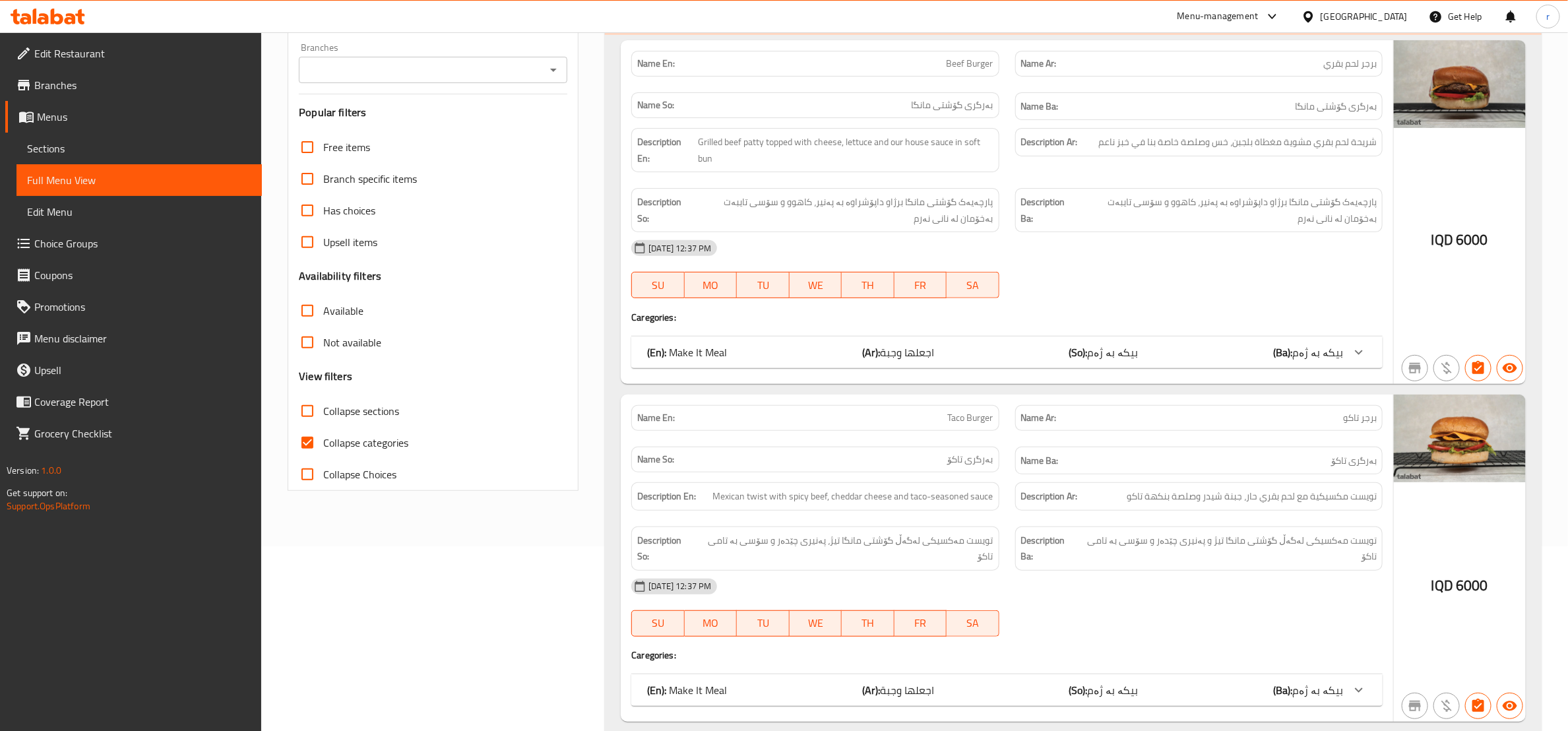
click at [314, 426] on input "Collapse sections" at bounding box center [307, 410] width 32 height 32
checkbox input "true"
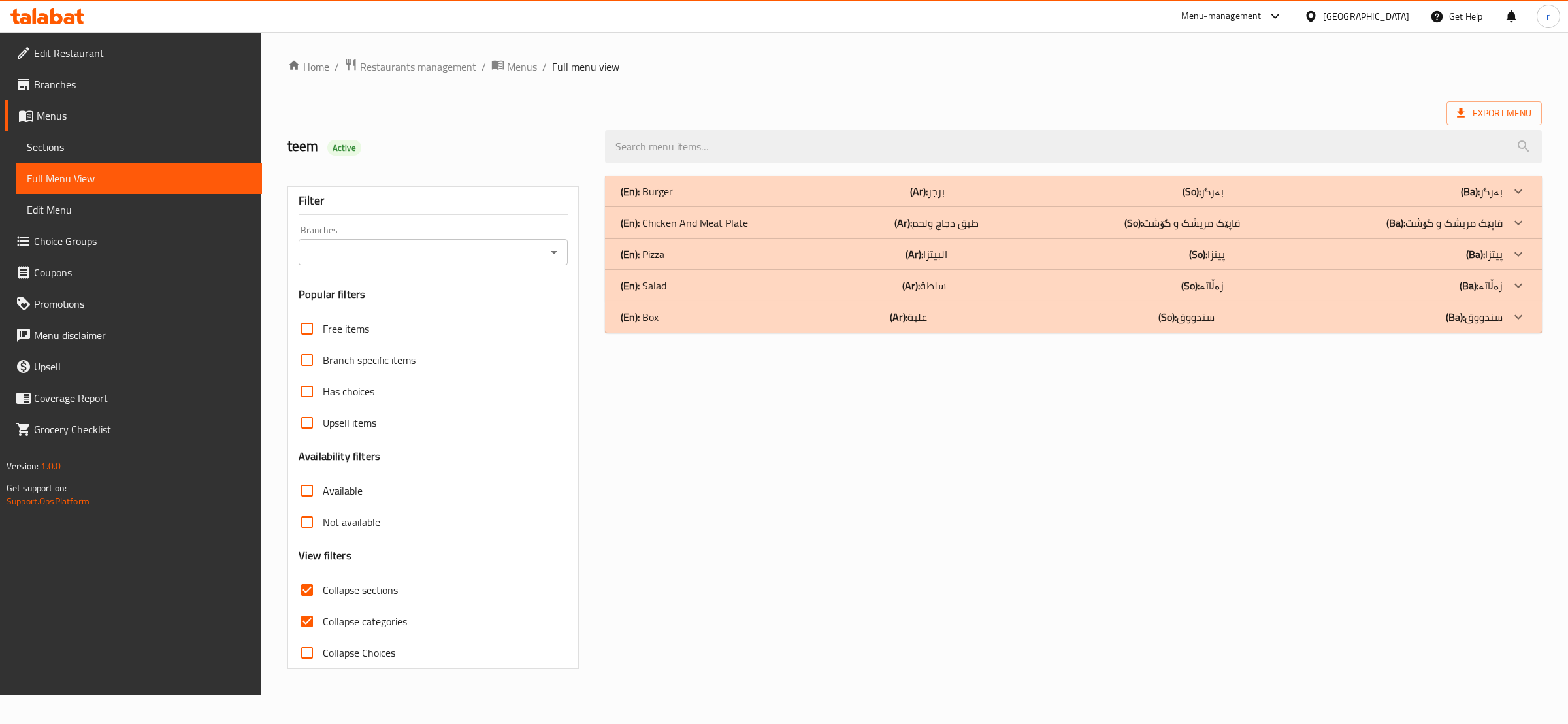
click at [318, 616] on input "Collapse categories" at bounding box center [307, 621] width 31 height 31
checkbox input "false"
click at [304, 592] on input "Collapse sections" at bounding box center [307, 589] width 31 height 31
checkbox input "false"
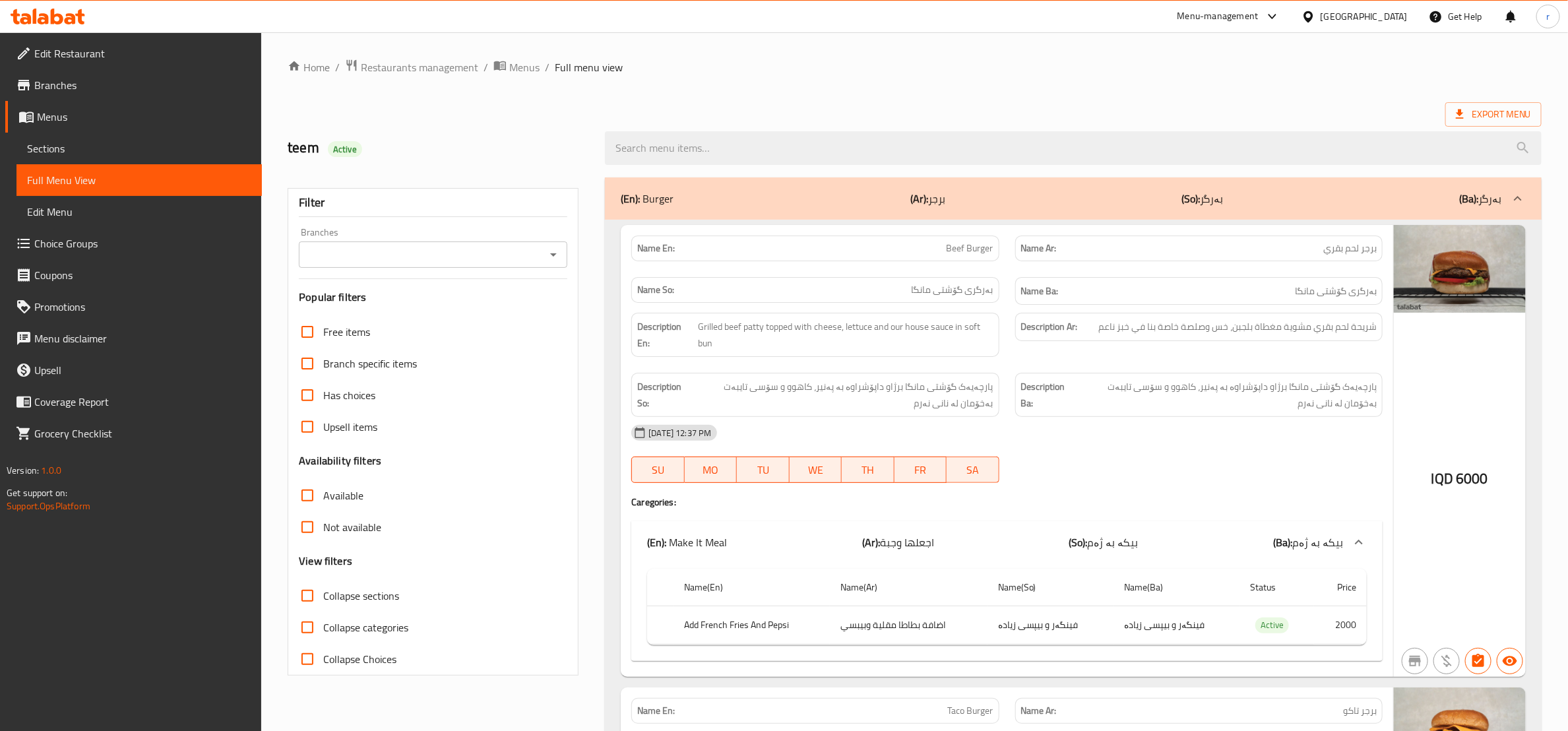
click at [555, 256] on icon "Open" at bounding box center [553, 254] width 16 height 16
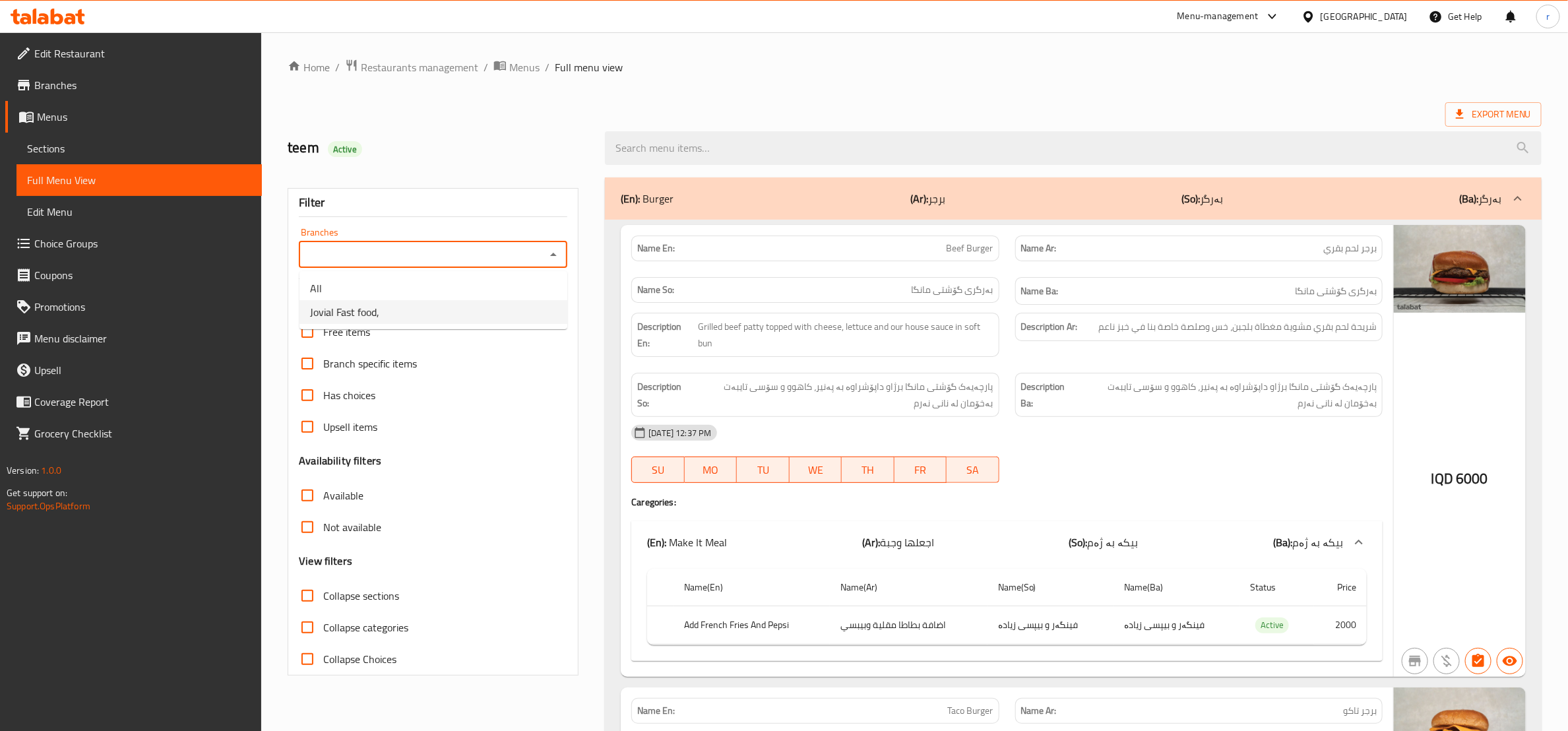
click at [529, 309] on li "Jovial Fast food," at bounding box center [433, 312] width 268 height 24
type input "Jovial Fast food,"
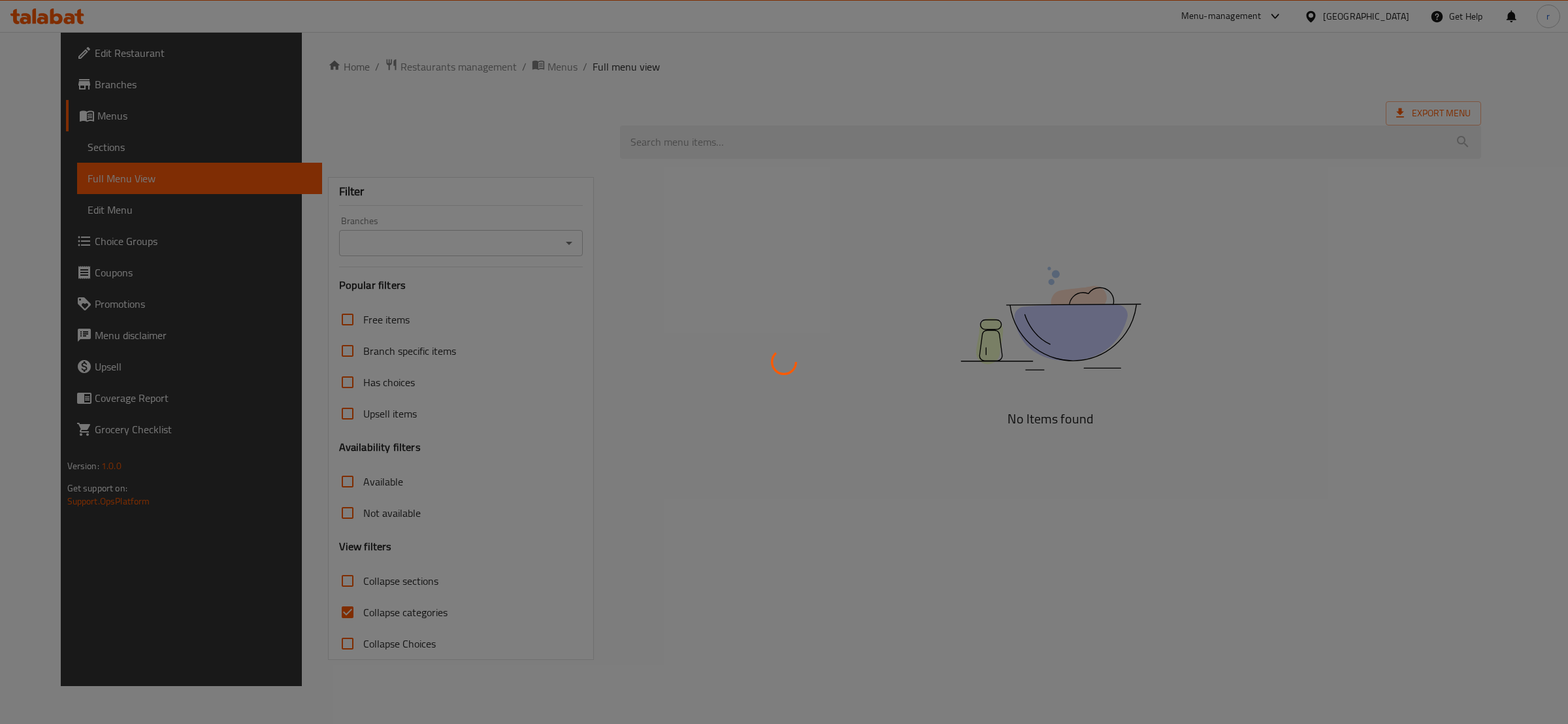
click at [1116, 492] on div at bounding box center [784, 362] width 1568 height 724
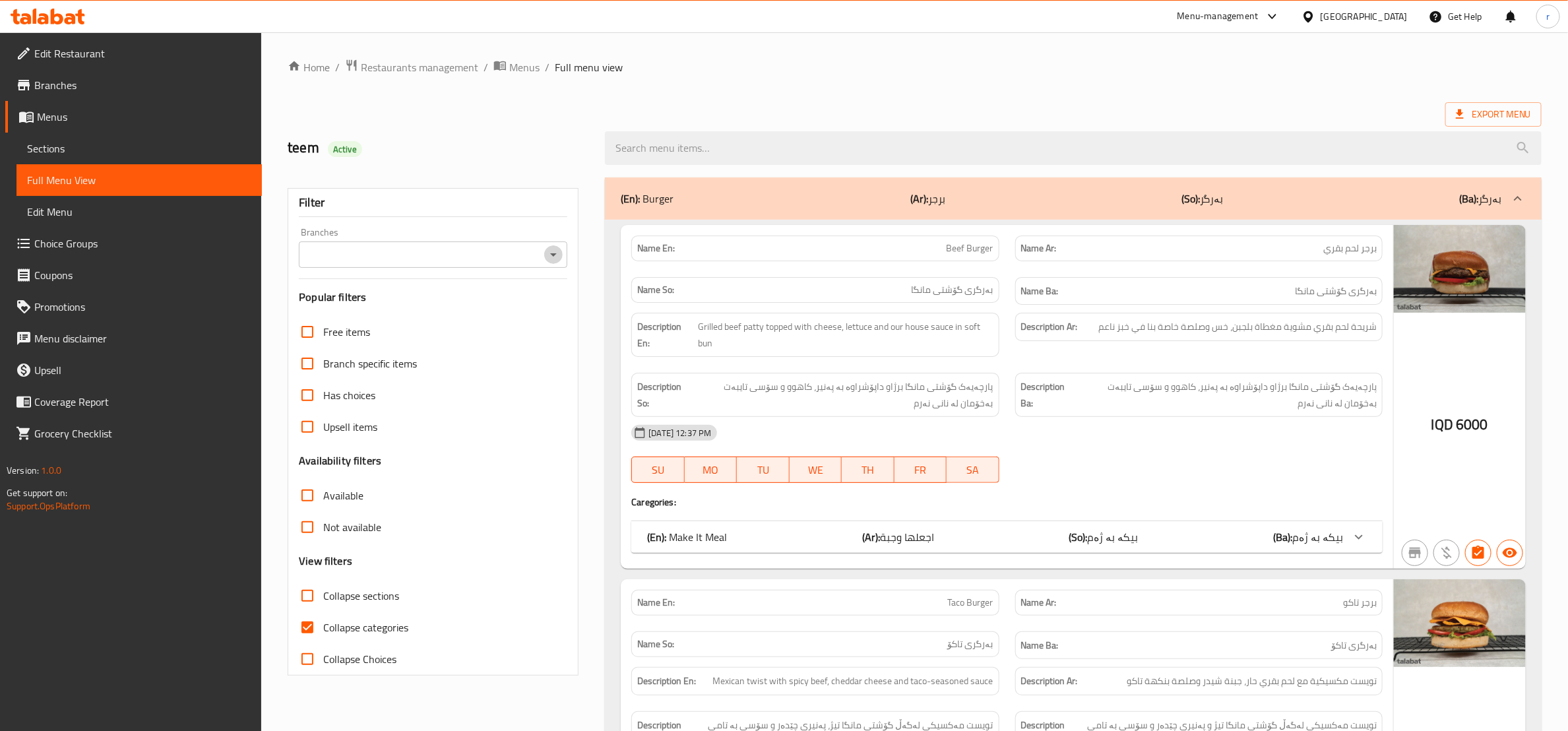
click at [556, 248] on icon "Open" at bounding box center [553, 254] width 16 height 16
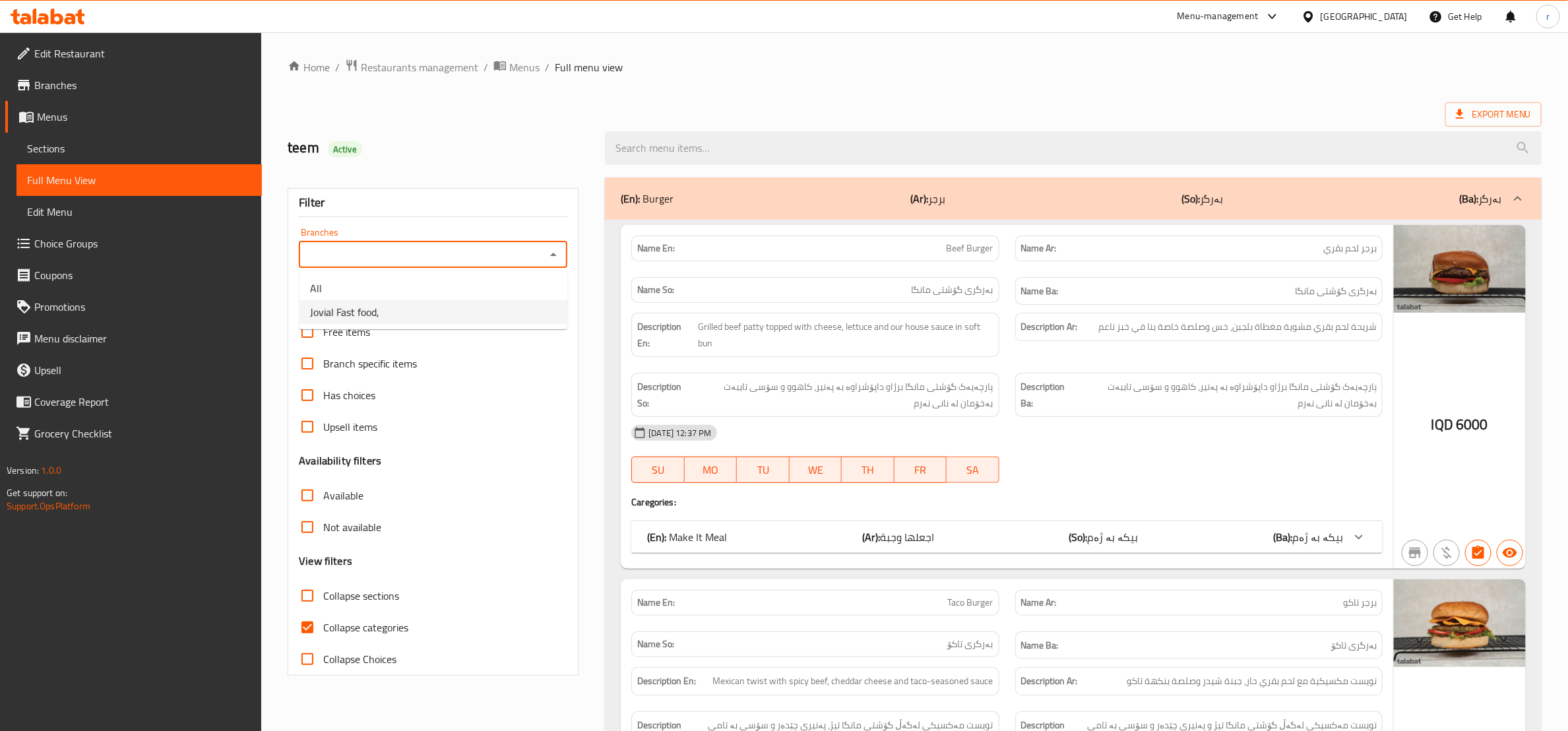
click at [525, 302] on li "Jovial Fast food," at bounding box center [433, 312] width 268 height 24
type input "Jovial Fast food,"
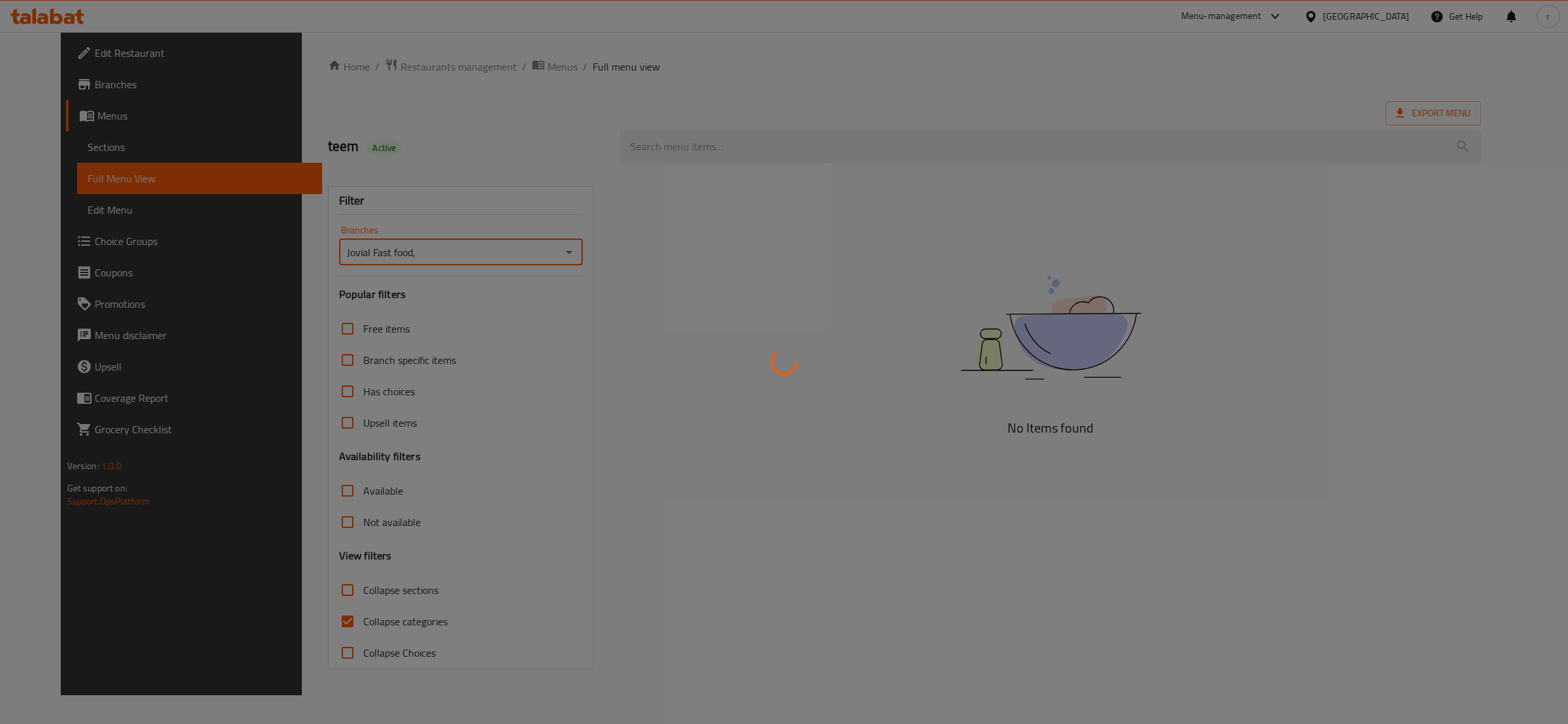
click at [309, 612] on div at bounding box center [784, 362] width 1568 height 724
click at [306, 620] on div at bounding box center [784, 362] width 1568 height 724
click at [309, 623] on div at bounding box center [784, 362] width 1568 height 724
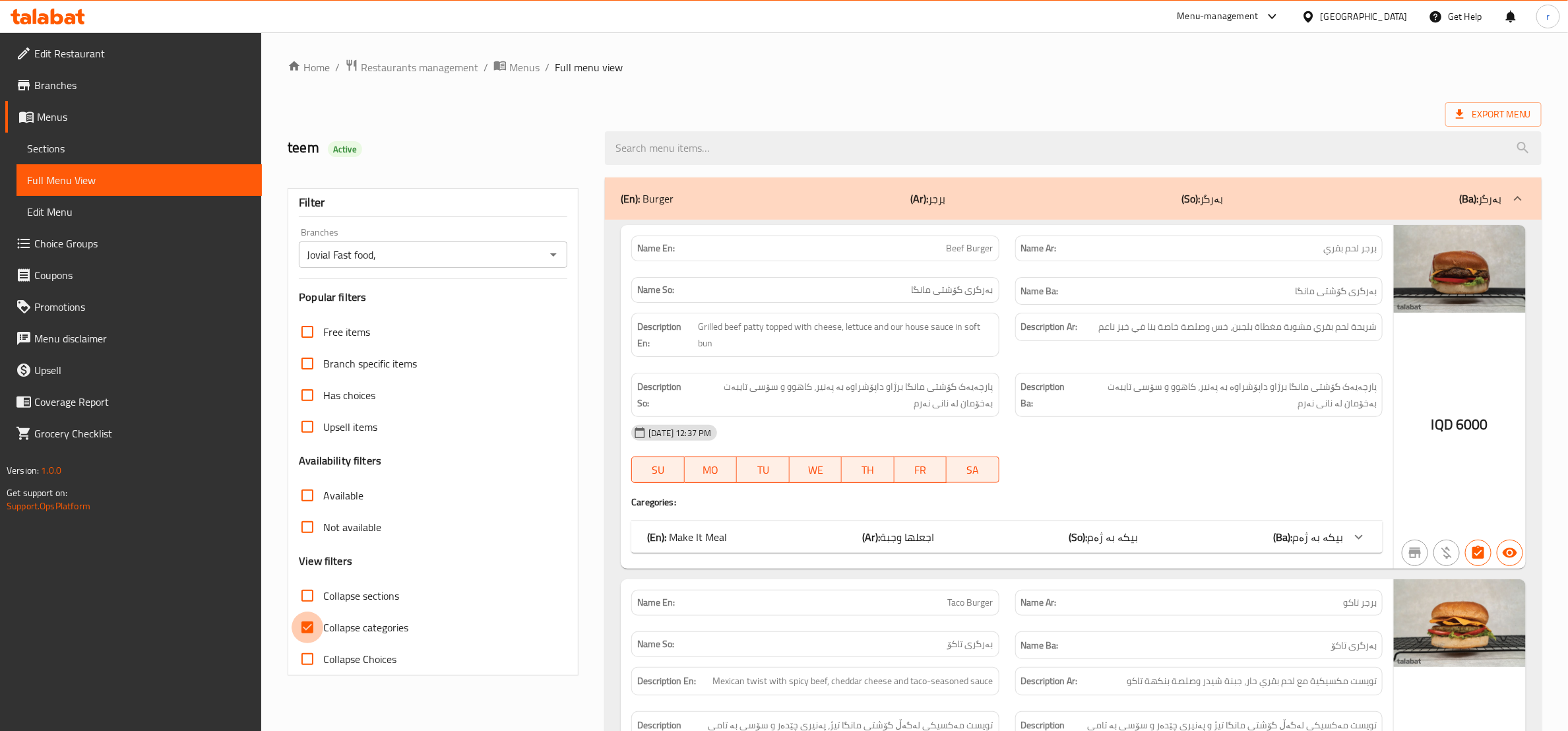
click at [312, 626] on input "Collapse categories" at bounding box center [307, 627] width 32 height 32
checkbox input "false"
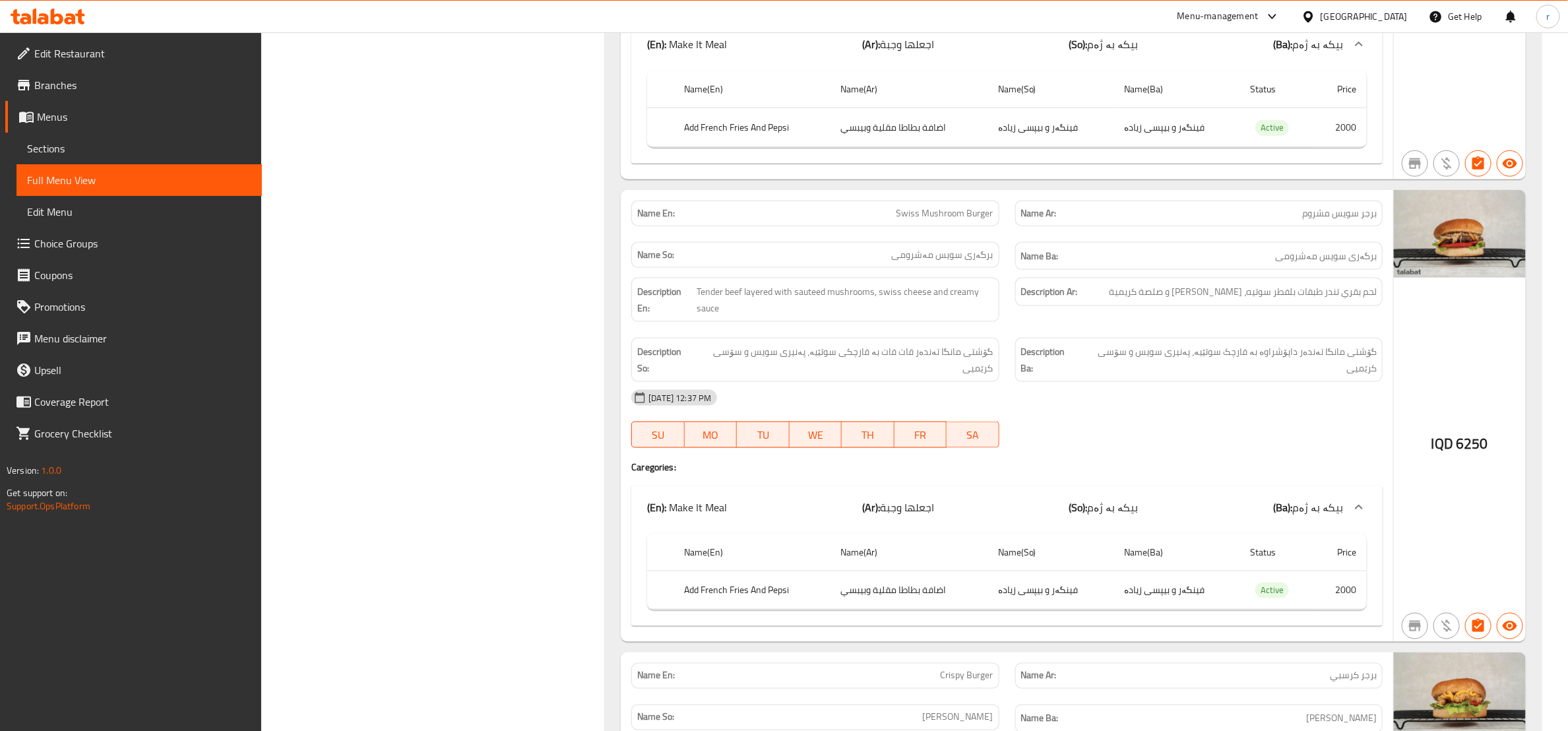
scroll to position [936, 0]
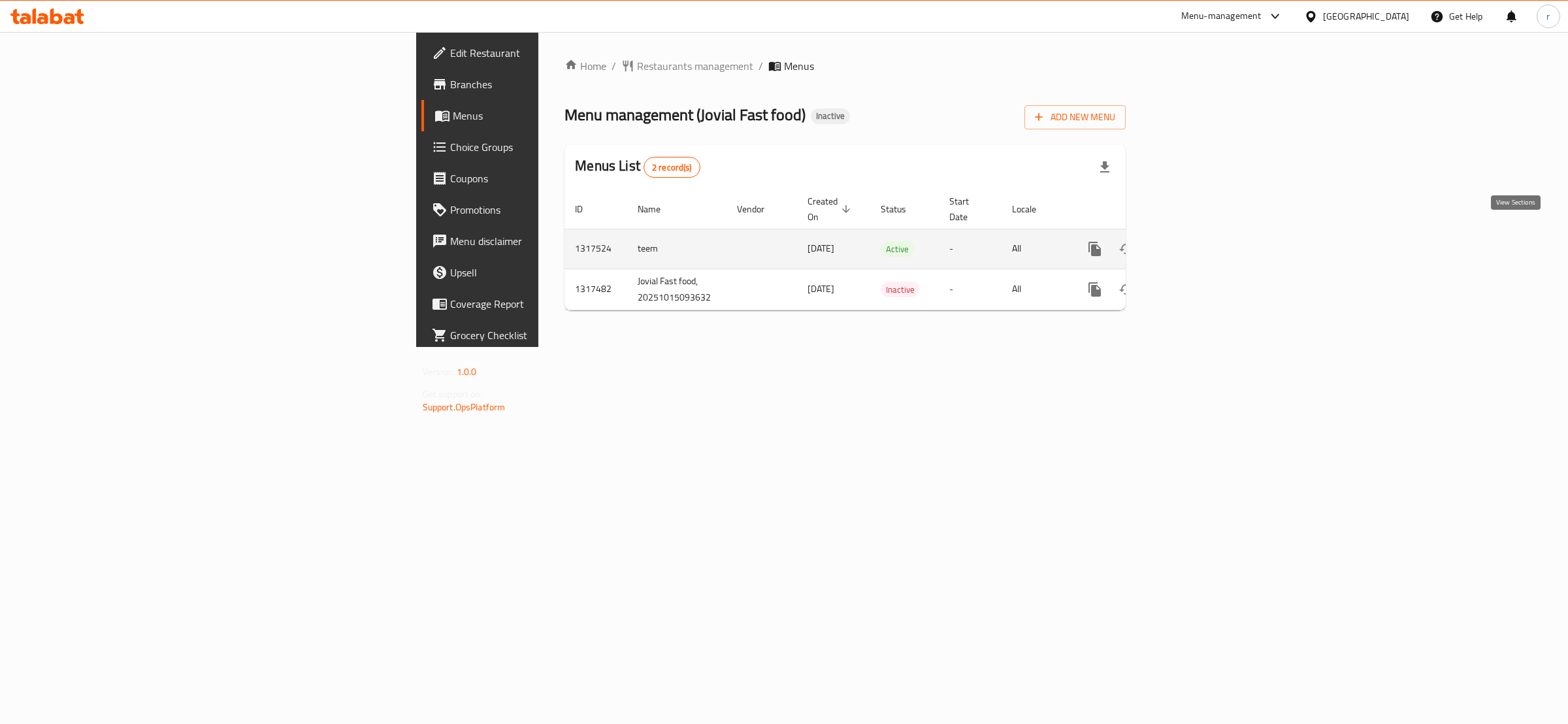
click at [1197, 241] on icon "enhanced table" at bounding box center [1189, 249] width 16 height 16
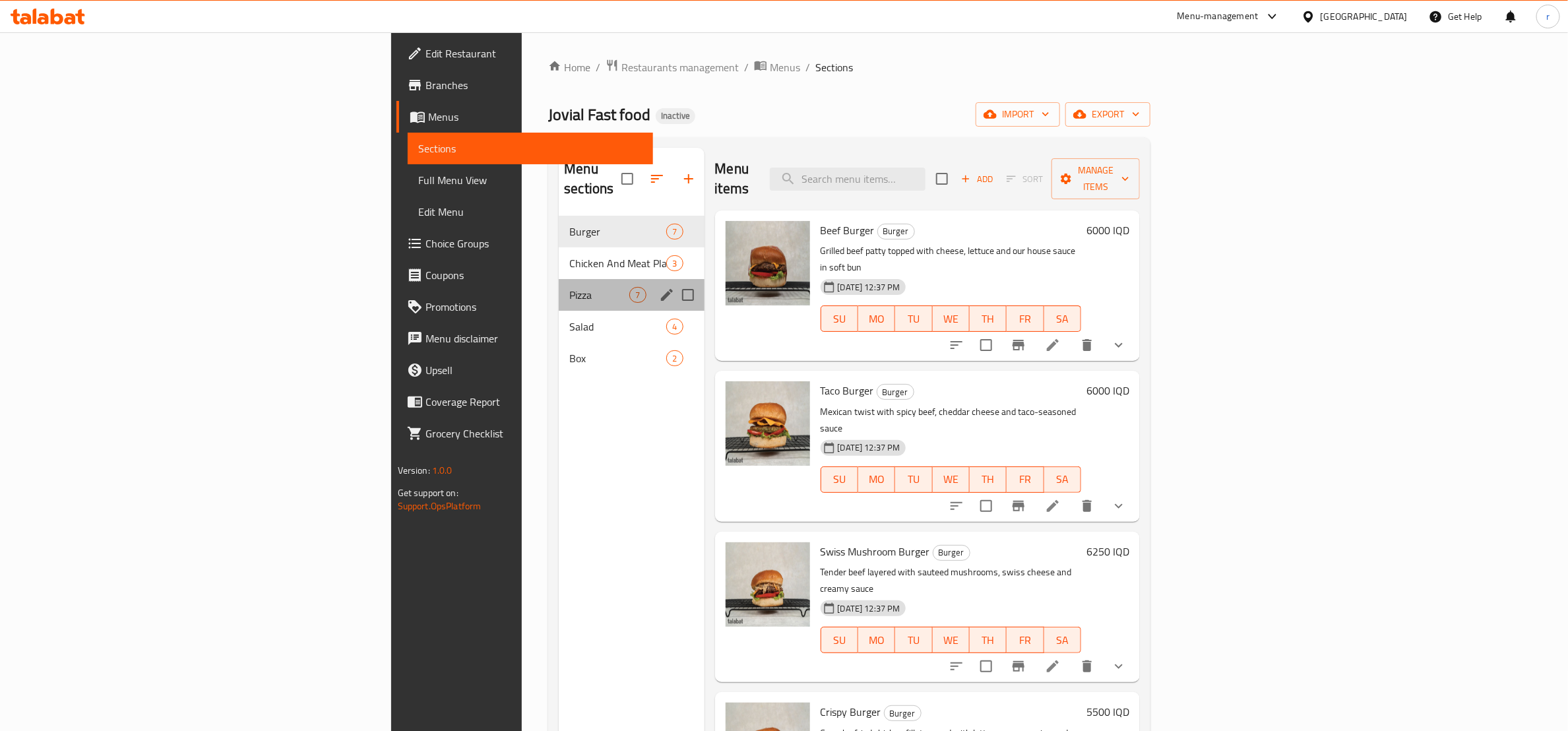
click at [559, 289] on div "Pizza 7" at bounding box center [631, 294] width 145 height 32
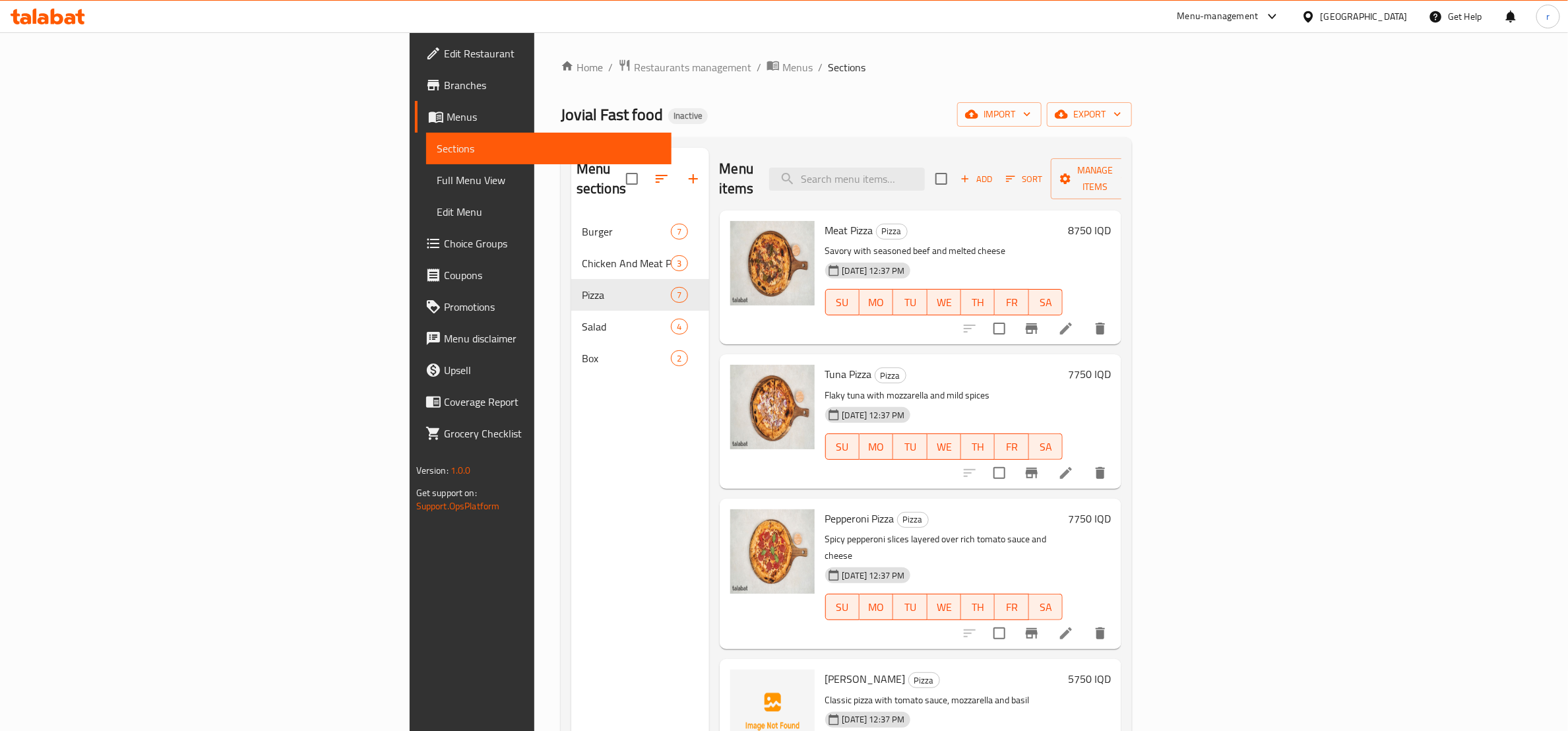
click at [1084, 319] on li at bounding box center [1066, 328] width 37 height 24
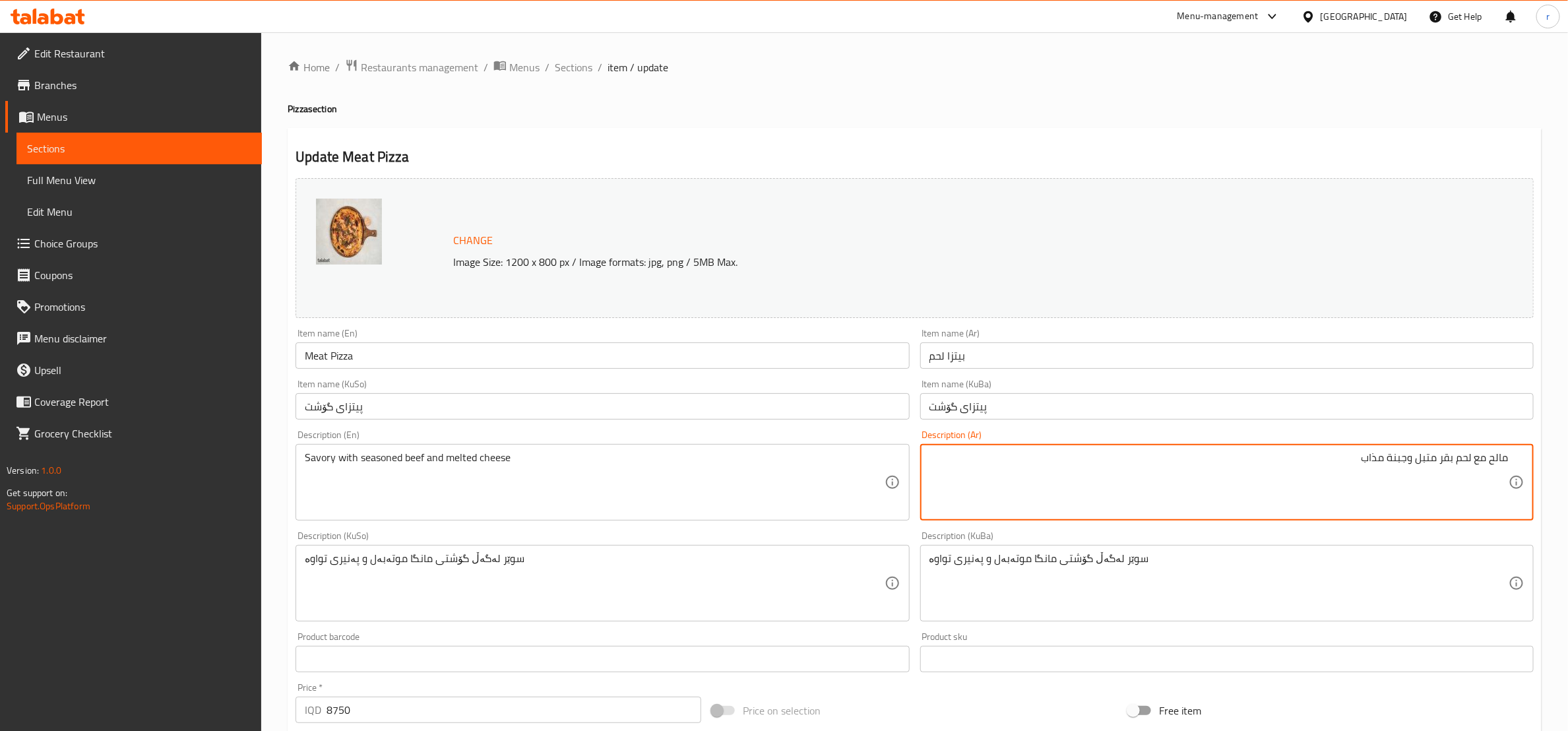
click at [1379, 459] on textarea "مالح مع لحم بقر متبل وجبنة مذاب" at bounding box center [1219, 482] width 579 height 62
paste textarea "ذائب"
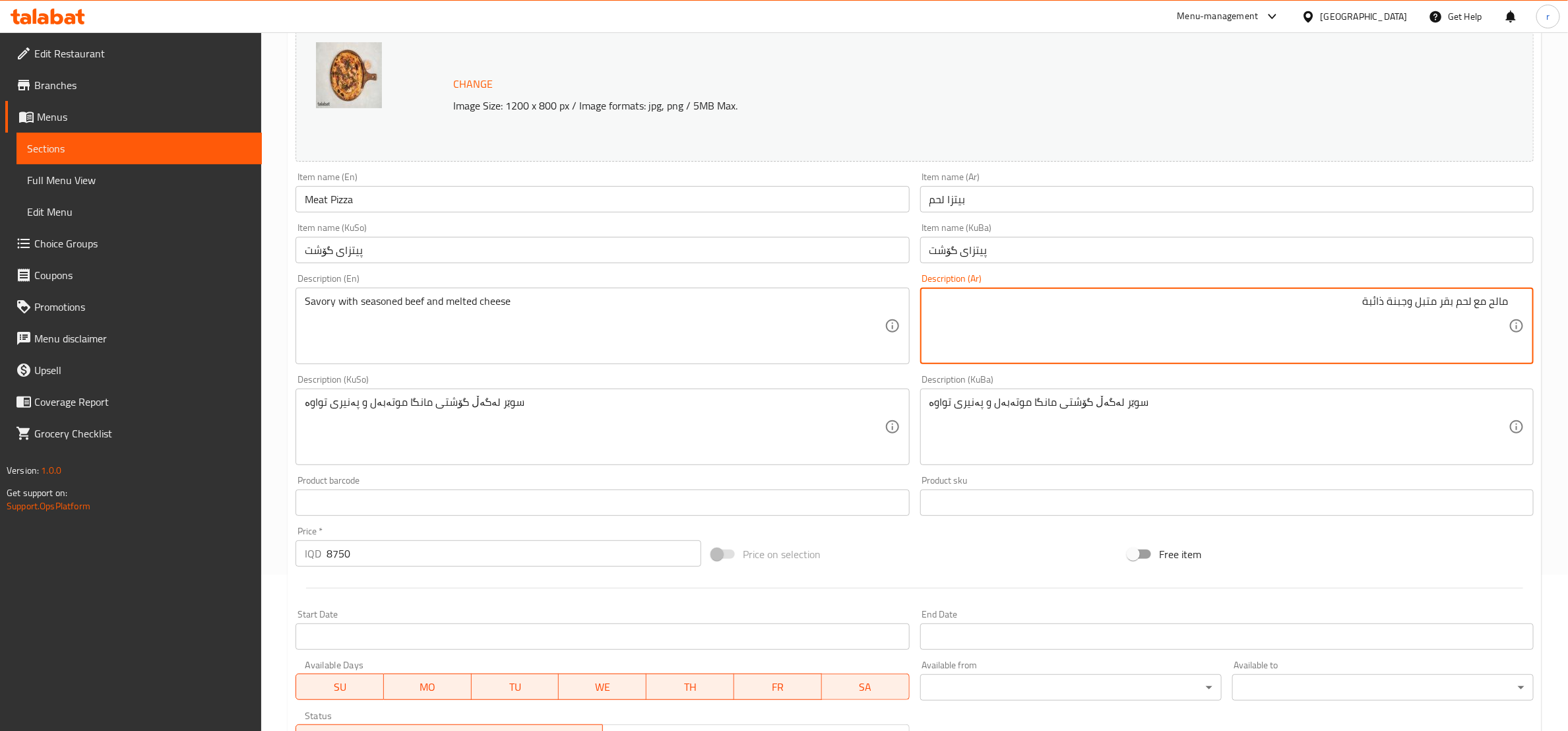
scroll to position [370, 0]
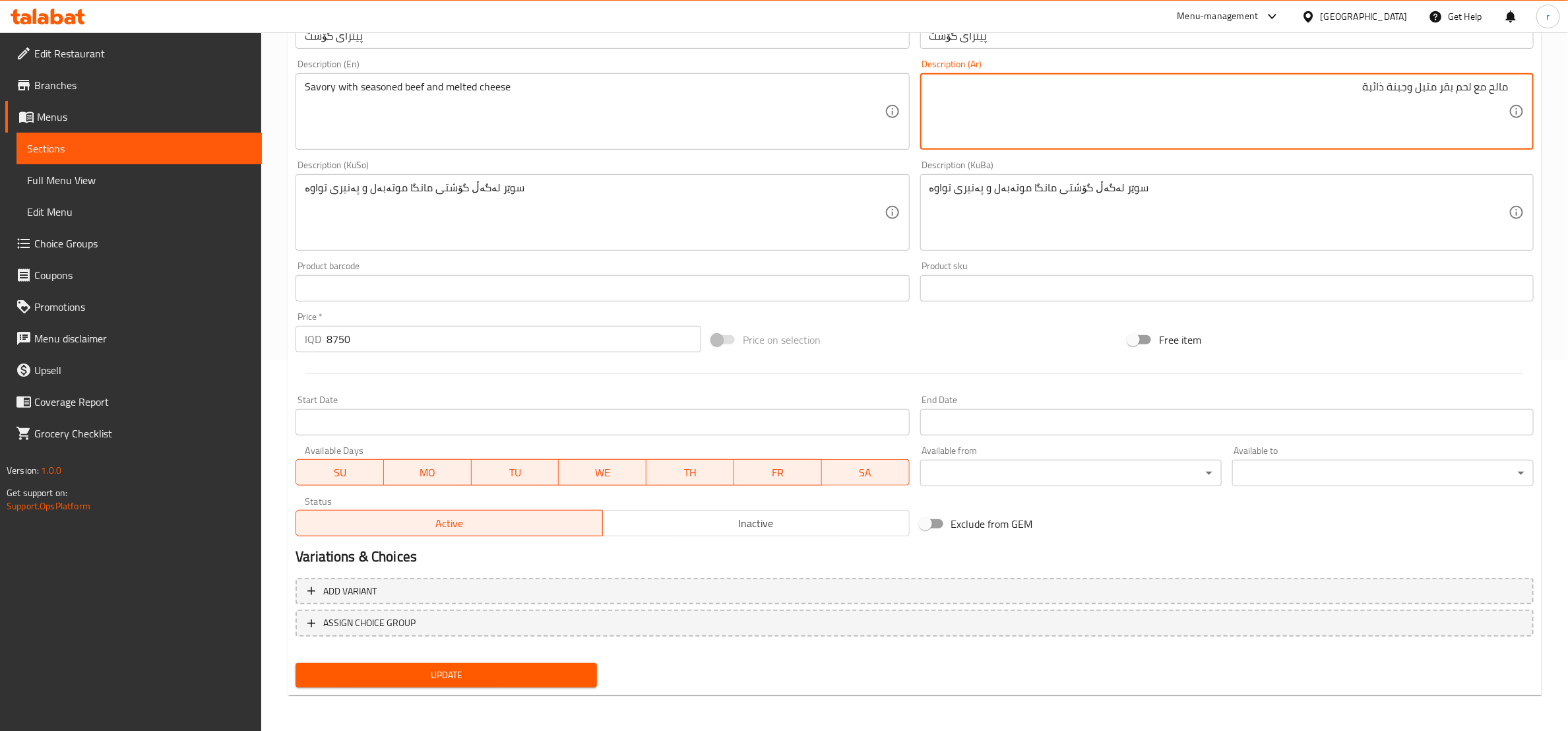
type textarea "مالح مع لحم بقر متبل وجبنة ذائبة"
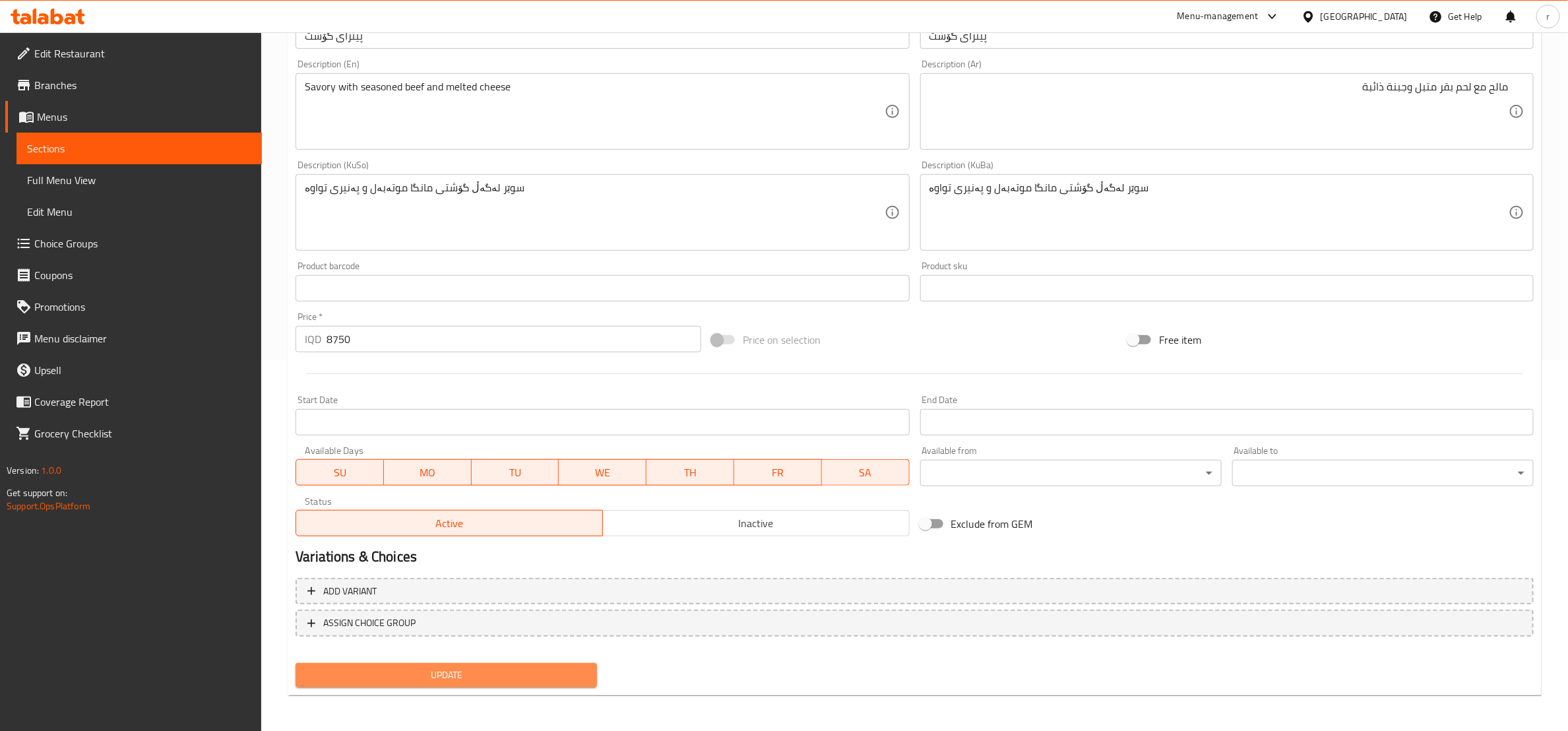
click at [530, 681] on span "Update" at bounding box center [446, 675] width 280 height 17
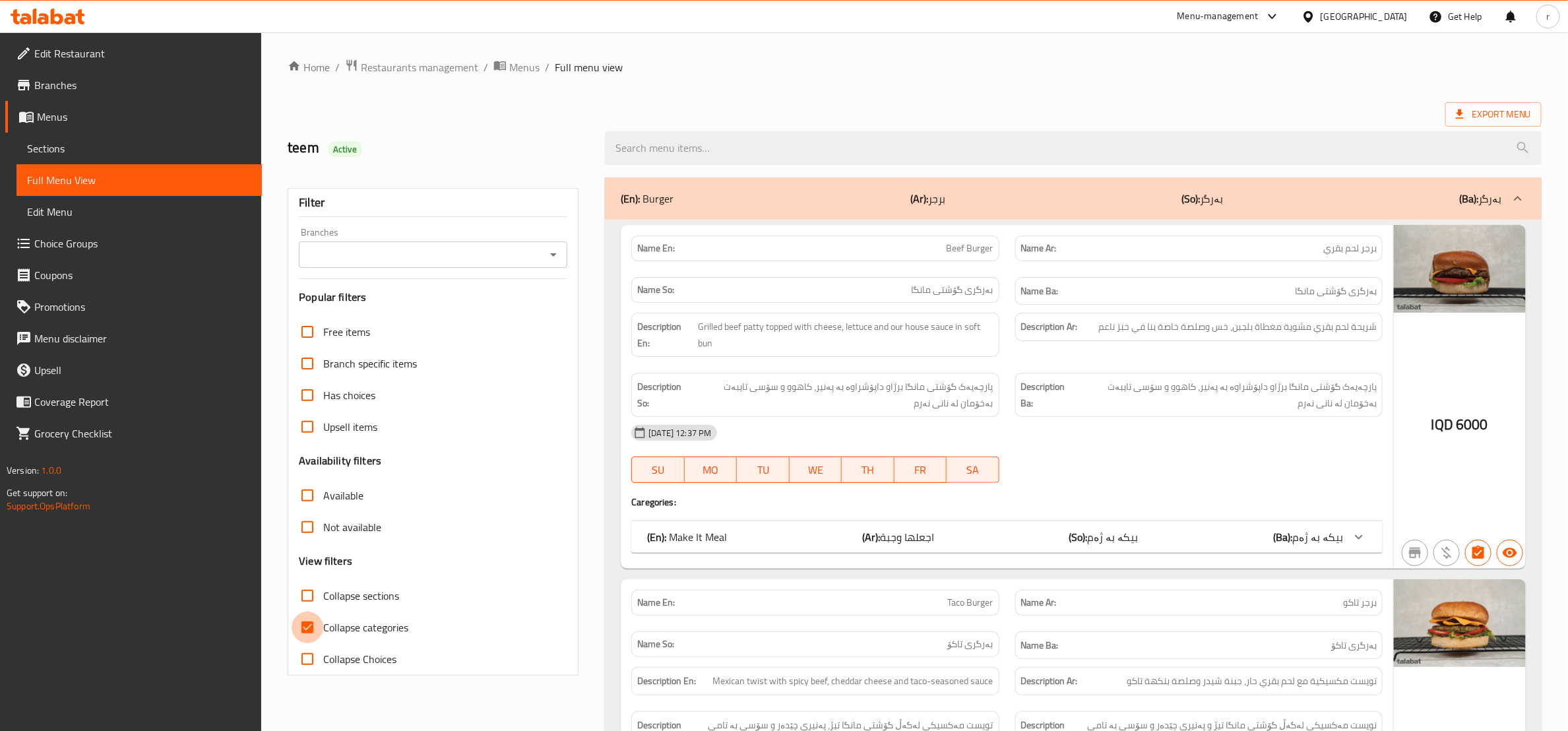
click at [303, 625] on input "Collapse categories" at bounding box center [307, 627] width 32 height 32
checkbox input "false"
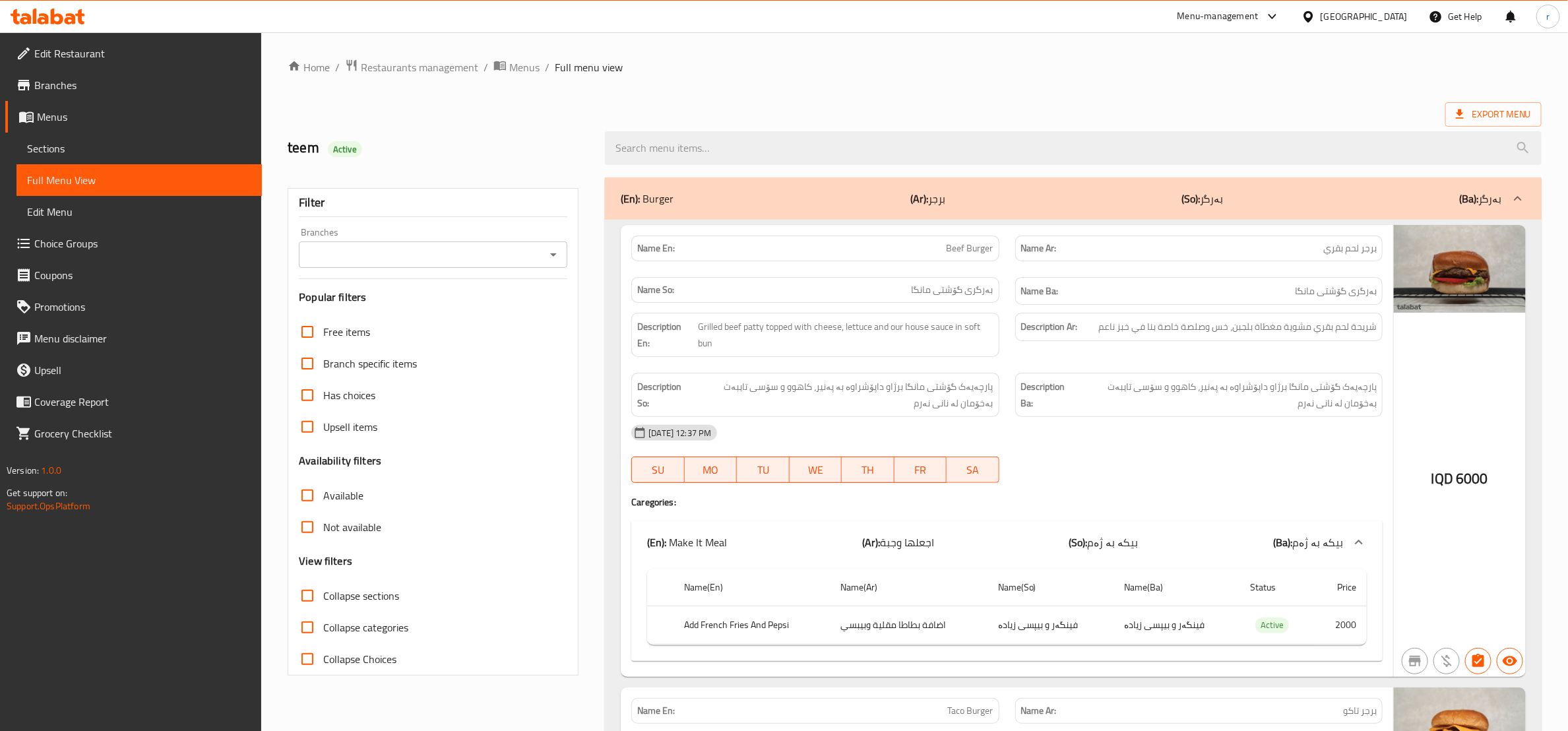
click at [557, 263] on icon "Open" at bounding box center [553, 254] width 16 height 16
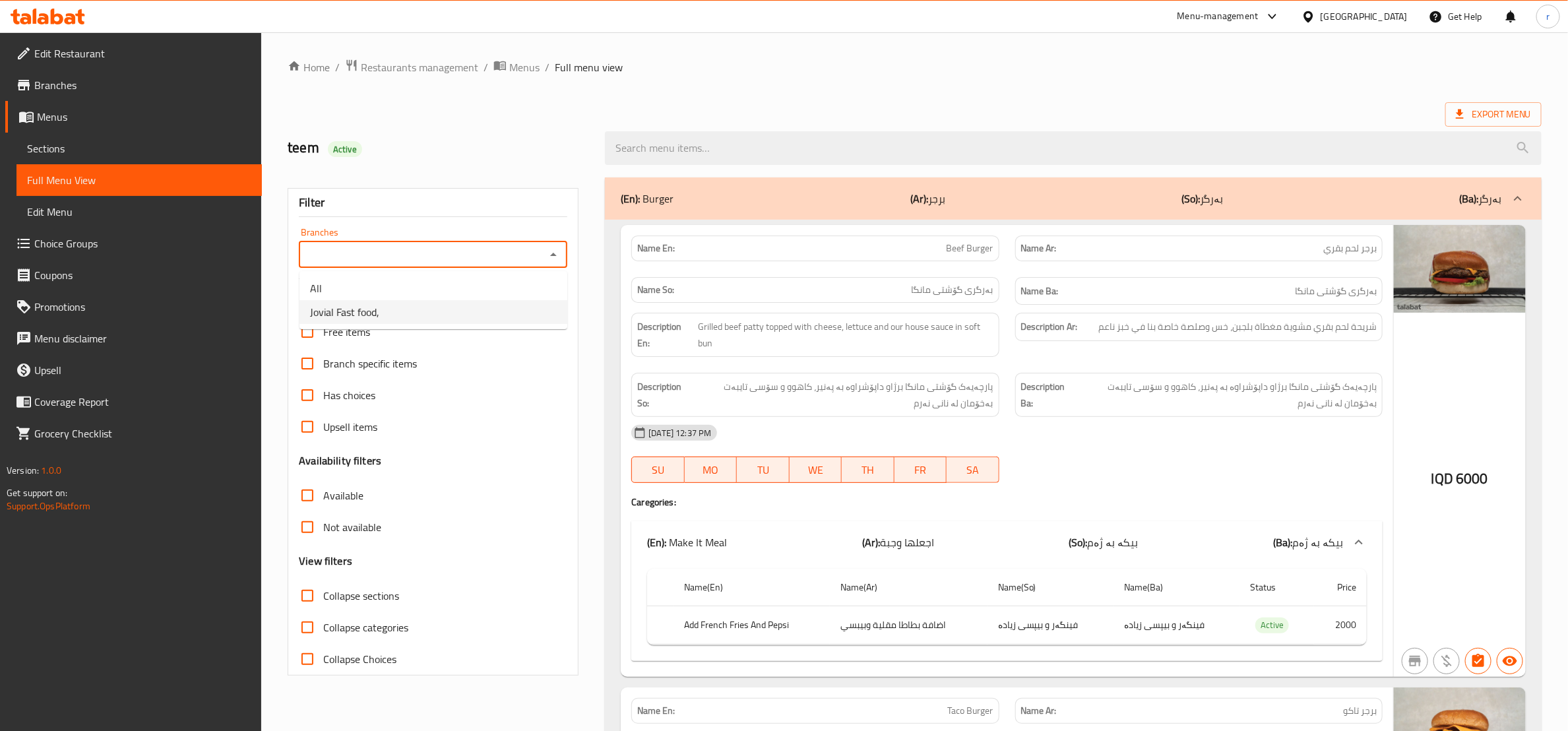
click at [521, 317] on li "Jovial Fast food," at bounding box center [433, 312] width 268 height 24
type input "Jovial Fast food,"
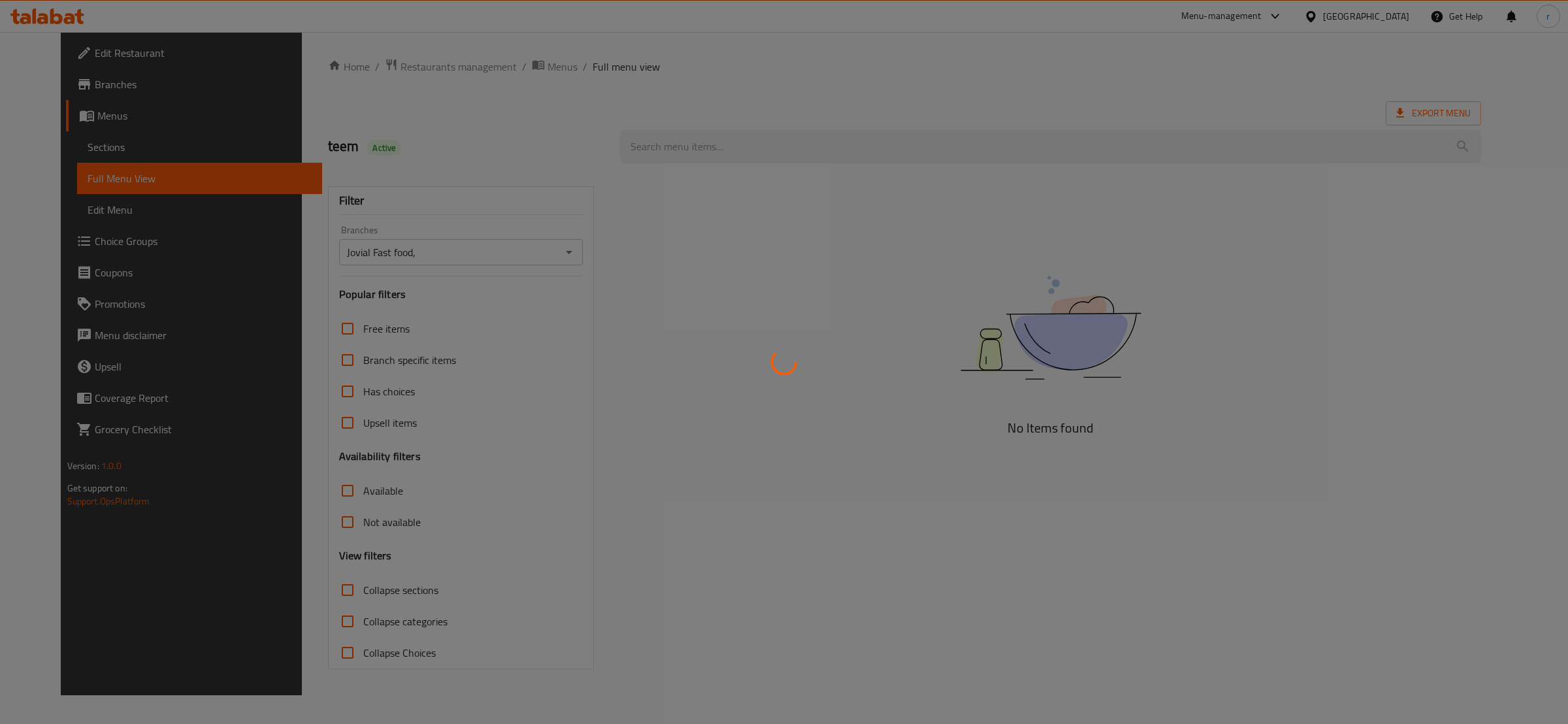
click at [943, 208] on div at bounding box center [784, 362] width 1568 height 724
